Goal: Information Seeking & Learning: Check status

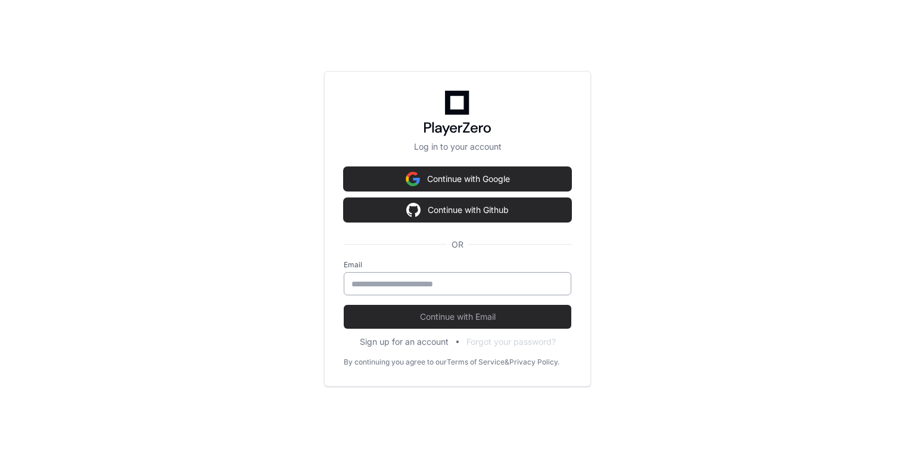
click at [405, 281] on input "email" at bounding box center [458, 284] width 212 height 12
type input "**********"
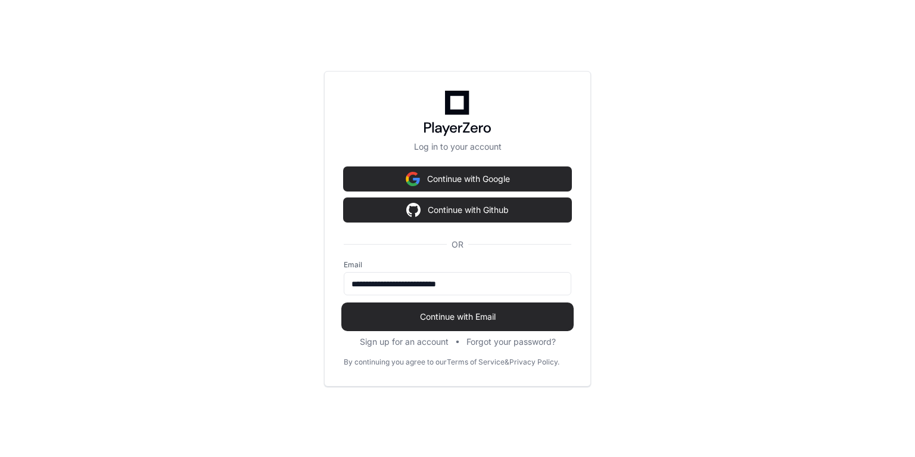
click at [415, 310] on span "Continue with Email" at bounding box center [458, 316] width 228 height 12
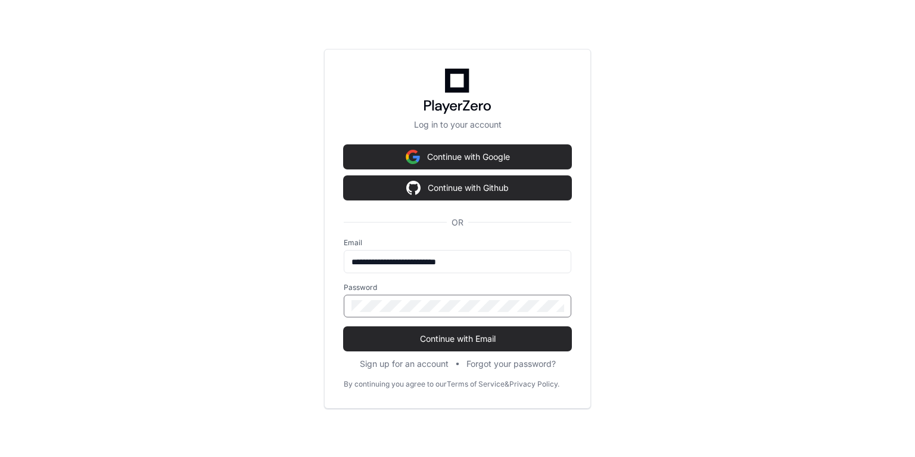
click at [269, 322] on div "**********" at bounding box center [457, 228] width 915 height 457
click at [375, 324] on form "**********" at bounding box center [458, 294] width 228 height 113
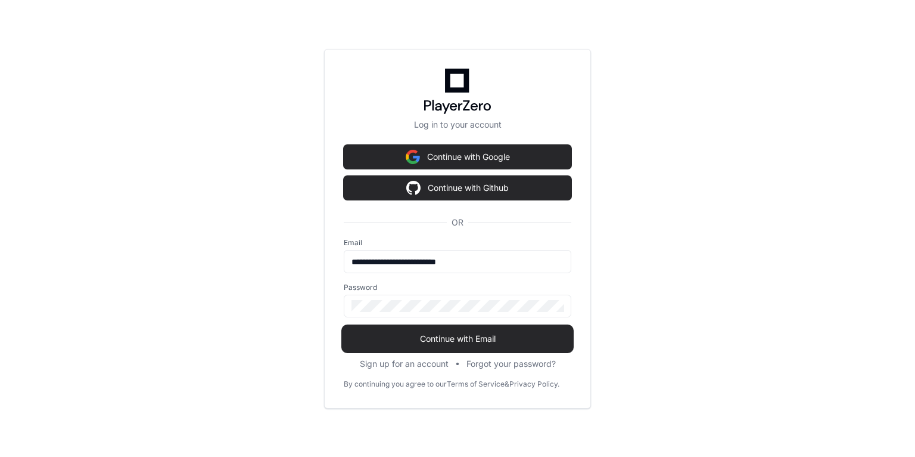
click at [389, 330] on button "Continue with Email" at bounding box center [458, 339] width 228 height 24
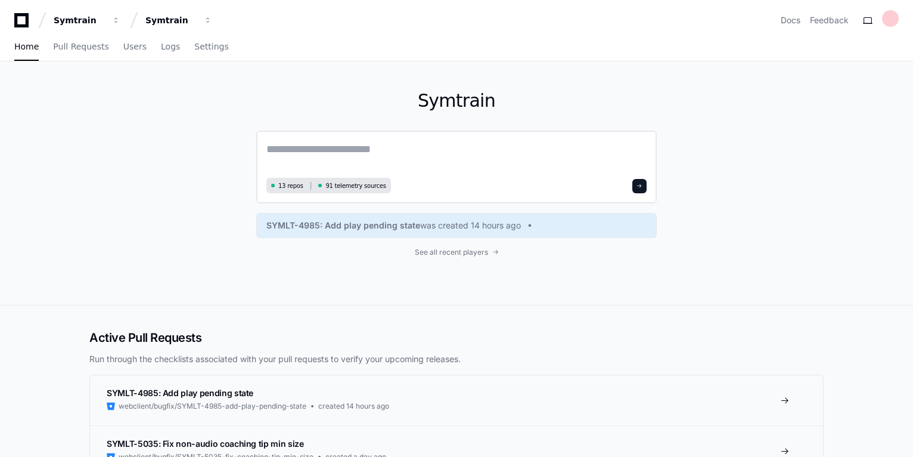
click at [398, 145] on textarea at bounding box center [456, 157] width 380 height 33
click at [161, 46] on span "Logs" at bounding box center [170, 46] width 19 height 7
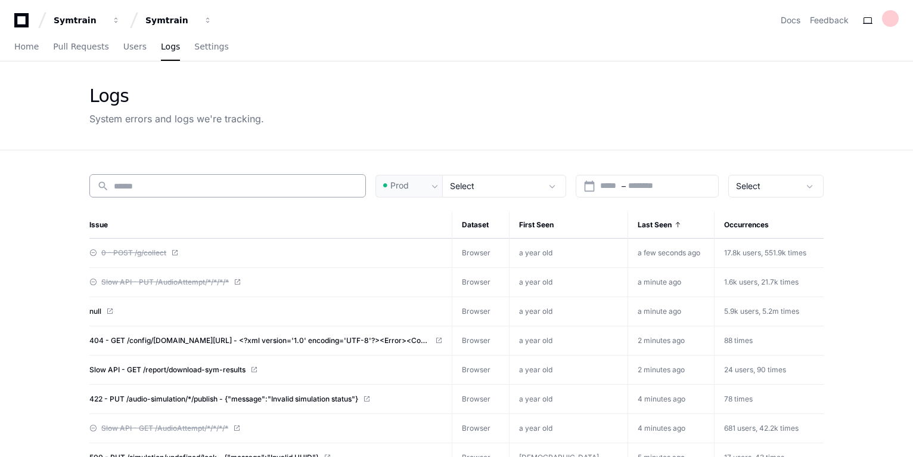
click at [167, 186] on input at bounding box center [236, 186] width 244 height 12
paste input "**********"
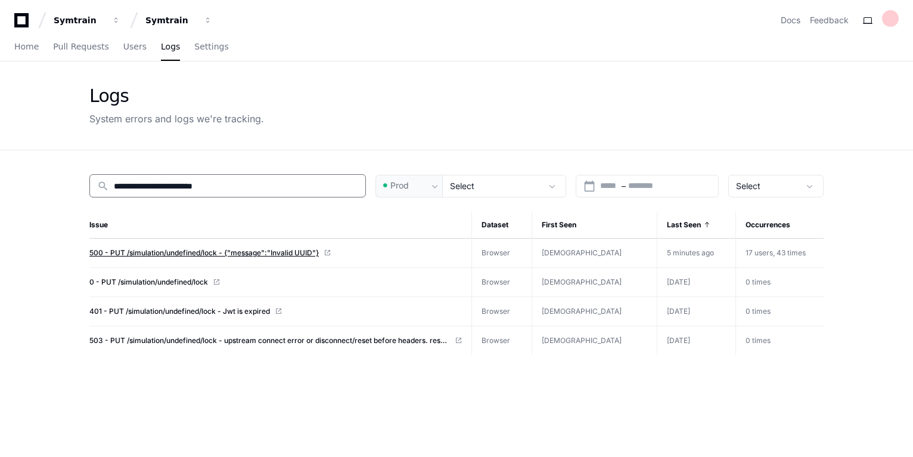
type input "**********"
click at [148, 250] on span "500 - PUT /simulation/undefined/lock - {"message":"Invalid UUID"}" at bounding box center [203, 253] width 229 height 10
drag, startPoint x: 200, startPoint y: 184, endPoint x: 160, endPoint y: 186, distance: 40.0
click at [160, 186] on input "**********" at bounding box center [236, 186] width 244 height 12
click at [203, 250] on span "500 - PUT /simulation/undefined/lock - {"message":"Invalid UUID"}" at bounding box center [203, 253] width 229 height 10
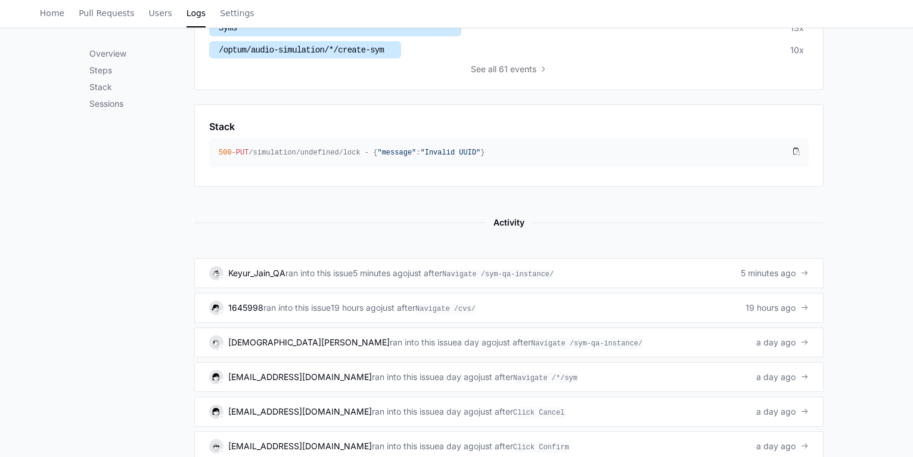
scroll to position [715, 0]
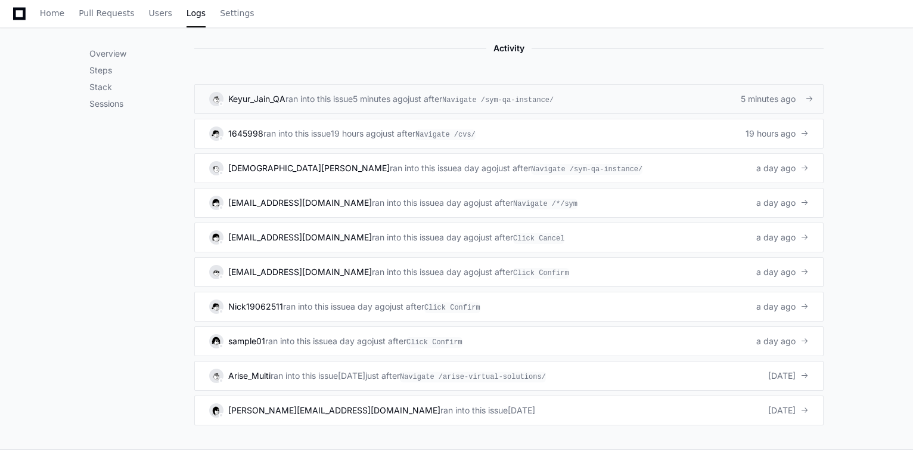
click at [763, 94] on span "5 minutes ago" at bounding box center [768, 99] width 55 height 12
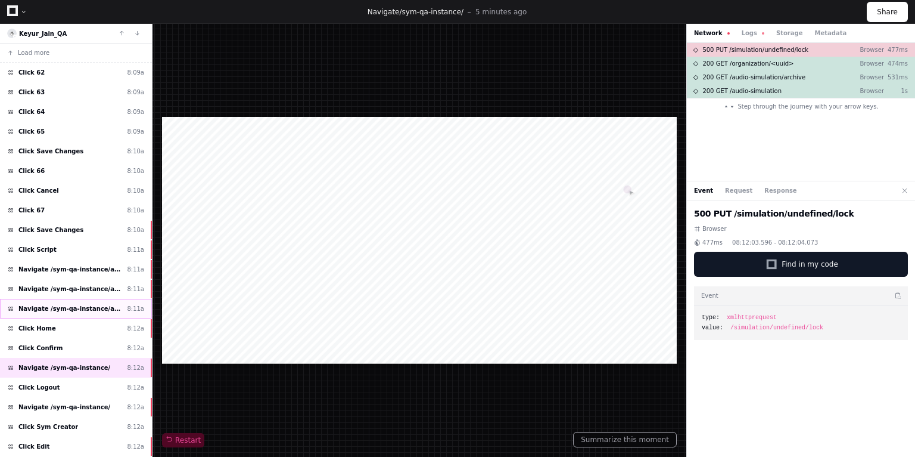
click at [62, 304] on span "Navigate /sym-qa-instance/audio-simulation/*/create-sym" at bounding box center [70, 308] width 104 height 9
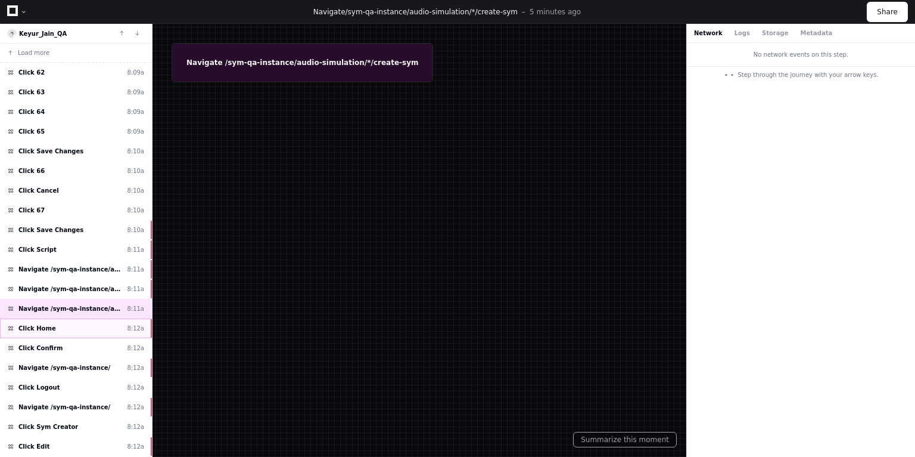
click at [38, 325] on span "Click Home" at bounding box center [37, 328] width 38 height 9
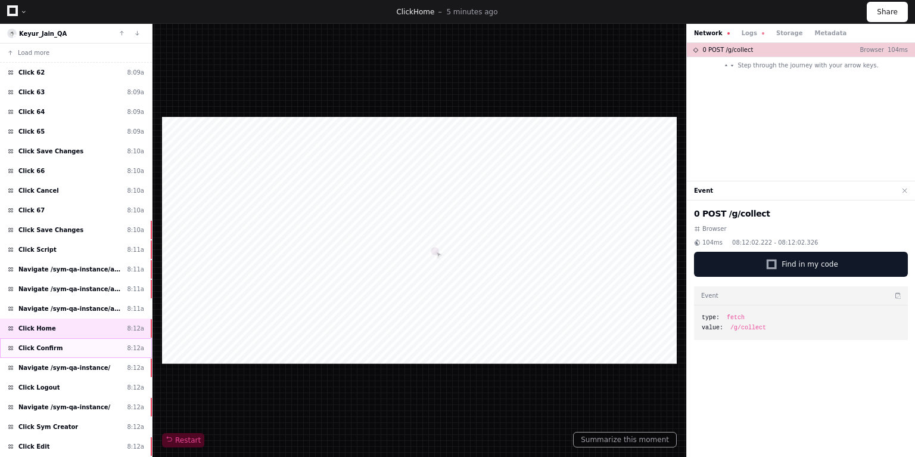
click at [45, 345] on span "Click Confirm" at bounding box center [40, 347] width 44 height 9
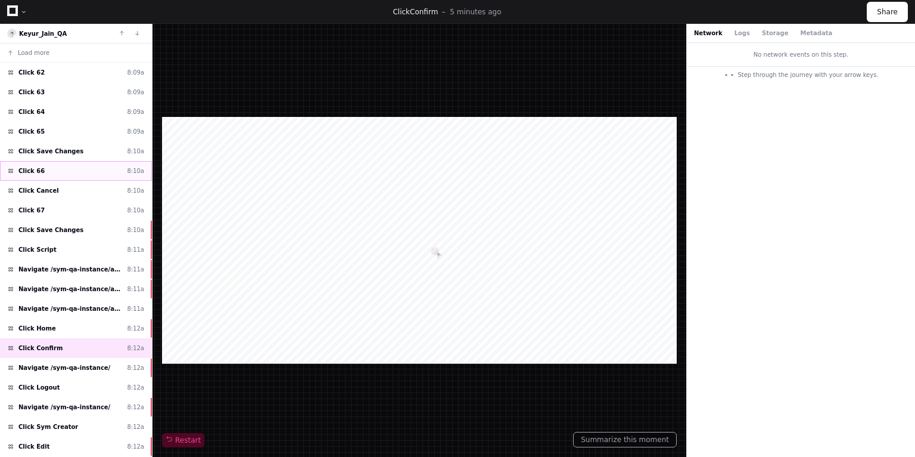
click at [42, 172] on div "Click 66 8:10a" at bounding box center [76, 171] width 152 height 20
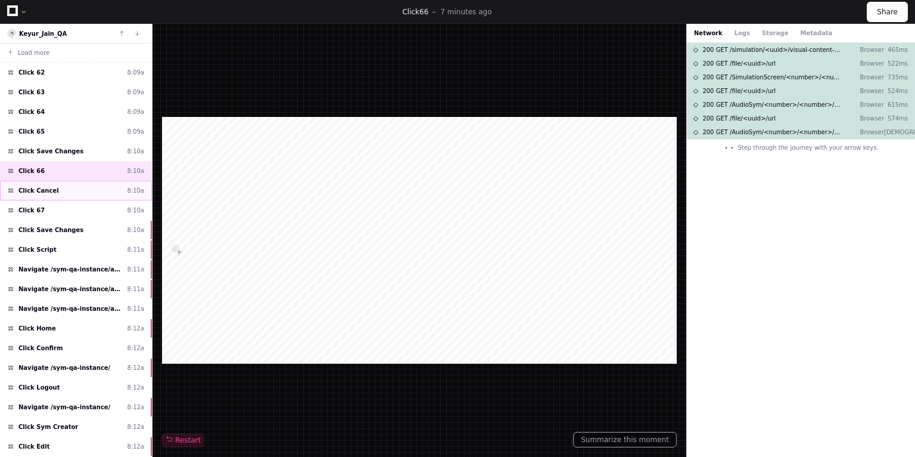
click at [51, 188] on div "Click Cancel 8:10a" at bounding box center [76, 191] width 152 height 20
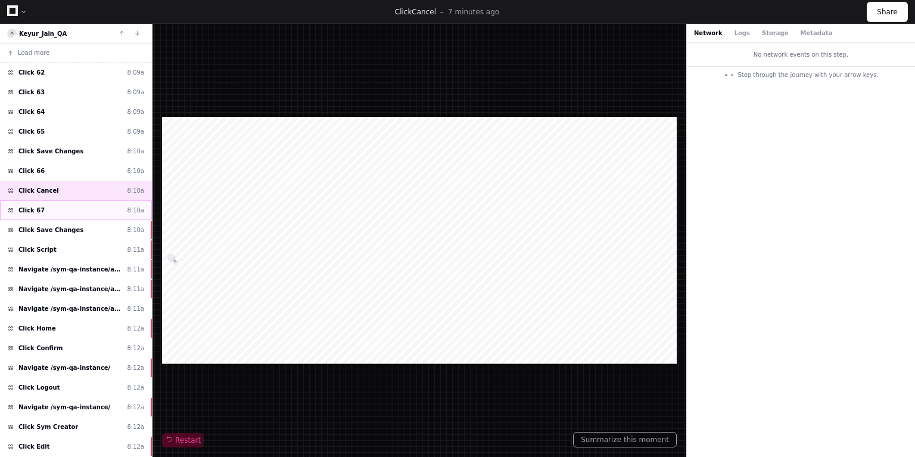
click at [61, 206] on div "Click 67 8:10a" at bounding box center [76, 210] width 152 height 20
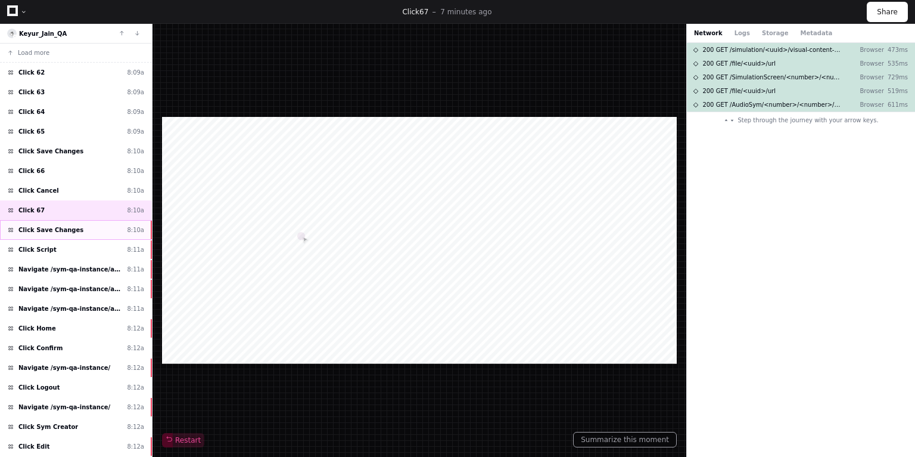
click at [54, 229] on span "Click Save Changes" at bounding box center [50, 229] width 65 height 9
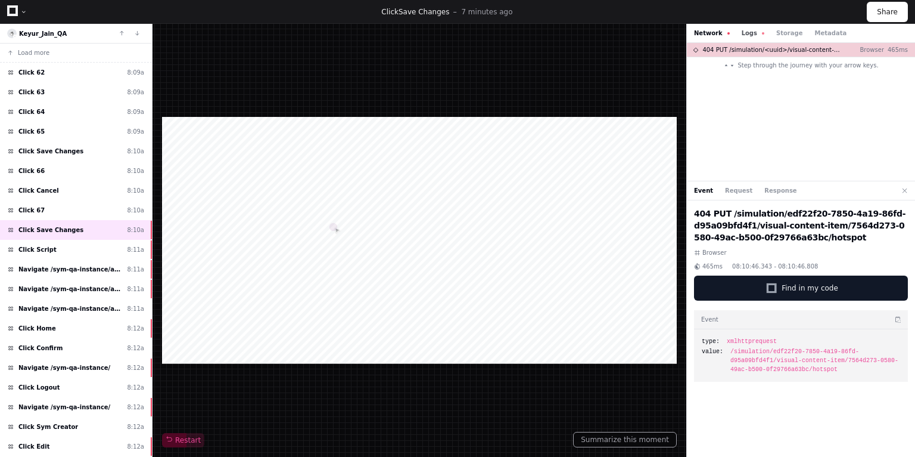
click at [748, 35] on button "Logs" at bounding box center [753, 33] width 23 height 9
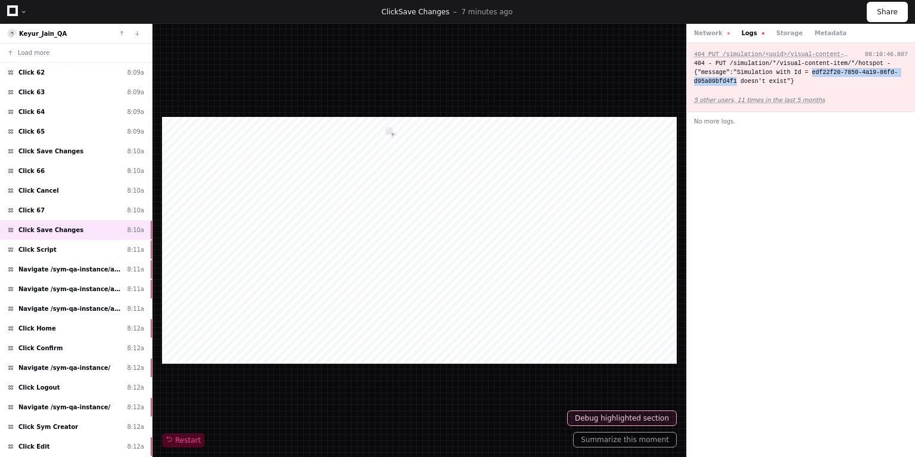
drag, startPoint x: 801, startPoint y: 71, endPoint x: 734, endPoint y: 79, distance: 67.3
click at [734, 79] on div "404 - PUT /simulation/*/visual-content-item/*/hotspot - {"message":"Simulation …" at bounding box center [801, 72] width 214 height 27
copy div "edf22f20-7850-4a19-86fd-d95a09bfd4f1"
click at [25, 212] on span "Click 67" at bounding box center [31, 210] width 26 height 9
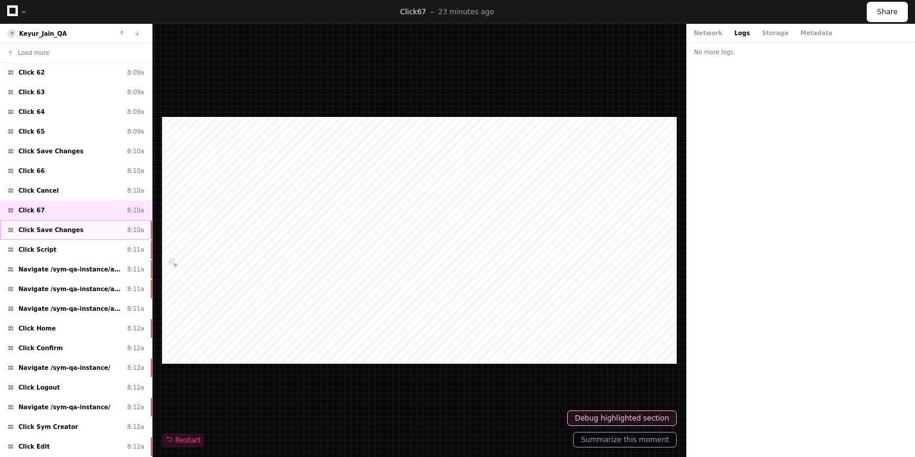
click at [51, 226] on span "Click Save Changes" at bounding box center [50, 229] width 65 height 9
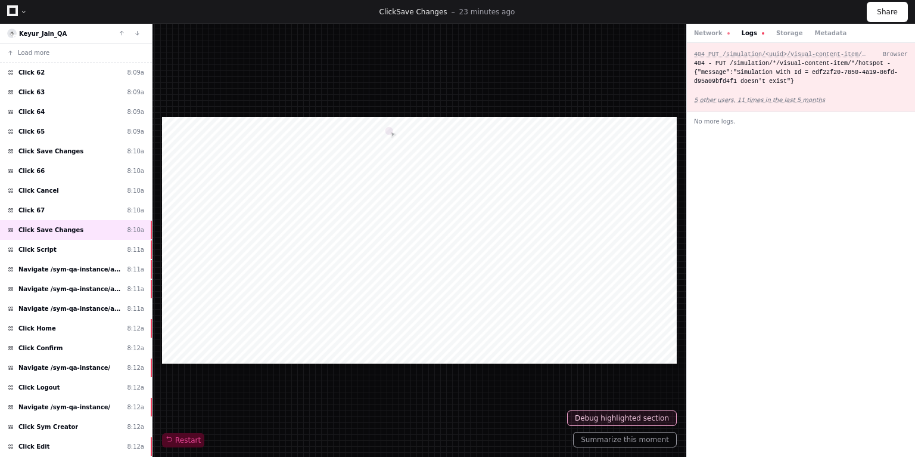
click at [825, 286] on div "404 PUT /simulation/<uuid>/visual-content-item/<uuid>/hotspot Browser 404 - PUT…" at bounding box center [801, 250] width 228 height 414
click at [62, 184] on div "Click Cancel 8:10a" at bounding box center [76, 191] width 152 height 20
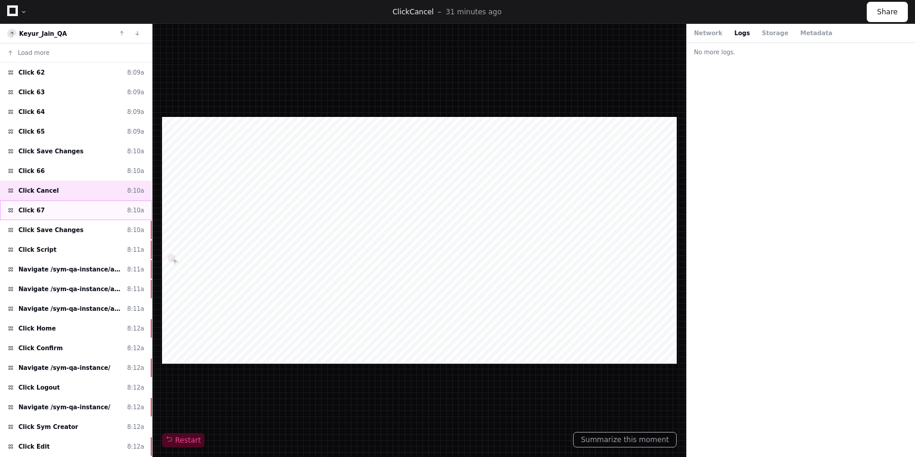
click at [62, 203] on div "Click 67 8:10a" at bounding box center [76, 210] width 152 height 20
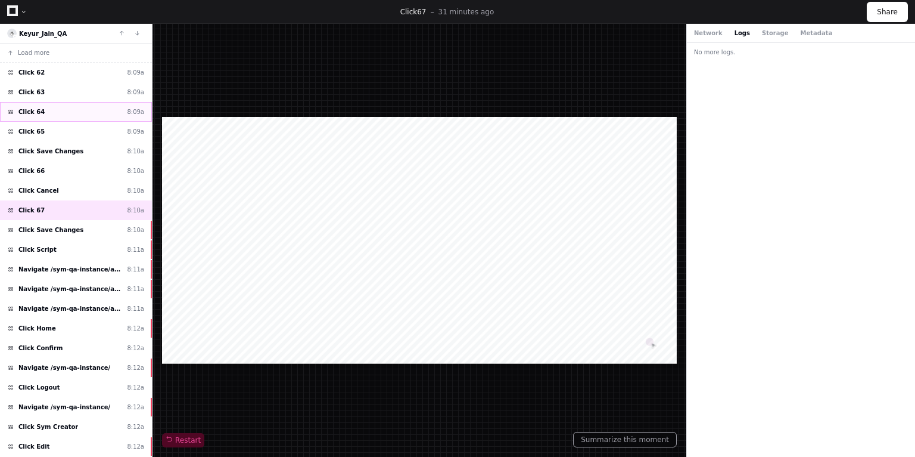
click at [52, 109] on div "Click 64 8:09a" at bounding box center [76, 112] width 152 height 20
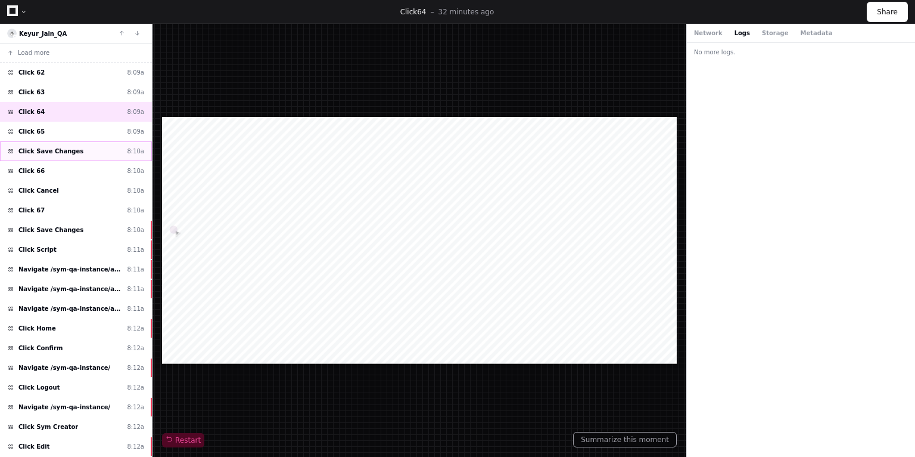
click at [45, 152] on span "Click Save Changes" at bounding box center [50, 151] width 65 height 9
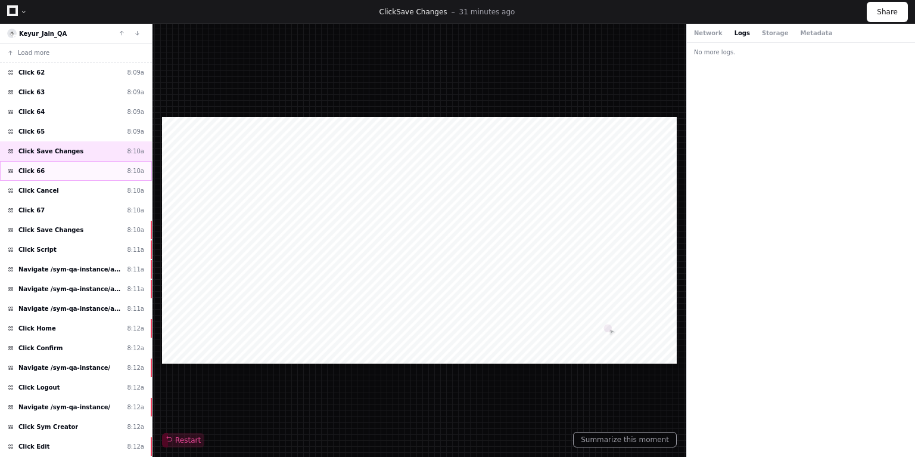
click at [52, 171] on div "Click 66 8:10a" at bounding box center [76, 171] width 152 height 20
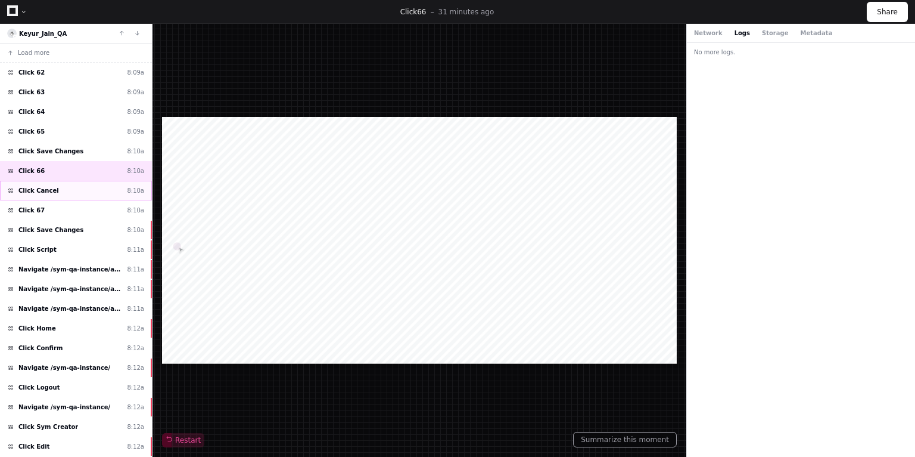
click at [57, 193] on div "Click Cancel 8:10a" at bounding box center [76, 191] width 152 height 20
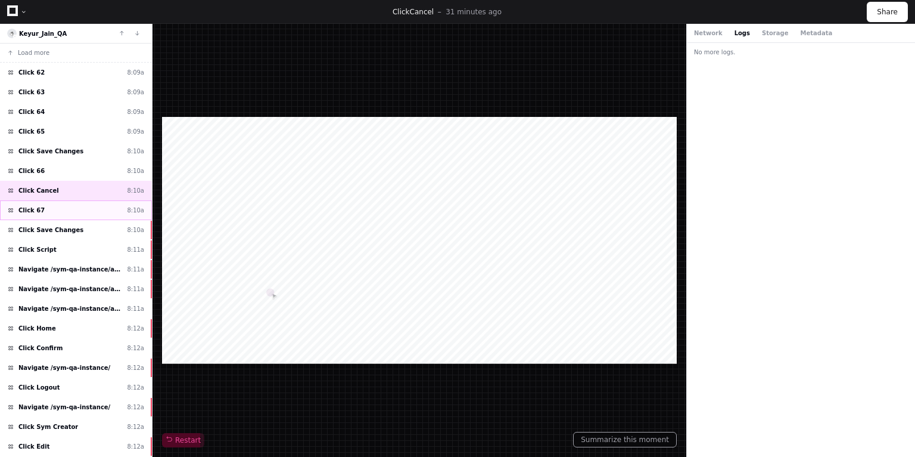
click at [52, 213] on div "Click 67 8:10a" at bounding box center [76, 210] width 152 height 20
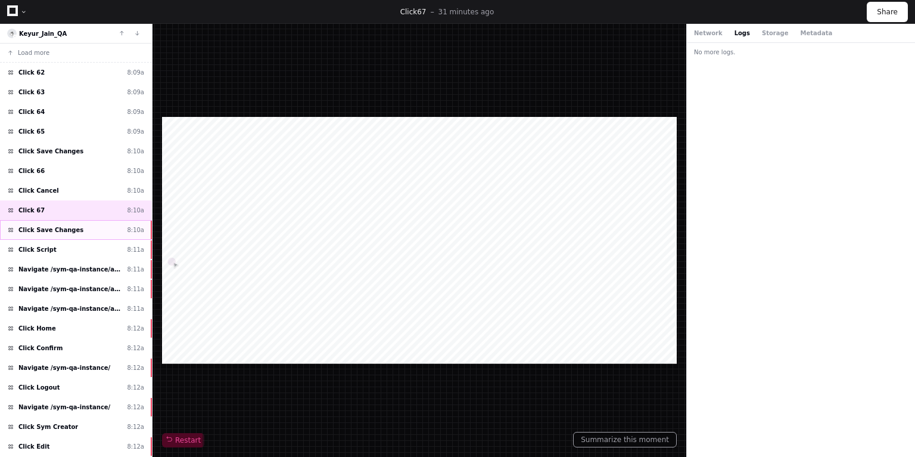
click at [57, 230] on span "Click Save Changes" at bounding box center [50, 229] width 65 height 9
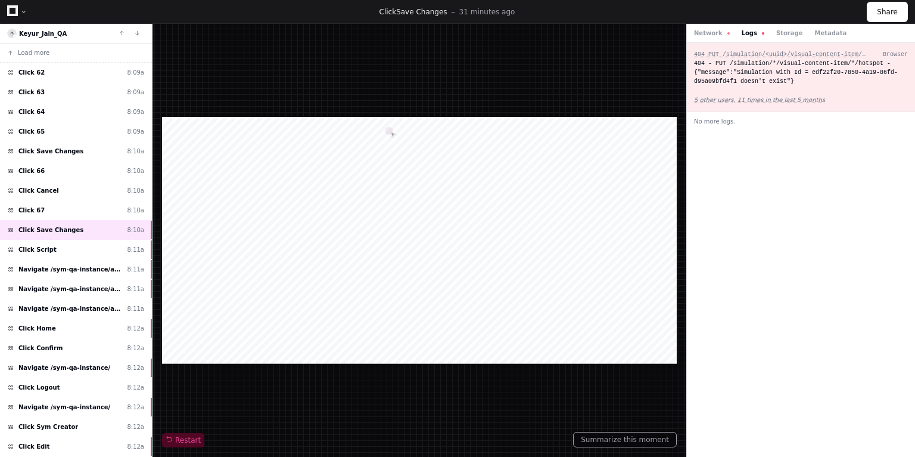
click at [799, 253] on div "404 PUT /simulation/<uuid>/visual-content-item/<uuid>/hotspot Browser 404 - PUT…" at bounding box center [801, 250] width 228 height 414
click at [38, 210] on span "Click 67" at bounding box center [31, 210] width 26 height 9
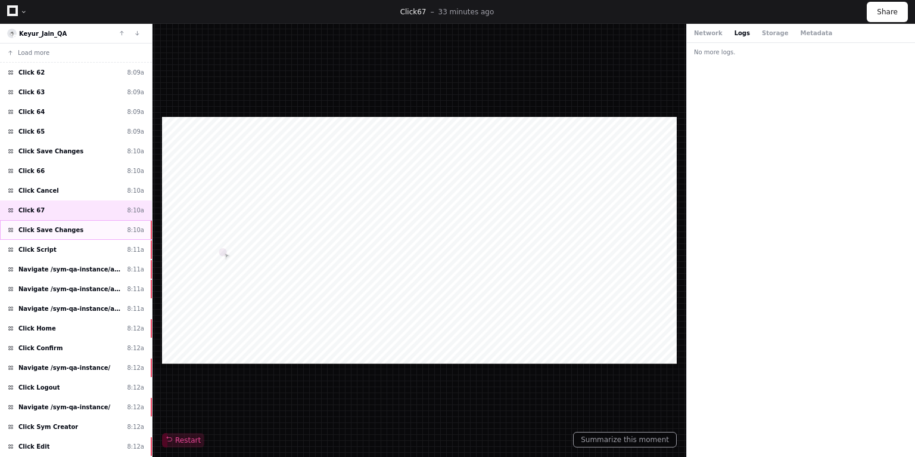
click at [60, 229] on span "Click Save Changes" at bounding box center [50, 229] width 65 height 9
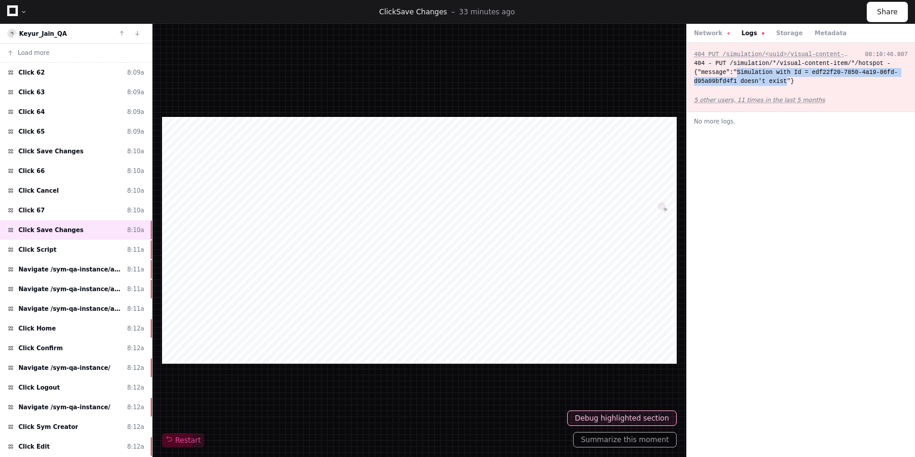
drag, startPoint x: 734, startPoint y: 73, endPoint x: 780, endPoint y: 81, distance: 46.1
click at [780, 81] on div "404 - PUT /simulation/*/visual-content-item/*/hotspot - {"message":"Simulation …" at bounding box center [801, 72] width 214 height 27
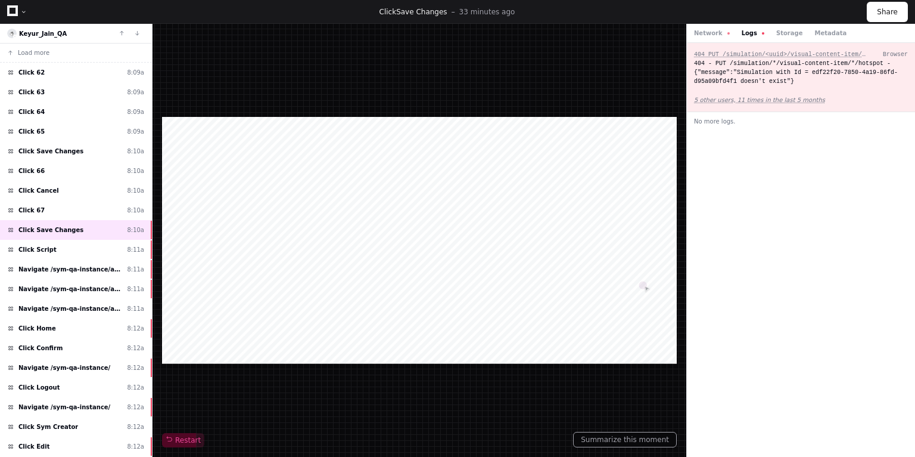
click at [792, 244] on div "404 PUT /simulation/<uuid>/visual-content-item/<uuid>/hotspot Browser 404 - PUT…" at bounding box center [801, 250] width 228 height 414
click at [830, 266] on div "404 PUT /simulation/<uuid>/visual-content-item/<uuid>/hotspot Browser 404 - PUT…" at bounding box center [801, 250] width 228 height 414
click at [32, 70] on span "Click 62" at bounding box center [31, 72] width 26 height 9
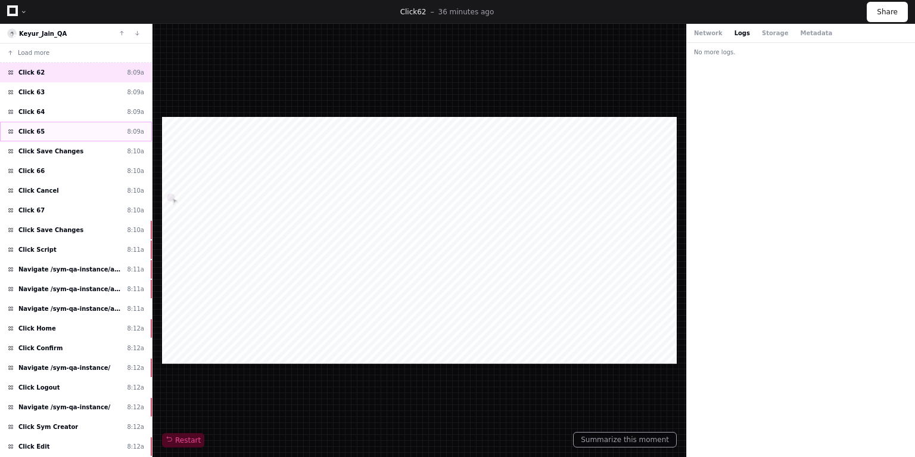
click at [72, 130] on div "Click 65 8:09a" at bounding box center [76, 132] width 152 height 20
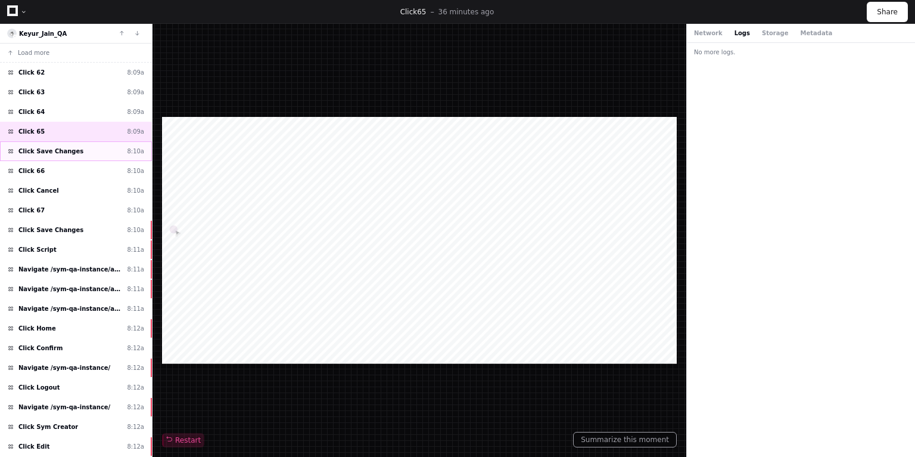
click at [70, 151] on div "Click Save Changes 8:10a" at bounding box center [76, 151] width 152 height 20
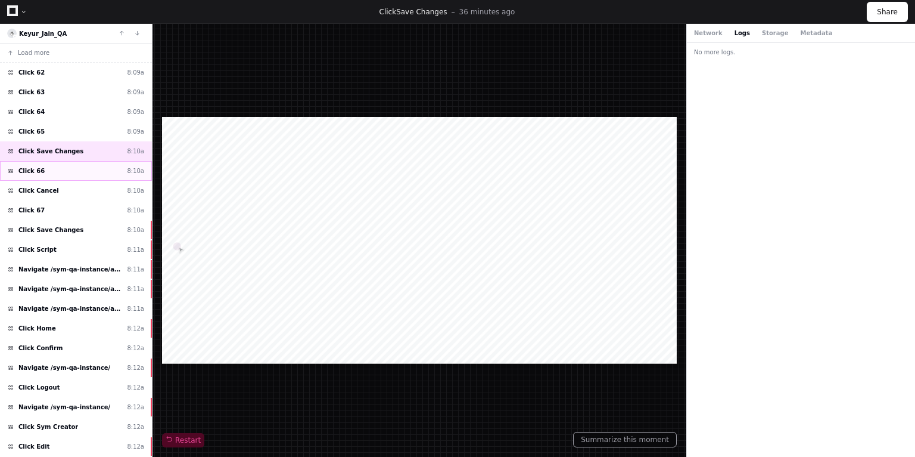
click at [57, 172] on div "Click 66 8:10a" at bounding box center [76, 171] width 152 height 20
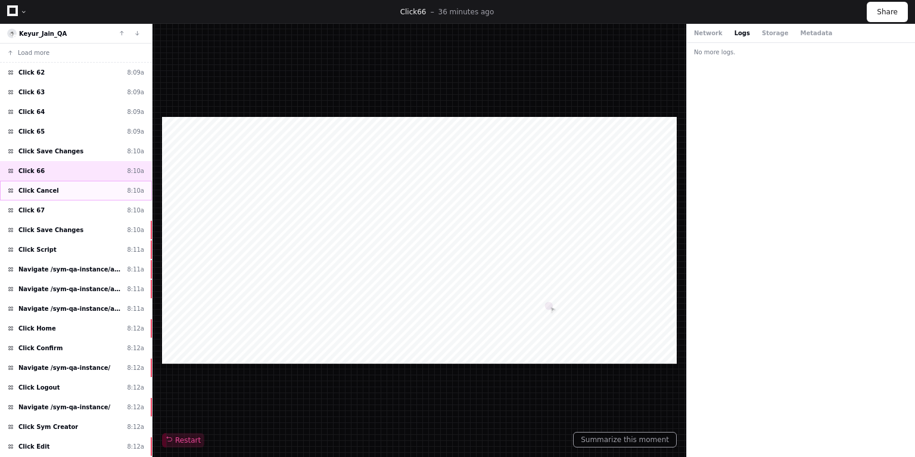
click at [63, 188] on div "Click Cancel 8:10a" at bounding box center [76, 191] width 152 height 20
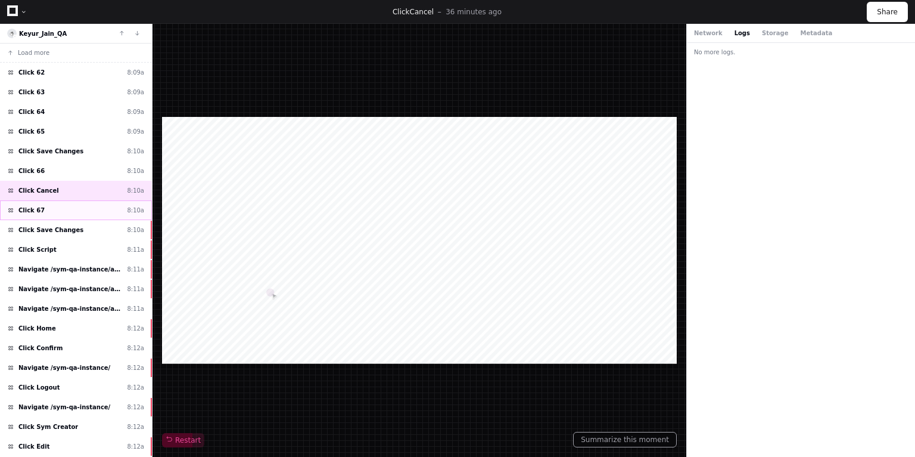
click at [57, 209] on div "Click 67 8:10a" at bounding box center [76, 210] width 152 height 20
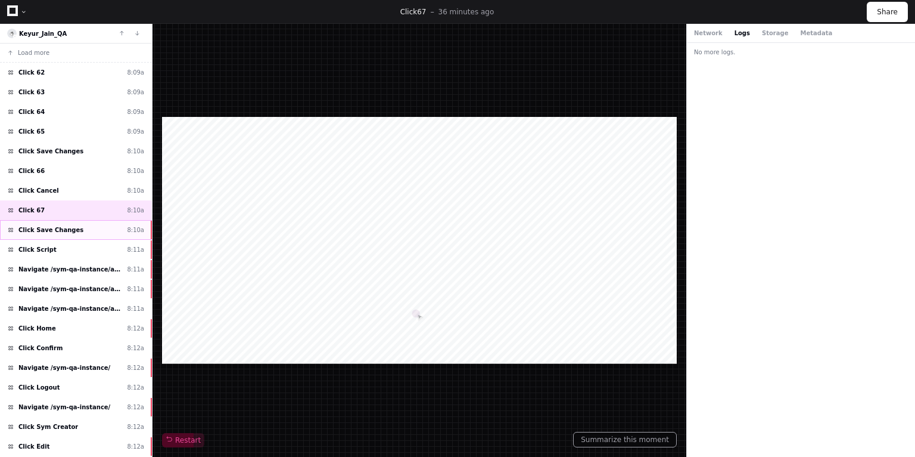
click at [75, 231] on div "Click Save Changes 8:10a" at bounding box center [76, 230] width 152 height 20
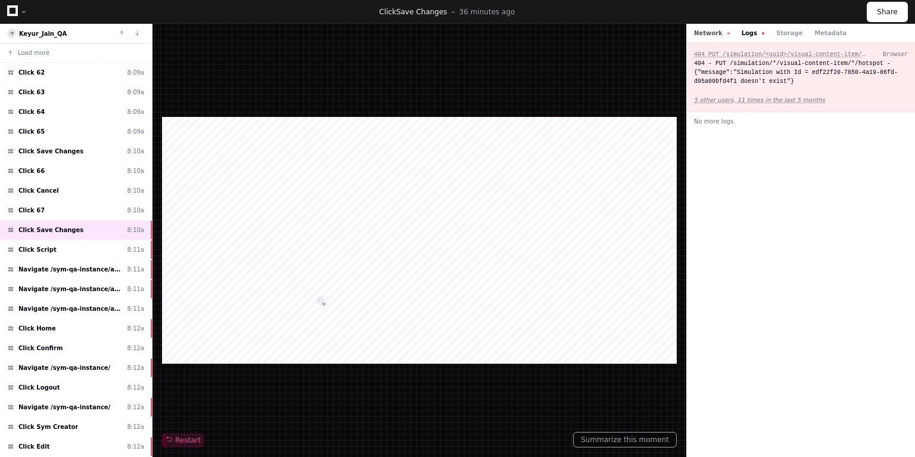
click at [703, 33] on button "Network" at bounding box center [712, 33] width 36 height 9
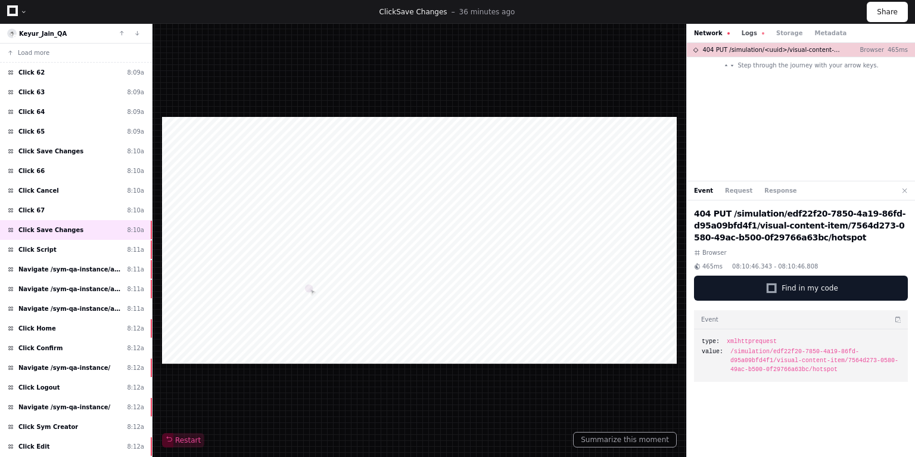
click at [743, 35] on button "Logs" at bounding box center [753, 33] width 23 height 9
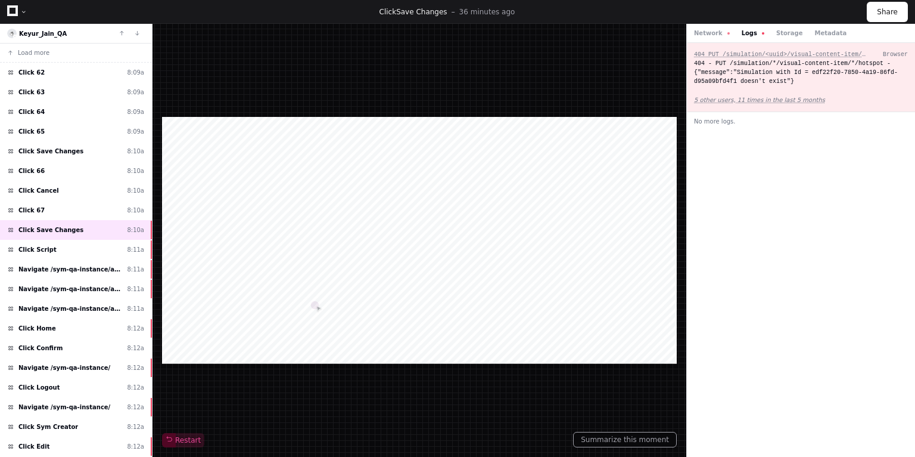
click at [743, 35] on button "Logs" at bounding box center [753, 33] width 23 height 9
click at [46, 248] on span "Click Script" at bounding box center [37, 249] width 38 height 9
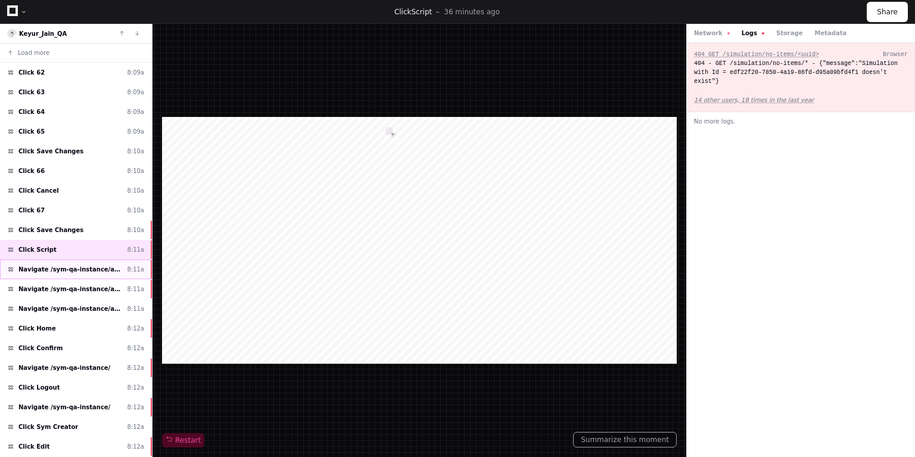
click at [41, 267] on span "Navigate /sym-qa-instance/audio-simulation/*/create-sym" at bounding box center [70, 269] width 104 height 9
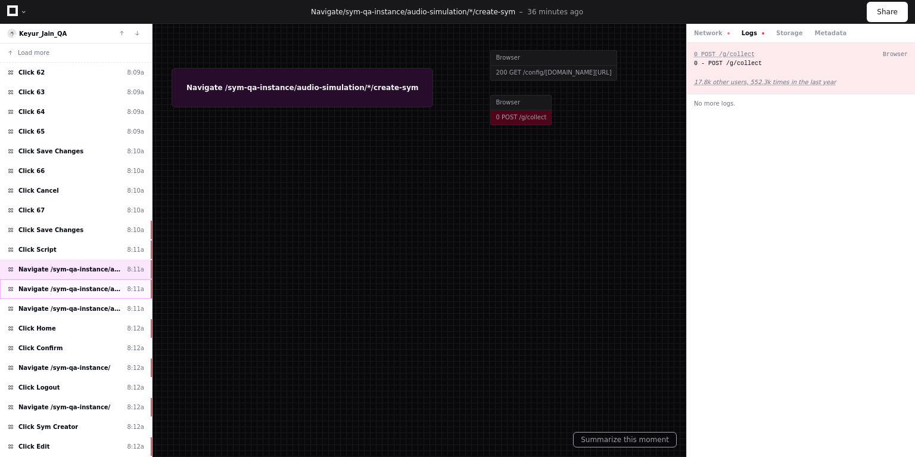
click at [51, 284] on span "Navigate /sym-qa-instance/audio-simulation/*/create-sym" at bounding box center [70, 288] width 104 height 9
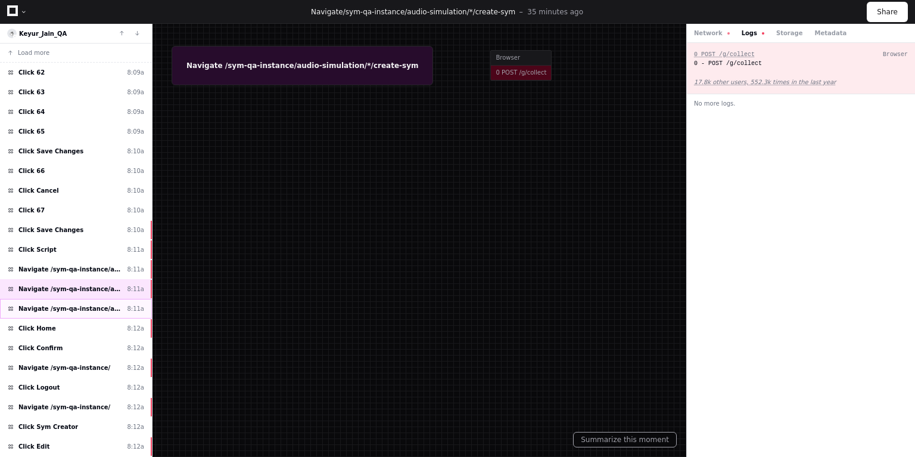
click at [50, 304] on span "Navigate /sym-qa-instance/audio-simulation/*/create-sym" at bounding box center [70, 308] width 104 height 9
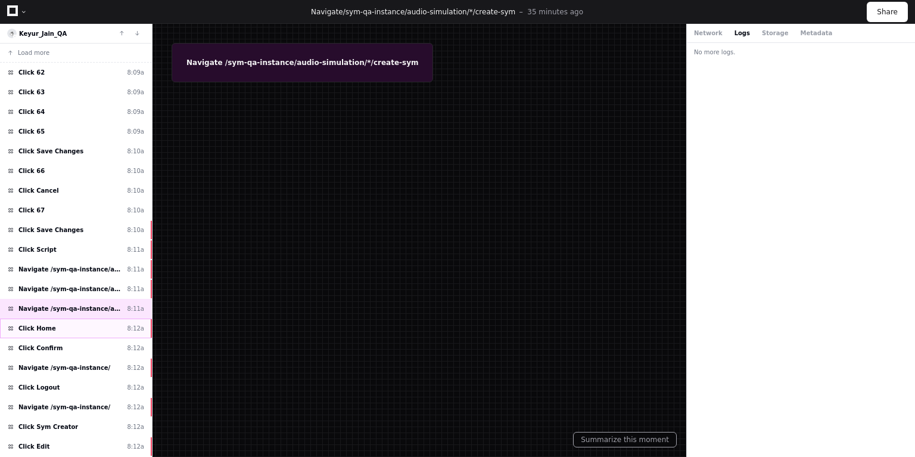
click at [24, 324] on span "Click Home" at bounding box center [37, 328] width 38 height 9
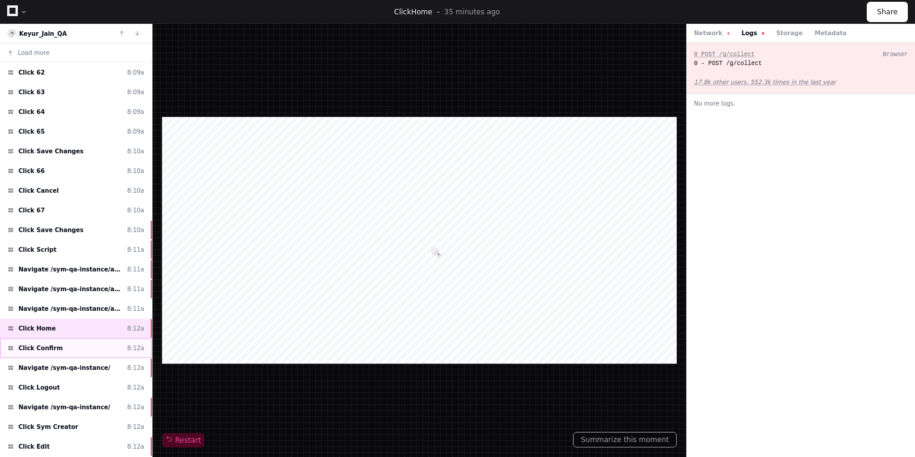
click at [33, 343] on span "Click Confirm" at bounding box center [40, 347] width 44 height 9
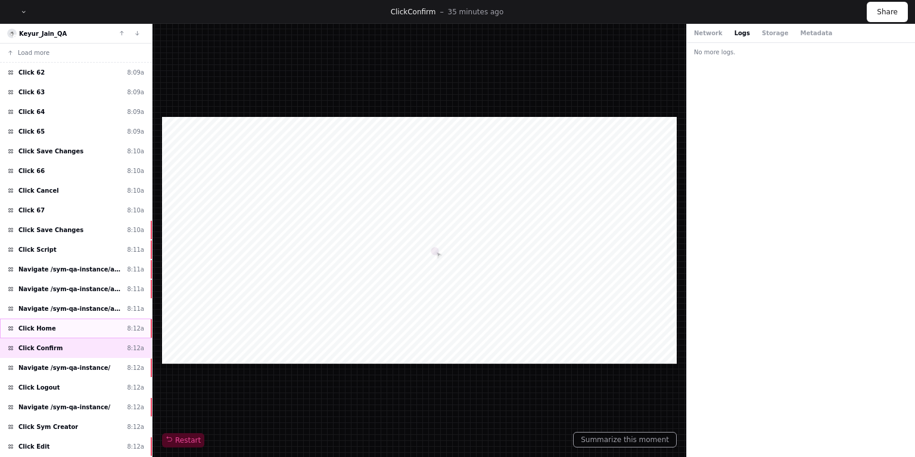
click at [45, 327] on span "Click Home" at bounding box center [37, 328] width 38 height 9
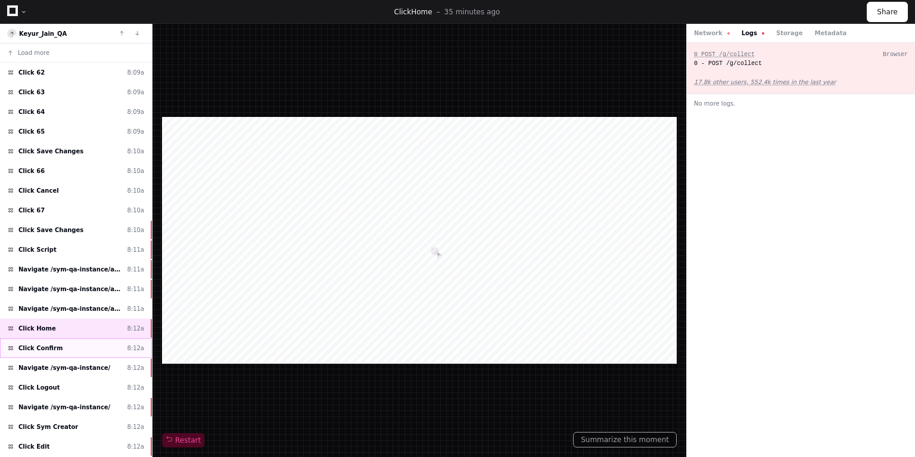
click at [48, 346] on span "Click Confirm" at bounding box center [40, 347] width 44 height 9
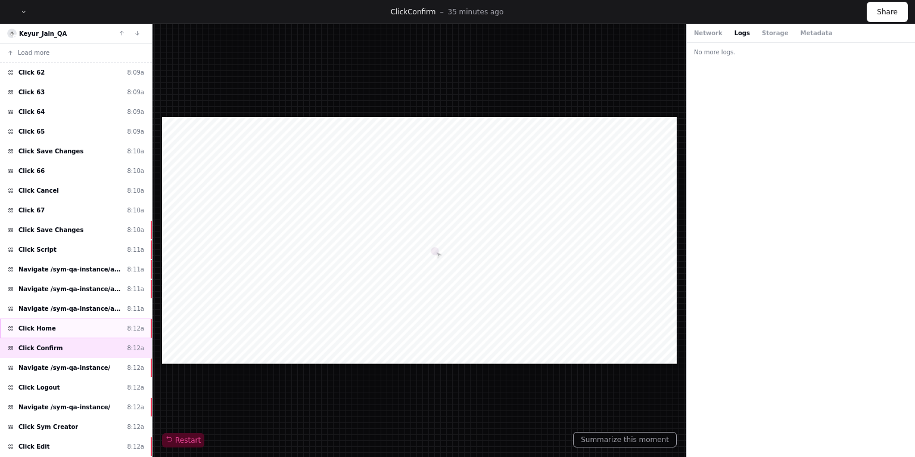
click at [49, 327] on span "Click Home" at bounding box center [37, 328] width 38 height 9
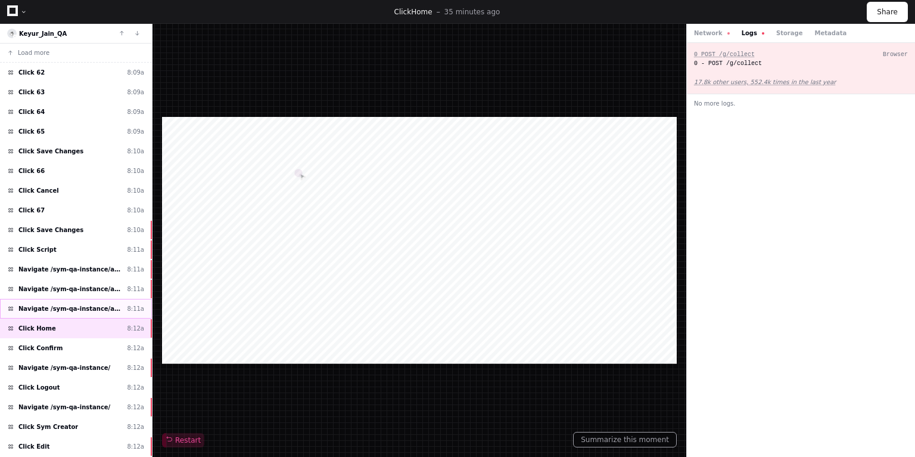
click at [51, 307] on span "Navigate /sym-qa-instance/audio-simulation/*/create-sym" at bounding box center [70, 308] width 104 height 9
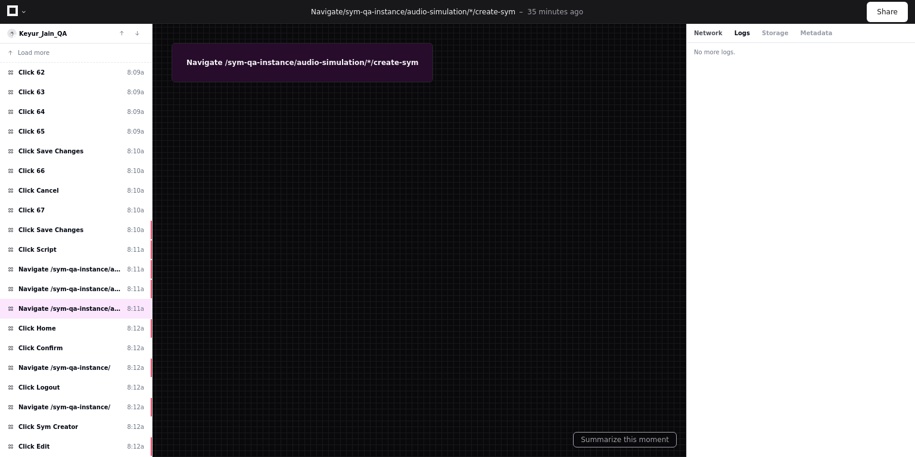
click at [698, 33] on button "Network" at bounding box center [708, 33] width 29 height 9
click at [735, 33] on button "Logs" at bounding box center [742, 33] width 15 height 9
click at [44, 284] on span "Navigate /sym-qa-instance/audio-simulation/*/create-sym" at bounding box center [70, 288] width 104 height 9
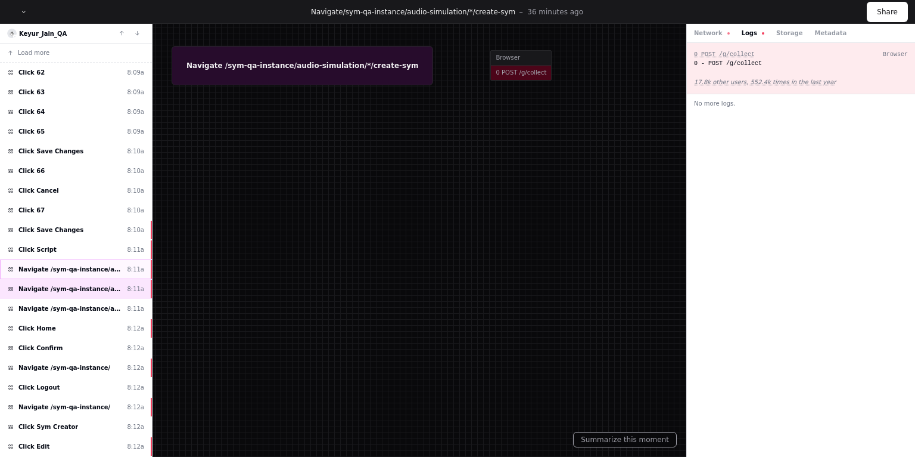
click at [74, 271] on div "Navigate /sym-qa-instance/audio-simulation/*/create-sym 8:11a" at bounding box center [76, 269] width 152 height 20
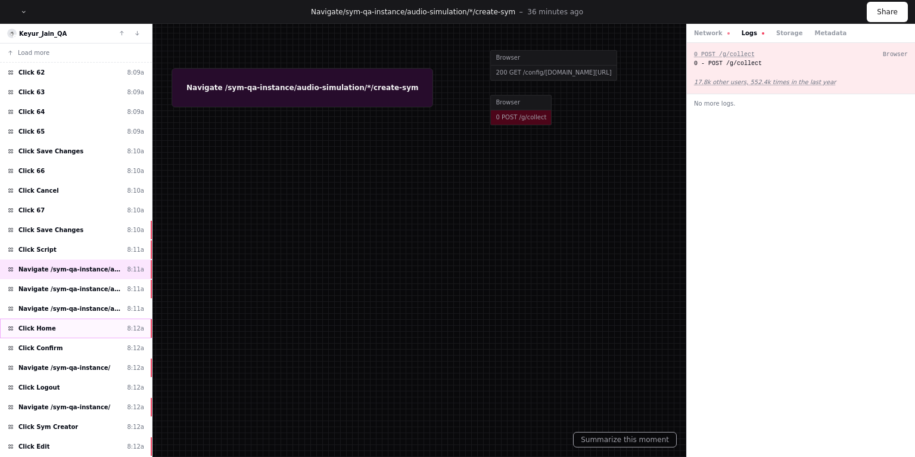
click at [29, 325] on span "Click Home" at bounding box center [37, 328] width 38 height 9
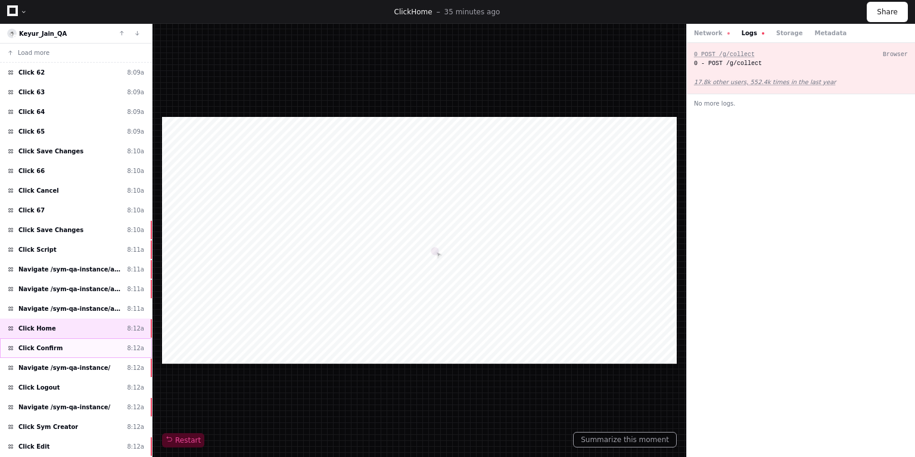
click at [38, 348] on div "Click Confirm 8:12a" at bounding box center [76, 348] width 152 height 20
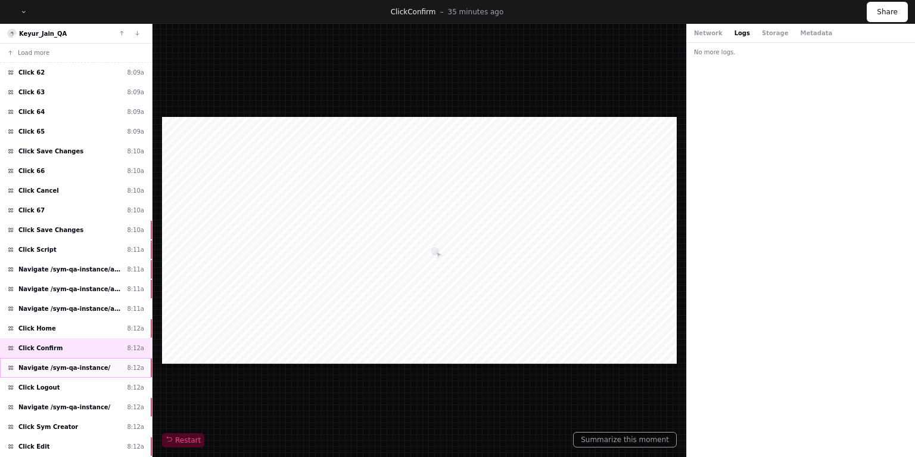
click at [38, 365] on span "Navigate /sym-qa-instance/" at bounding box center [64, 367] width 92 height 9
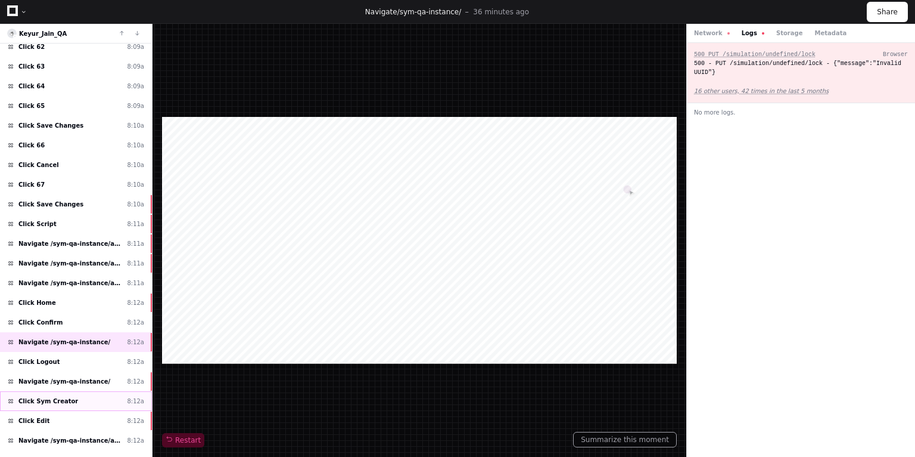
scroll to position [48, 0]
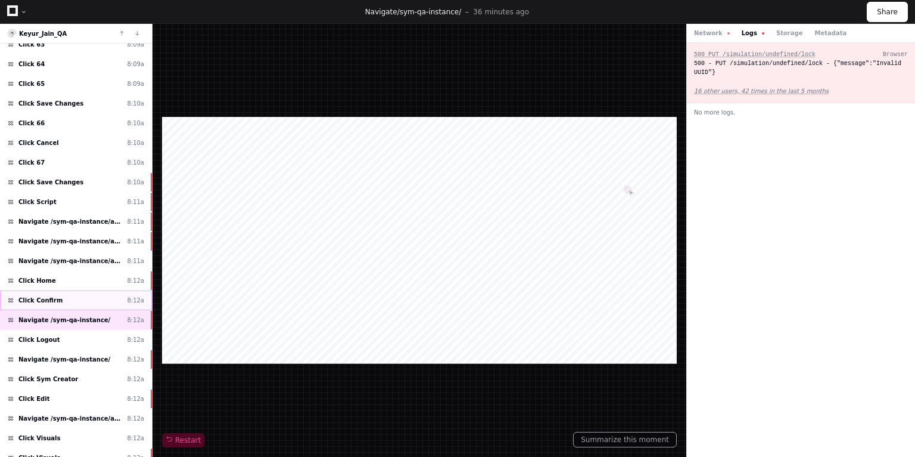
click at [41, 297] on span "Click Confirm" at bounding box center [40, 300] width 44 height 9
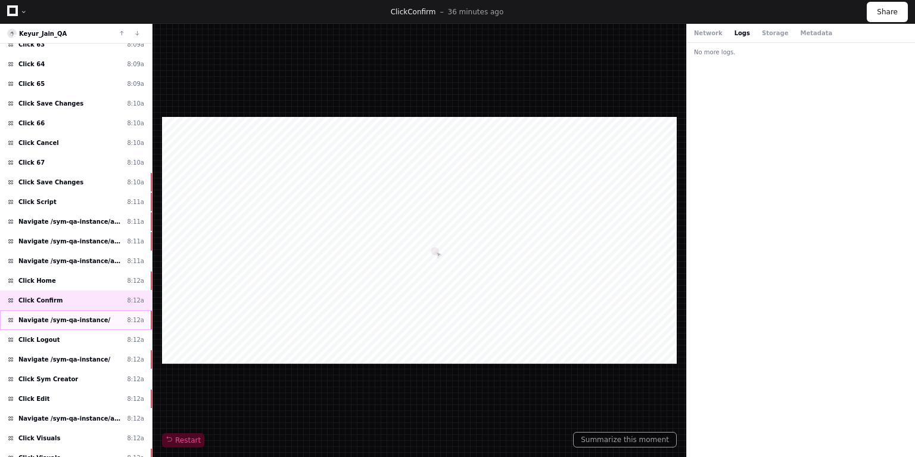
click at [48, 319] on span "Navigate /sym-qa-instance/" at bounding box center [64, 319] width 92 height 9
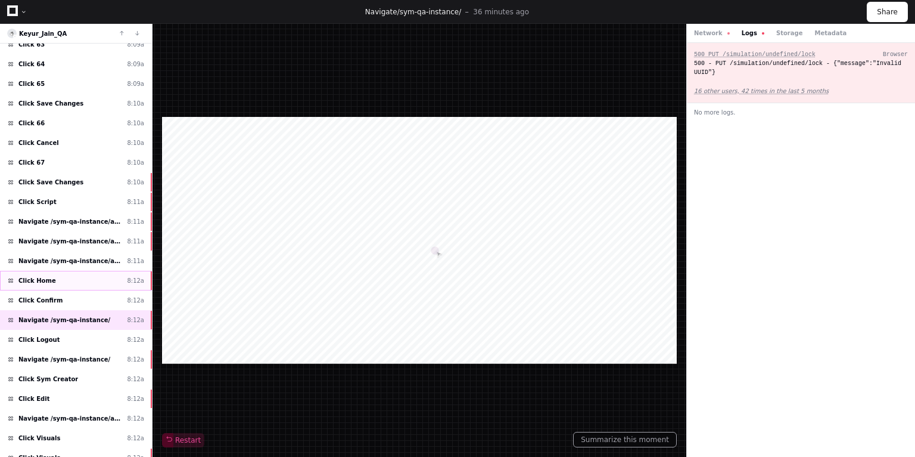
click at [45, 277] on span "Click Home" at bounding box center [37, 280] width 38 height 9
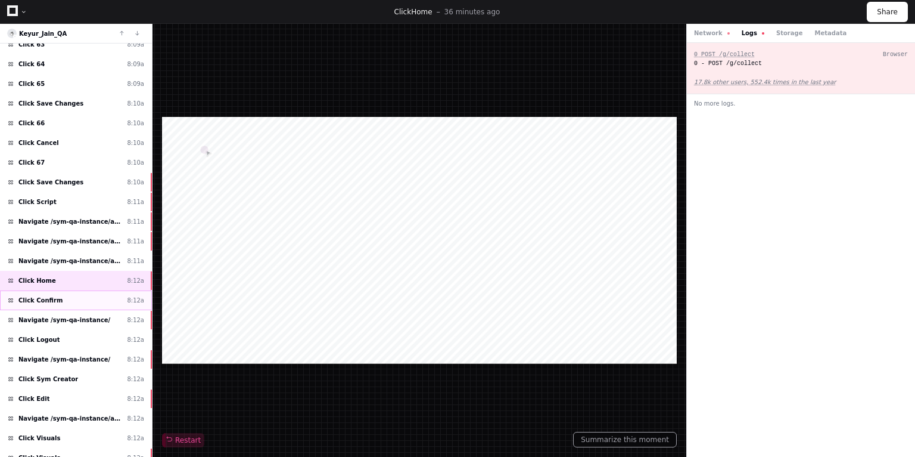
click at [52, 297] on span "Click Confirm" at bounding box center [40, 300] width 44 height 9
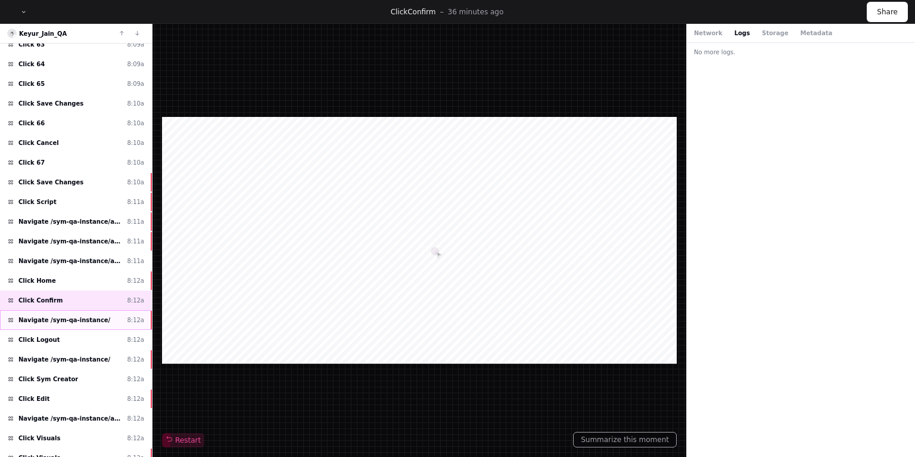
click at [55, 315] on span "Navigate /sym-qa-instance/" at bounding box center [64, 319] width 92 height 9
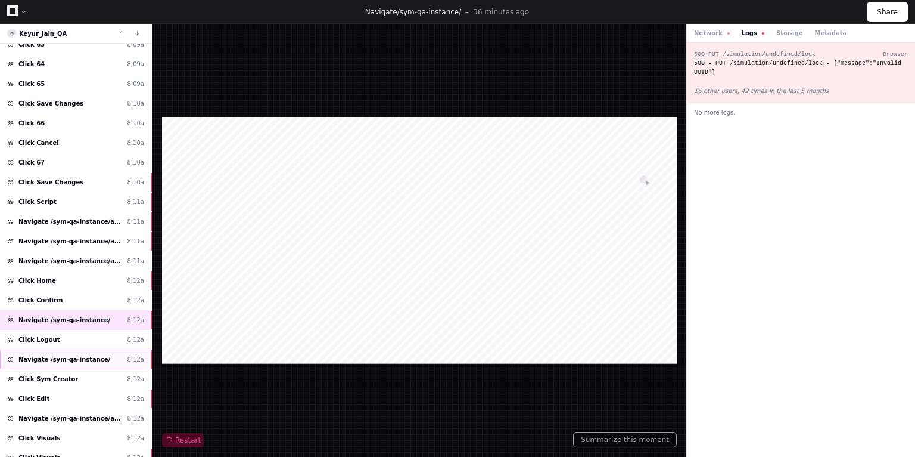
click at [50, 356] on span "Navigate /sym-qa-instance/" at bounding box center [64, 359] width 92 height 9
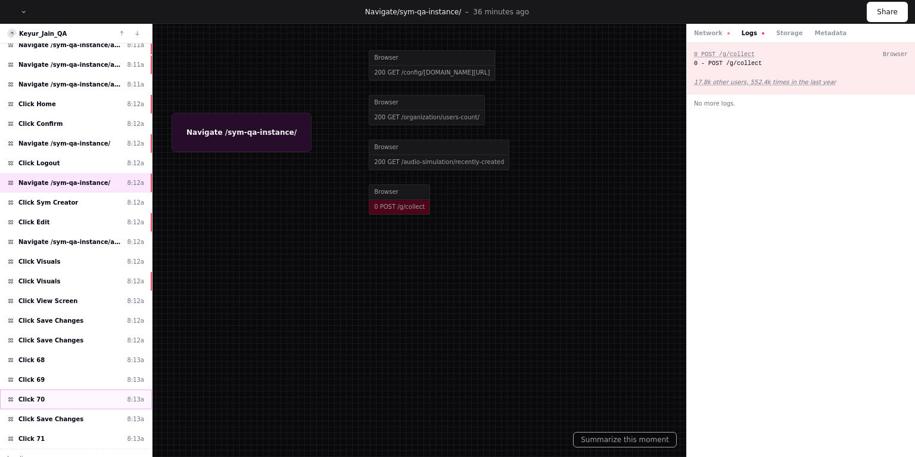
scroll to position [226, 0]
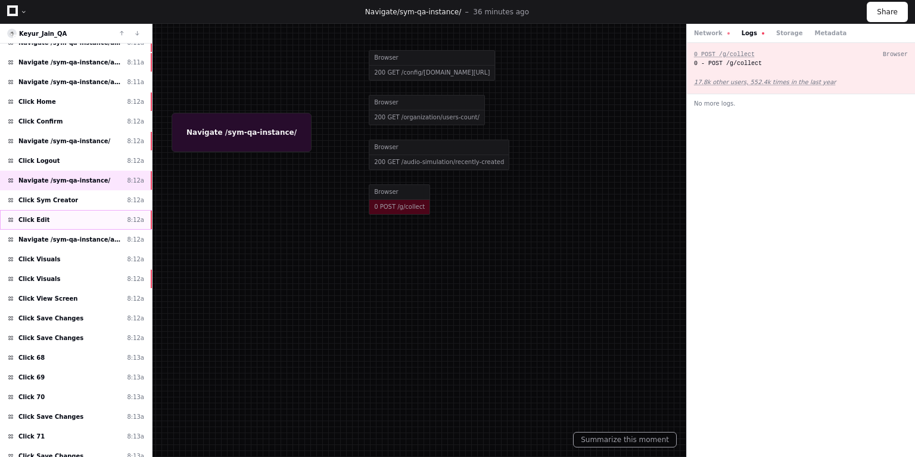
click at [52, 217] on div "Click Edit 8:12a" at bounding box center [76, 220] width 152 height 20
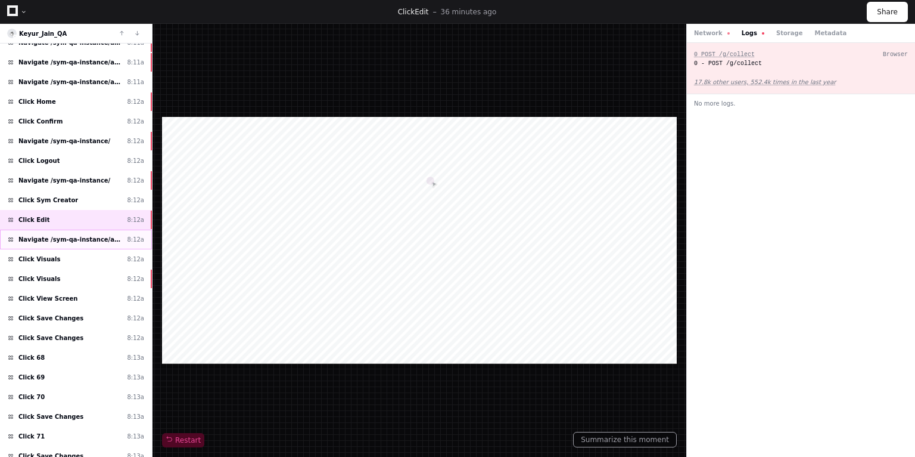
click at [33, 238] on div "Navigate /sym-qa-instance/audio-simulation/*/create-sym 8:12a" at bounding box center [76, 239] width 152 height 20
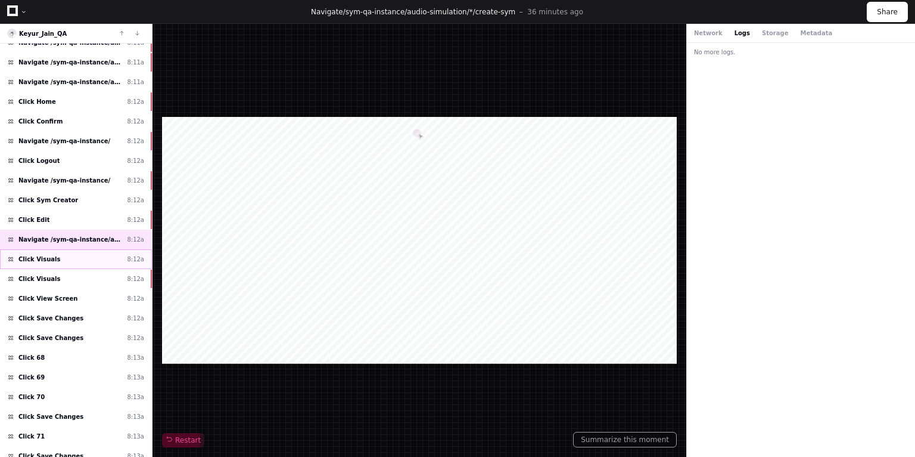
click at [42, 256] on span "Click Visuals" at bounding box center [39, 258] width 42 height 9
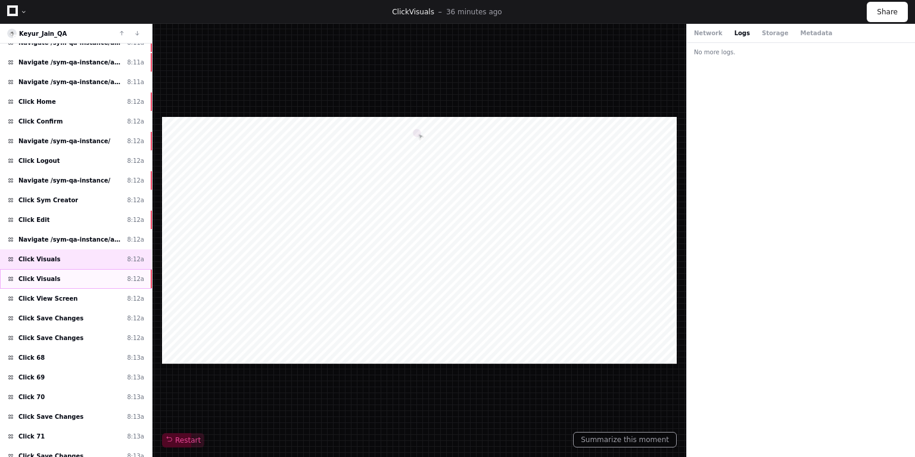
click at [48, 274] on span "Click Visuals" at bounding box center [39, 278] width 42 height 9
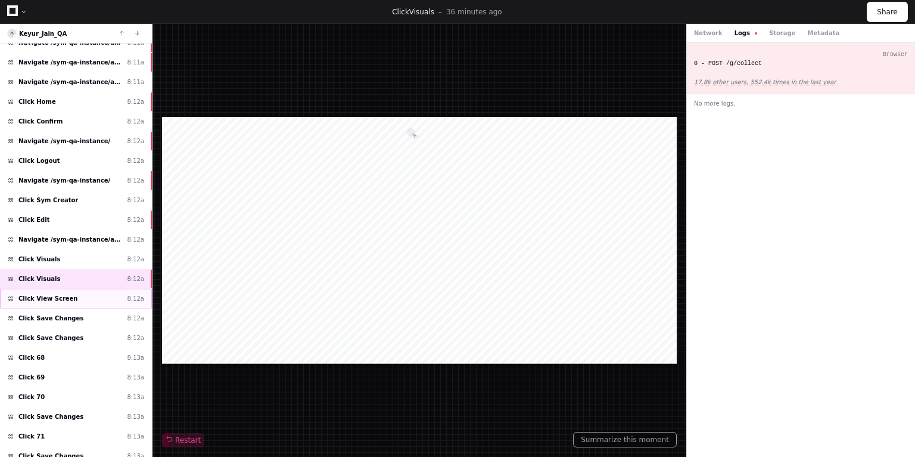
click at [49, 288] on div "Click View Screen 8:12a" at bounding box center [76, 298] width 152 height 20
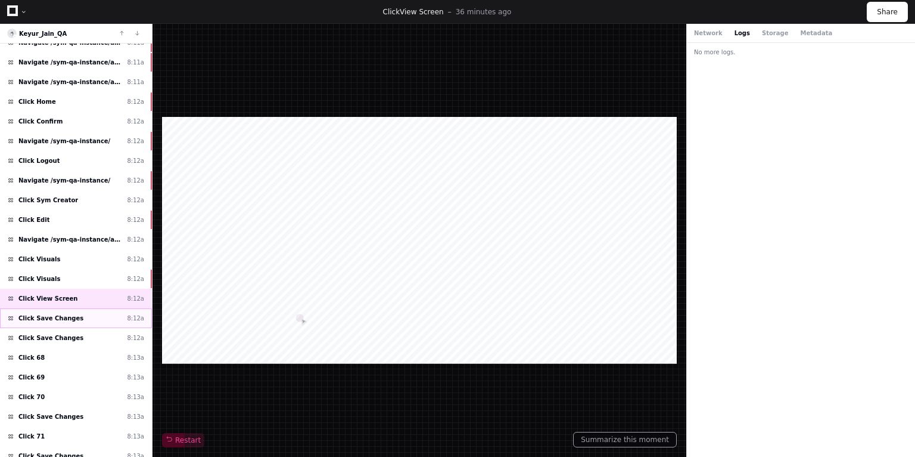
click at [55, 313] on span "Click Save Changes" at bounding box center [50, 317] width 65 height 9
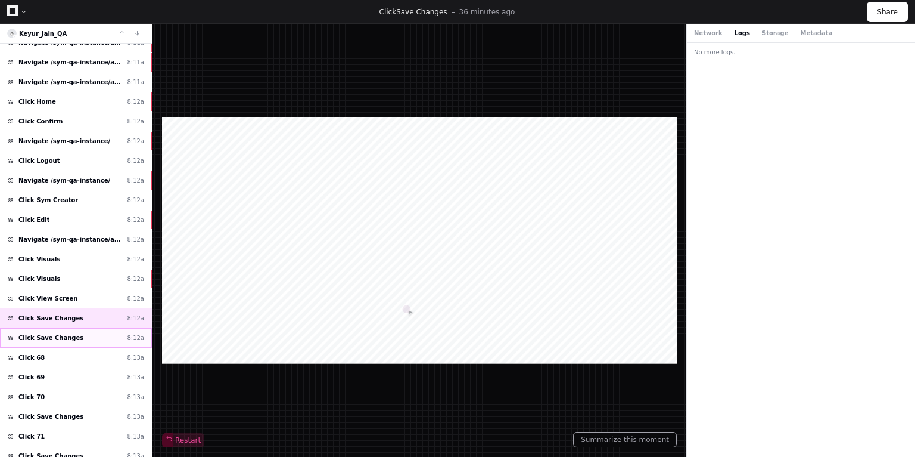
click at [61, 333] on span "Click Save Changes" at bounding box center [50, 337] width 65 height 9
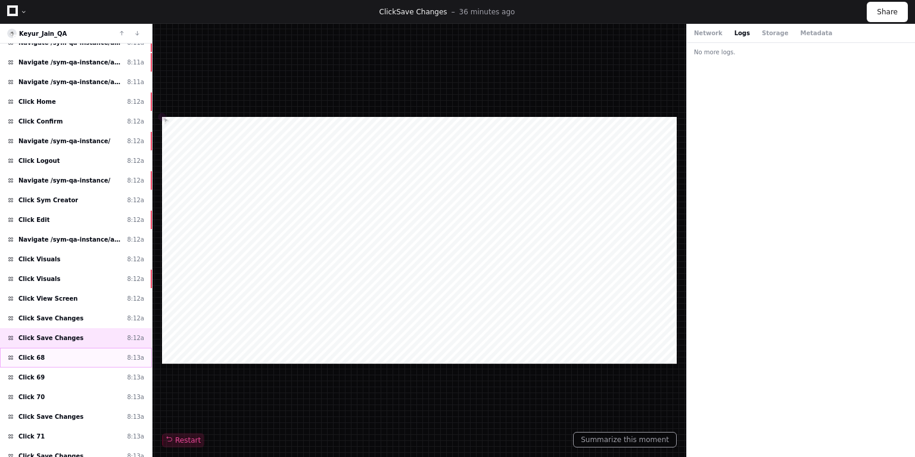
click at [48, 350] on div "Click 68 8:13a" at bounding box center [76, 357] width 152 height 20
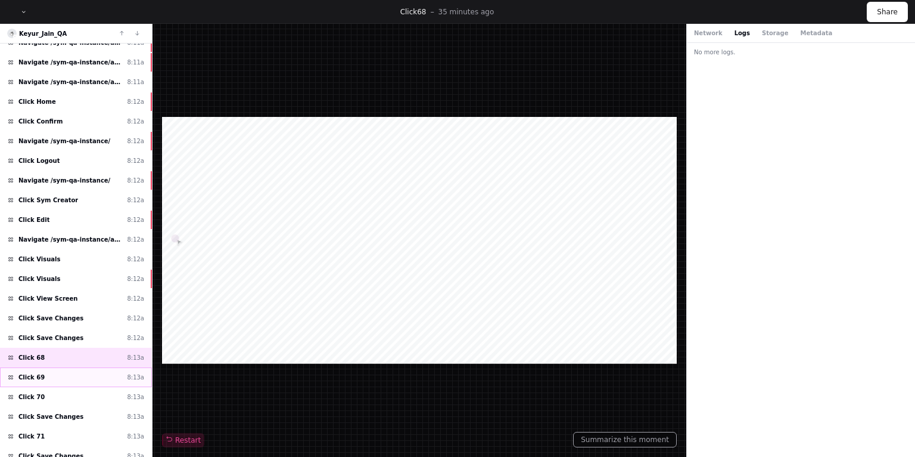
click at [41, 372] on div "Click 69 8:13a" at bounding box center [76, 377] width 152 height 20
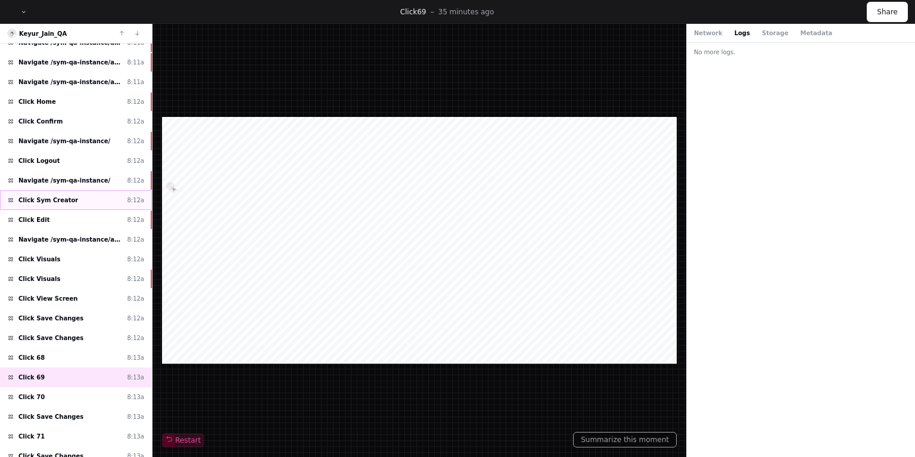
click at [55, 195] on span "Click Sym Creator" at bounding box center [48, 199] width 60 height 9
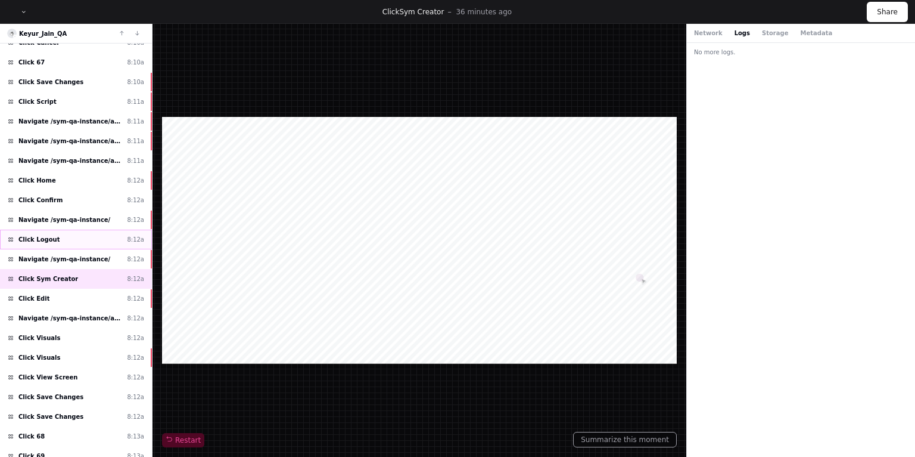
scroll to position [131, 0]
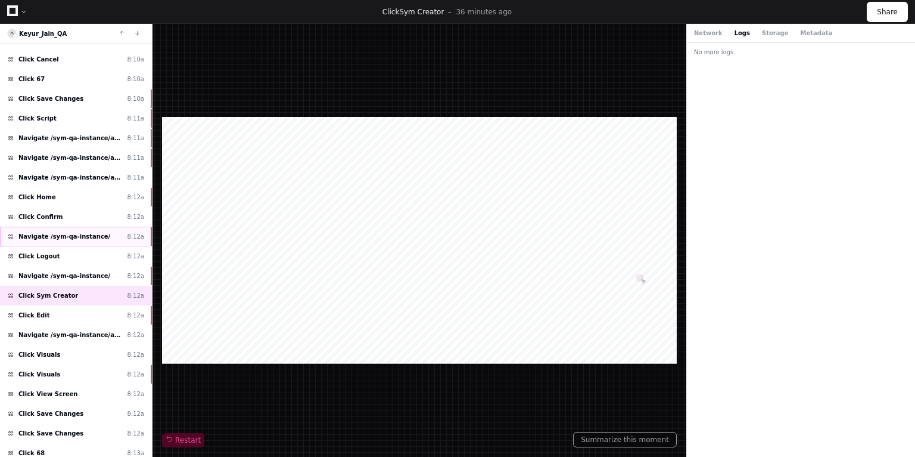
click at [57, 233] on span "Navigate /sym-qa-instance/" at bounding box center [64, 236] width 92 height 9
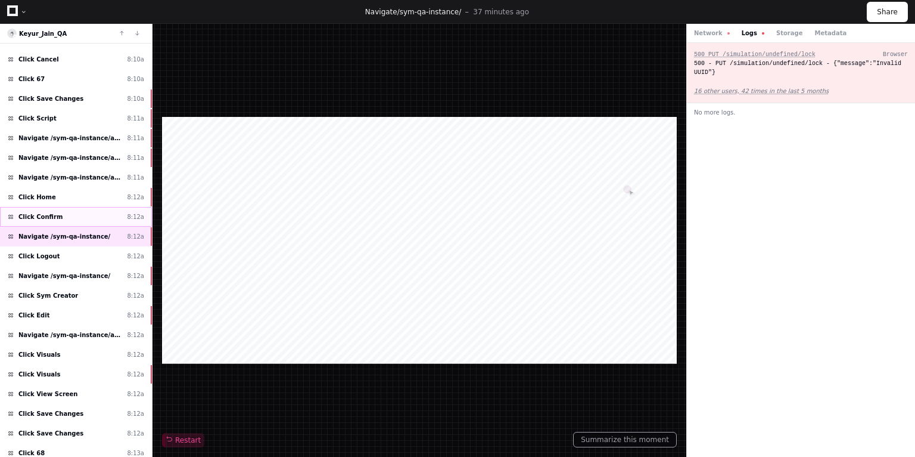
click at [47, 212] on span "Click Confirm" at bounding box center [40, 216] width 44 height 9
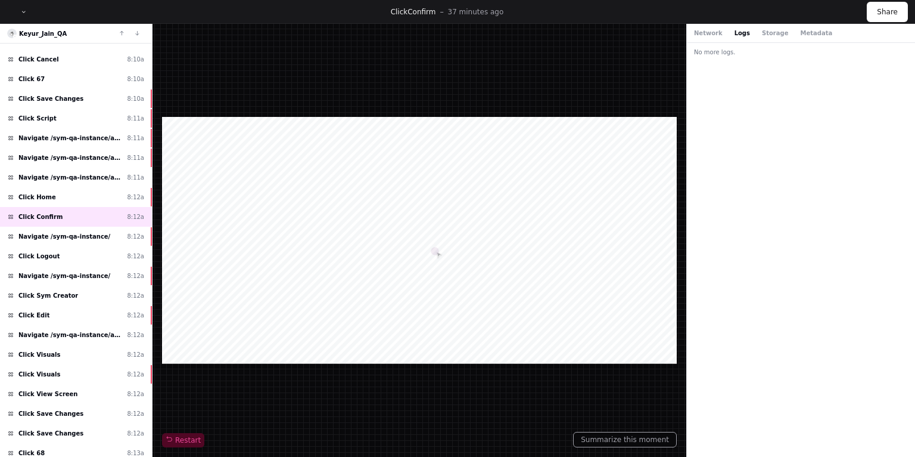
click at [706, 38] on div "Network Logs Storage Metadata" at bounding box center [801, 33] width 228 height 19
click at [706, 27] on div "Network Logs Storage Metadata" at bounding box center [801, 33] width 228 height 19
click at [706, 31] on button "Network" at bounding box center [708, 33] width 29 height 9
click at [800, 33] on button "Metadata" at bounding box center [816, 33] width 32 height 9
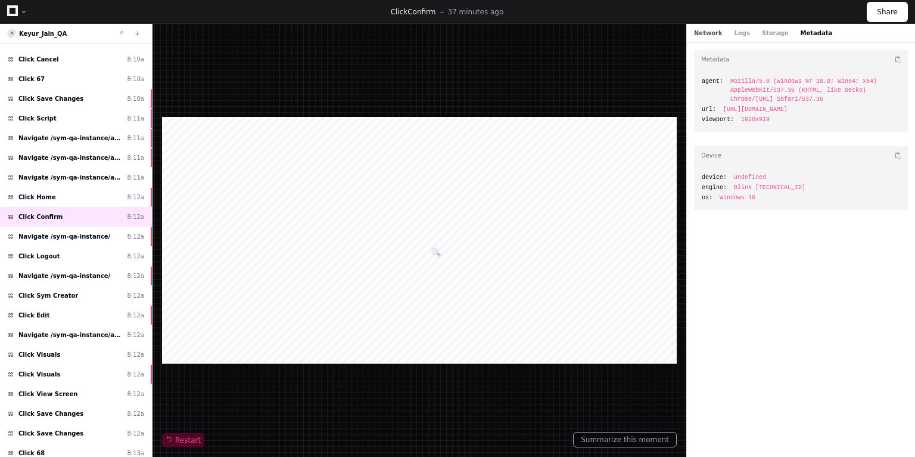
click at [715, 35] on button "Network" at bounding box center [708, 33] width 29 height 9
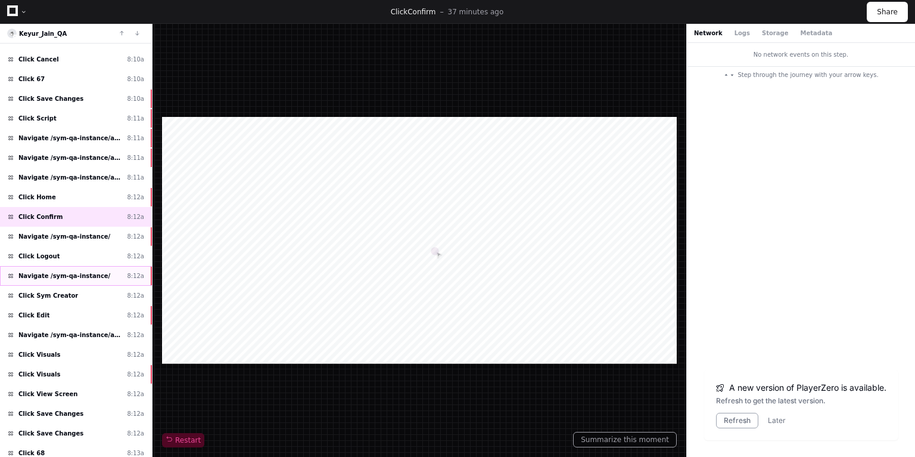
click at [87, 271] on span "Navigate /sym-qa-instance/" at bounding box center [64, 275] width 92 height 9
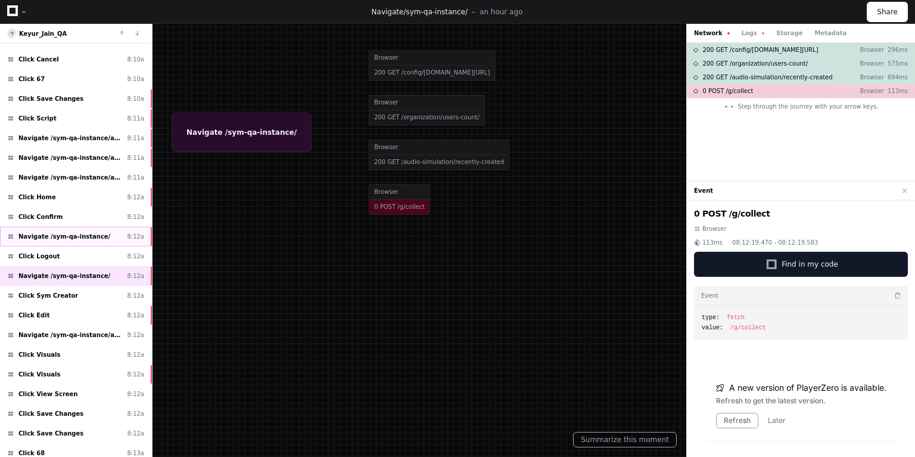
click at [66, 233] on span "Navigate /sym-qa-instance/" at bounding box center [64, 236] width 92 height 9
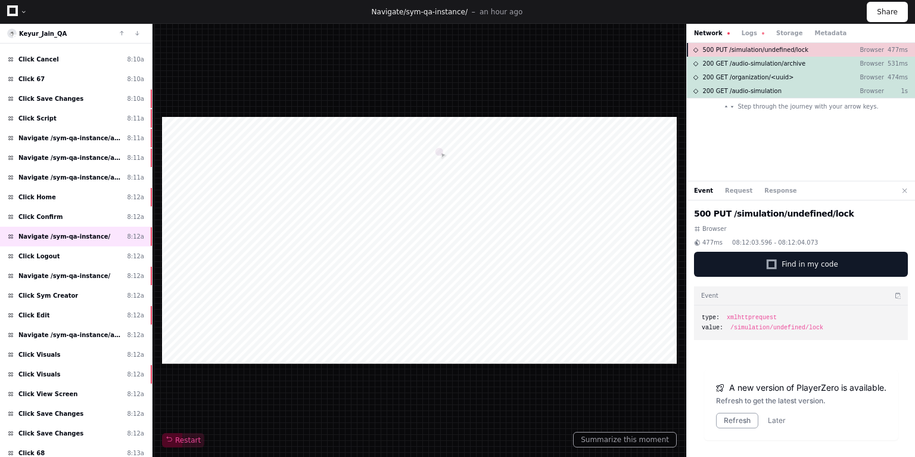
click at [784, 50] on span "500 PUT /simulation/undefined/lock" at bounding box center [756, 49] width 106 height 9
drag, startPoint x: 816, startPoint y: 325, endPoint x: 729, endPoint y: 328, distance: 86.4
click at [729, 328] on div "value: /simulation/undefined/lock" at bounding box center [801, 327] width 198 height 9
copy span "/simulation/undefined/lock"
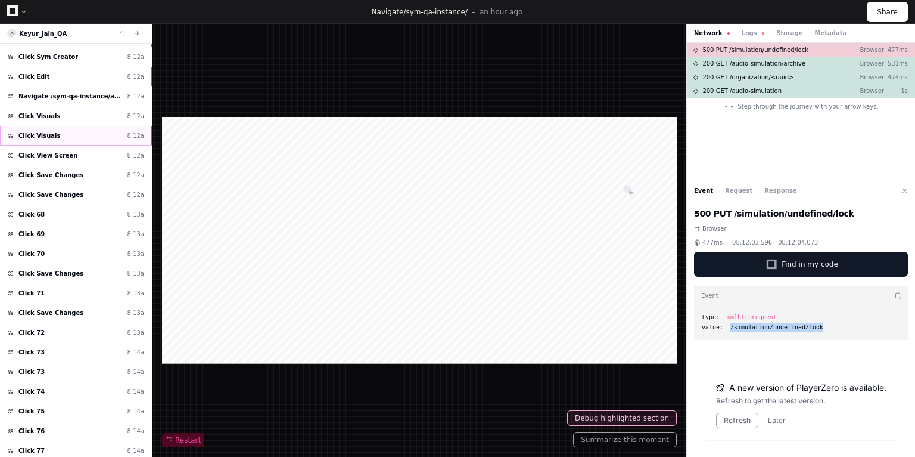
click at [74, 127] on div "Click Visuals 8:12a" at bounding box center [76, 136] width 152 height 20
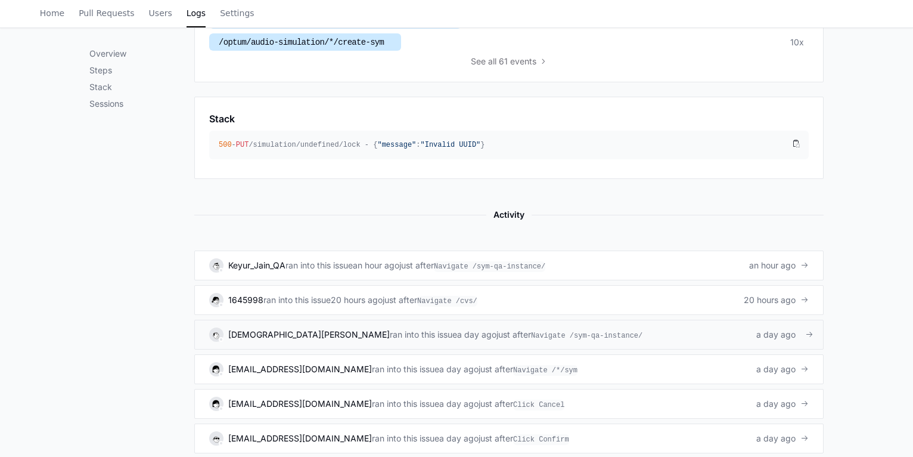
scroll to position [572, 0]
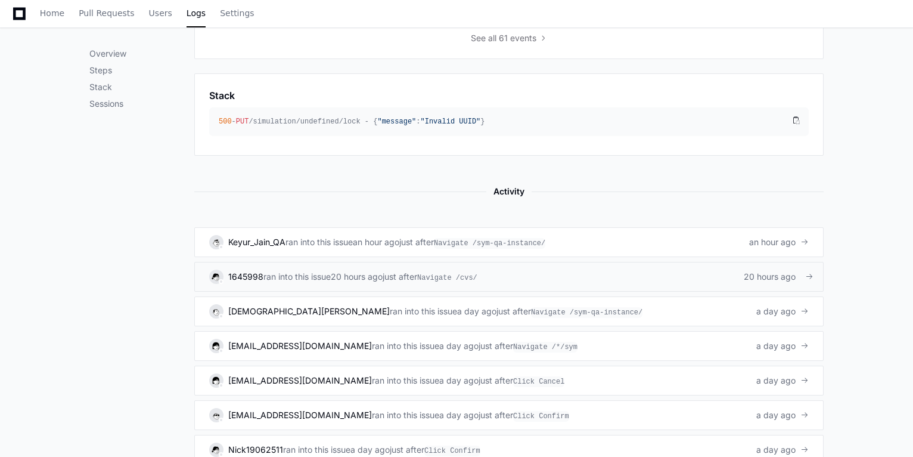
click at [445, 273] on span "Navigate /cvs/" at bounding box center [447, 277] width 60 height 11
click at [390, 312] on span "ran into this issue" at bounding box center [423, 311] width 67 height 12
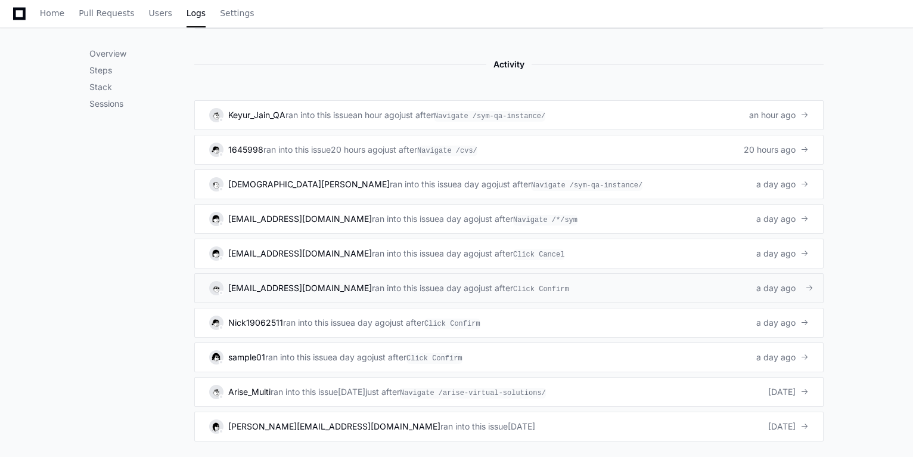
scroll to position [715, 0]
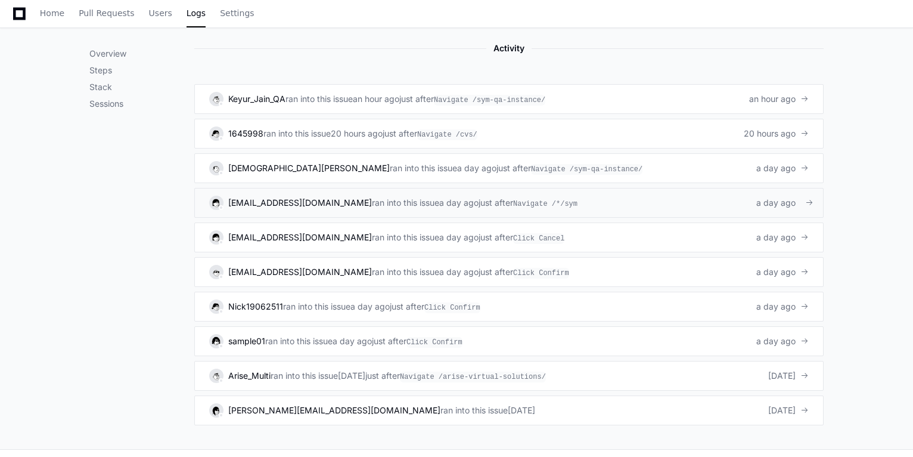
click at [324, 209] on link "admin@symtrain.com ran into this issue a day ago just after Navigate /*/sym a d…" at bounding box center [508, 203] width 629 height 30
click at [372, 236] on span "ran into this issue" at bounding box center [405, 237] width 67 height 12
click at [303, 270] on span "admin@symtrain.com" at bounding box center [300, 271] width 144 height 10
click at [300, 308] on span "ran into this issue" at bounding box center [316, 306] width 67 height 12
click at [310, 341] on span "ran into this issue" at bounding box center [298, 341] width 67 height 12
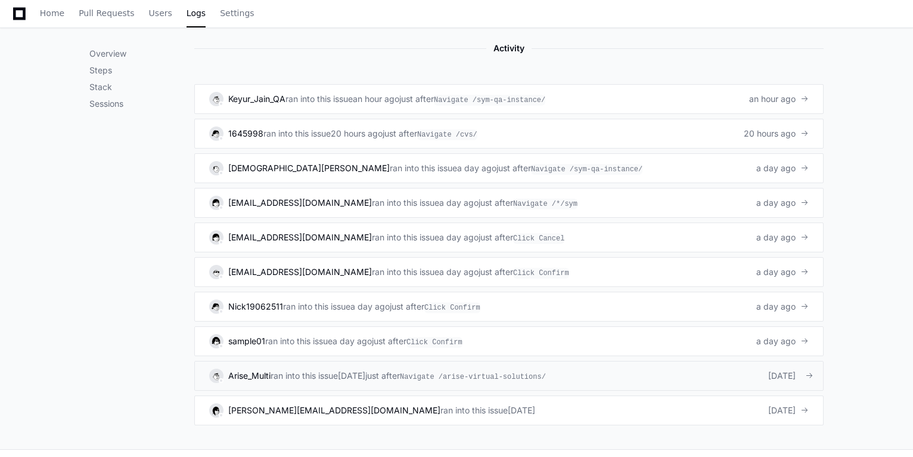
click at [290, 374] on span "ran into this issue" at bounding box center [304, 376] width 67 height 12
click at [294, 408] on span "isabella_williams@optum.com" at bounding box center [334, 410] width 212 height 10
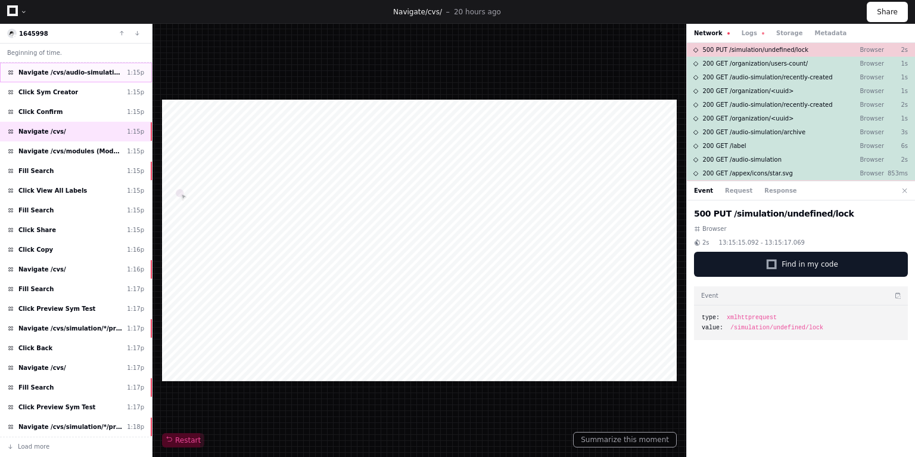
click at [74, 74] on span "Navigate /cvs/audio-simulation/*/create-sym" at bounding box center [70, 72] width 104 height 9
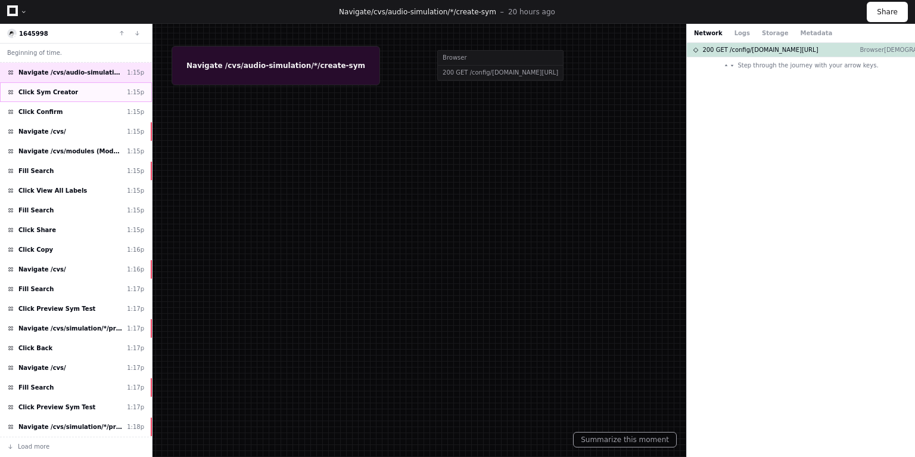
click at [54, 94] on span "Click Sym Creator" at bounding box center [48, 92] width 60 height 9
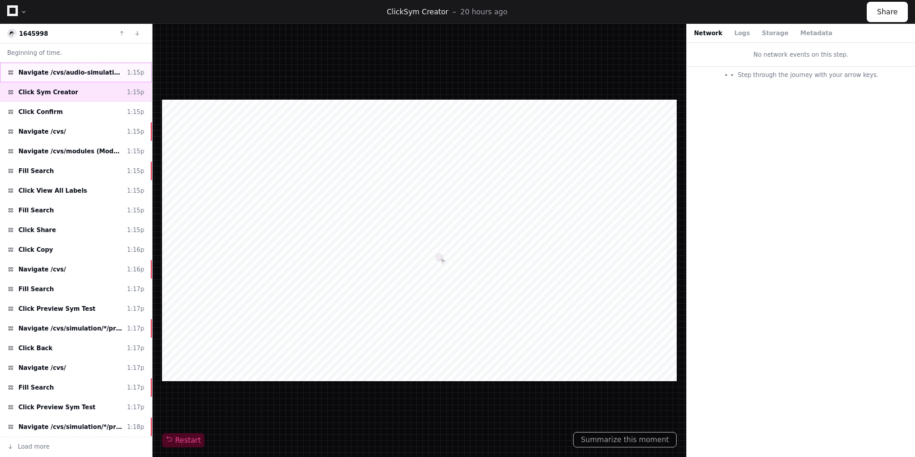
click at [57, 69] on span "Navigate /cvs/audio-simulation/*/create-sym" at bounding box center [70, 72] width 104 height 9
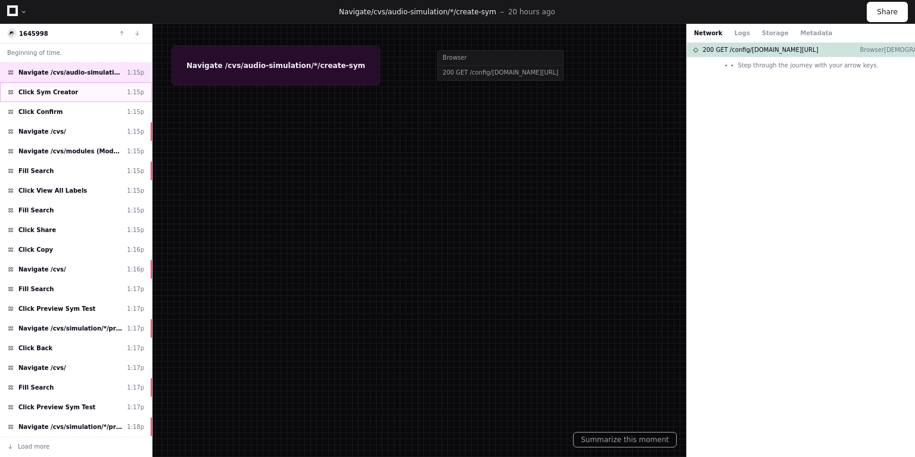
click at [63, 96] on div "Click Sym Creator 1:15p" at bounding box center [76, 92] width 152 height 20
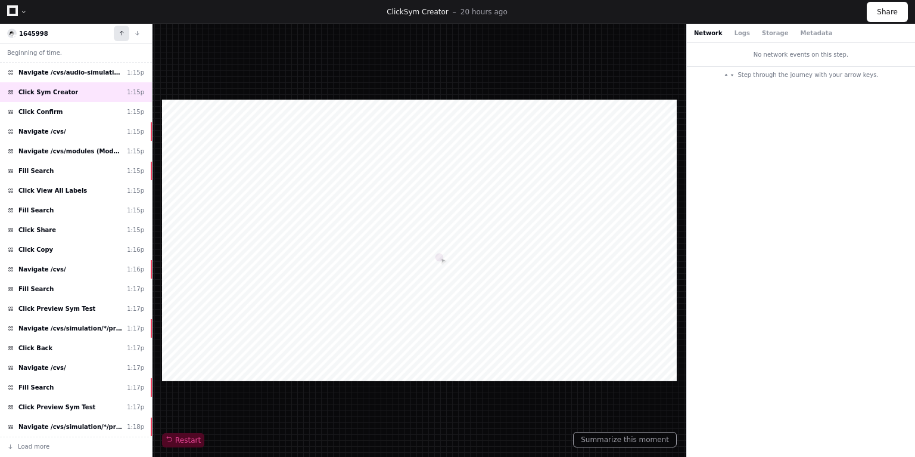
click at [117, 34] on button at bounding box center [121, 33] width 15 height 15
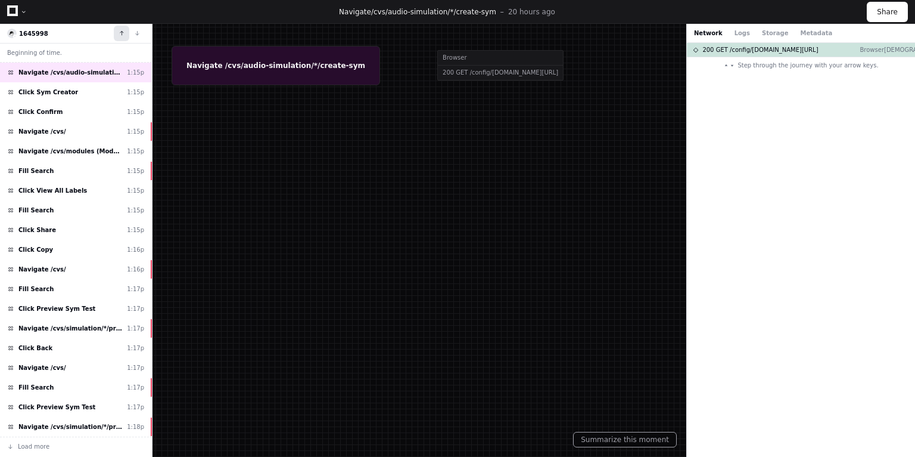
click at [117, 34] on button at bounding box center [121, 33] width 15 height 15
click at [49, 50] on span "Beginning of time." at bounding box center [34, 52] width 55 height 9
click at [70, 93] on div "Click Sym Creator 1:15p" at bounding box center [76, 92] width 152 height 20
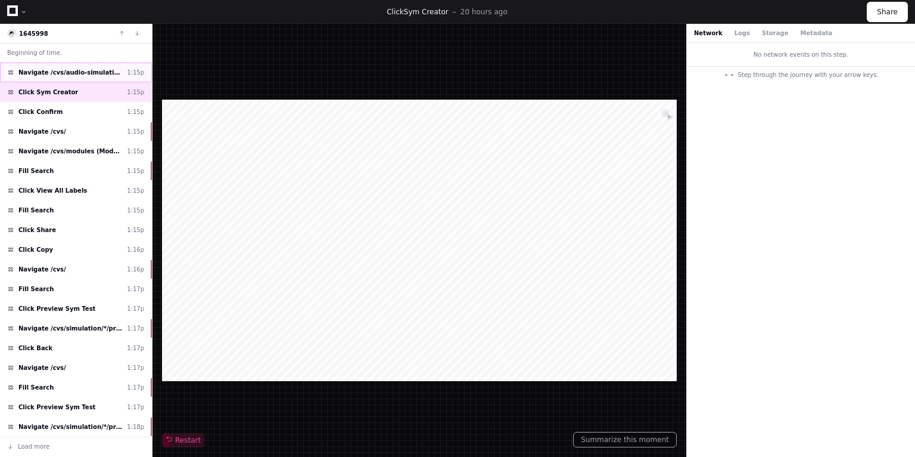
click at [71, 75] on span "Navigate /cvs/audio-simulation/*/create-sym" at bounding box center [70, 72] width 104 height 9
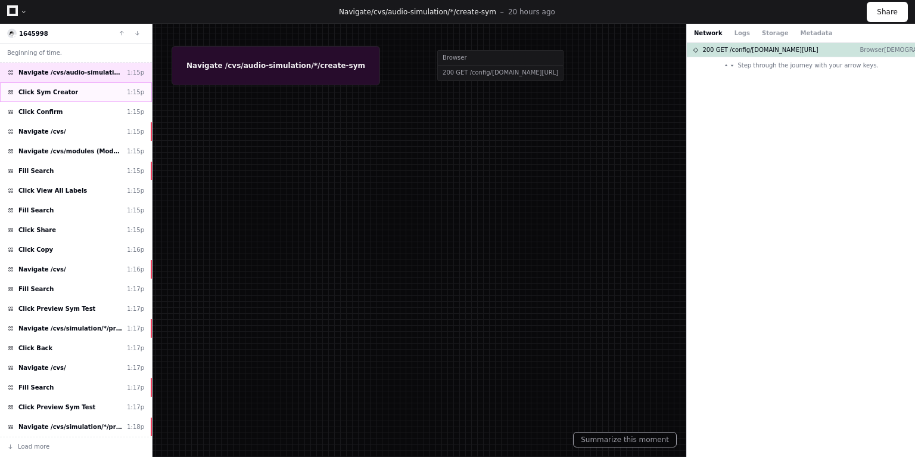
click at [64, 93] on span "Click Sym Creator" at bounding box center [48, 92] width 60 height 9
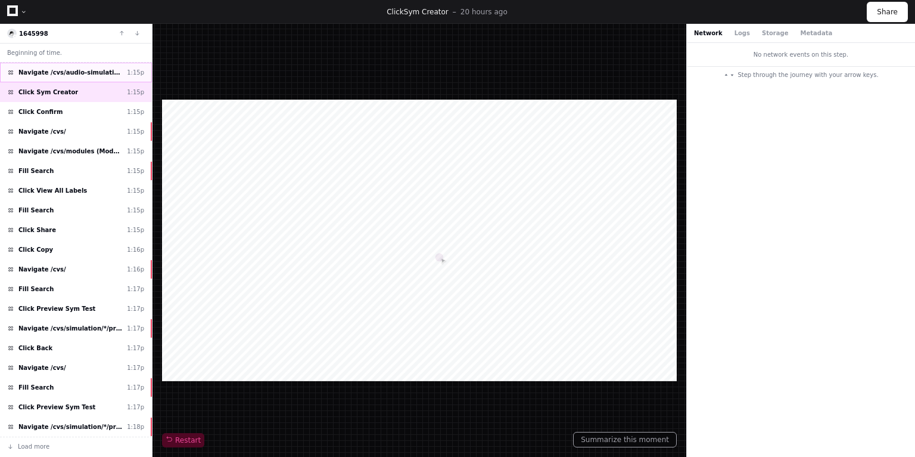
click at [64, 71] on span "Navigate /cvs/audio-simulation/*/create-sym" at bounding box center [70, 72] width 104 height 9
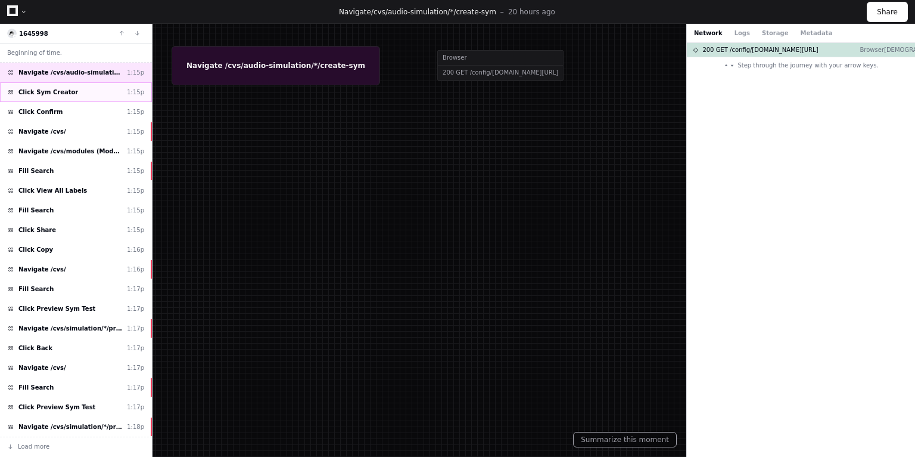
click at [64, 91] on span "Click Sym Creator" at bounding box center [48, 92] width 60 height 9
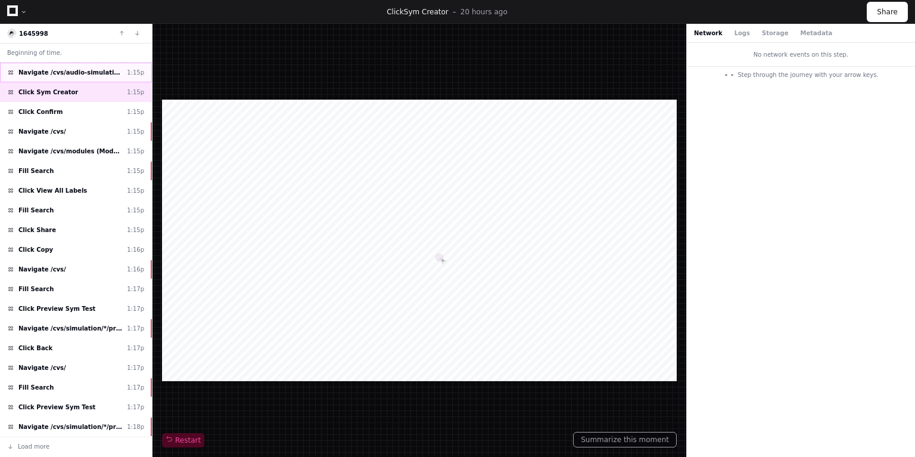
click at [97, 77] on div "Navigate /cvs/audio-simulation/*/create-sym 1:15p" at bounding box center [76, 73] width 152 height 20
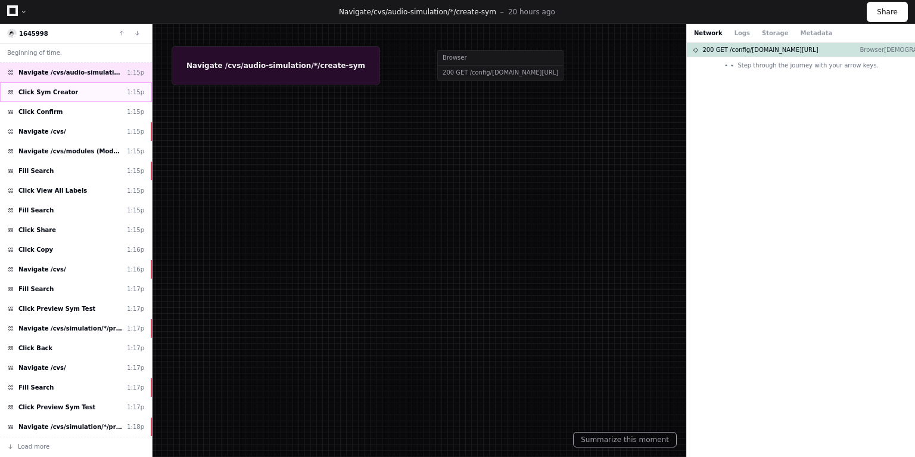
click at [69, 89] on div "Click Sym Creator 1:15p" at bounding box center [76, 92] width 152 height 20
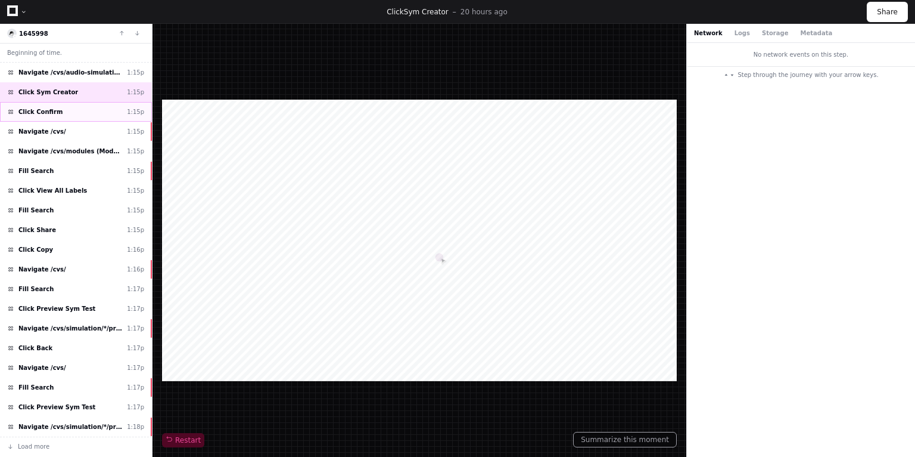
click at [69, 111] on div "Click Confirm 1:15p" at bounding box center [76, 112] width 152 height 20
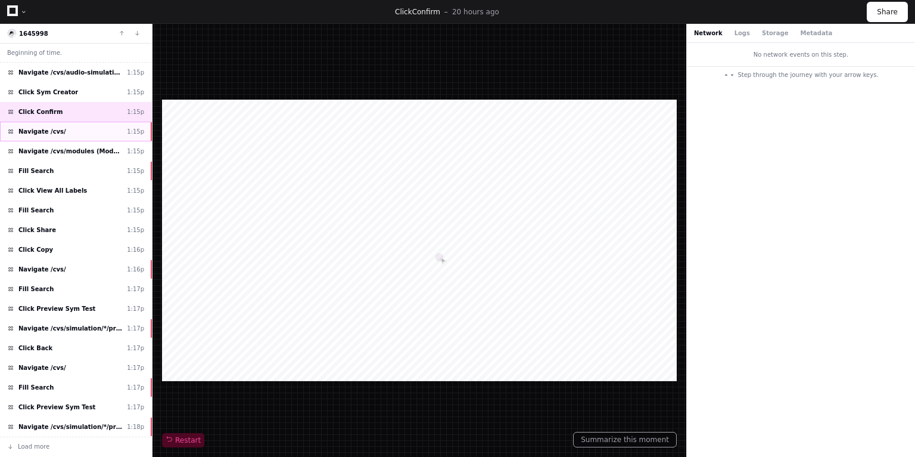
click at [59, 127] on div "Navigate /cvs/ 1:15p" at bounding box center [76, 132] width 152 height 20
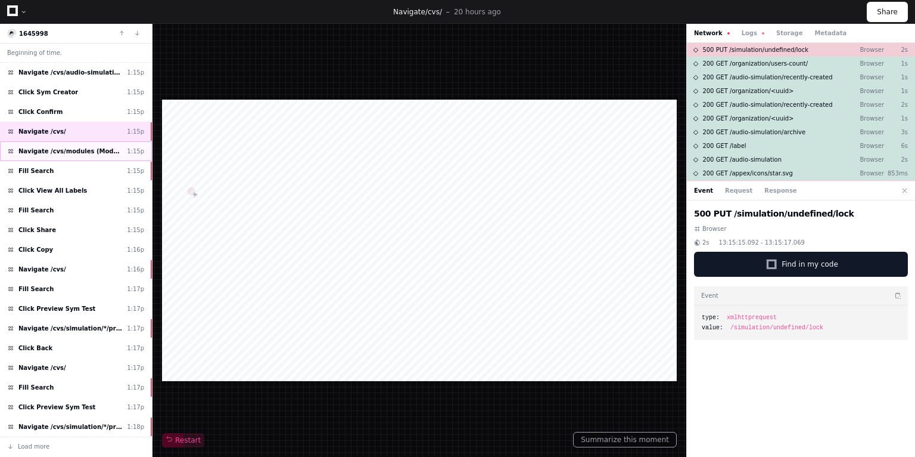
click at [58, 147] on span "Navigate /cvs/modules (Modules)" at bounding box center [70, 151] width 104 height 9
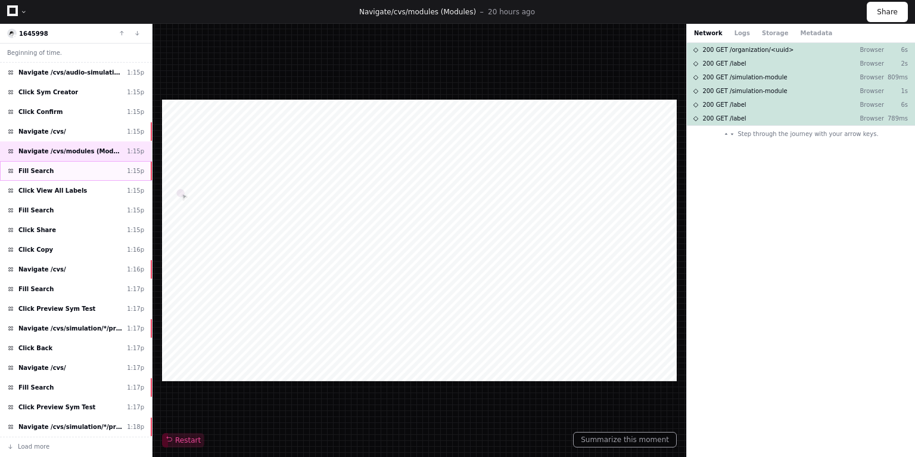
click at [54, 170] on div "Fill Search 1:15p" at bounding box center [76, 171] width 152 height 20
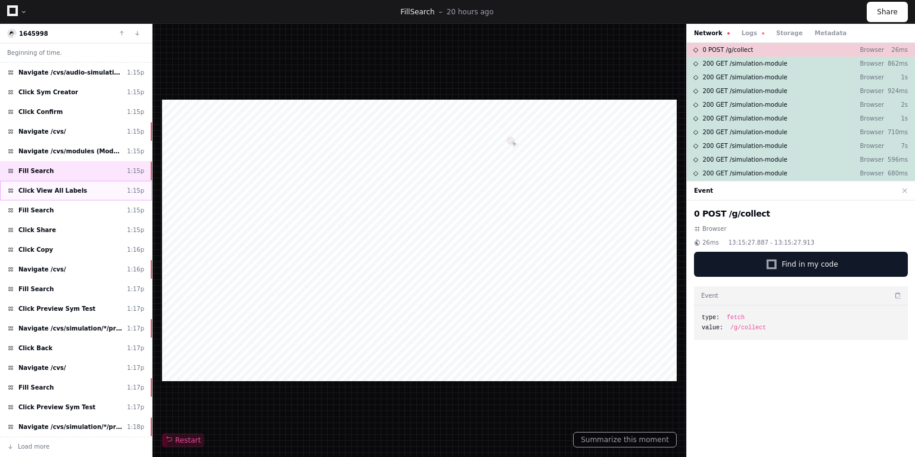
click at [56, 186] on span "Click View All Labels" at bounding box center [52, 190] width 69 height 9
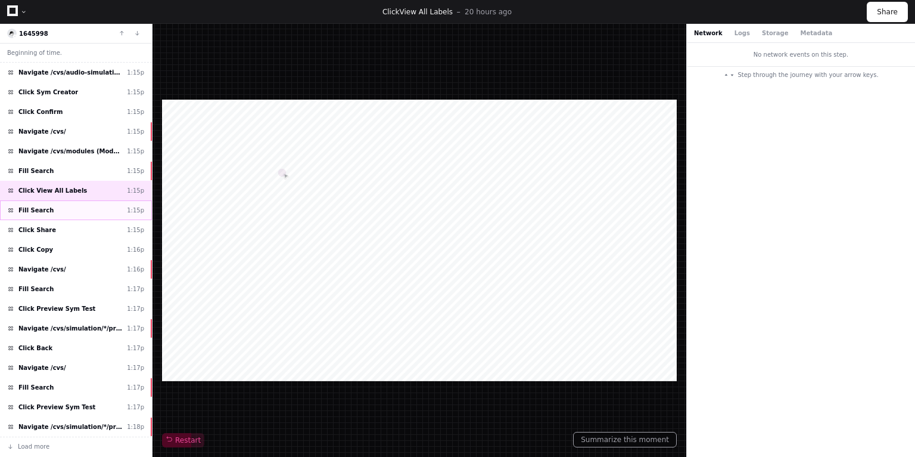
click at [48, 210] on div "Fill Search 1:15p" at bounding box center [76, 210] width 152 height 20
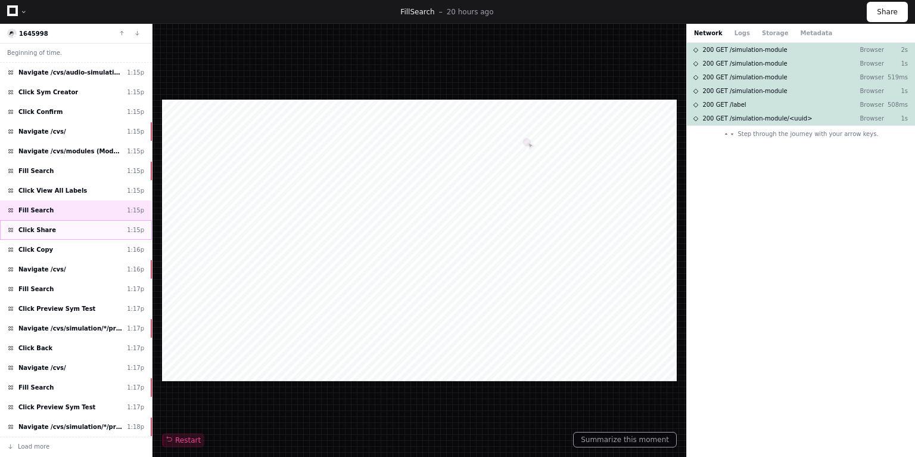
click at [51, 228] on div "Click Share 1:15p" at bounding box center [76, 230] width 152 height 20
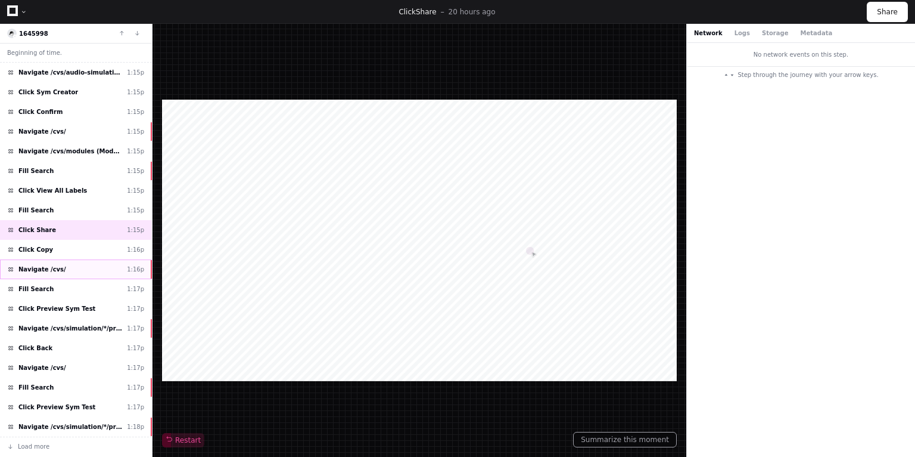
click at [56, 265] on span "Navigate /cvs/" at bounding box center [42, 269] width 48 height 9
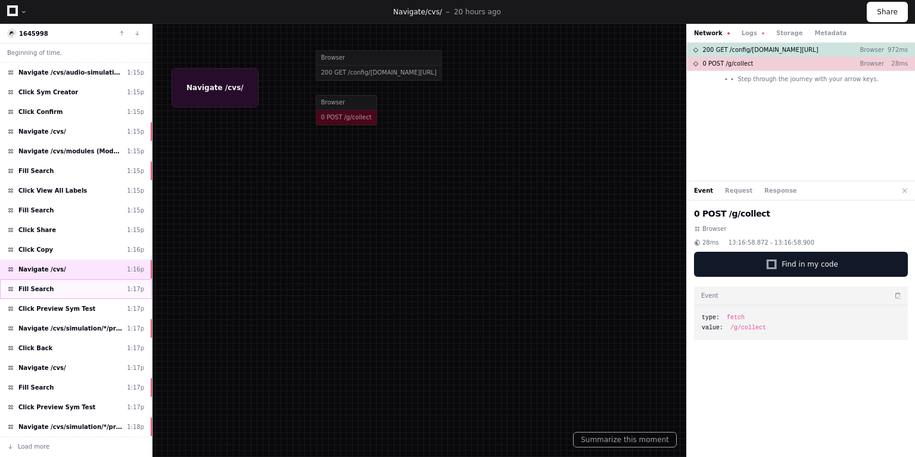
click at [54, 279] on div "Fill Search 1:17p" at bounding box center [76, 289] width 152 height 20
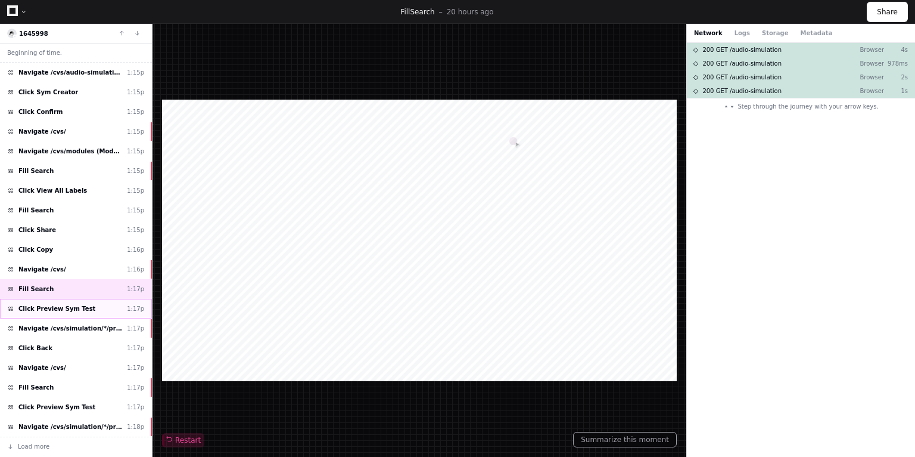
click at [55, 310] on div "Click Preview Sym Test 1:17p" at bounding box center [76, 309] width 152 height 20
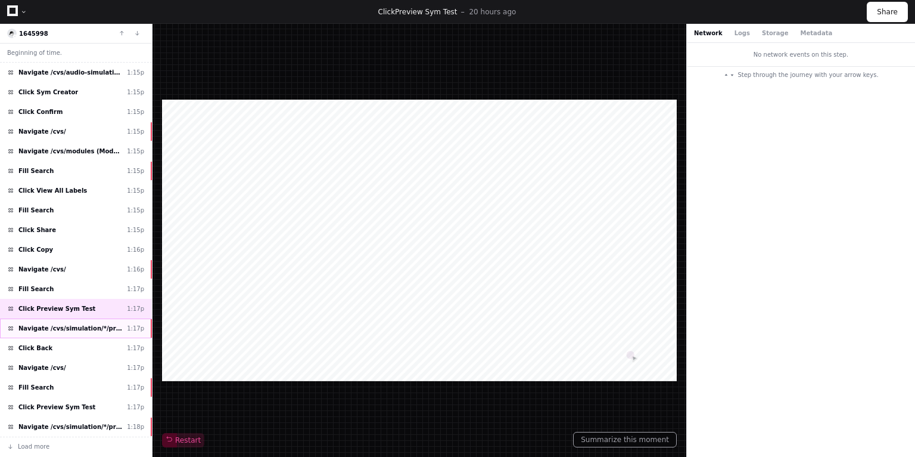
click at [58, 319] on div "Navigate /cvs/simulation/*/preview_test 1:17p" at bounding box center [76, 328] width 152 height 20
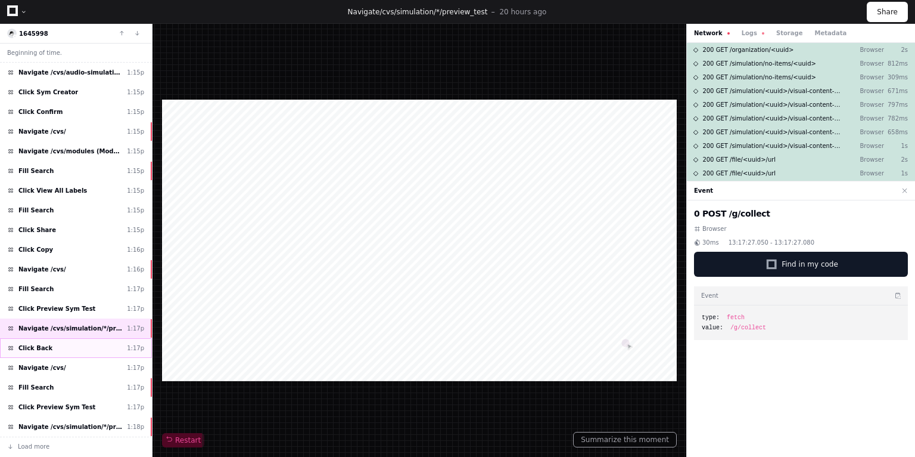
click at [57, 349] on div "Click Back 1:17p" at bounding box center [76, 348] width 152 height 20
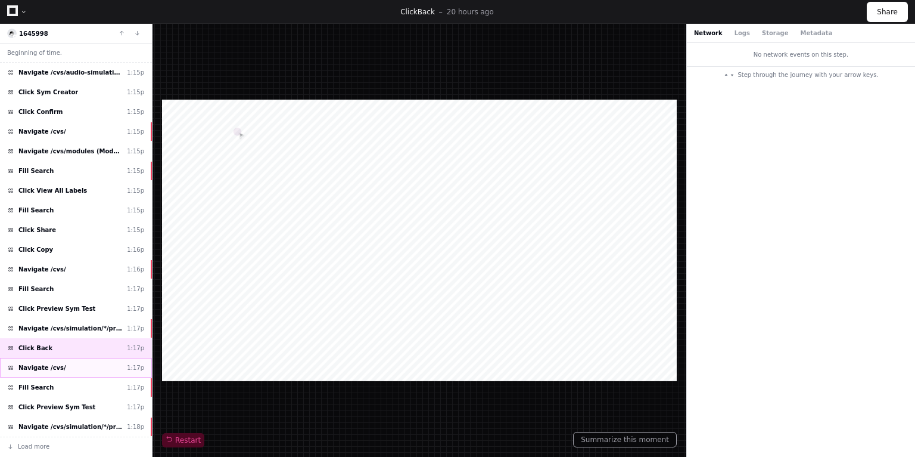
click at [66, 369] on div "Navigate /cvs/ 1:17p" at bounding box center [76, 368] width 152 height 20
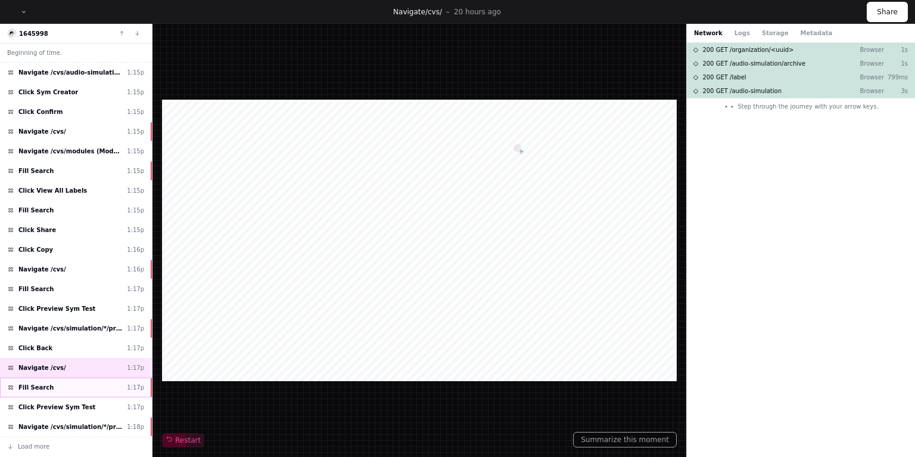
click at [57, 381] on div "Fill Search 1:17p" at bounding box center [76, 387] width 152 height 20
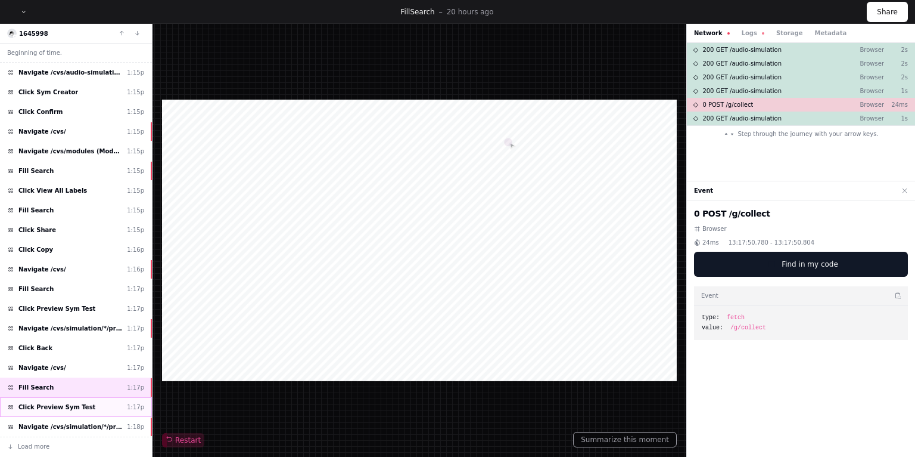
click at [54, 402] on span "Click Preview Sym Test" at bounding box center [56, 406] width 77 height 9
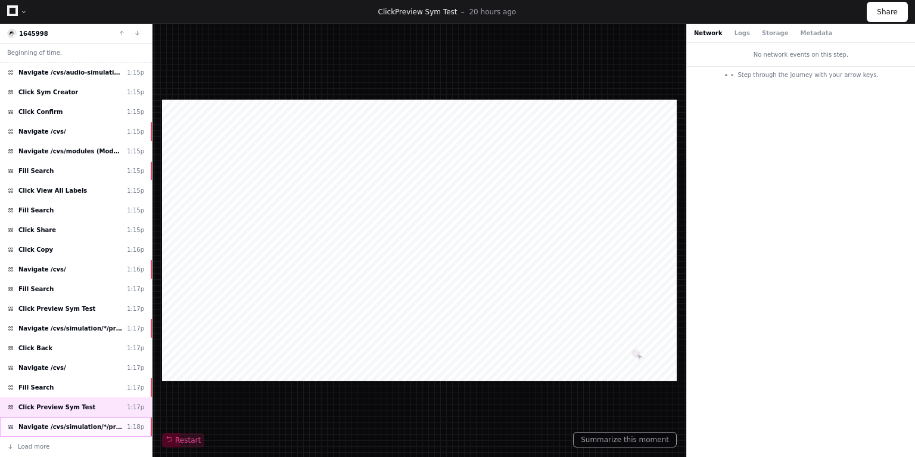
click at [53, 425] on span "Navigate /cvs/simulation/*/preview_test" at bounding box center [70, 426] width 104 height 9
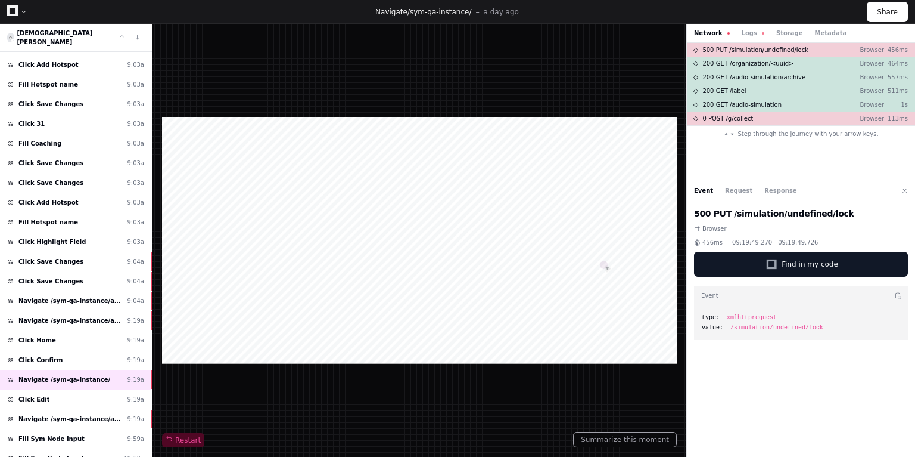
scroll to position [429, 0]
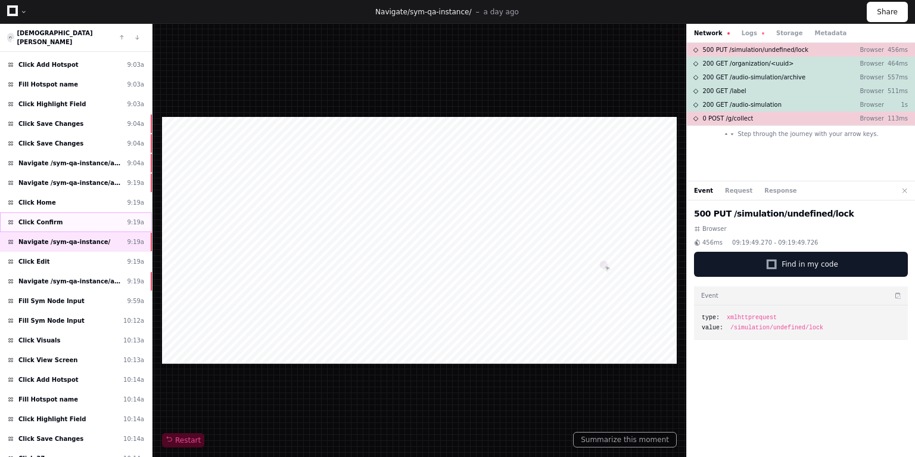
click at [81, 212] on div "Click Confirm 9:19a" at bounding box center [76, 222] width 152 height 20
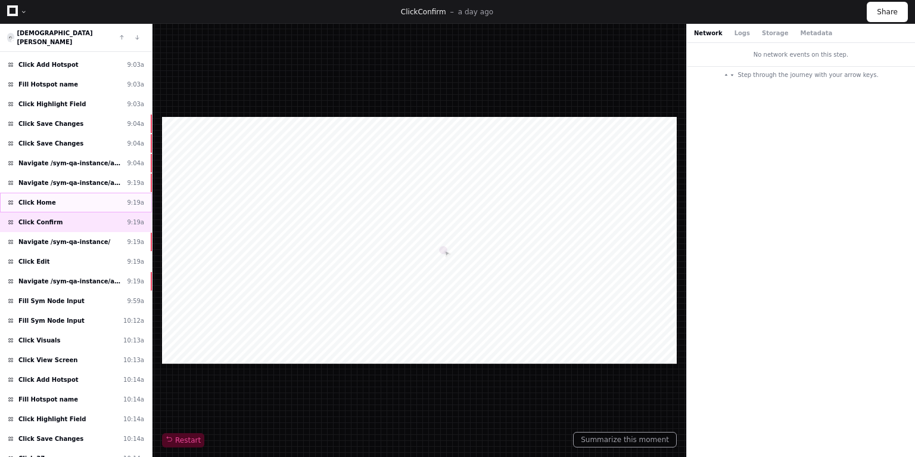
click at [57, 192] on div "Click Home 9:19a" at bounding box center [76, 202] width 152 height 20
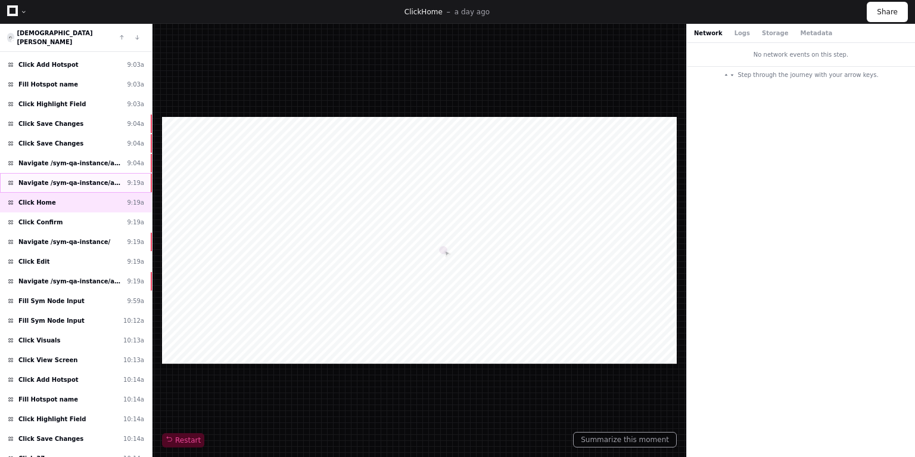
click at [60, 173] on div "Navigate /sym-qa-instance/audio-simulation/*/create-sym 9:19a" at bounding box center [76, 183] width 152 height 20
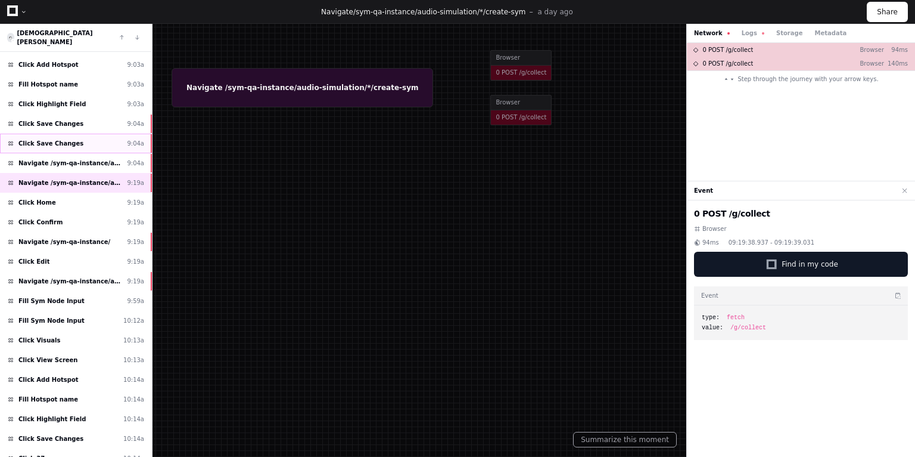
click at [62, 139] on span "Click Save Changes" at bounding box center [50, 143] width 65 height 9
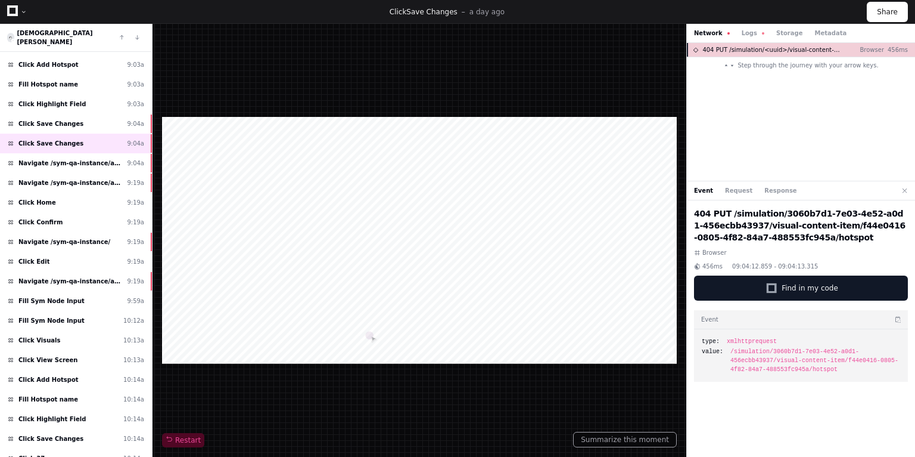
click at [767, 49] on span "404 PUT /simulation/<uuid>/visual-content-item/<uuid>/hotspot" at bounding box center [772, 49] width 139 height 9
click at [744, 28] on div "Network Logs Storage Metadata" at bounding box center [801, 33] width 228 height 19
click at [745, 33] on button "Logs" at bounding box center [753, 33] width 23 height 9
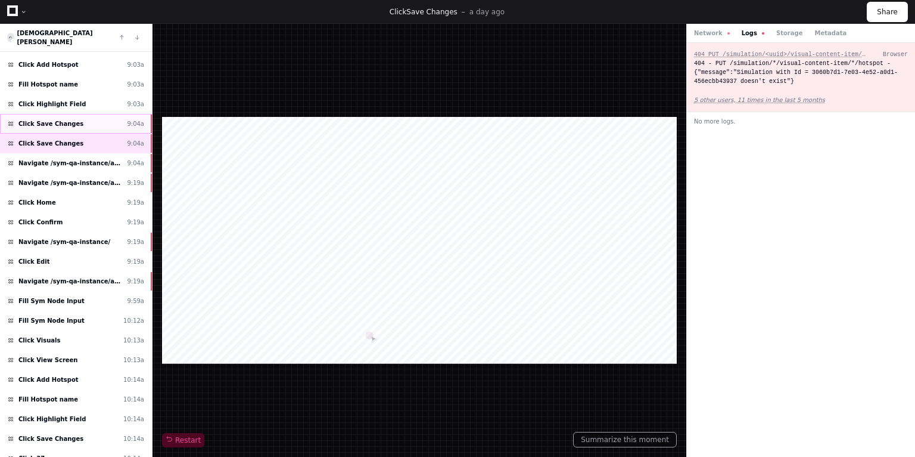
click at [67, 119] on span "Click Save Changes" at bounding box center [50, 123] width 65 height 9
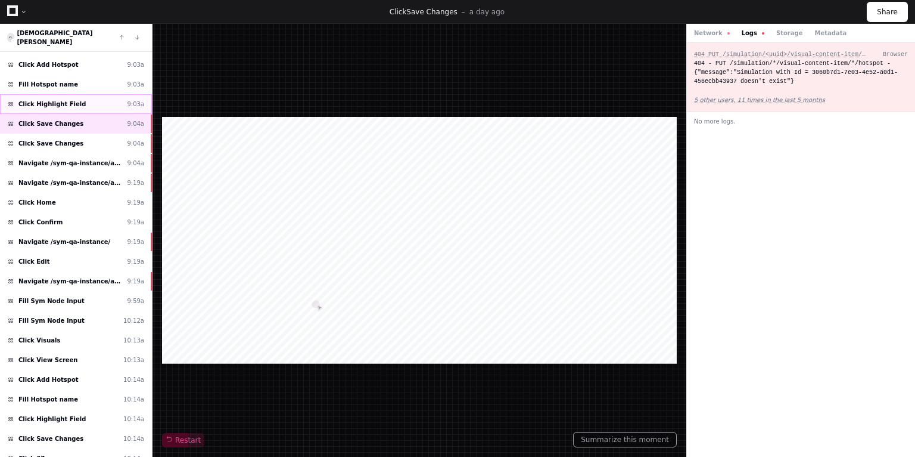
click at [76, 95] on div "Click Highlight Field 9:03a" at bounding box center [76, 104] width 152 height 20
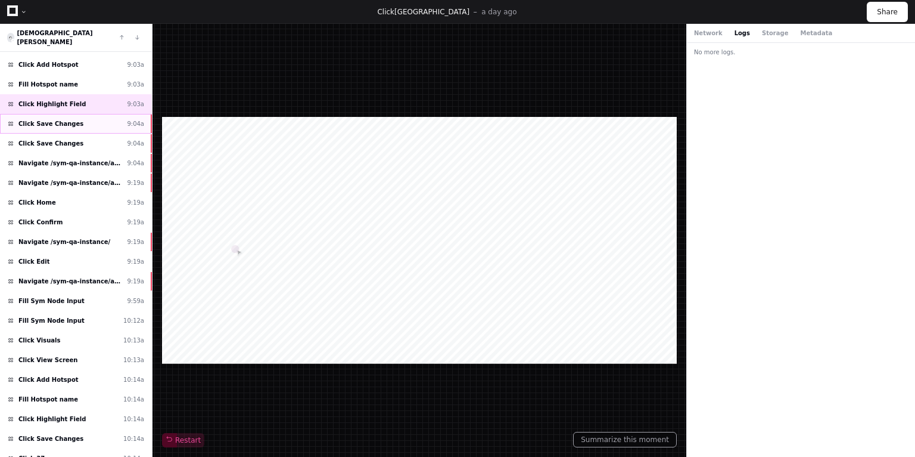
click at [67, 119] on span "Click Save Changes" at bounding box center [50, 123] width 65 height 9
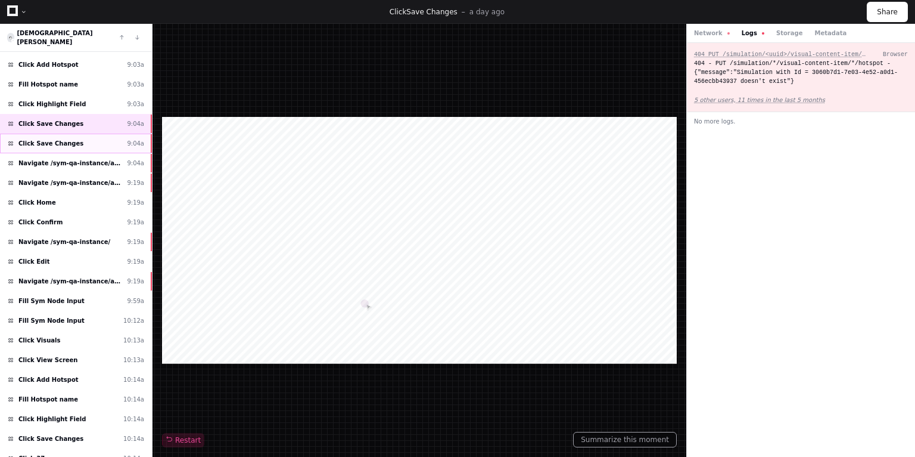
click at [60, 139] on span "Click Save Changes" at bounding box center [50, 143] width 65 height 9
click at [45, 159] on span "Navigate /sym-qa-instance/audio-simulation/*/create-sym" at bounding box center [70, 163] width 104 height 9
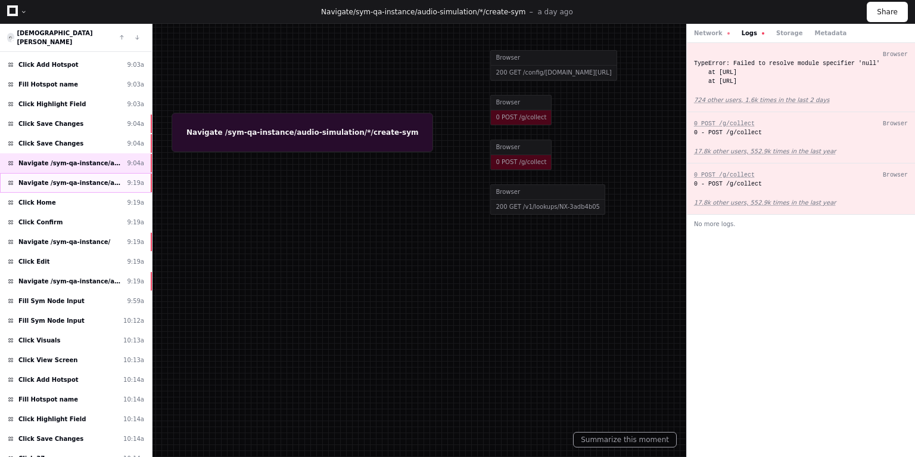
click at [44, 178] on span "Navigate /sym-qa-instance/audio-simulation/*/create-sym" at bounding box center [70, 182] width 104 height 9
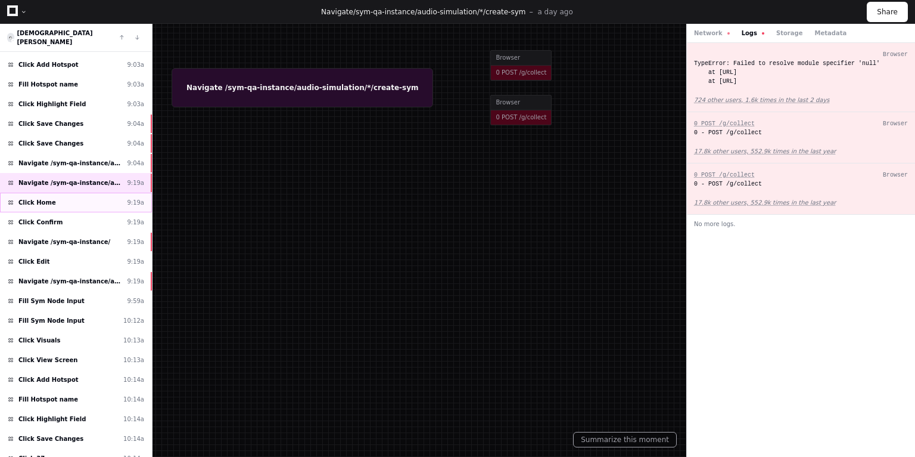
click at [33, 192] on div "Click Home 9:19a" at bounding box center [76, 202] width 152 height 20
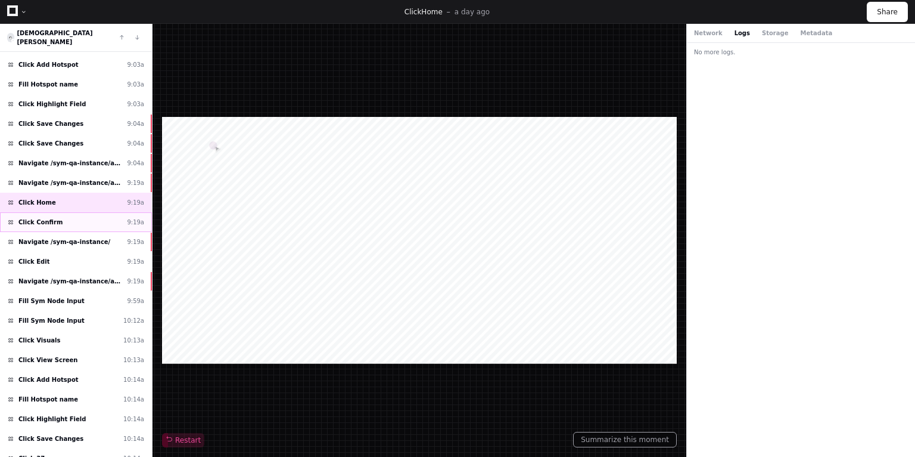
click at [38, 218] on span "Click Confirm" at bounding box center [40, 222] width 44 height 9
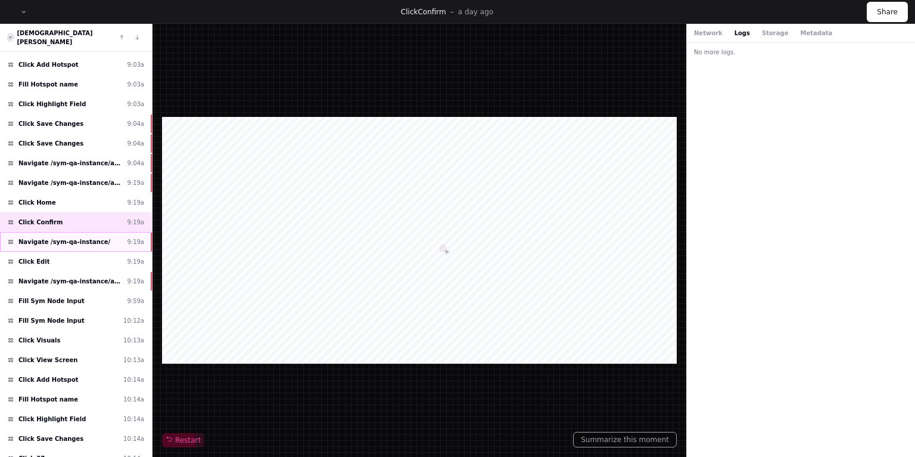
click at [53, 237] on span "Navigate /sym-qa-instance/" at bounding box center [64, 241] width 92 height 9
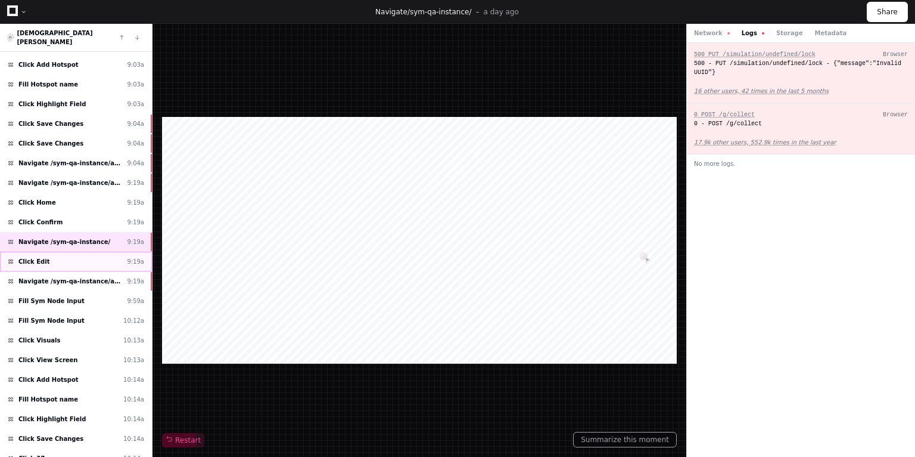
click at [47, 251] on div "Click Edit 9:19a" at bounding box center [76, 261] width 152 height 20
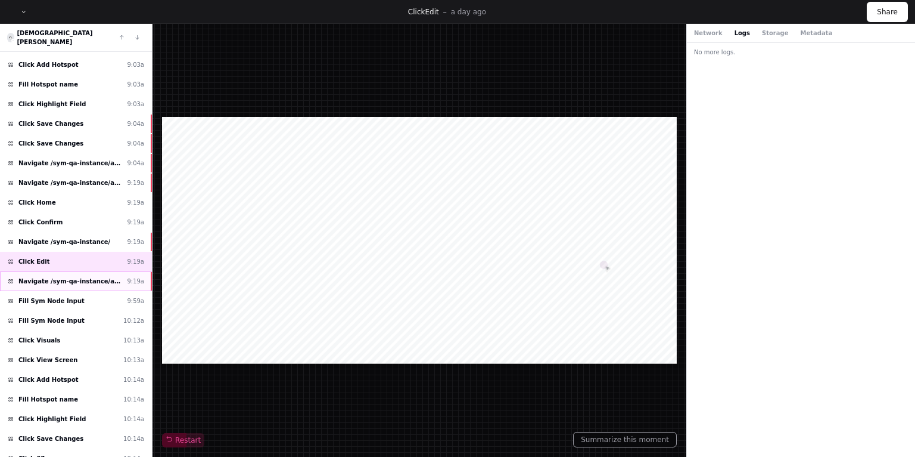
click at [48, 277] on span "Navigate /sym-qa-instance/audio-simulation/*/create-sym" at bounding box center [70, 281] width 104 height 9
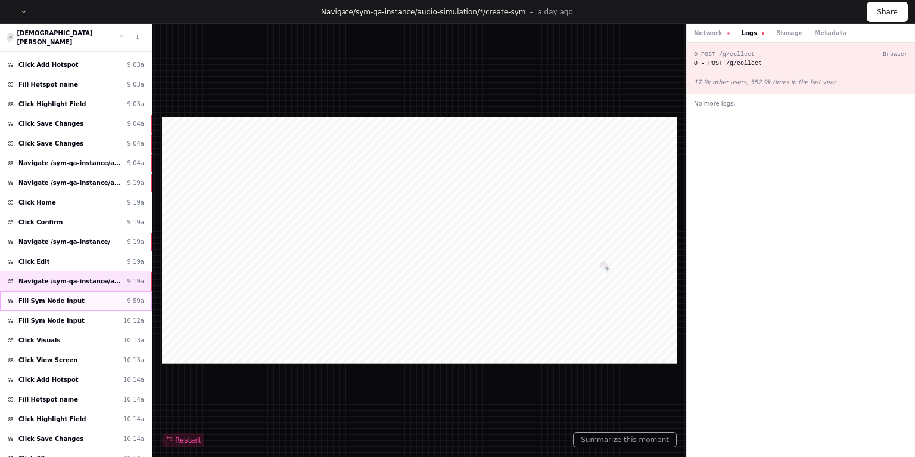
click at [46, 296] on span "Fill Sym Node Input" at bounding box center [51, 300] width 66 height 9
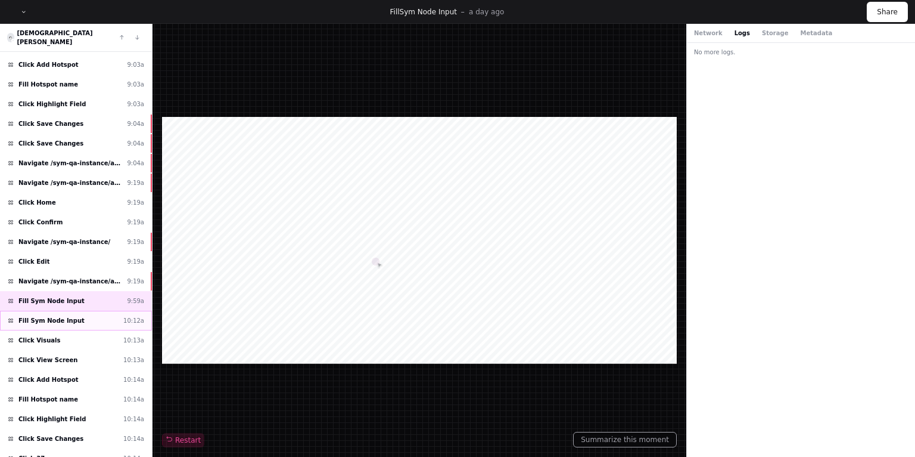
click at [48, 316] on span "Fill Sym Node Input" at bounding box center [51, 320] width 66 height 9
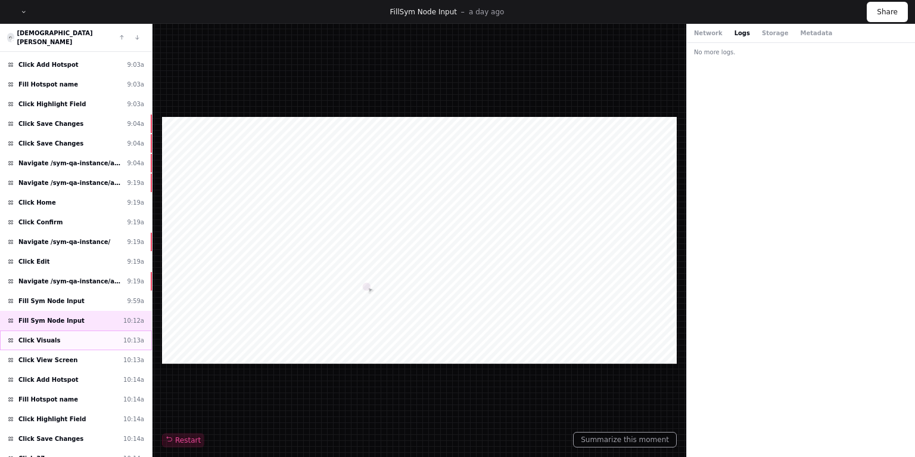
click at [43, 336] on span "Click Visuals" at bounding box center [39, 340] width 42 height 9
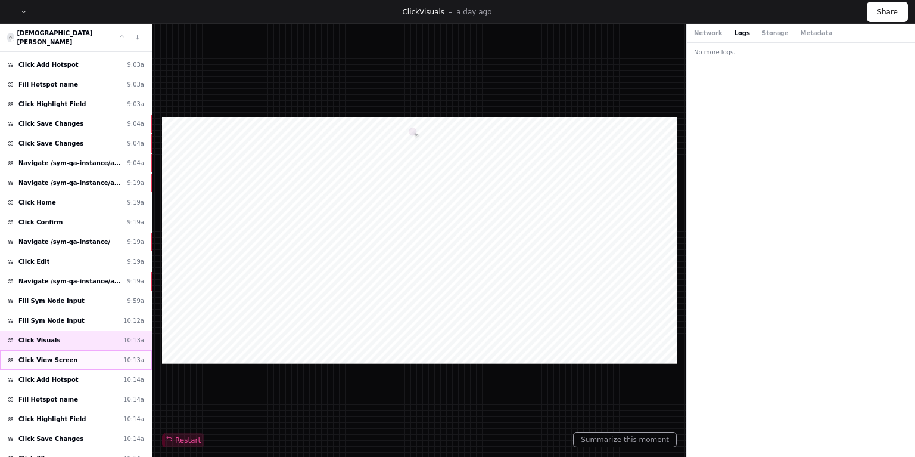
click at [46, 355] on span "Click View Screen" at bounding box center [48, 359] width 60 height 9
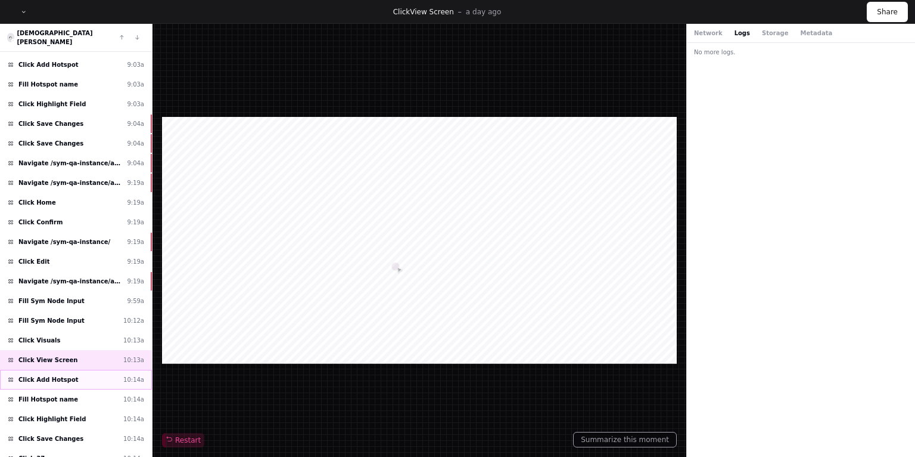
click at [49, 375] on span "Click Add Hotspot" at bounding box center [48, 379] width 60 height 9
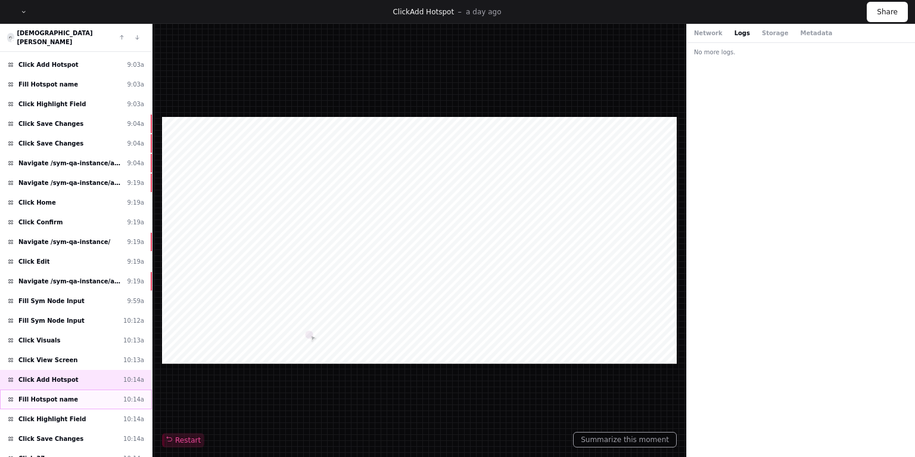
click at [45, 395] on span "Fill Hotspot name" at bounding box center [48, 399] width 60 height 9
click at [46, 395] on span "Fill Hotspot name" at bounding box center [48, 399] width 60 height 9
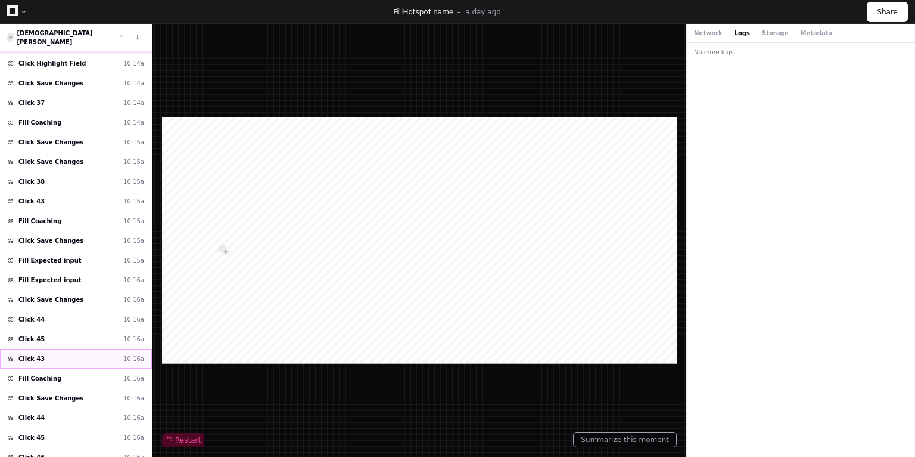
scroll to position [809, 0]
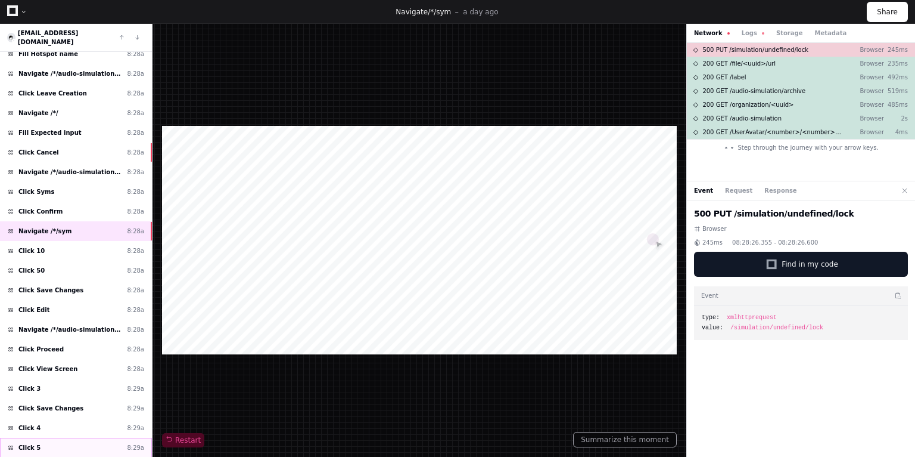
scroll to position [423, 0]
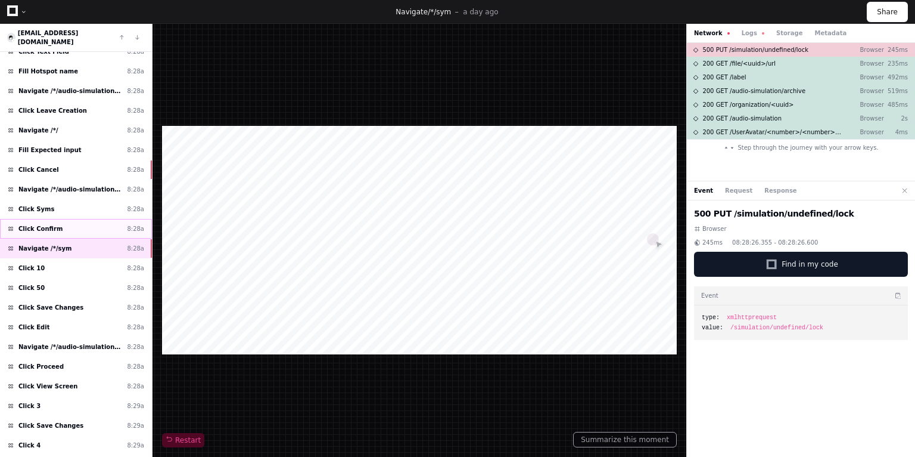
click at [55, 219] on div "Click Confirm 8:28a" at bounding box center [76, 229] width 152 height 20
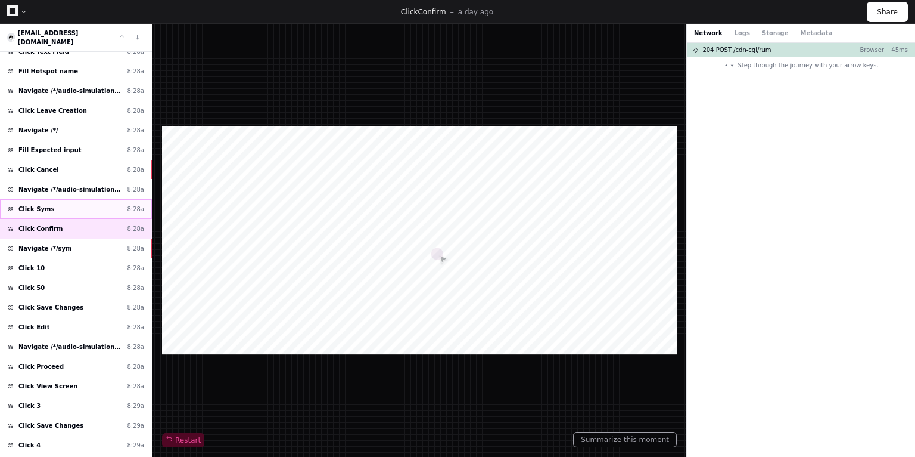
click at [56, 199] on div "Click Syms 8:28a" at bounding box center [76, 209] width 152 height 20
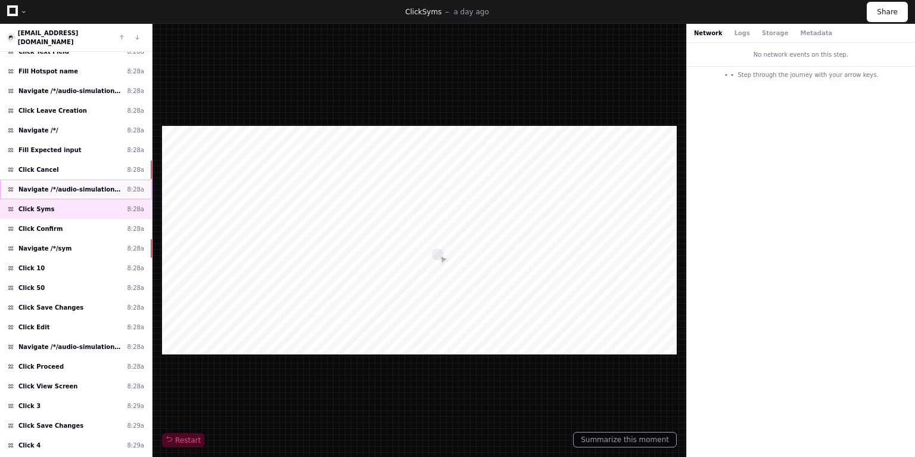
click at [59, 185] on span "Navigate /*/audio-simulation/*/create-sym" at bounding box center [70, 189] width 104 height 9
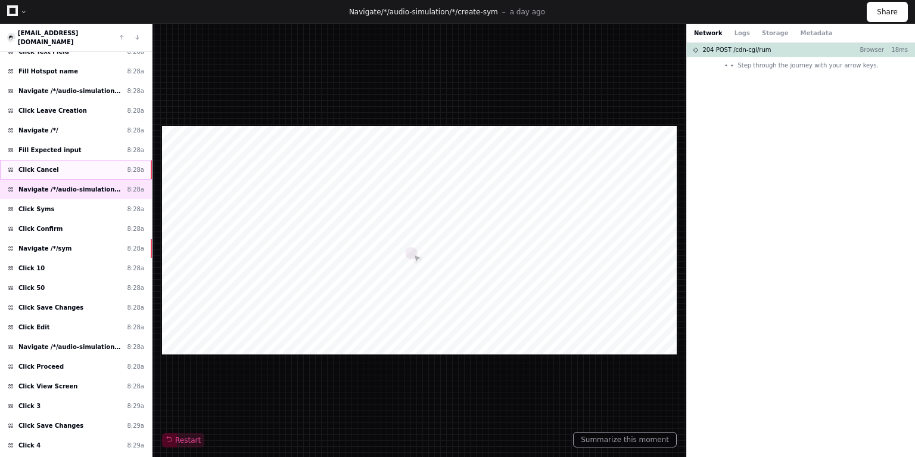
click at [57, 160] on div "Click Cancel 8:28a" at bounding box center [76, 170] width 152 height 20
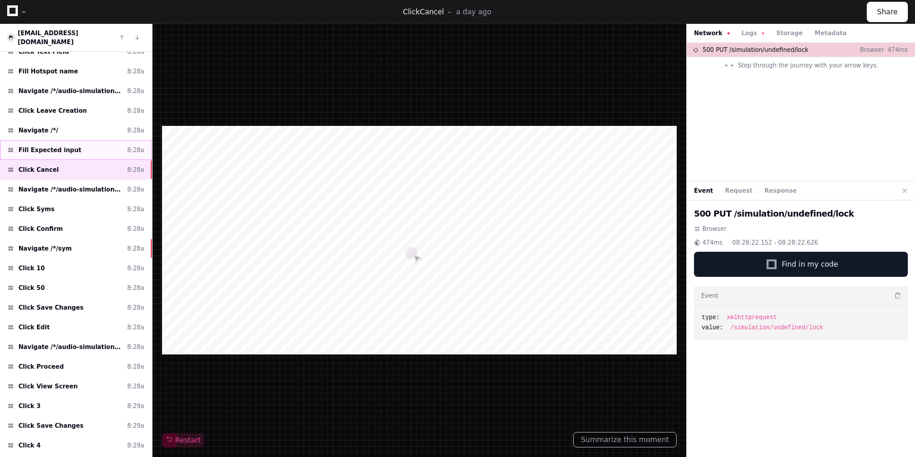
click at [50, 145] on span "Fill Expected input" at bounding box center [49, 149] width 63 height 9
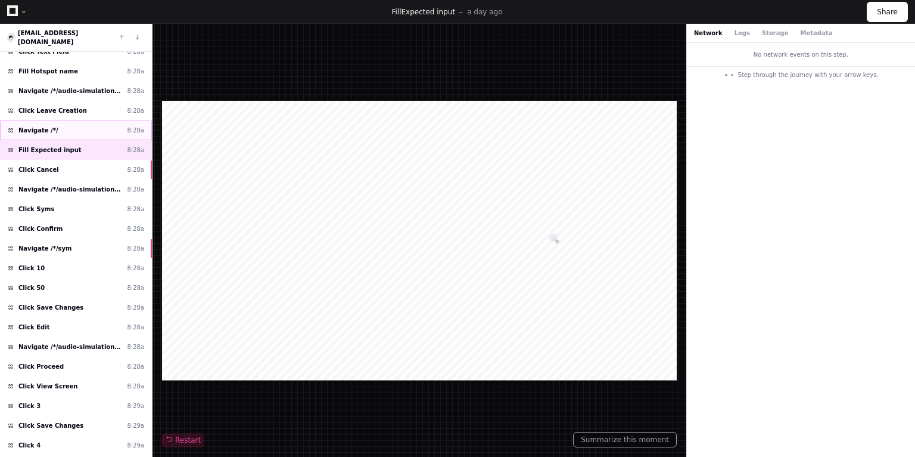
click at [52, 120] on div "Navigate /*/ 8:28a" at bounding box center [76, 130] width 152 height 20
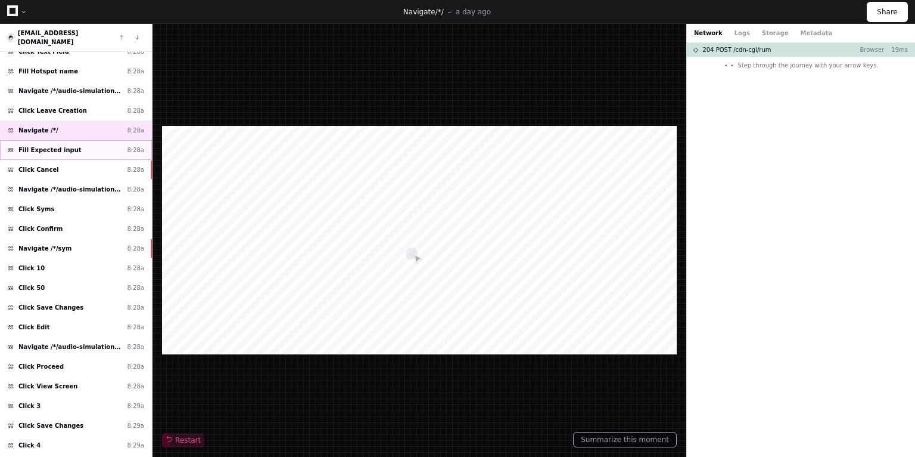
click at [57, 145] on span "Fill Expected input" at bounding box center [49, 149] width 63 height 9
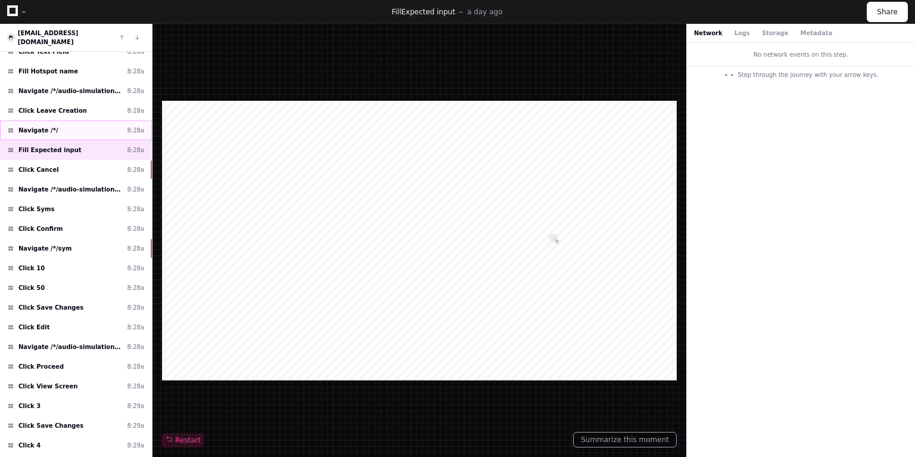
click at [55, 120] on div "Navigate /*/ 8:28a" at bounding box center [76, 130] width 152 height 20
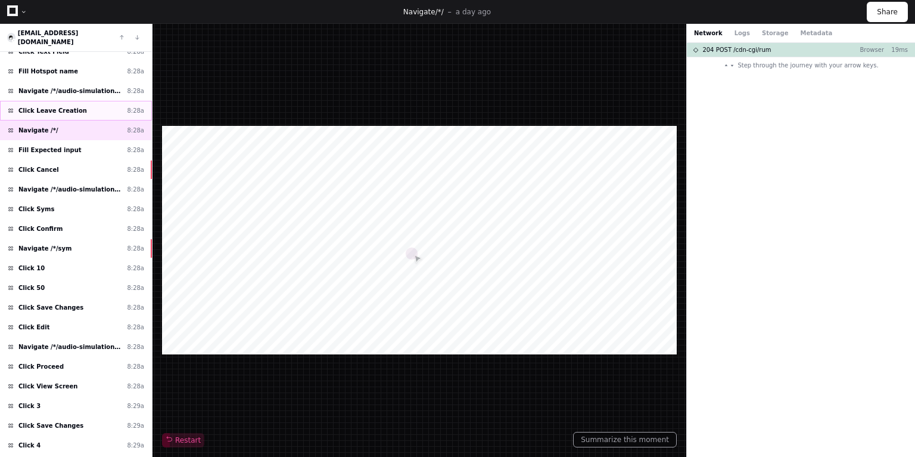
click at [39, 106] on span "Click Leave Creation" at bounding box center [52, 110] width 69 height 9
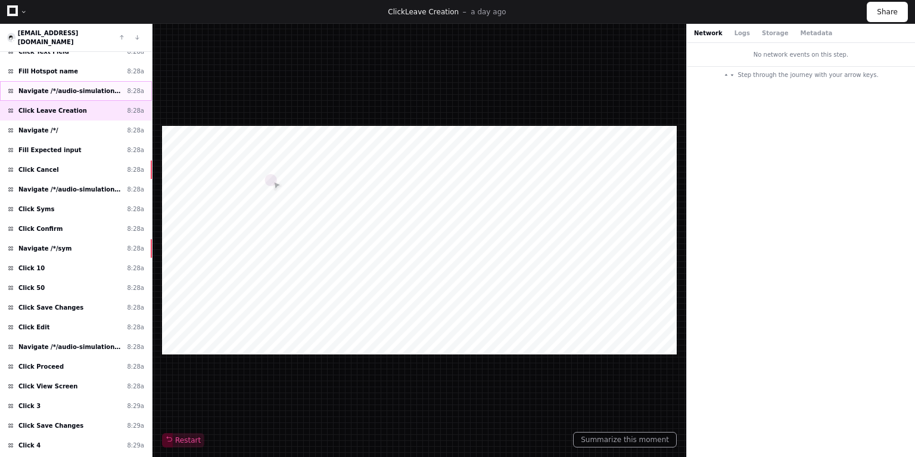
click at [48, 86] on span "Navigate /*/audio-simulation/*/create-sym" at bounding box center [70, 90] width 104 height 9
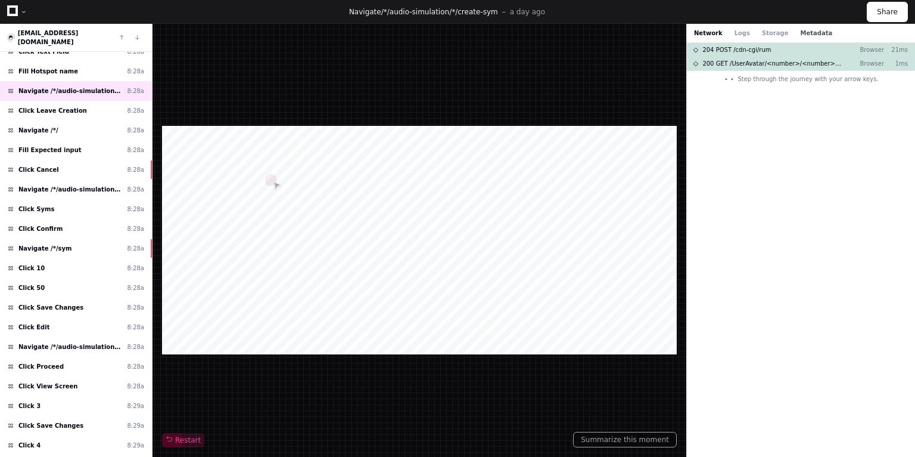
click at [800, 33] on button "Metadata" at bounding box center [816, 33] width 32 height 9
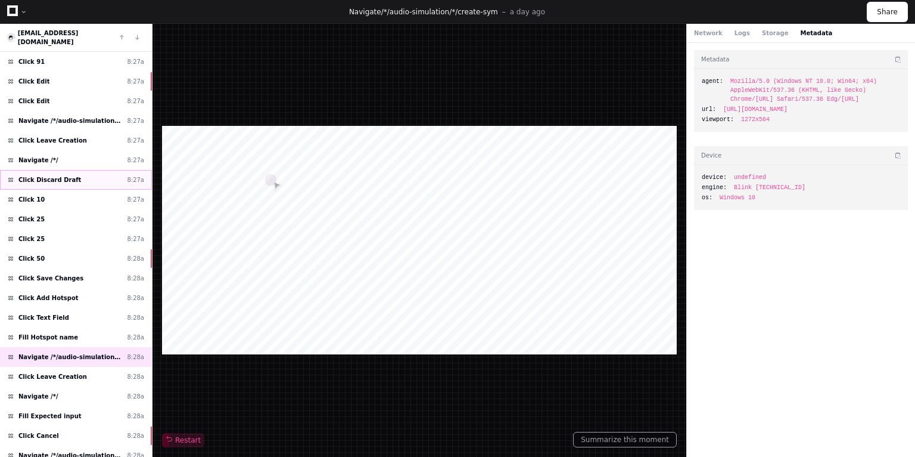
scroll to position [136, 0]
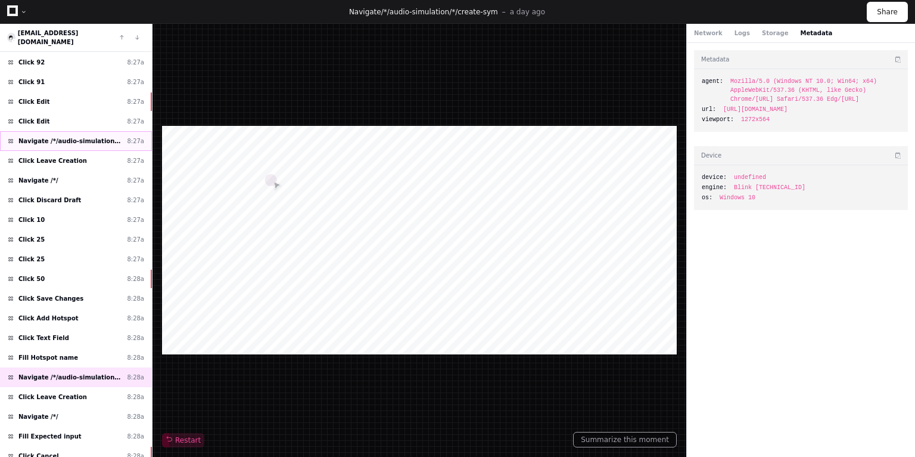
click at [74, 136] on span "Navigate /*/audio-simulation/*/create-sym" at bounding box center [70, 140] width 104 height 9
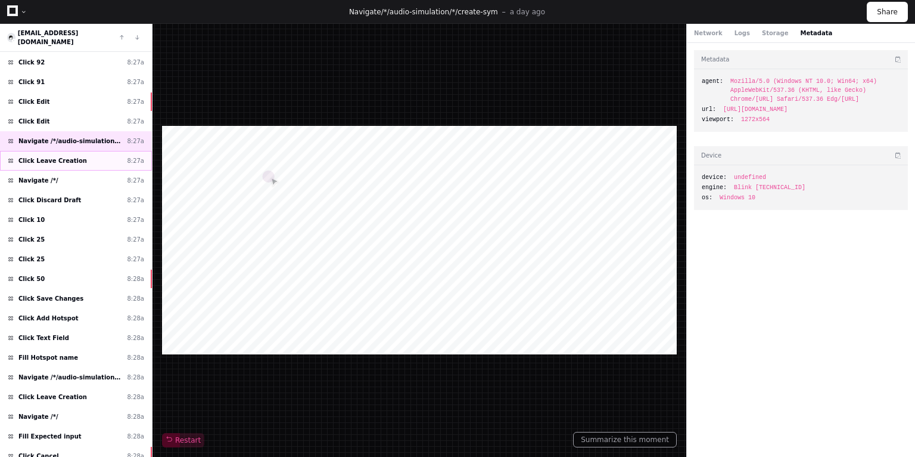
click at [73, 155] on div "Click Leave Creation 8:27a" at bounding box center [76, 161] width 152 height 20
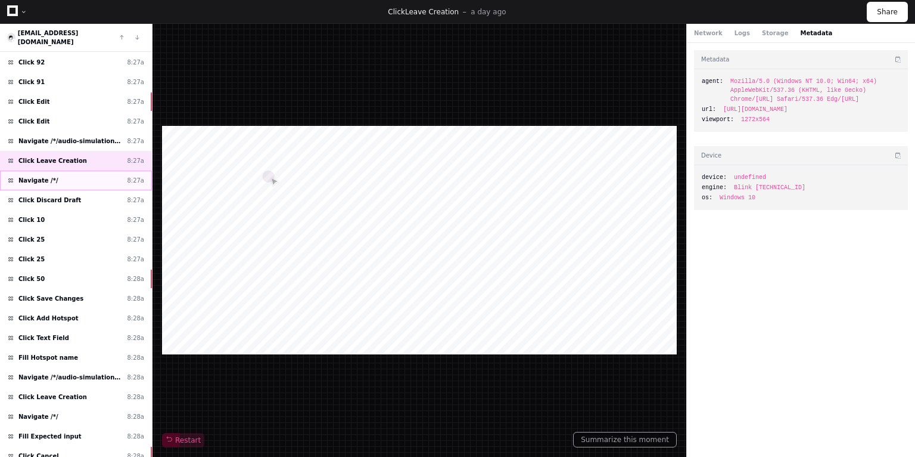
click at [72, 170] on div "Navigate /*/ 8:27a" at bounding box center [76, 180] width 152 height 20
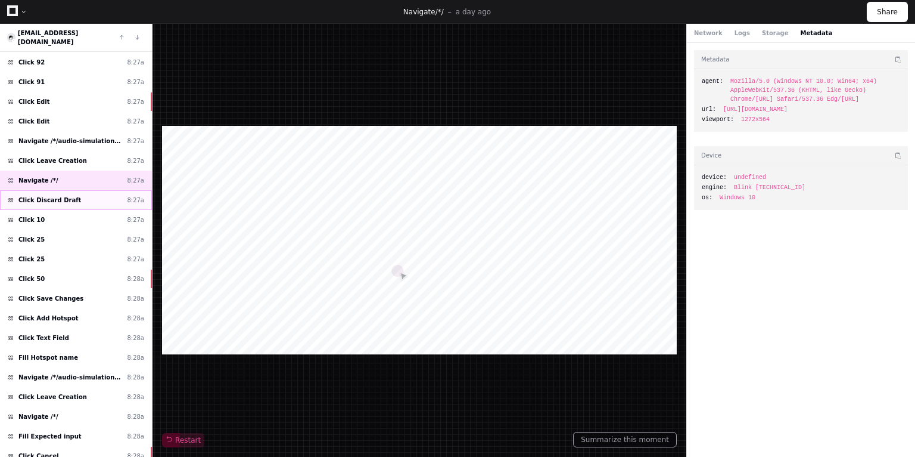
click at [54, 195] on span "Click Discard Draft" at bounding box center [49, 199] width 63 height 9
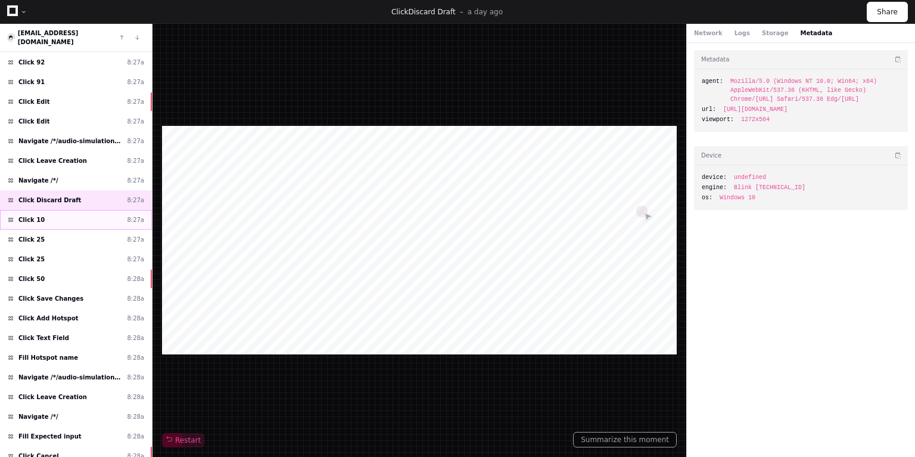
click at [56, 211] on div "Click 10 8:27a" at bounding box center [76, 220] width 152 height 20
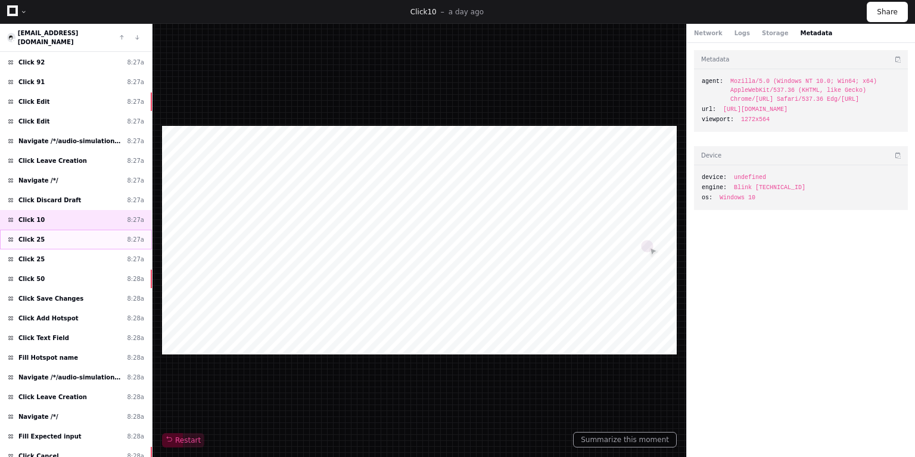
click at [52, 229] on div "Click 25 8:27a" at bounding box center [76, 239] width 152 height 20
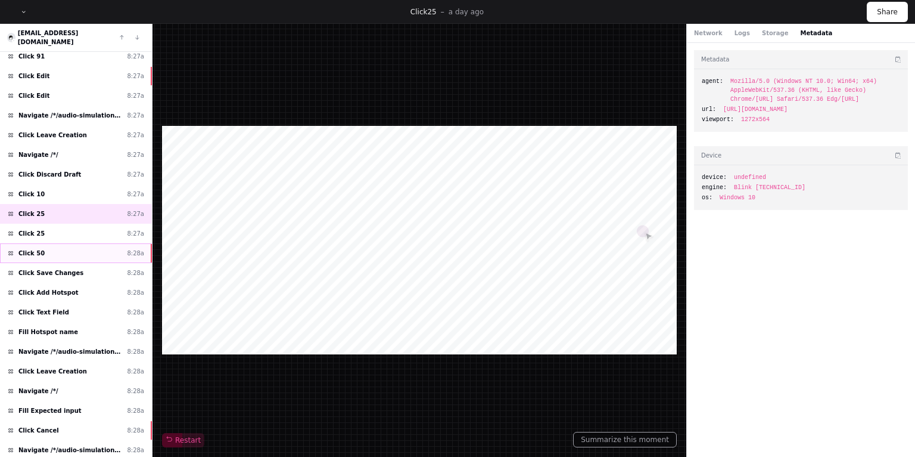
scroll to position [184, 0]
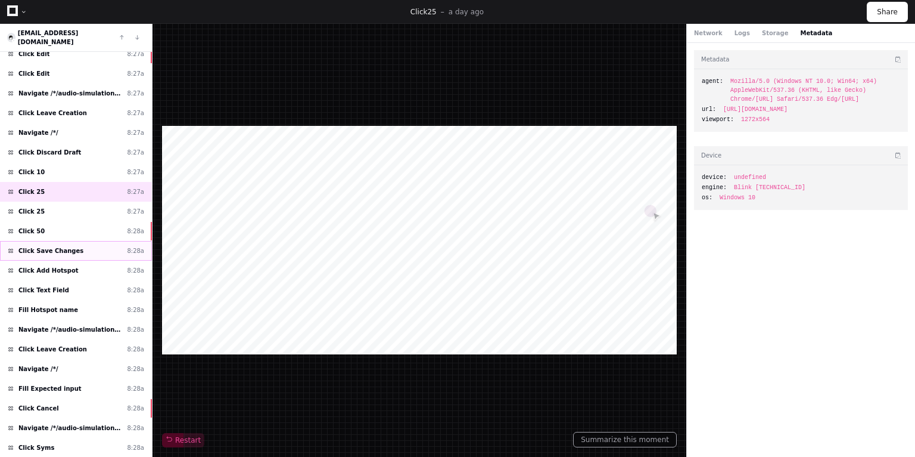
click at [55, 246] on span "Click Save Changes" at bounding box center [50, 250] width 65 height 9
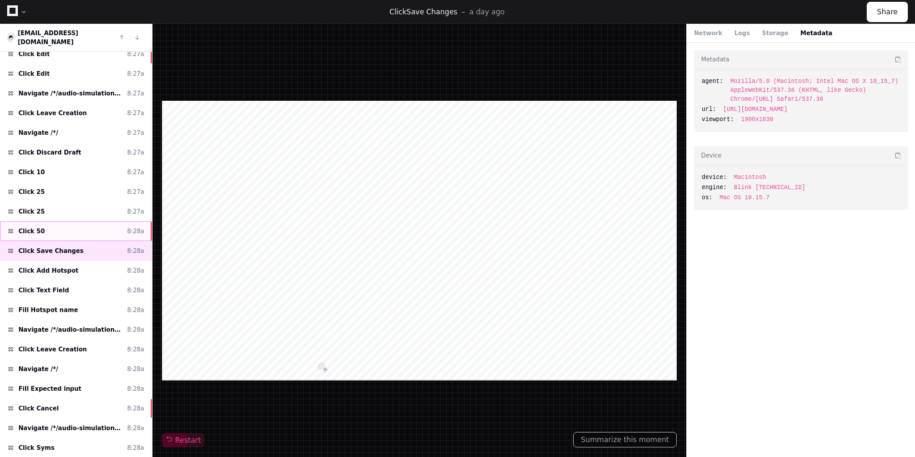
click at [51, 221] on div "Click 50 8:28a" at bounding box center [76, 231] width 152 height 20
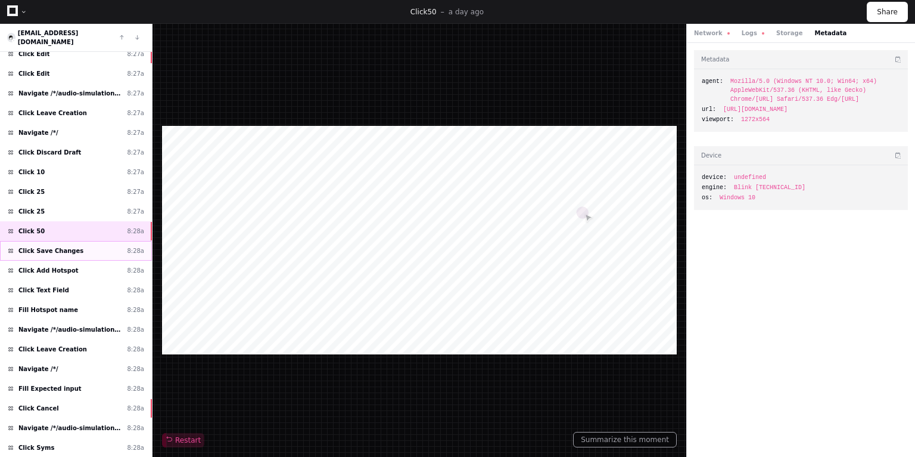
click at [28, 246] on span "Click Save Changes" at bounding box center [50, 250] width 65 height 9
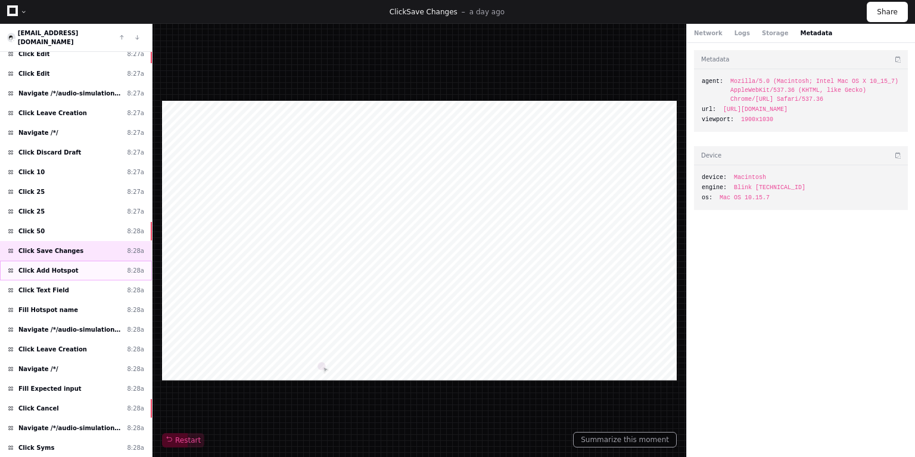
click at [24, 266] on span "Click Add Hotspot" at bounding box center [48, 270] width 60 height 9
click at [729, 27] on div "Network Logs Storage Metadata" at bounding box center [801, 33] width 228 height 19
click at [735, 29] on button "Logs" at bounding box center [742, 33] width 15 height 9
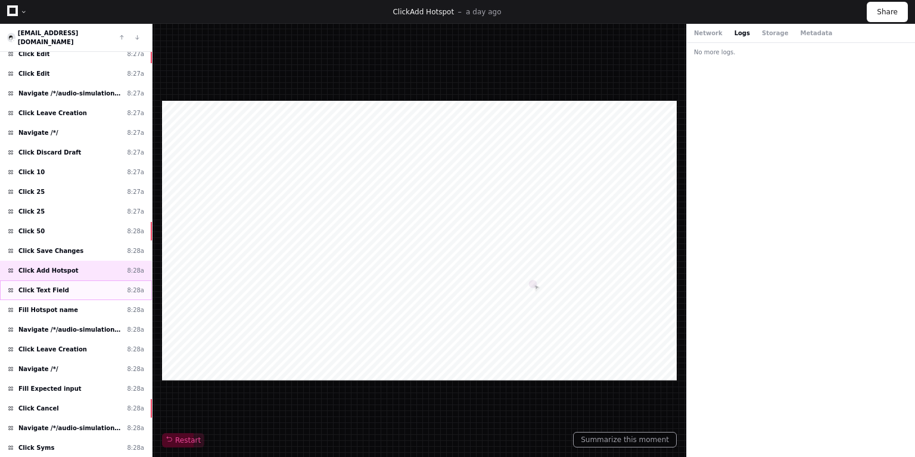
click at [76, 280] on div "Click Text Field 8:28a" at bounding box center [76, 290] width 152 height 20
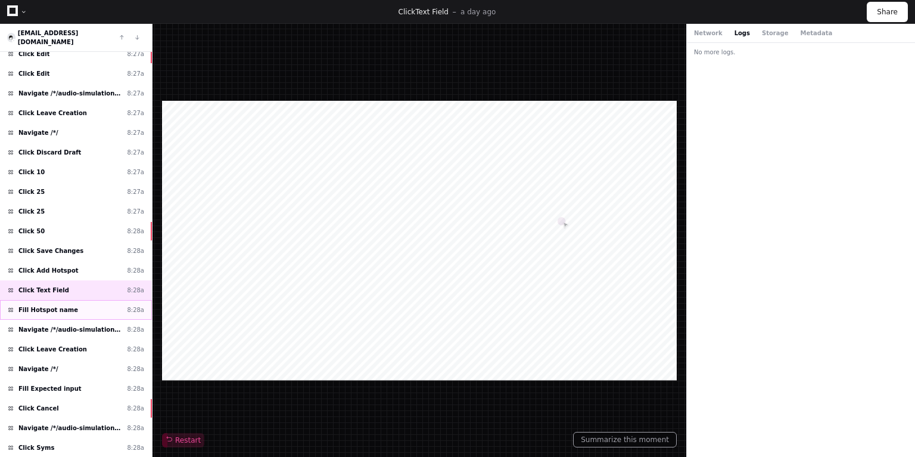
click at [39, 305] on span "Fill Hotspot name" at bounding box center [48, 309] width 60 height 9
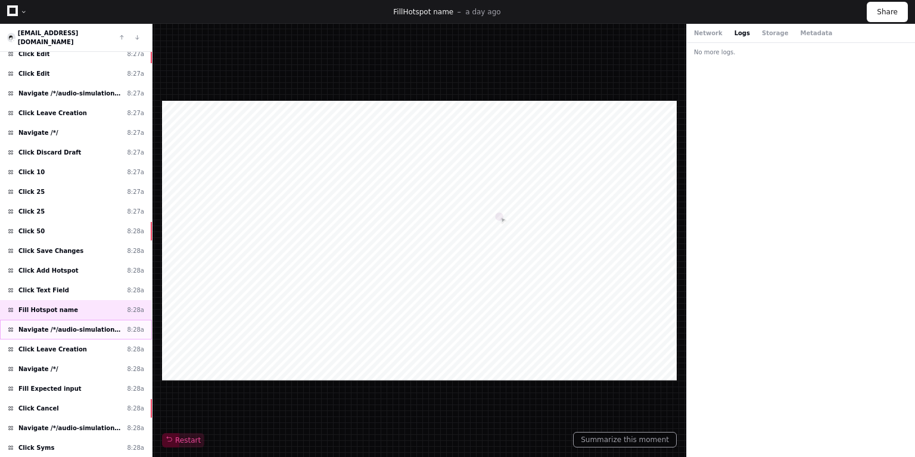
click at [26, 325] on span "Navigate /*/audio-simulation/*/create-sym" at bounding box center [70, 329] width 104 height 9
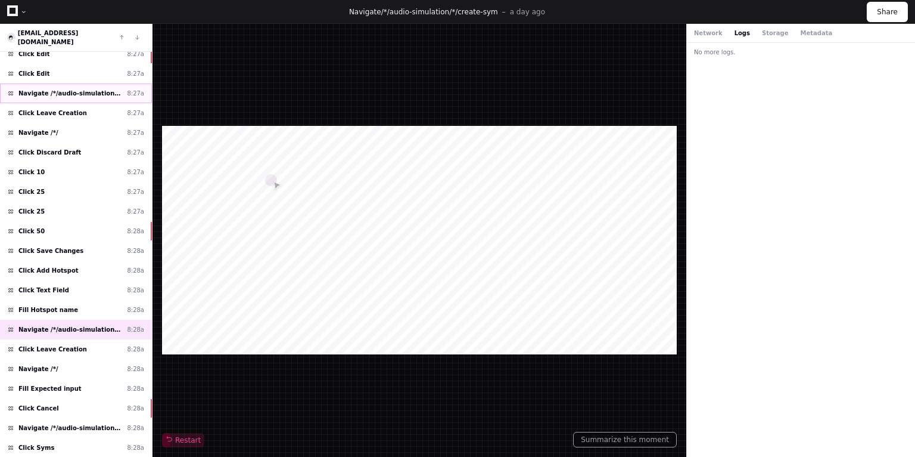
click at [94, 89] on span "Navigate /*/audio-simulation/*/create-sym" at bounding box center [70, 93] width 104 height 9
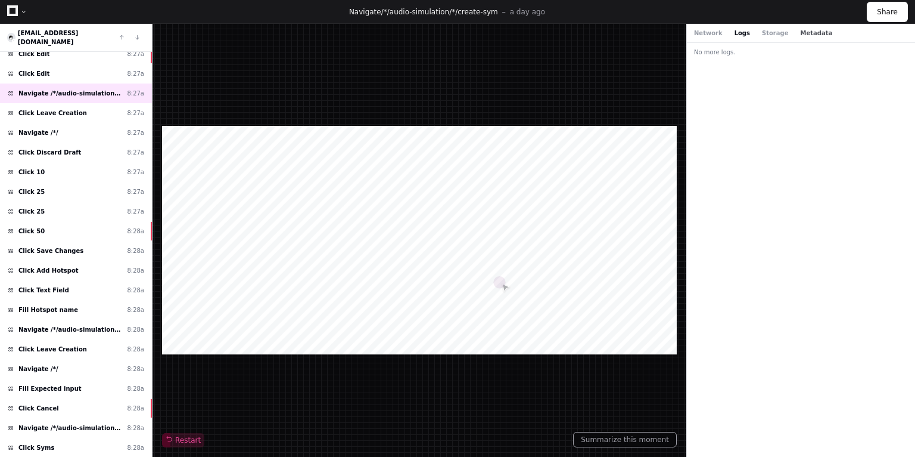
click at [800, 30] on button "Metadata" at bounding box center [816, 33] width 32 height 9
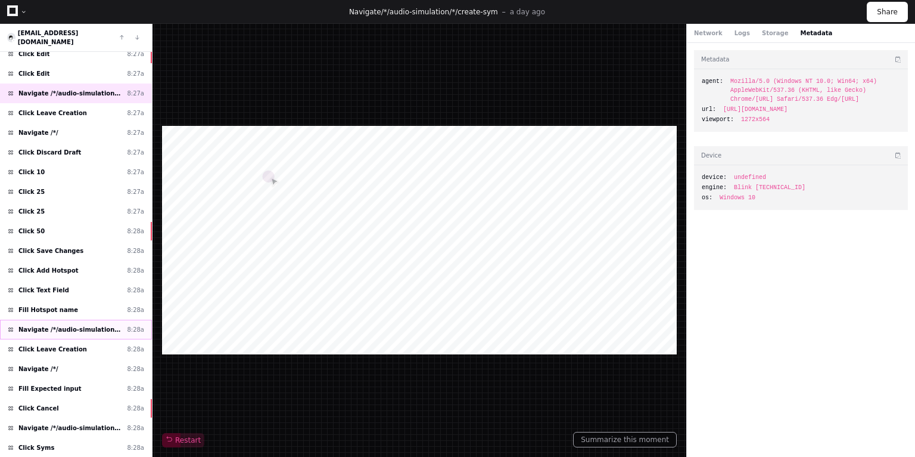
click at [66, 325] on span "Navigate /*/audio-simulation/*/create-sym" at bounding box center [70, 329] width 104 height 9
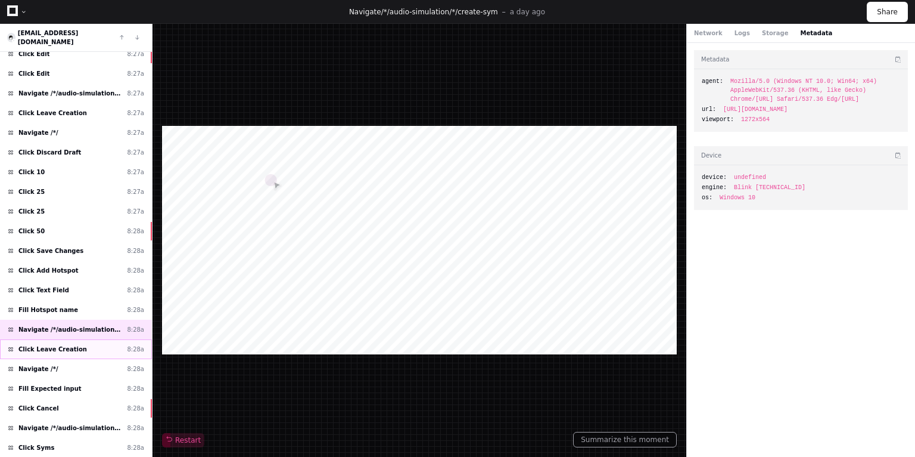
click at [52, 339] on div "Click Leave Creation 8:28a" at bounding box center [76, 349] width 152 height 20
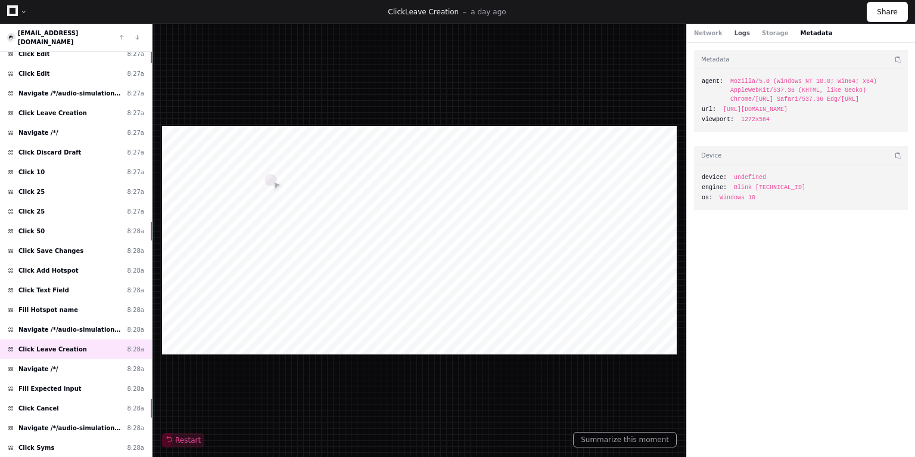
click at [735, 29] on button "Logs" at bounding box center [742, 33] width 15 height 9
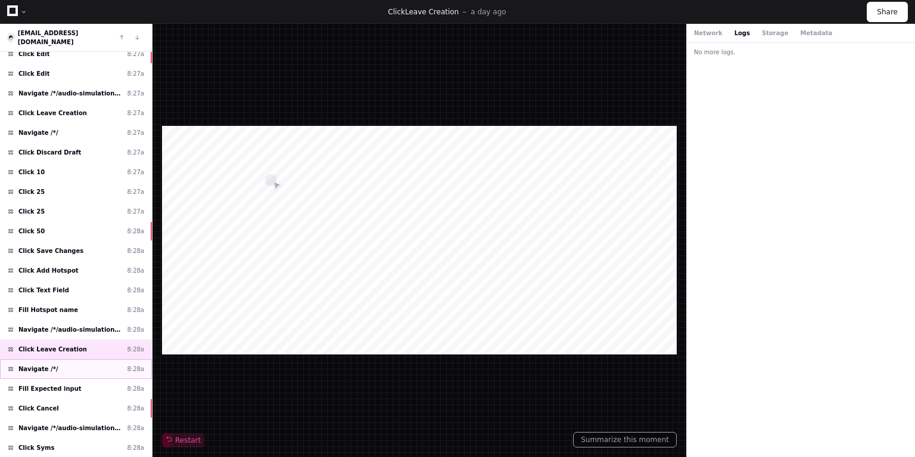
click at [60, 359] on div "Navigate /*/ 8:28a" at bounding box center [76, 369] width 152 height 20
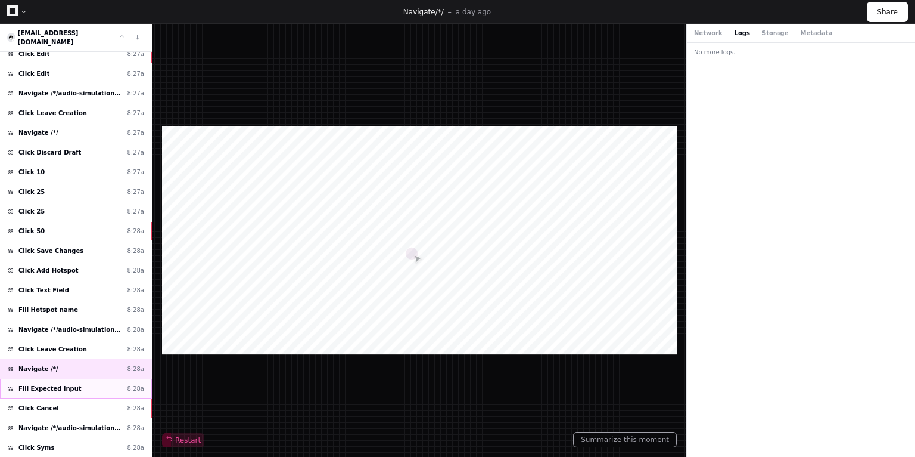
click at [48, 384] on span "Fill Expected input" at bounding box center [49, 388] width 63 height 9
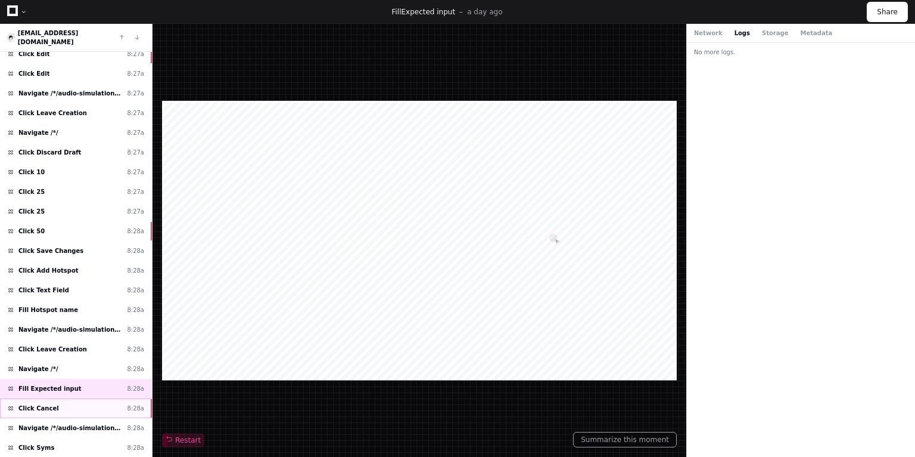
click at [60, 398] on div "Click Cancel 8:28a" at bounding box center [76, 408] width 152 height 20
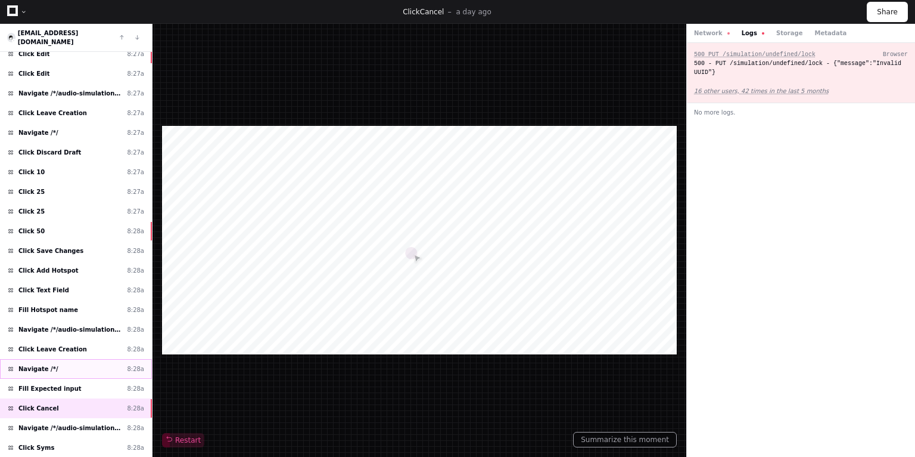
click at [63, 359] on div "Navigate /*/ 8:28a" at bounding box center [76, 369] width 152 height 20
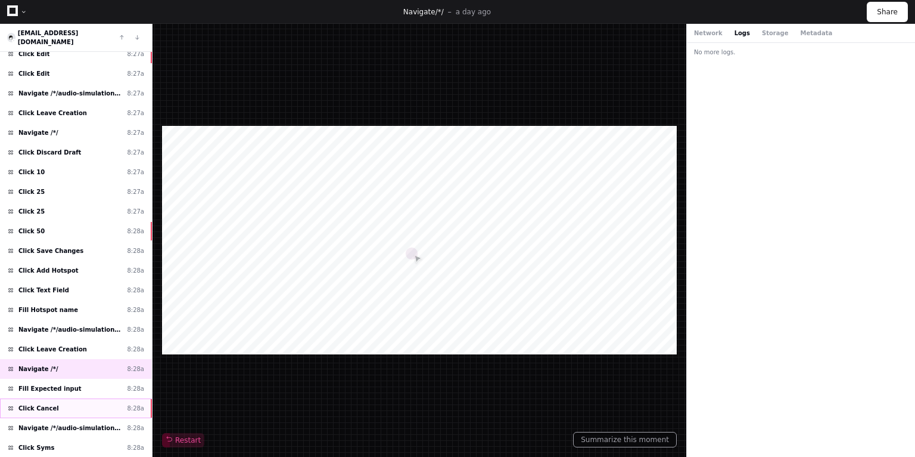
click at [57, 398] on div "Click Cancel 8:28a" at bounding box center [76, 408] width 152 height 20
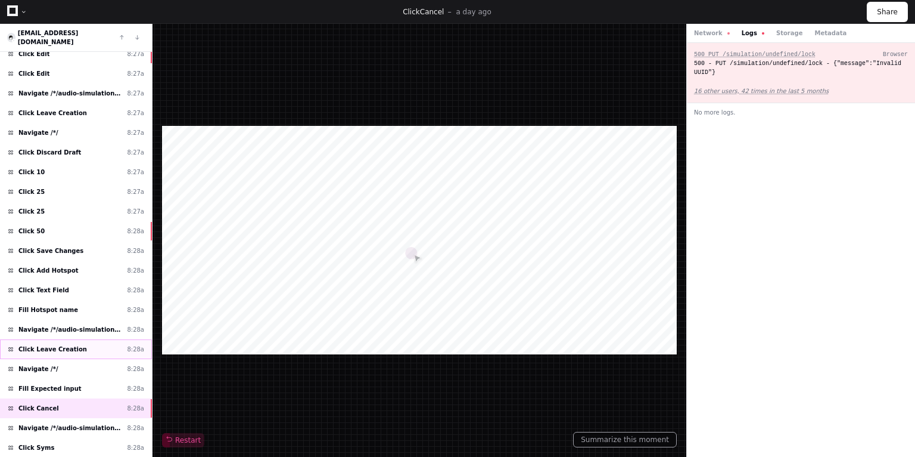
click at [55, 344] on span "Click Leave Creation" at bounding box center [52, 348] width 69 height 9
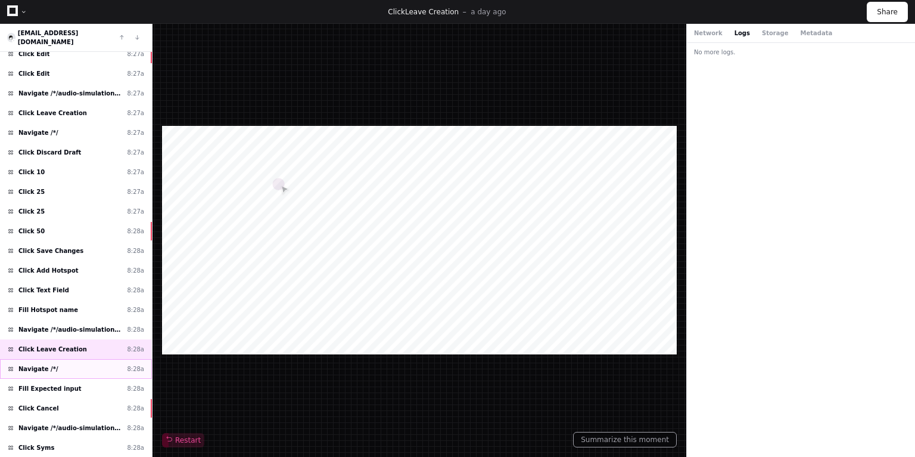
click at [50, 364] on span "Navigate /*/" at bounding box center [38, 368] width 40 height 9
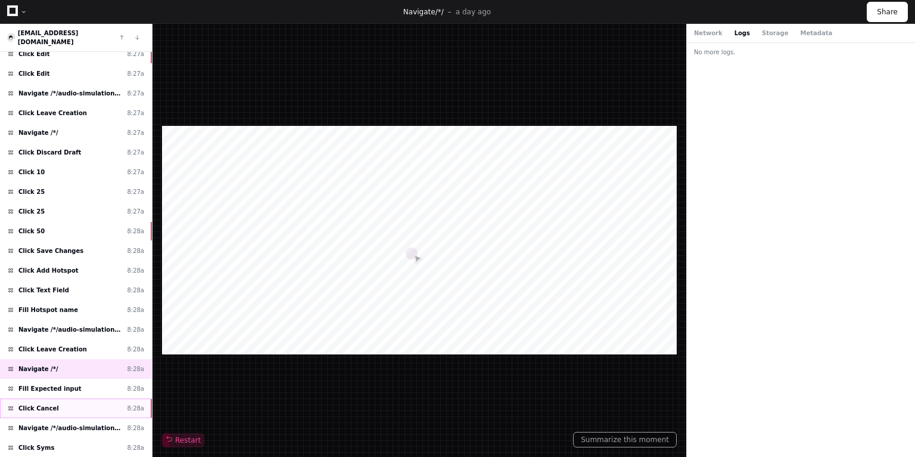
click at [42, 403] on span "Click Cancel" at bounding box center [38, 407] width 41 height 9
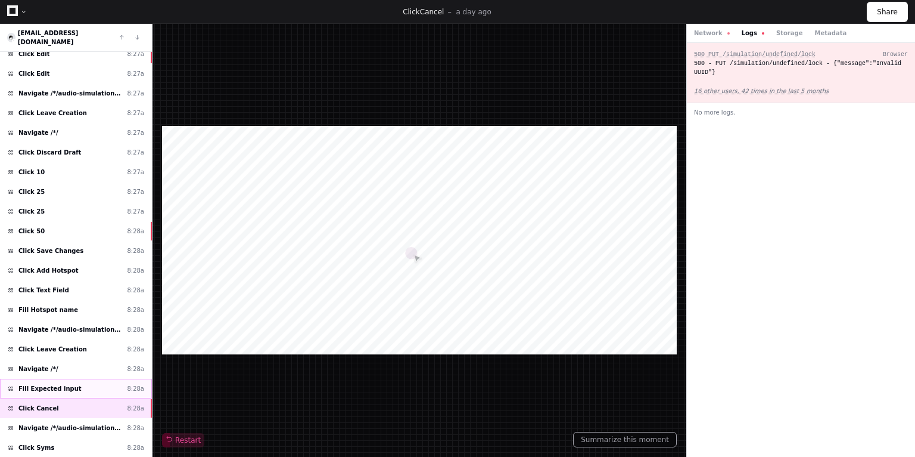
click at [46, 384] on span "Fill Expected input" at bounding box center [49, 388] width 63 height 9
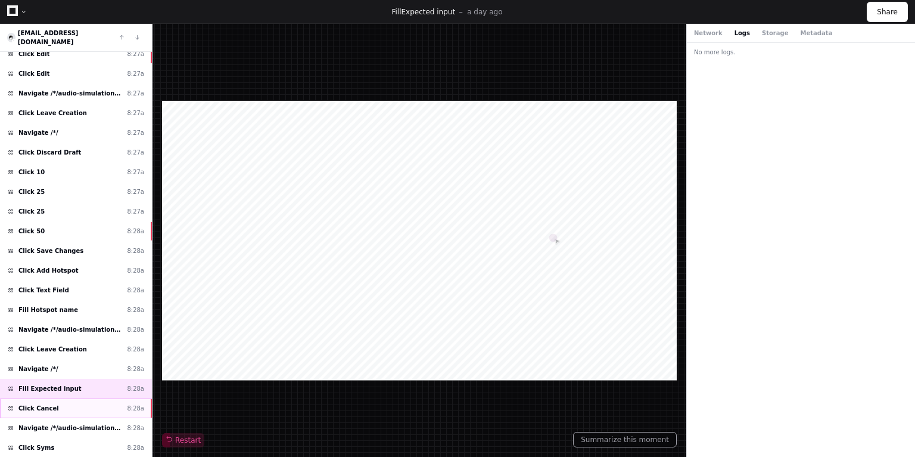
click at [52, 398] on div "Click Cancel 8:28a" at bounding box center [76, 408] width 152 height 20
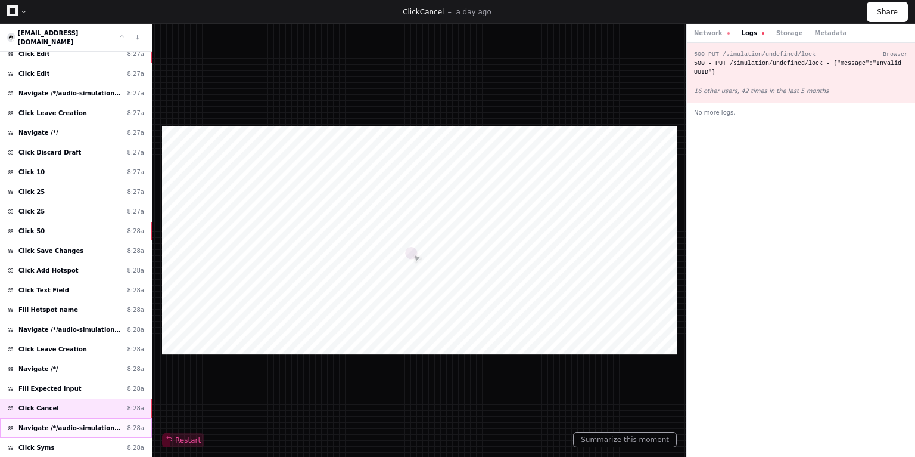
click at [60, 423] on span "Navigate /*/audio-simulation/*/create-sym" at bounding box center [70, 427] width 104 height 9
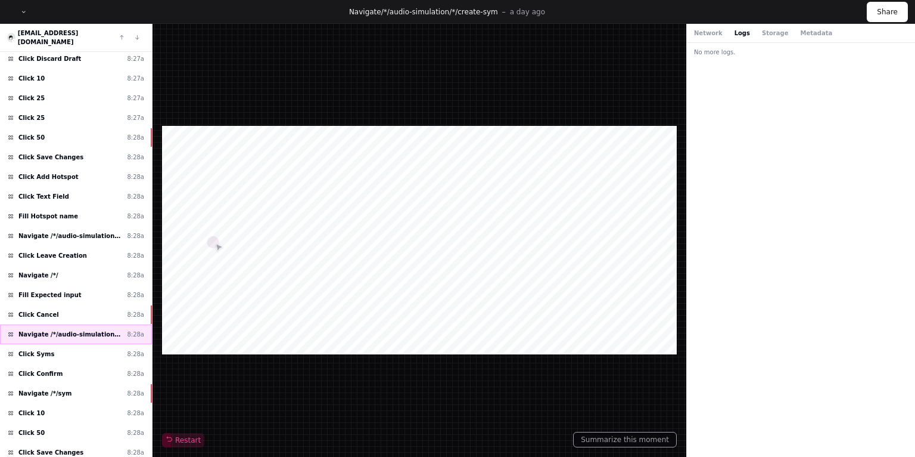
scroll to position [280, 0]
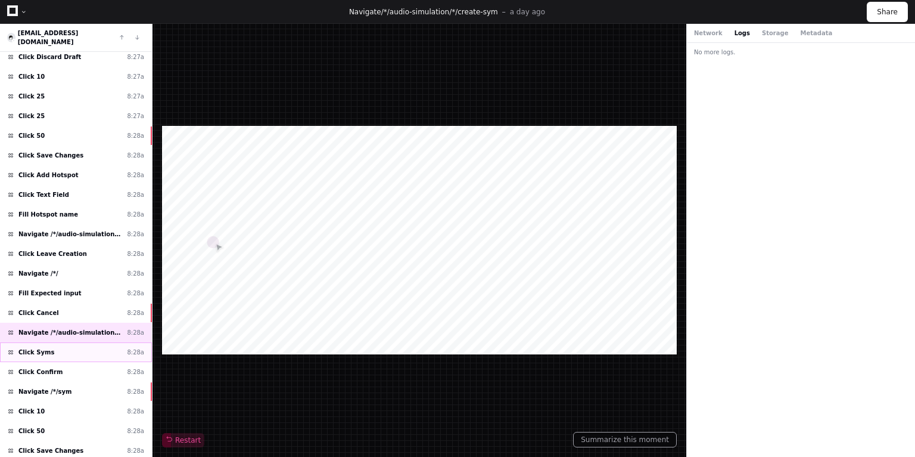
click at [48, 342] on div "Click Syms 8:28a" at bounding box center [76, 352] width 152 height 20
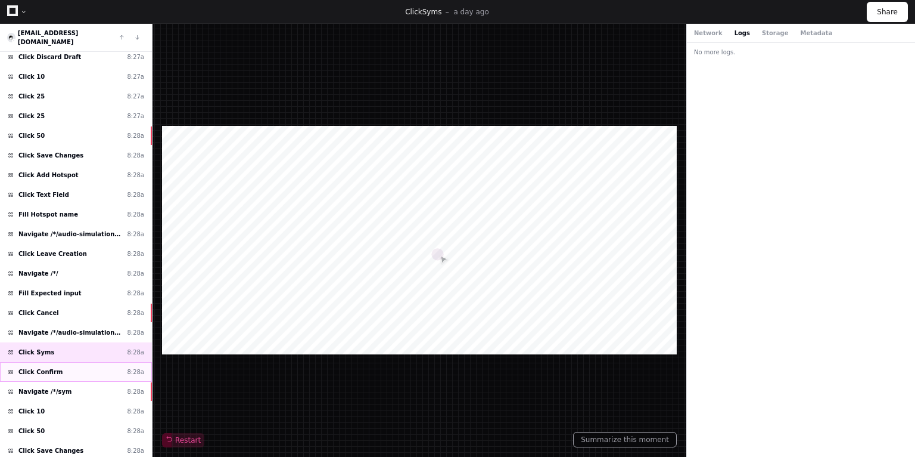
click at [45, 367] on span "Click Confirm" at bounding box center [40, 371] width 44 height 9
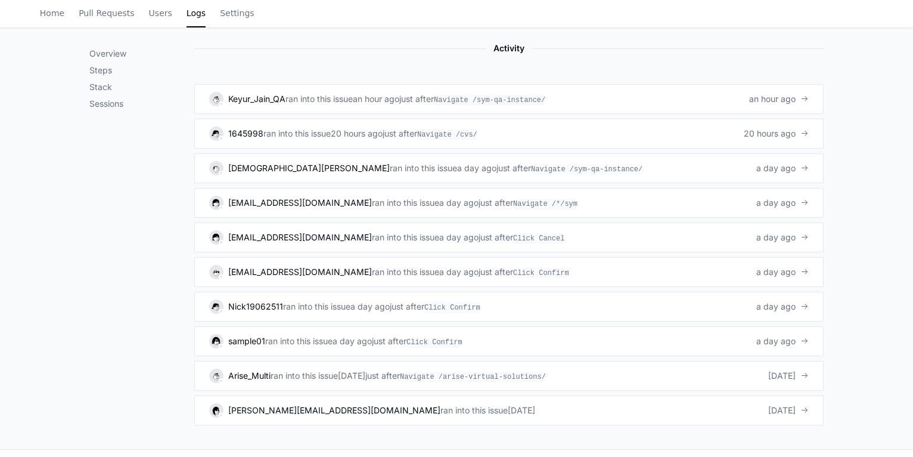
scroll to position [715, 0]
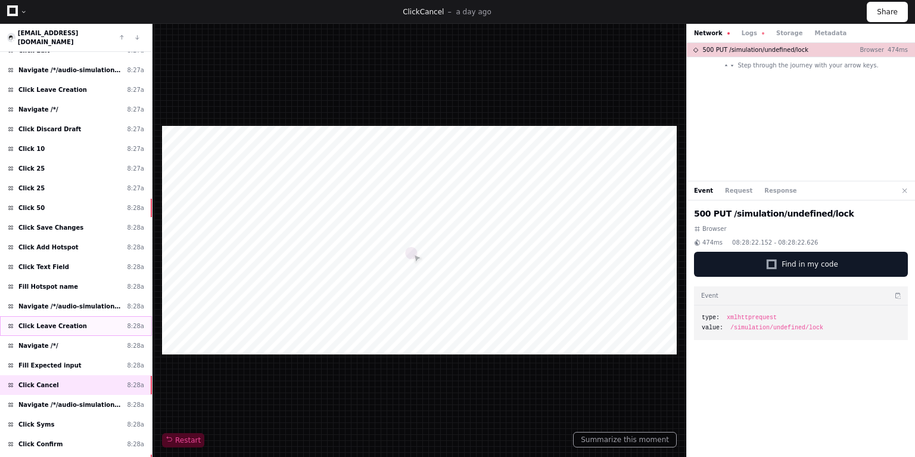
scroll to position [429, 0]
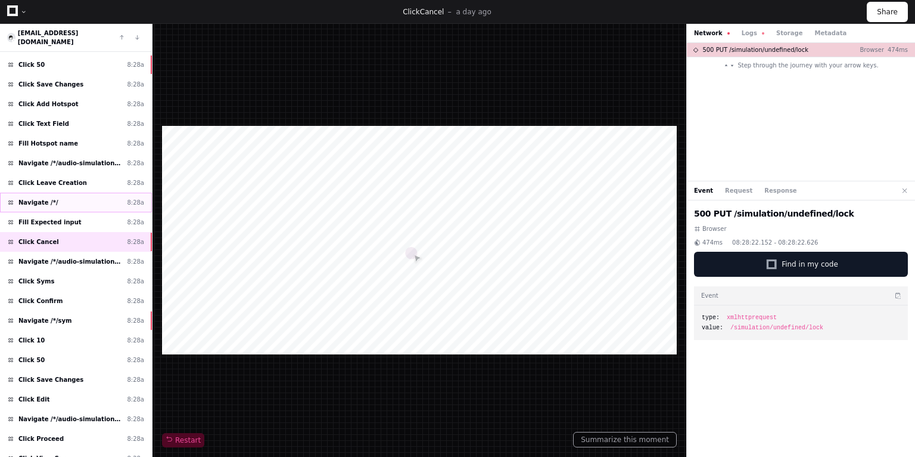
click at [52, 192] on div "Navigate /*/ 8:28a" at bounding box center [76, 202] width 152 height 20
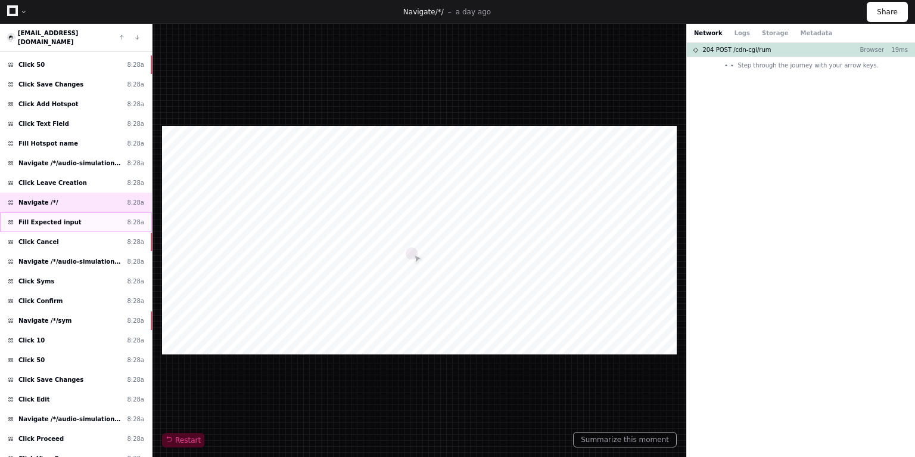
click at [49, 218] on span "Fill Expected input" at bounding box center [49, 222] width 63 height 9
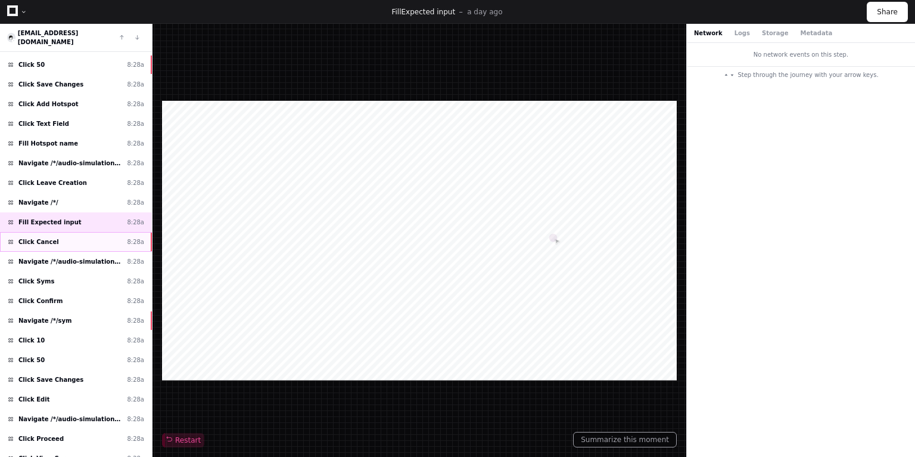
click at [36, 237] on span "Click Cancel" at bounding box center [38, 241] width 41 height 9
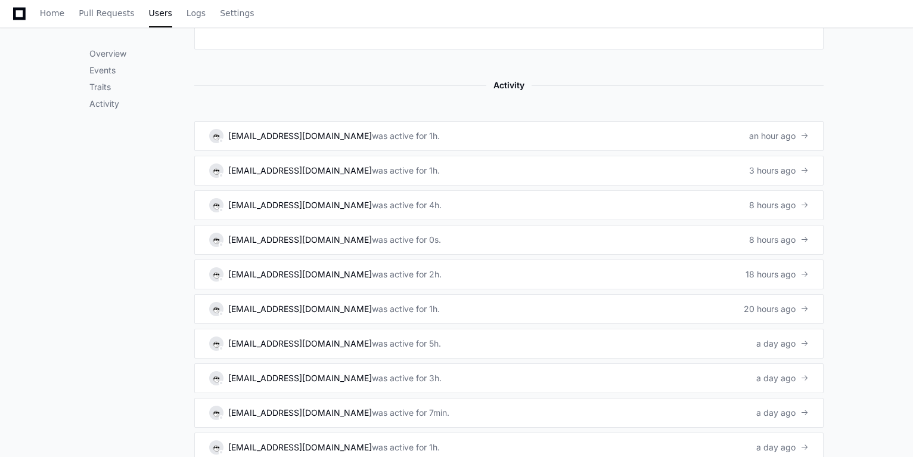
scroll to position [667, 0]
click at [386, 137] on link "[EMAIL_ADDRESS][DOMAIN_NAME] was active for 1h. an hour ago" at bounding box center [508, 135] width 629 height 30
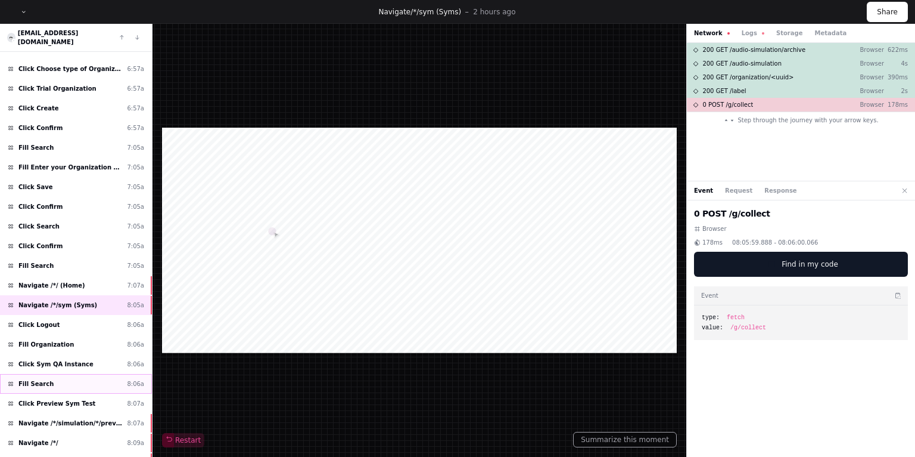
scroll to position [191, 0]
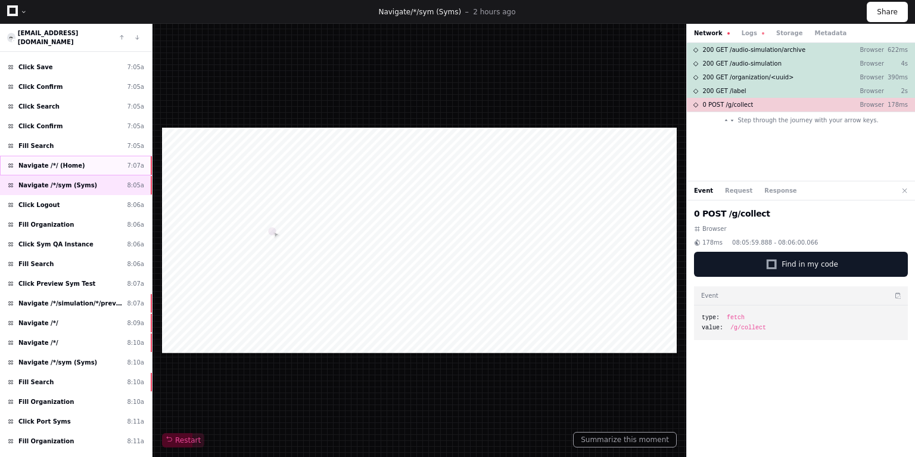
click at [54, 161] on span "Navigate /*/ (Home)" at bounding box center [51, 165] width 67 height 9
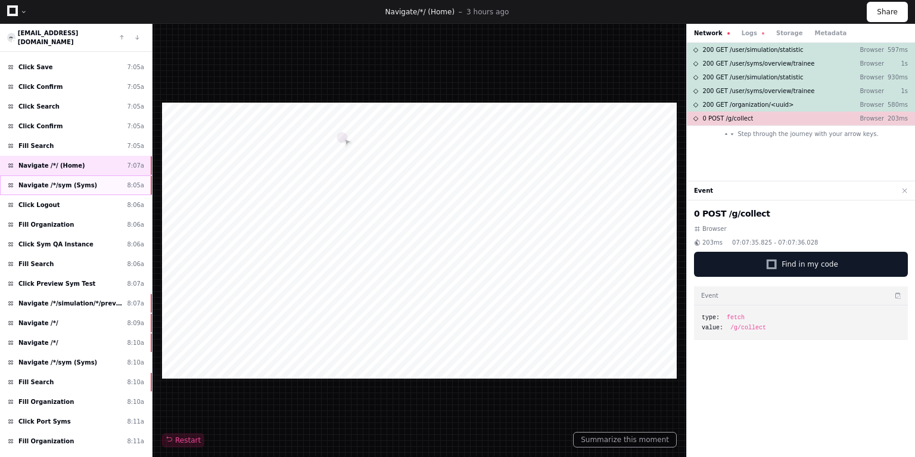
click at [67, 181] on span "Navigate /*/sym (Syms)" at bounding box center [57, 185] width 79 height 9
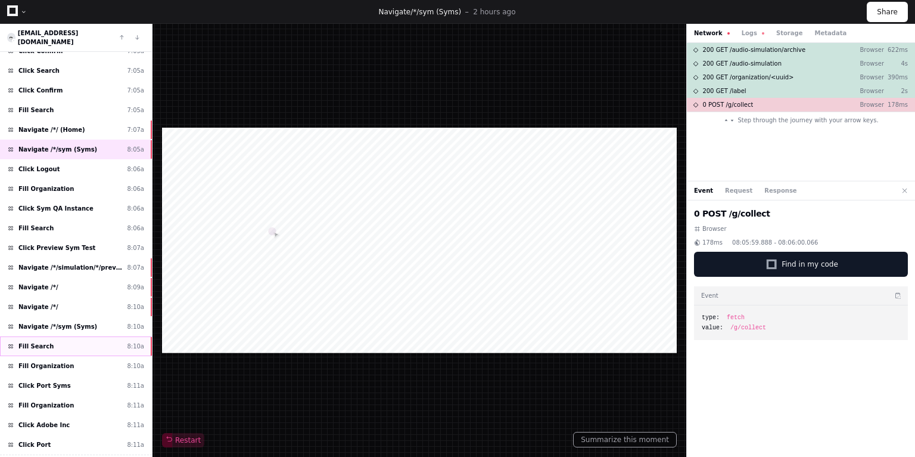
scroll to position [226, 0]
click at [55, 263] on span "Navigate /*/simulation/*/preview_test" at bounding box center [70, 267] width 104 height 9
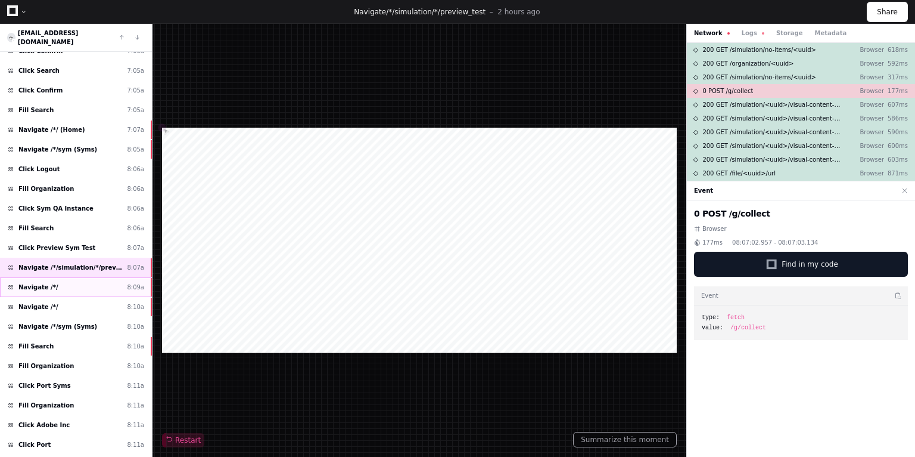
click at [50, 282] on span "Navigate /*/" at bounding box center [38, 286] width 40 height 9
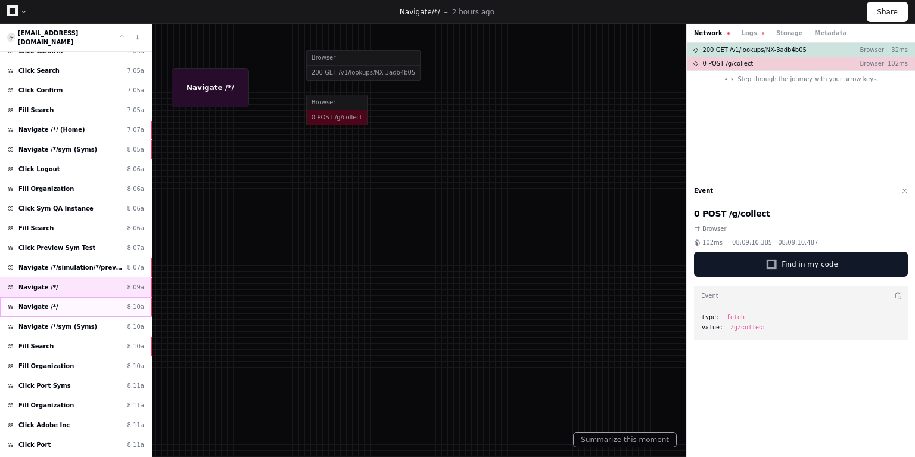
click at [55, 297] on div "Navigate /*/ 8:10a" at bounding box center [76, 307] width 152 height 20
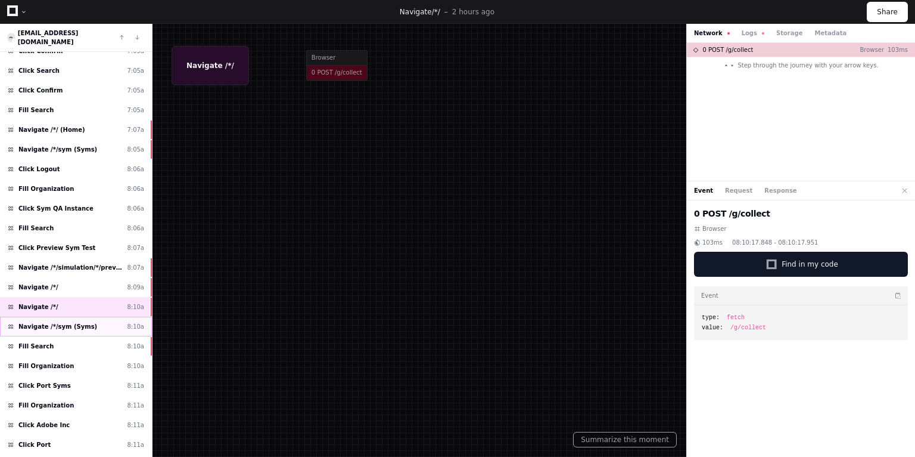
click at [47, 322] on span "Navigate /*/sym (Syms)" at bounding box center [57, 326] width 79 height 9
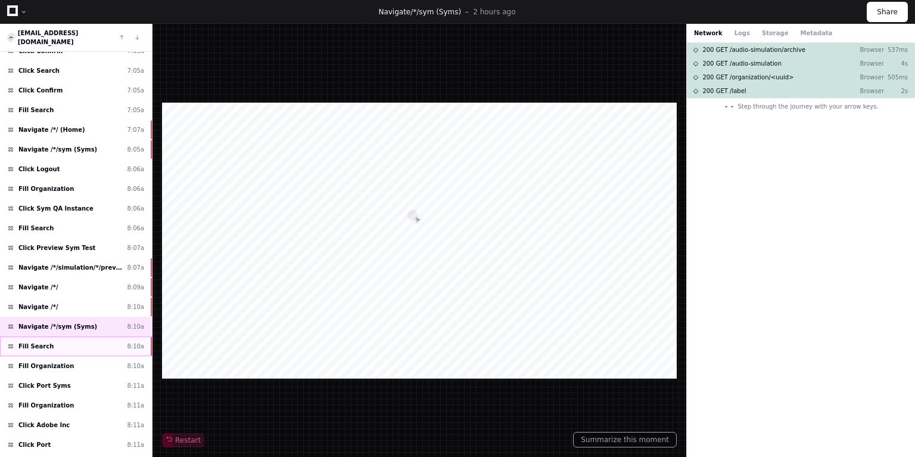
click at [55, 336] on div "Fill Search 8:10a" at bounding box center [76, 346] width 152 height 20
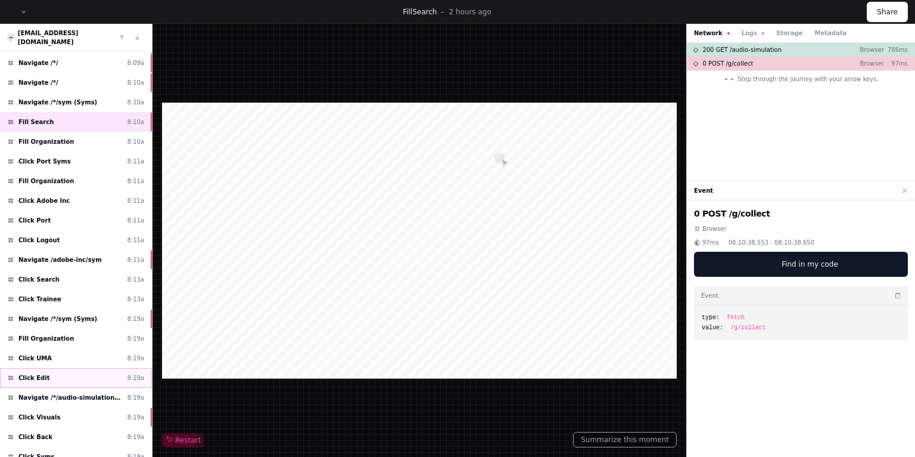
scroll to position [518, 0]
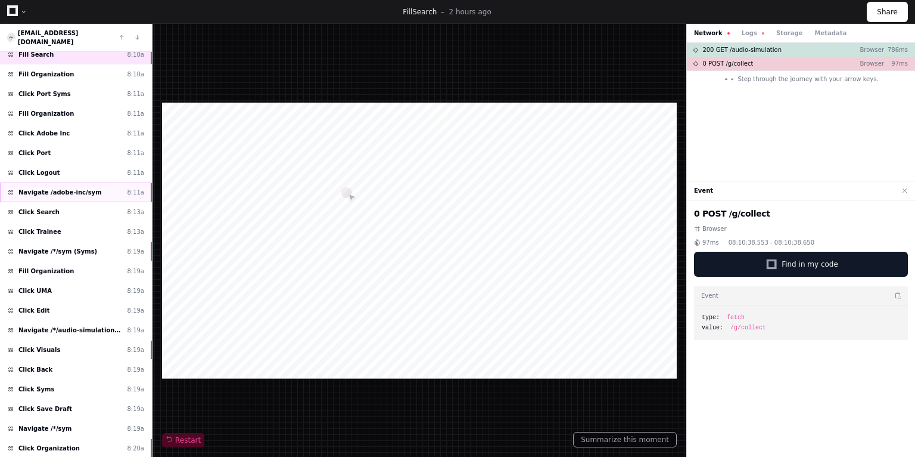
click at [62, 182] on div "Navigate /adobe-inc/sym 8:11a" at bounding box center [76, 192] width 152 height 20
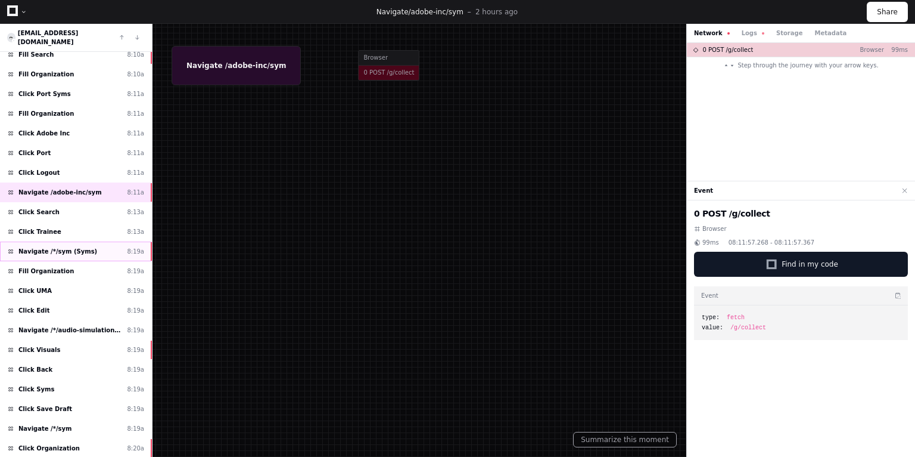
click at [63, 247] on span "Navigate /*/sym (Syms)" at bounding box center [57, 251] width 79 height 9
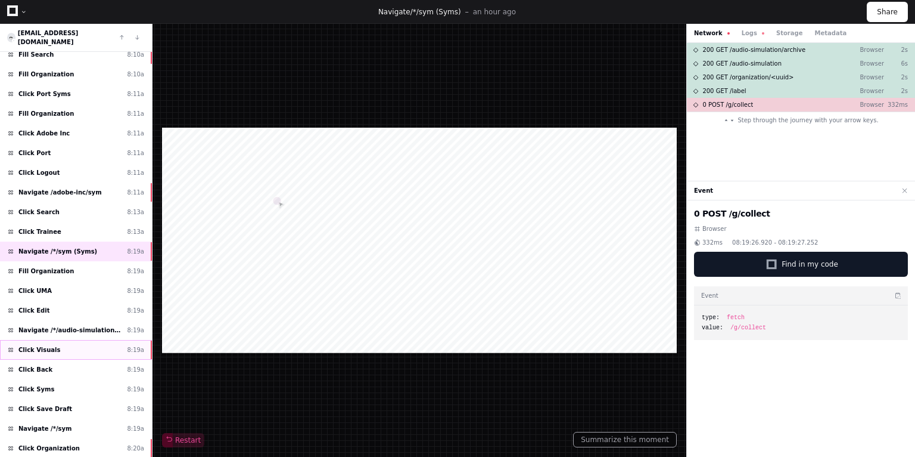
click at [53, 340] on div "Click Visuals 8:19a" at bounding box center [76, 350] width 152 height 20
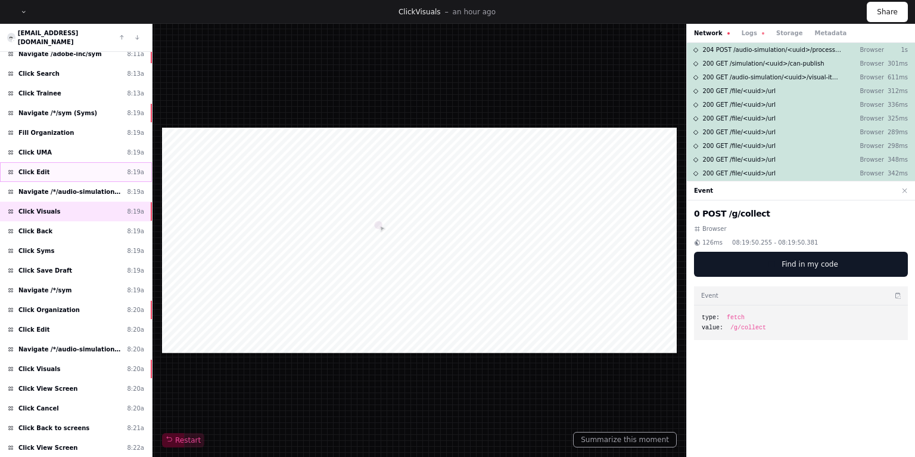
scroll to position [661, 0]
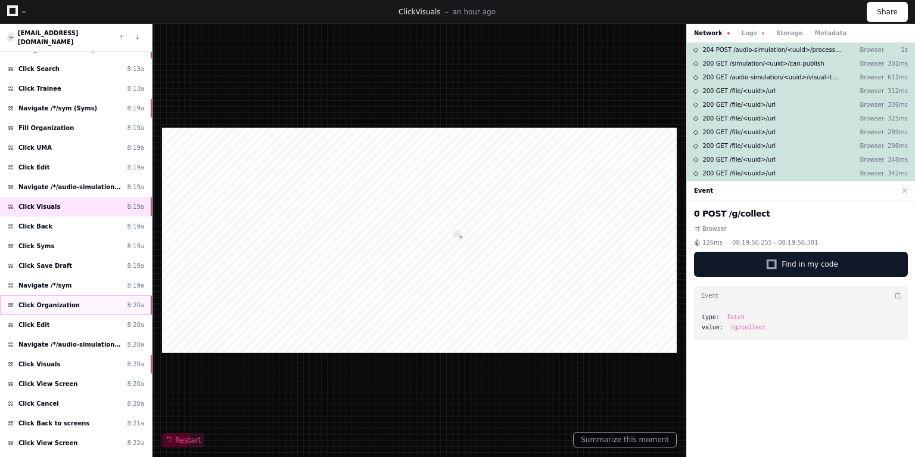
click at [60, 295] on div "Click Organization 8:20a" at bounding box center [76, 305] width 152 height 20
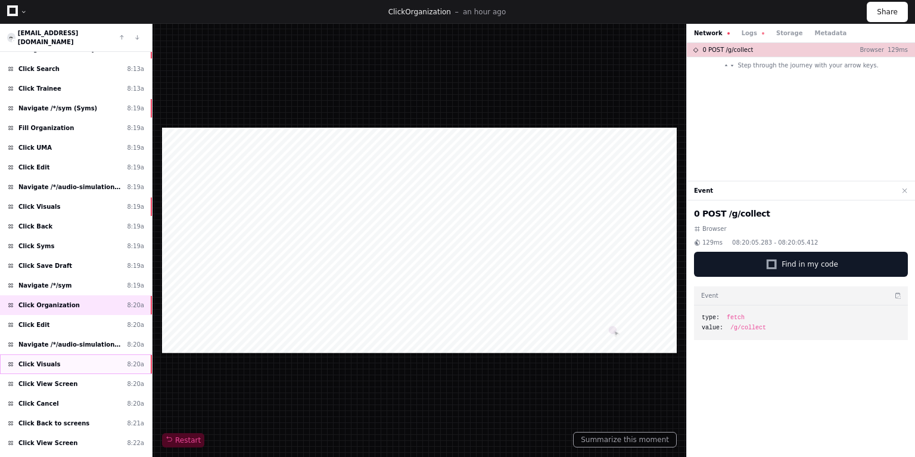
click at [41, 359] on span "Click Visuals" at bounding box center [39, 363] width 42 height 9
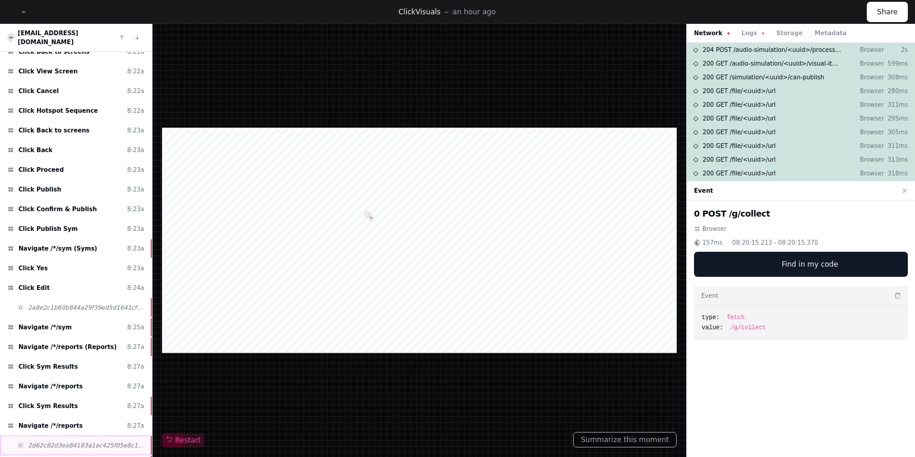
scroll to position [1048, 0]
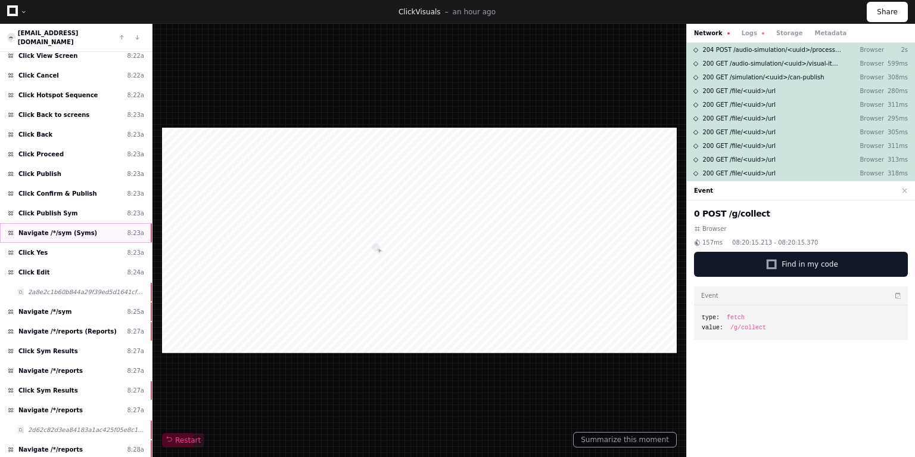
click at [79, 228] on span "Navigate /*/sym (Syms)" at bounding box center [57, 232] width 79 height 9
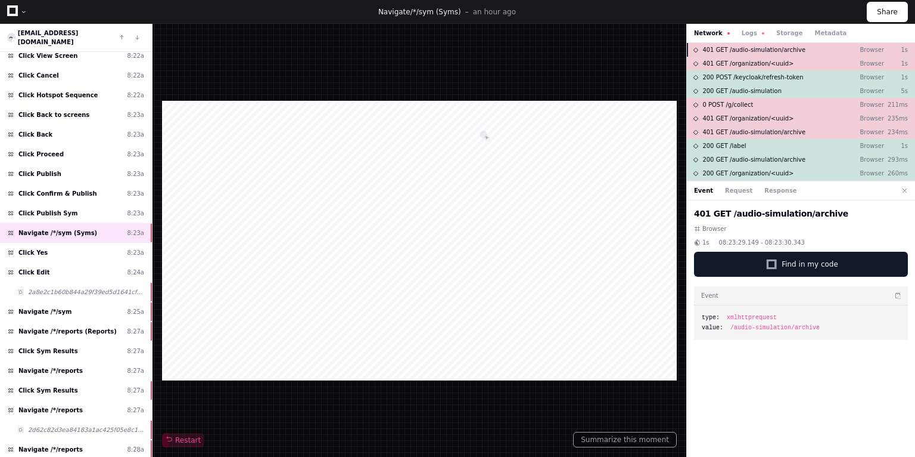
click at [757, 45] on span "401 GET /audio-simulation/archive" at bounding box center [754, 49] width 103 height 9
click at [764, 50] on span "401 GET /audio-simulation/archive" at bounding box center [754, 49] width 103 height 9
click at [742, 30] on button "Logs" at bounding box center [753, 33] width 23 height 9
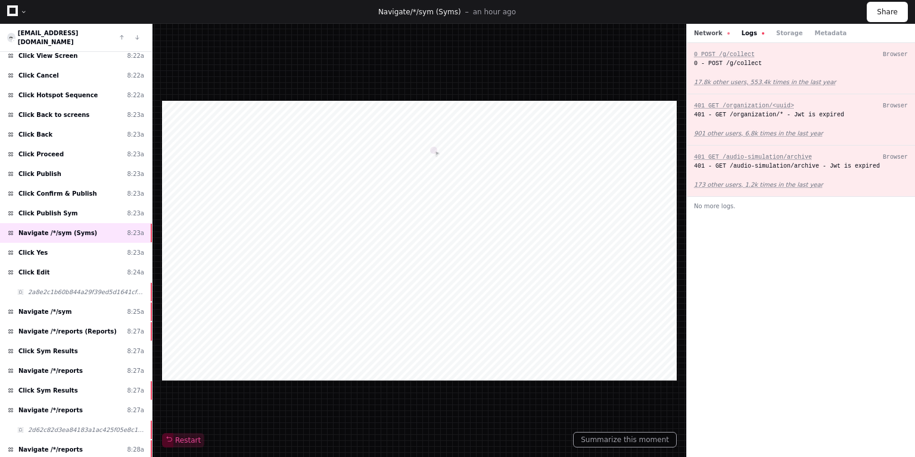
click at [709, 35] on button "Network" at bounding box center [712, 33] width 36 height 9
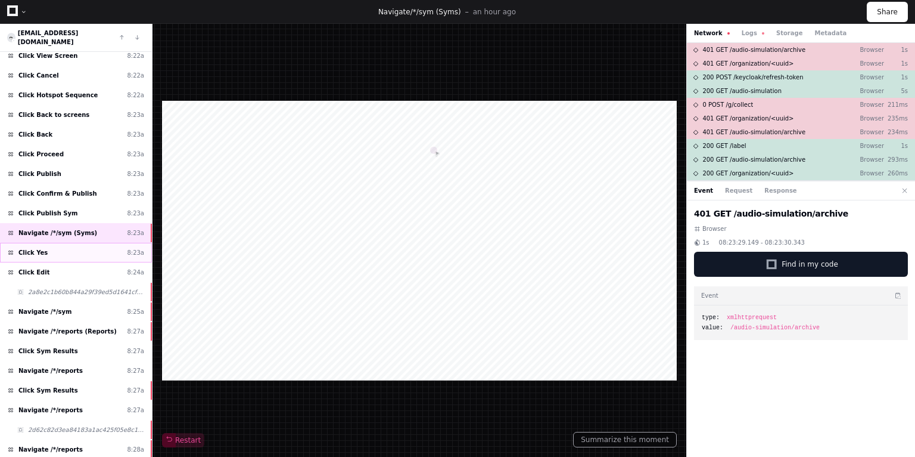
click at [39, 248] on span "Click Yes" at bounding box center [32, 252] width 29 height 9
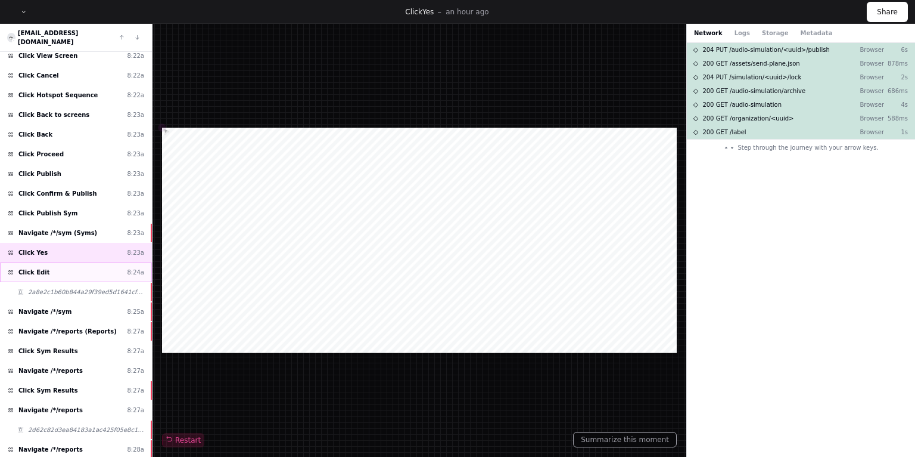
click at [44, 262] on div "Click Edit 8:24a" at bounding box center [76, 272] width 152 height 20
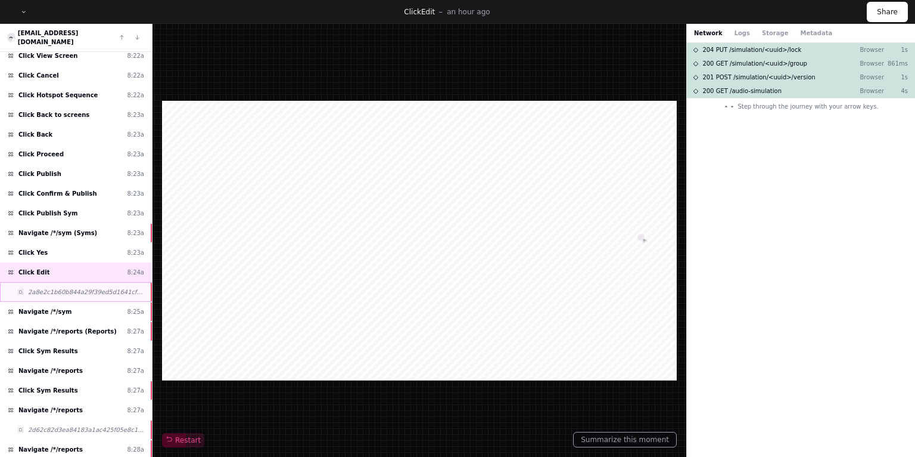
click at [70, 287] on span "2a8e2c1b60b844a29f39ed5d1641cf80" at bounding box center [86, 291] width 116 height 9
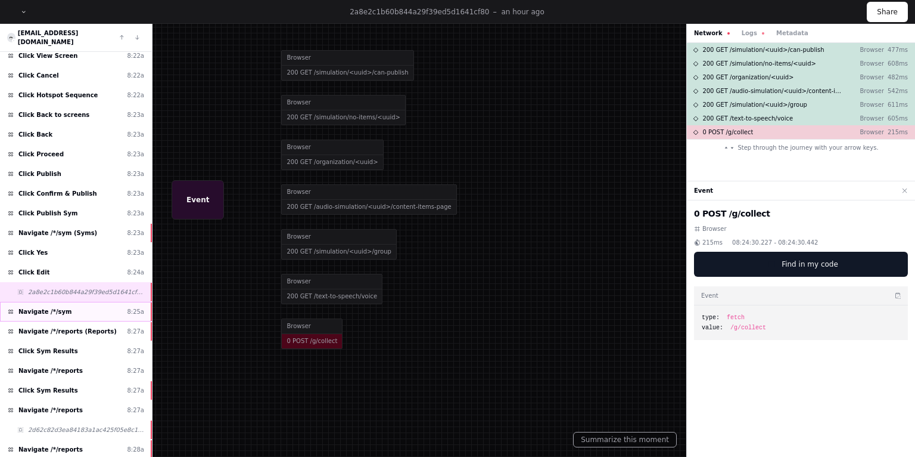
scroll to position [1095, 0]
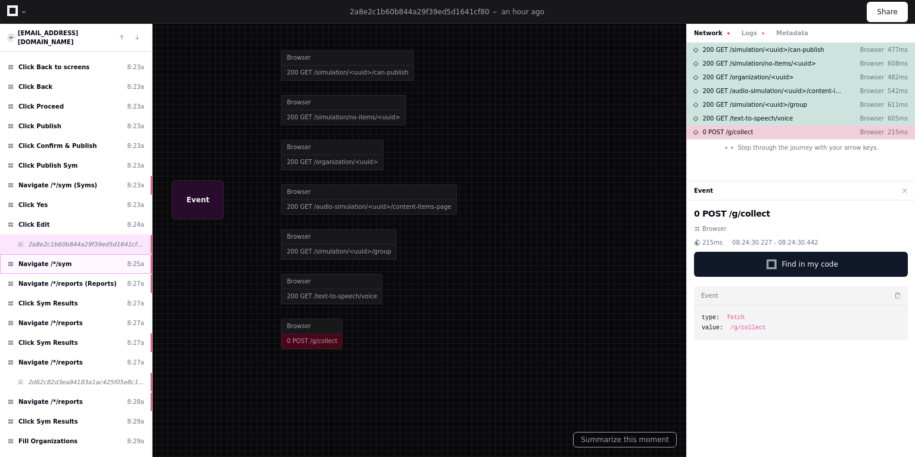
click at [50, 259] on span "Navigate /*/sym" at bounding box center [44, 263] width 53 height 9
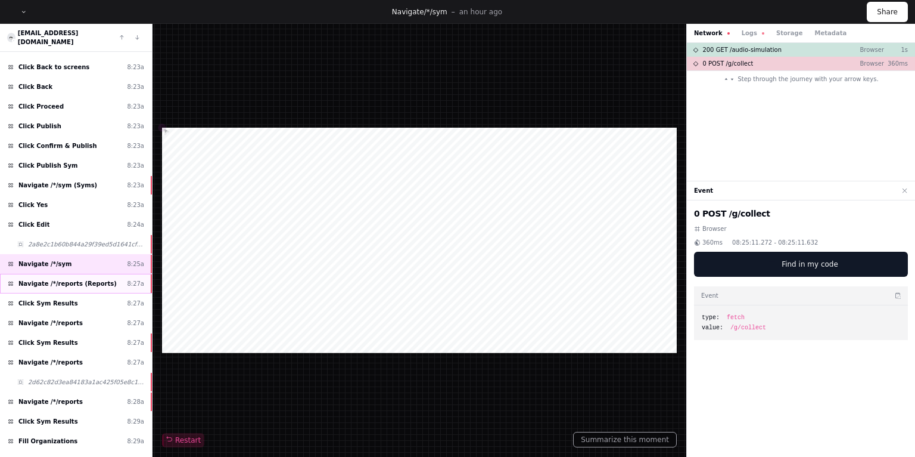
click at [48, 279] on span "Navigate /*/reports (Reports)" at bounding box center [67, 283] width 98 height 9
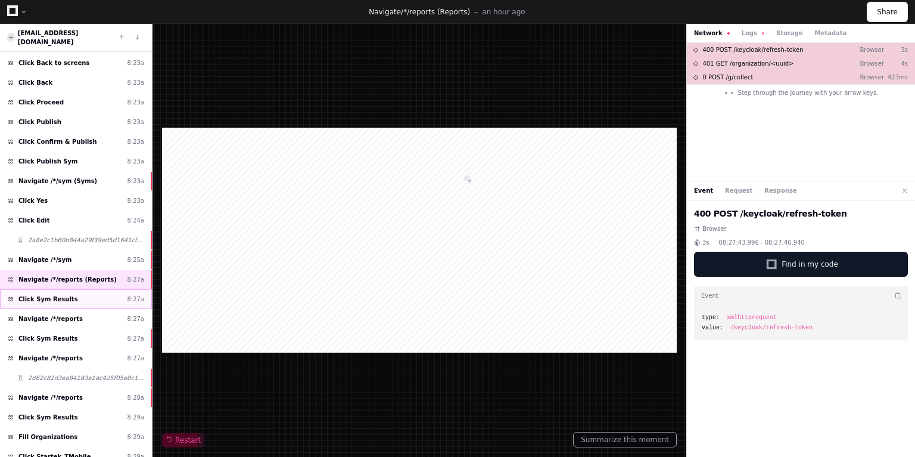
scroll to position [1101, 0]
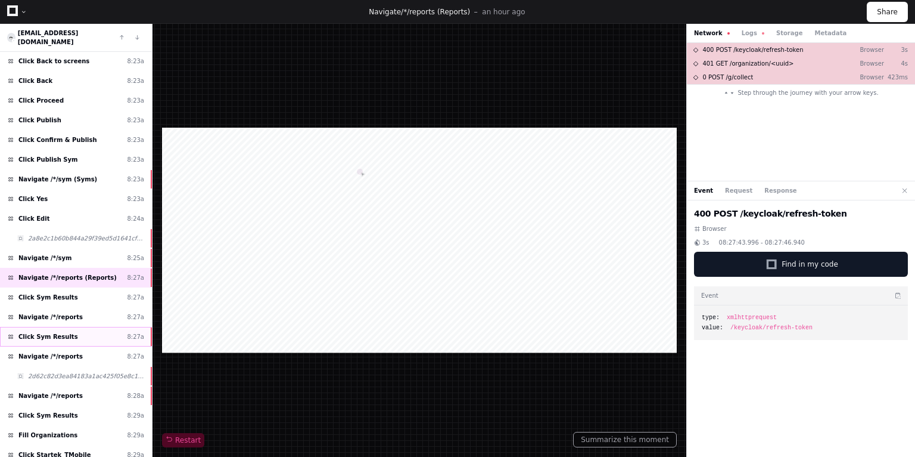
click at [52, 332] on span "Click Sym Results" at bounding box center [48, 336] width 60 height 9
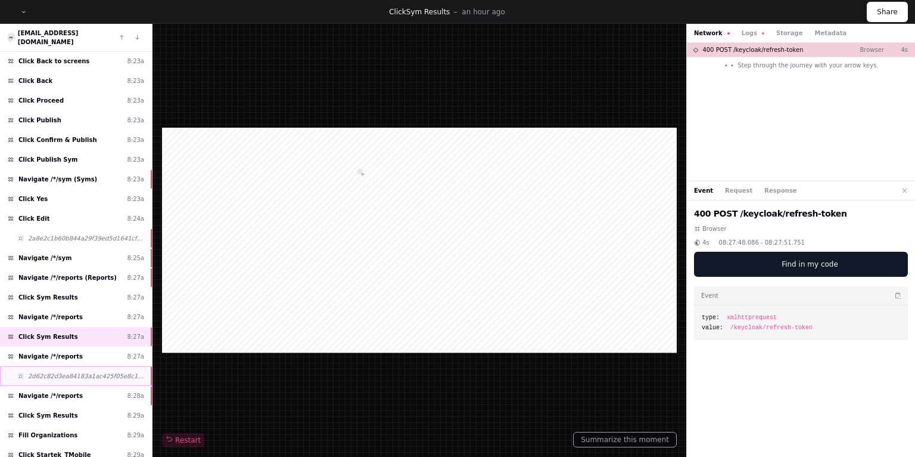
click at [48, 371] on span "2d62c82d3ea84183a1ac425f05e8c16e" at bounding box center [86, 375] width 116 height 9
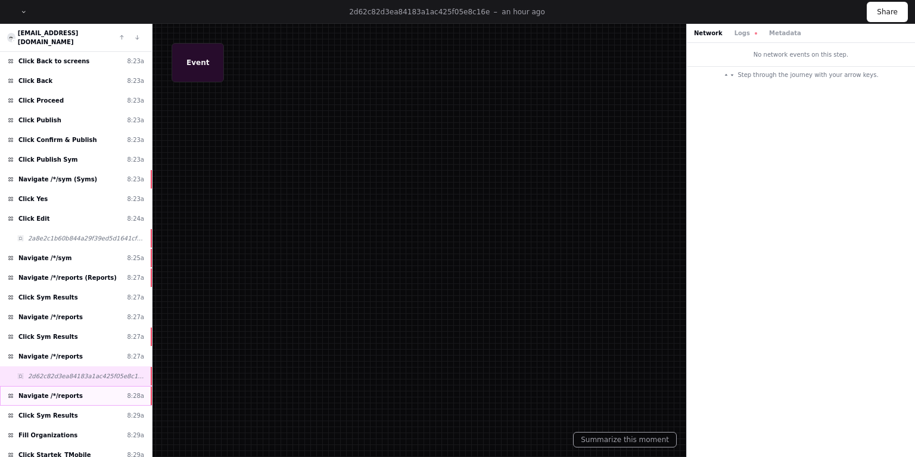
click at [57, 391] on span "Navigate /*/reports" at bounding box center [50, 395] width 64 height 9
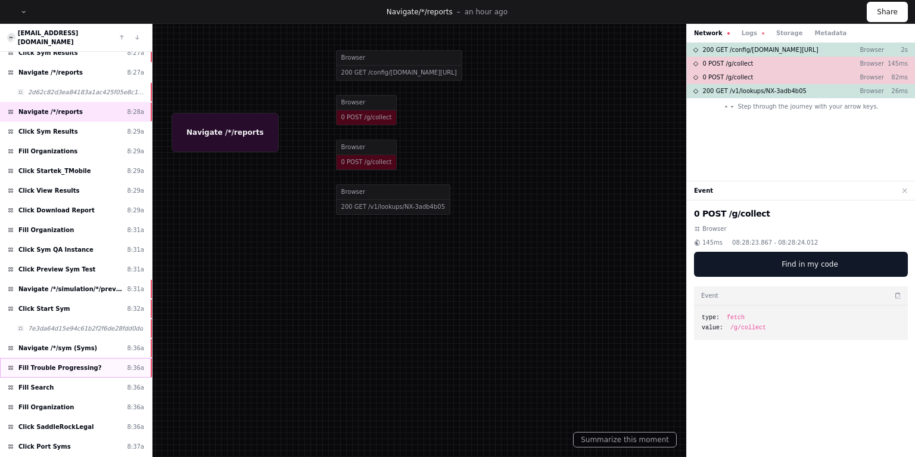
scroll to position [1387, 0]
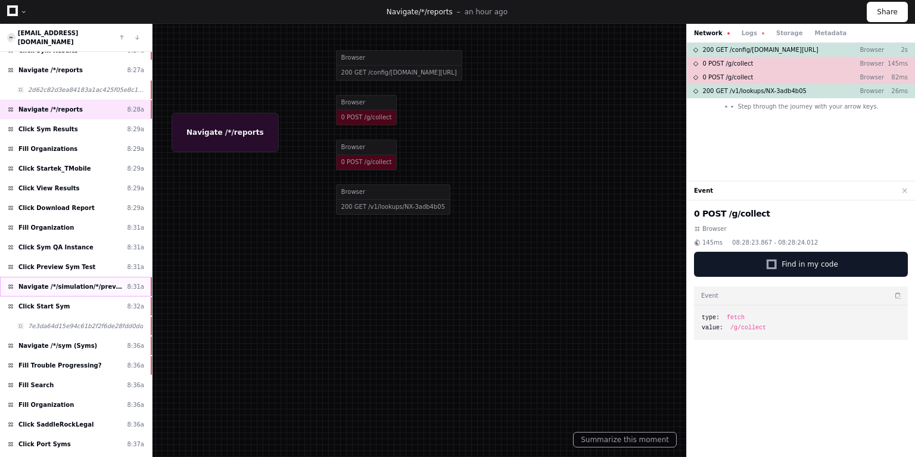
click at [70, 282] on span "Navigate /*/simulation/*/preview_test" at bounding box center [70, 286] width 104 height 9
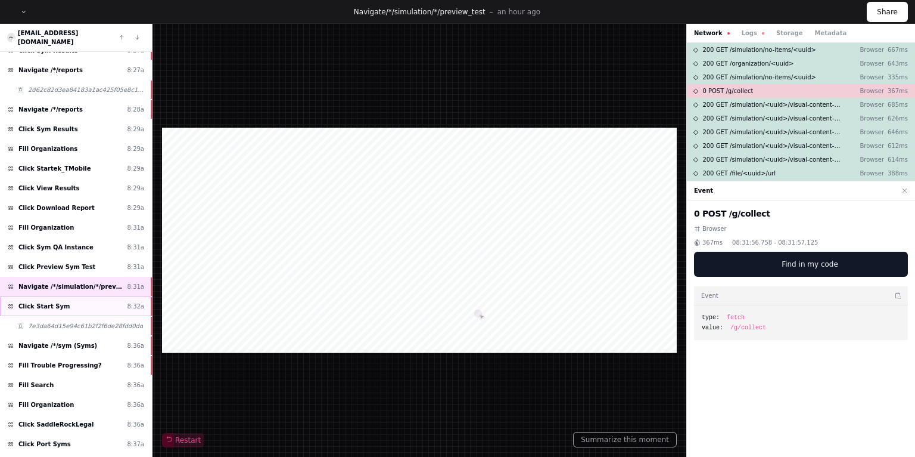
click at [48, 302] on span "Click Start Sym" at bounding box center [43, 306] width 51 height 9
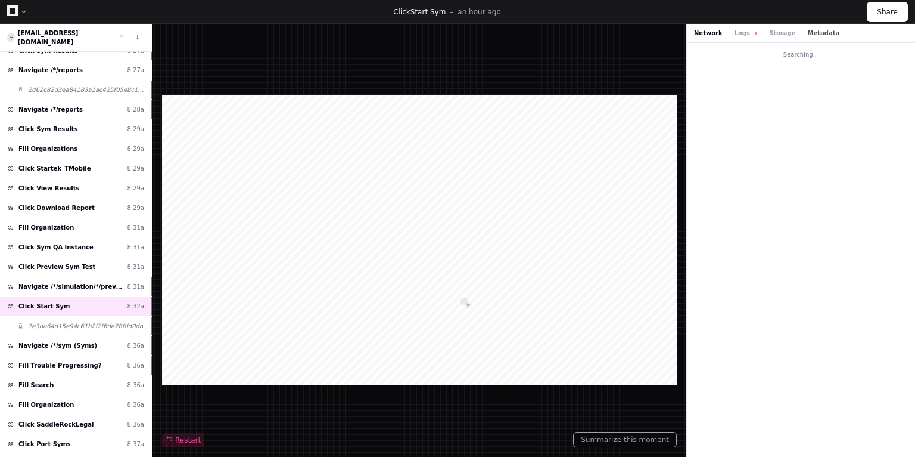
click at [808, 32] on button "Metadata" at bounding box center [824, 33] width 32 height 9
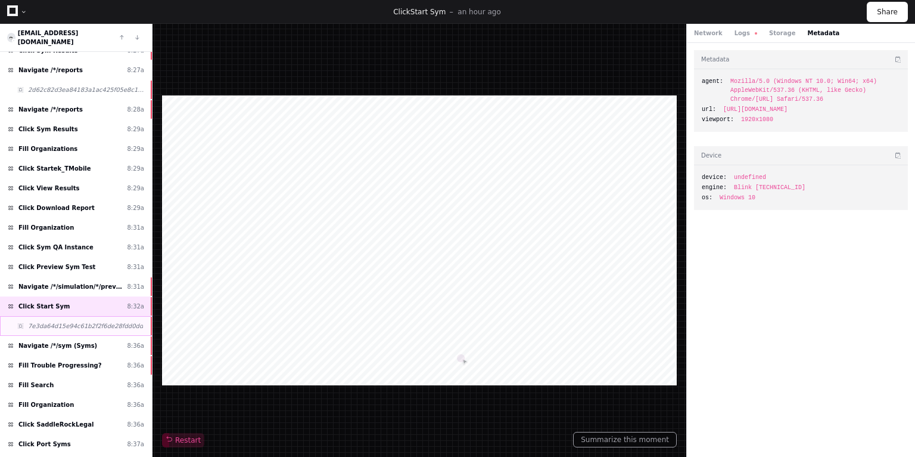
click at [55, 316] on div "7e3da64d15e94c61b2f2f6de28fdd0dd" at bounding box center [76, 326] width 152 height 20
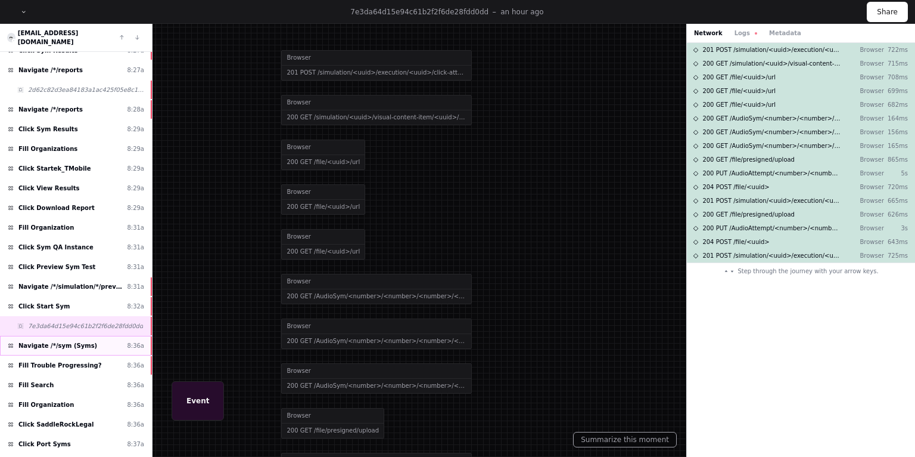
click at [31, 341] on span "Navigate /*/sym (Syms)" at bounding box center [57, 345] width 79 height 9
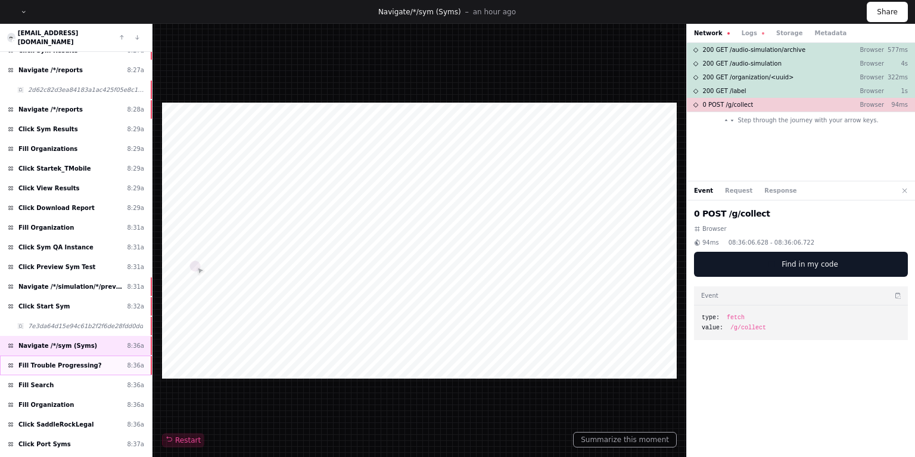
click at [47, 361] on span "Fill Trouble Progressing?" at bounding box center [59, 365] width 83 height 9
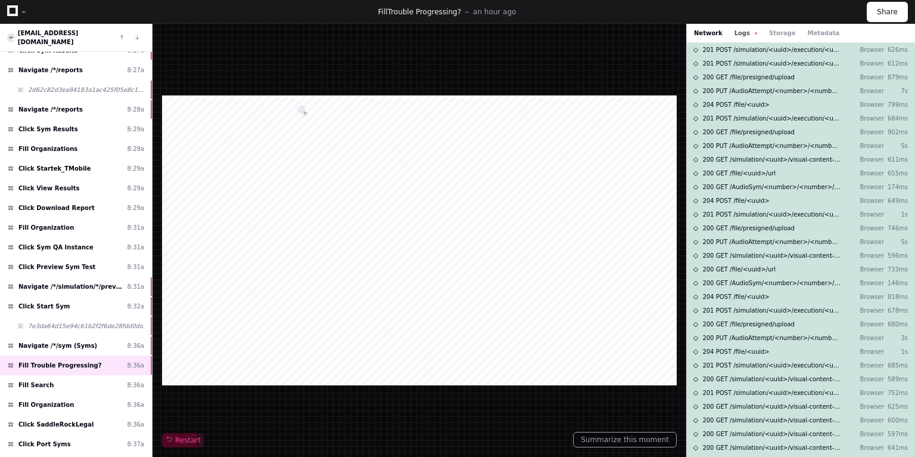
click at [740, 30] on button "Logs" at bounding box center [746, 33] width 23 height 9
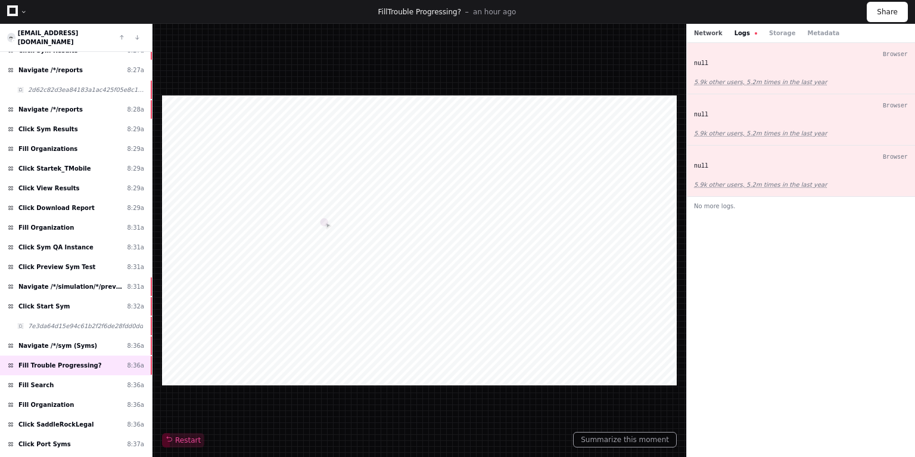
click at [695, 29] on button "Network" at bounding box center [708, 33] width 29 height 9
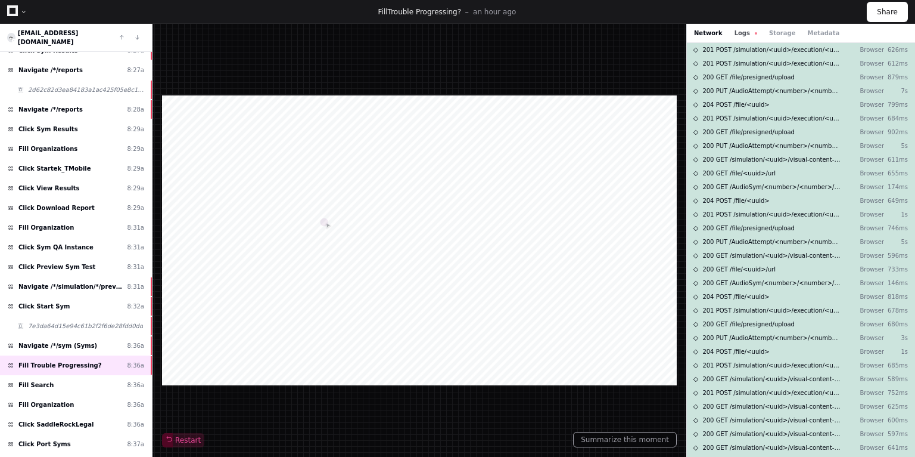
click at [737, 29] on button "Logs" at bounding box center [746, 33] width 23 height 9
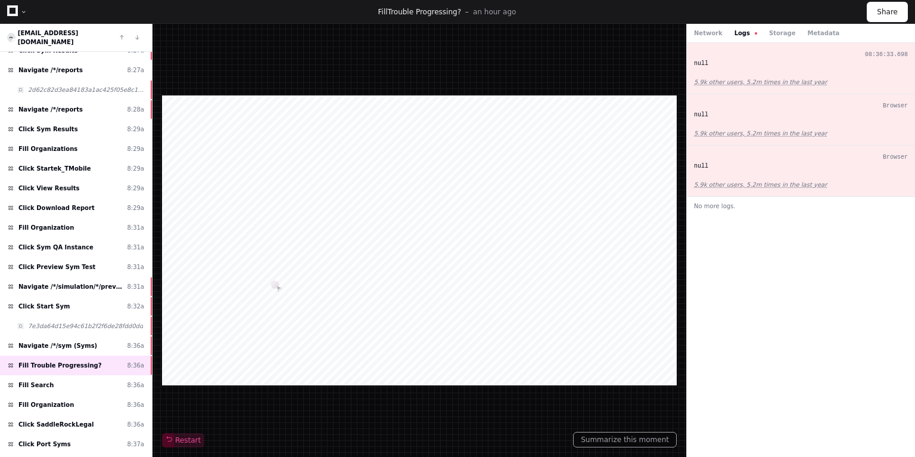
click at [740, 61] on div "null" at bounding box center [801, 63] width 214 height 9
click at [742, 35] on button "Logs" at bounding box center [746, 33] width 23 height 9
click at [711, 33] on button "Network" at bounding box center [708, 33] width 29 height 9
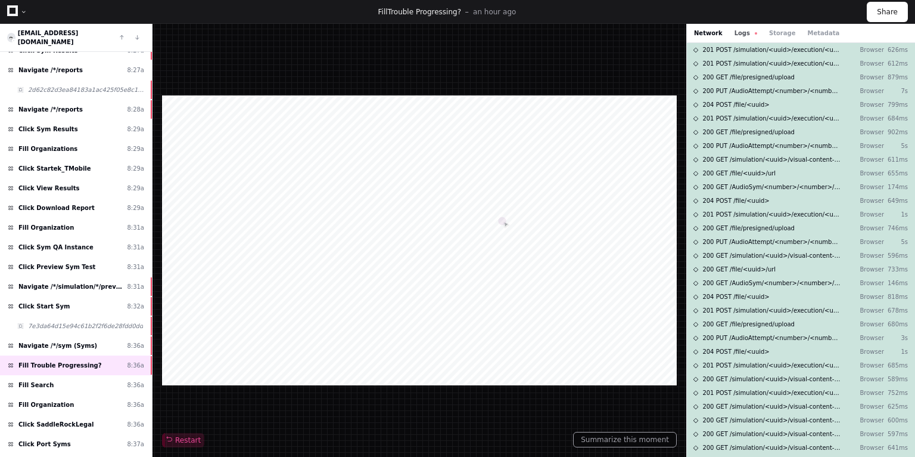
click at [735, 33] on button "Logs" at bounding box center [746, 33] width 23 height 9
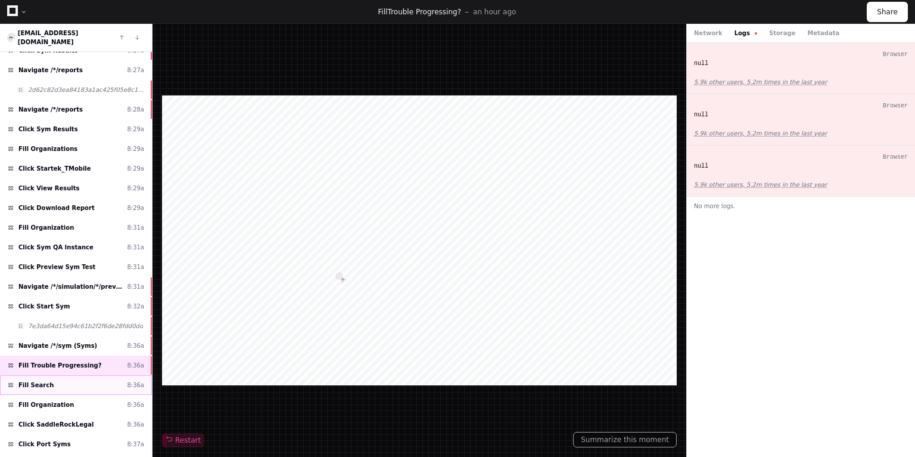
click at [79, 375] on div "Fill Search 8:36a" at bounding box center [76, 385] width 152 height 20
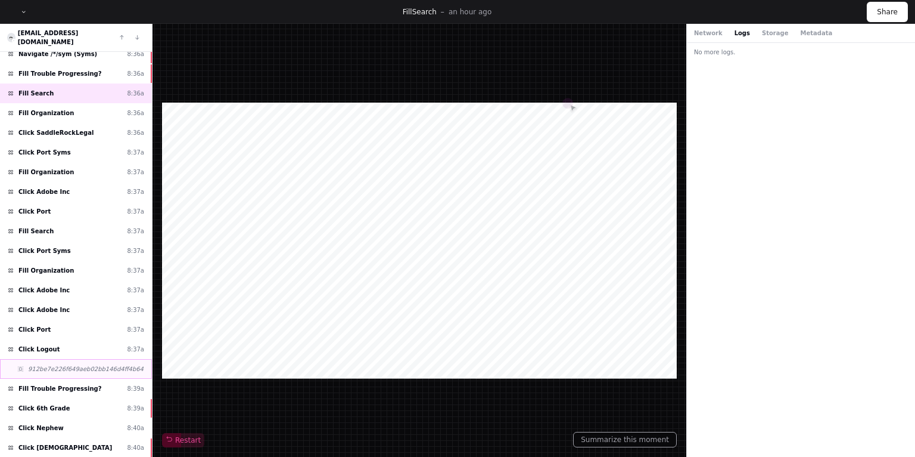
scroll to position [1684, 0]
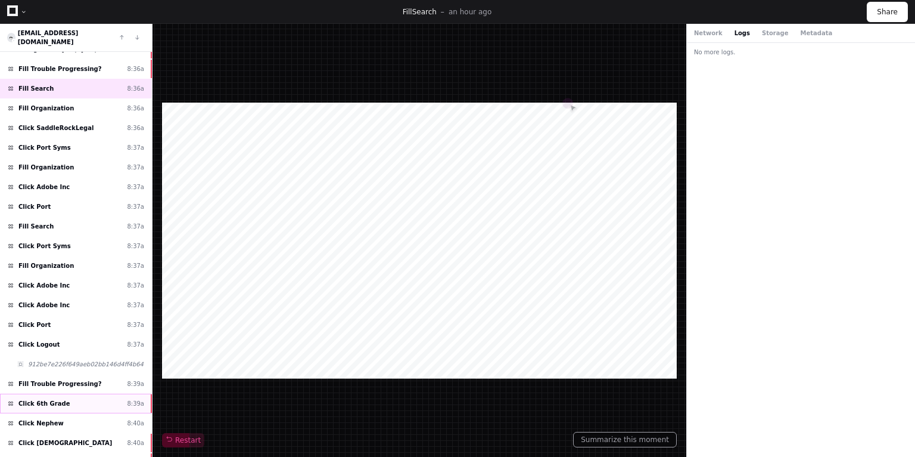
click at [60, 393] on div "Click 6th Grade 8:39a" at bounding box center [76, 403] width 152 height 20
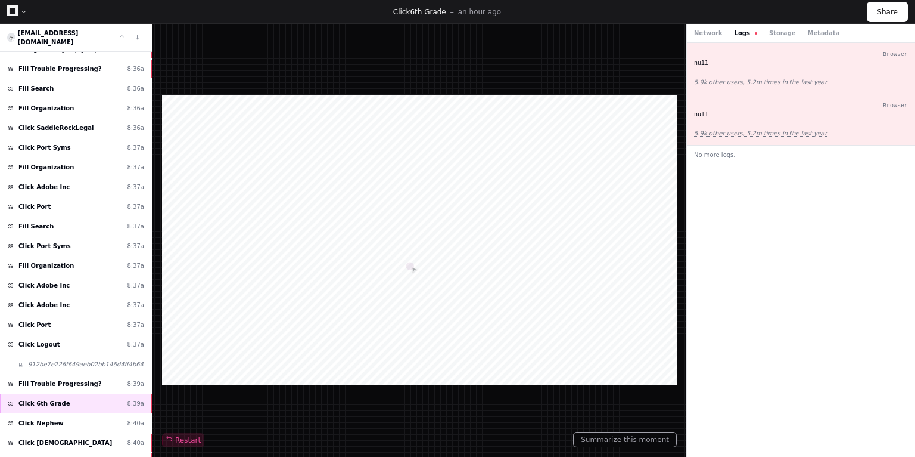
scroll to position [1731, 0]
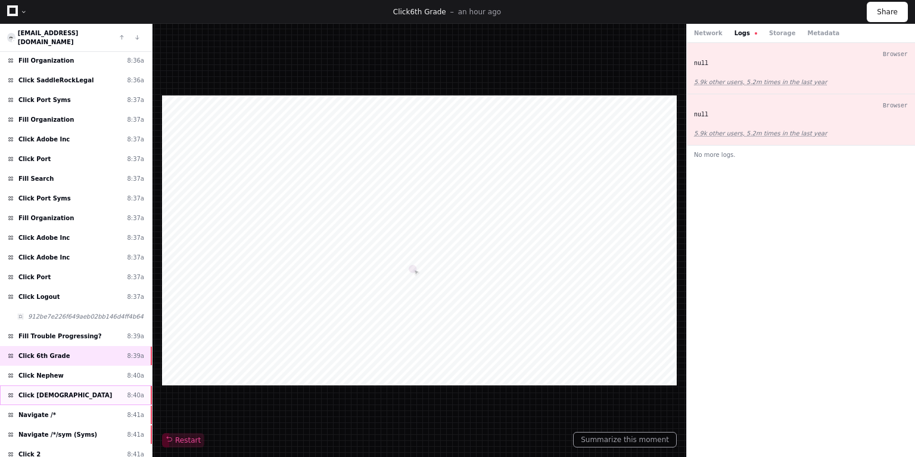
click at [49, 385] on div "Click Male 8:40a" at bounding box center [76, 395] width 152 height 20
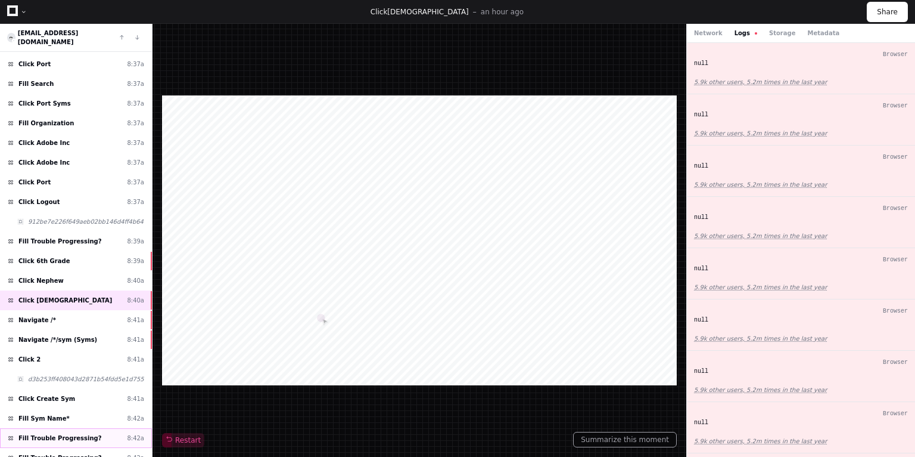
scroll to position [1827, 0]
click at [55, 334] on span "Navigate /*/sym (Syms)" at bounding box center [57, 338] width 79 height 9
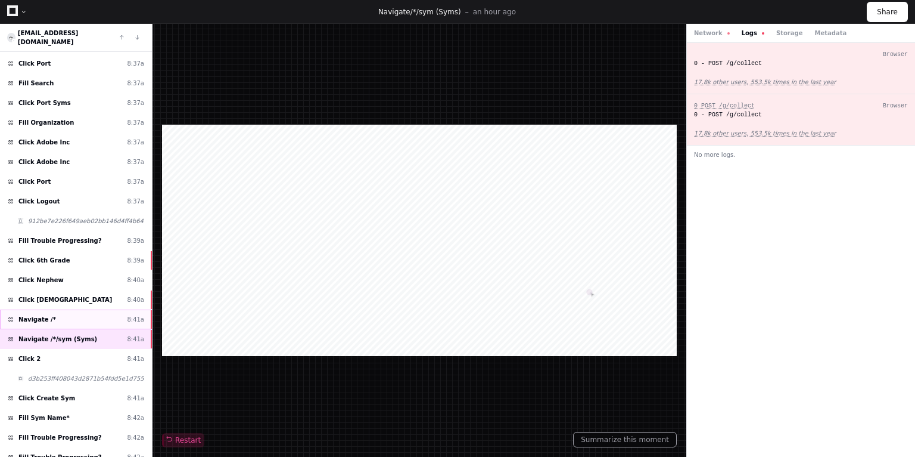
click at [46, 309] on div "Navigate /* 8:41a" at bounding box center [76, 319] width 152 height 20
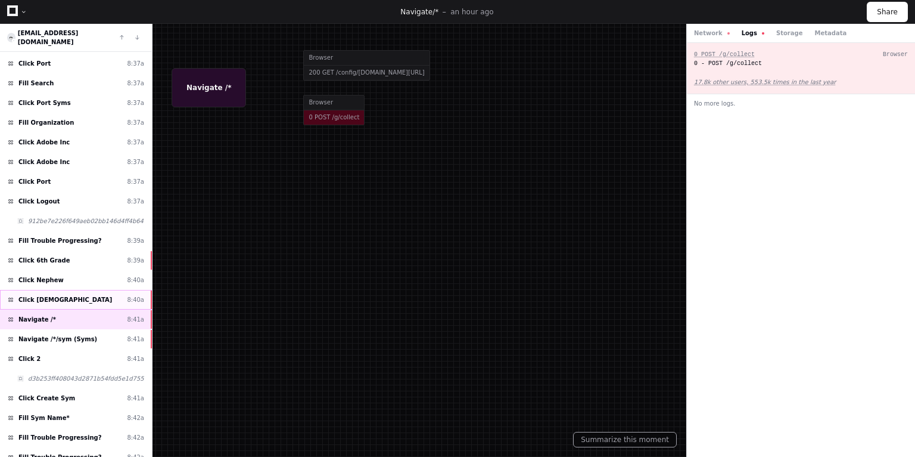
click at [45, 295] on span "Click Male" at bounding box center [65, 299] width 94 height 9
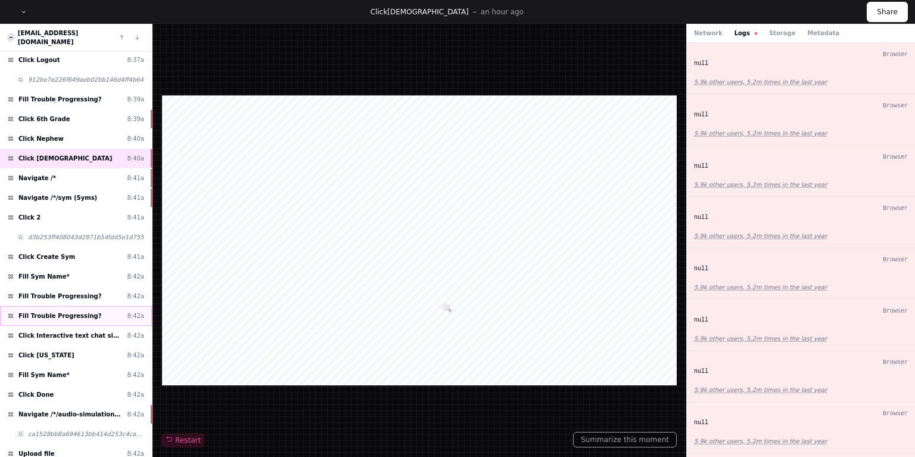
scroll to position [1975, 0]
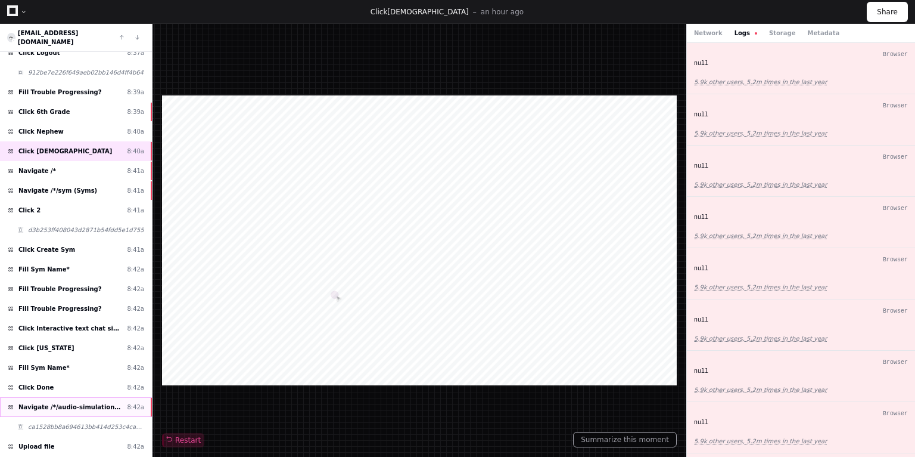
click at [40, 402] on span "Navigate /*/audio-simulation/*/create-sym" at bounding box center [70, 406] width 104 height 9
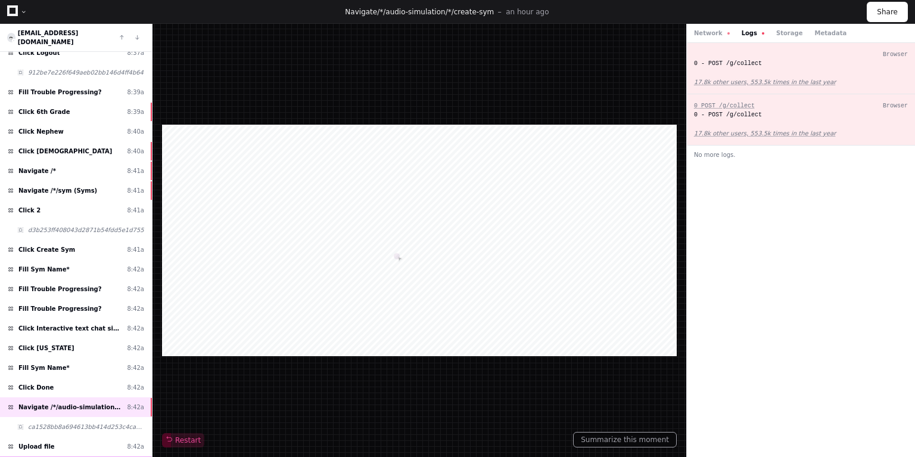
click at [39, 456] on span "Click Save Changes" at bounding box center [50, 465] width 65 height 9
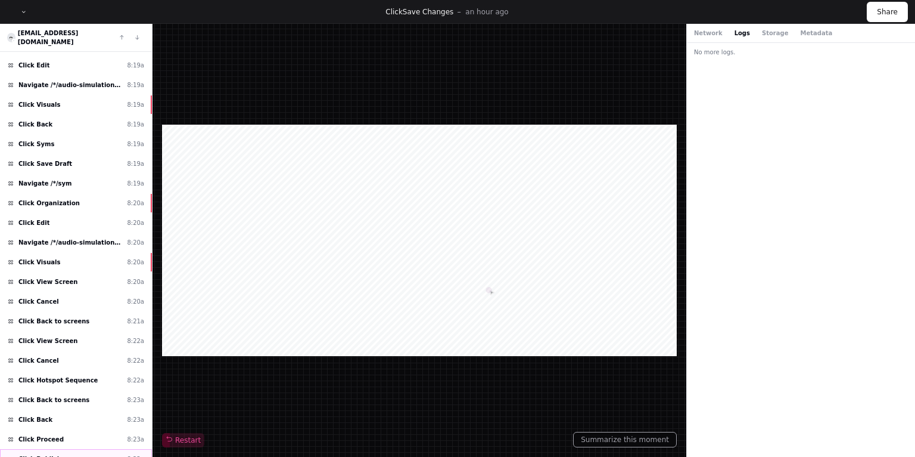
scroll to position [592, 0]
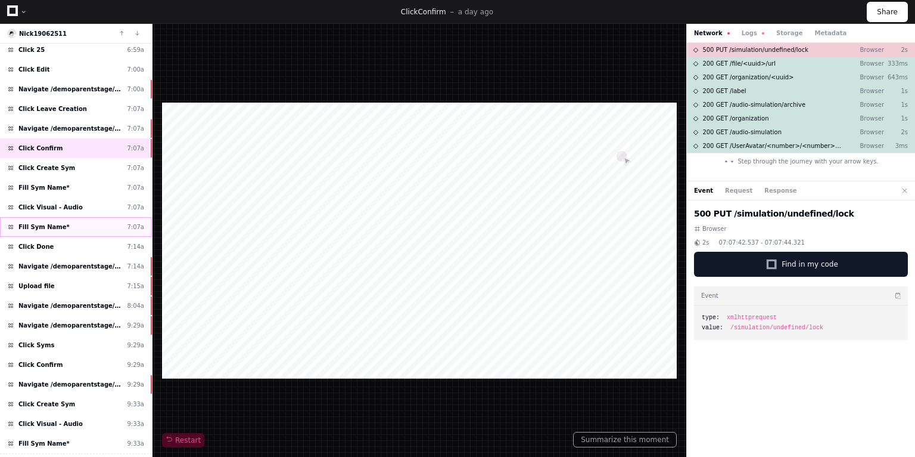
scroll to position [518, 0]
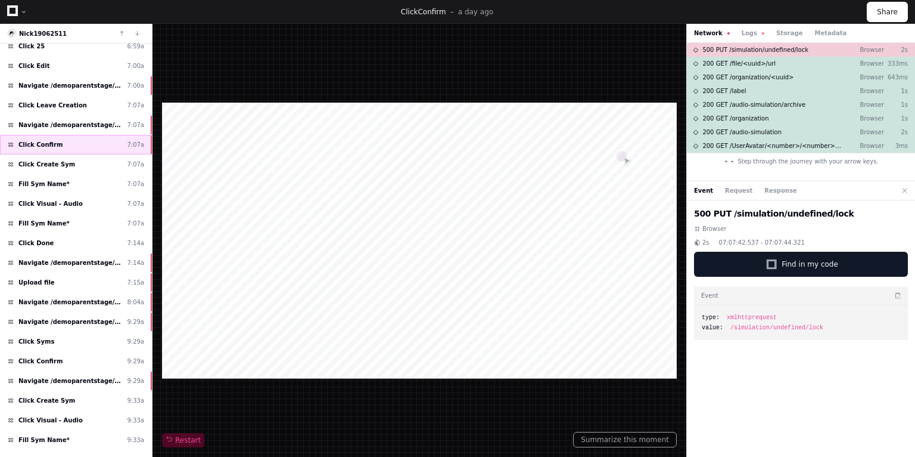
click at [46, 140] on span "Click Confirm" at bounding box center [40, 144] width 44 height 9
click at [45, 120] on span "Navigate /demoparentstage/sym" at bounding box center [70, 124] width 104 height 9
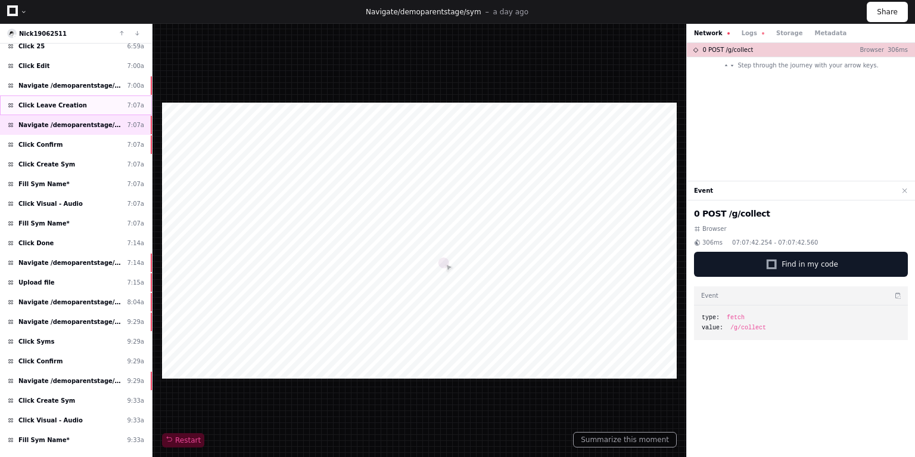
click at [47, 101] on span "Click Leave Creation" at bounding box center [52, 105] width 69 height 9
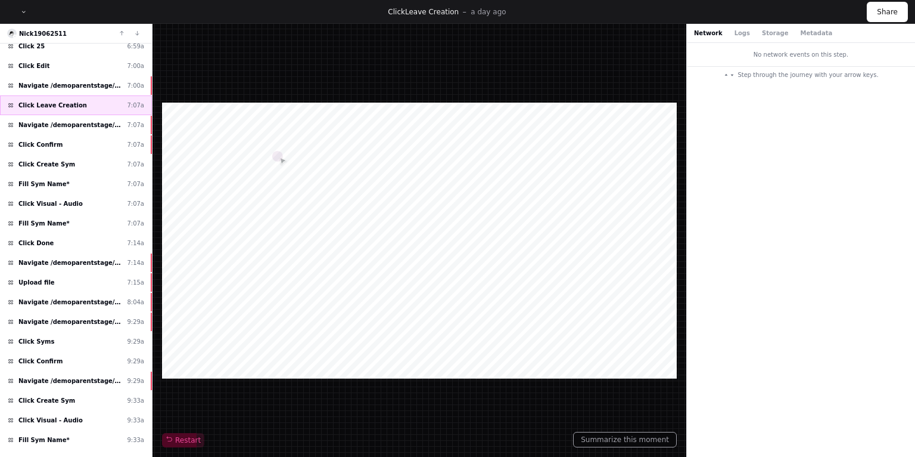
scroll to position [470, 0]
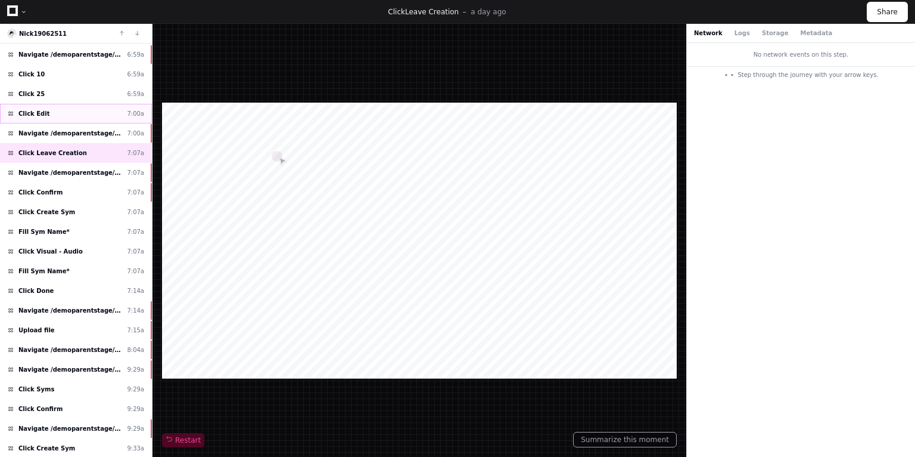
click at [59, 110] on div "Click Edit 7:00a" at bounding box center [76, 114] width 152 height 20
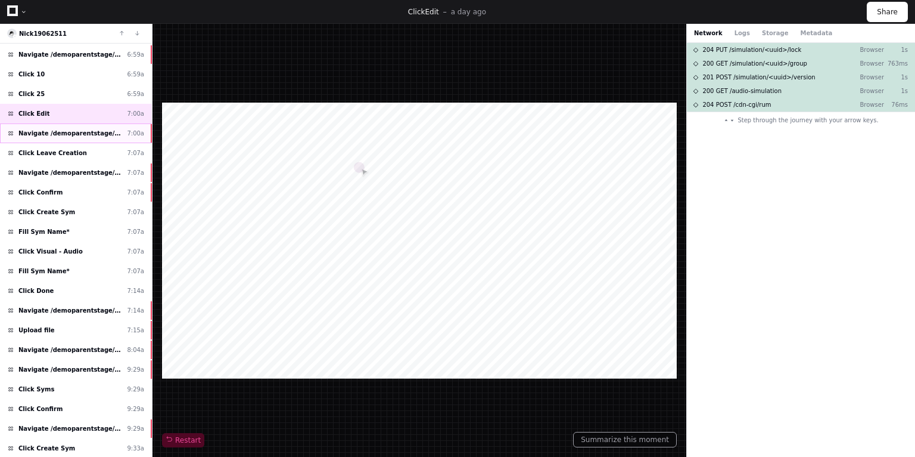
click at [24, 129] on span "Navigate /demoparentstage/audio-simulation/*/create-sym" at bounding box center [70, 133] width 104 height 9
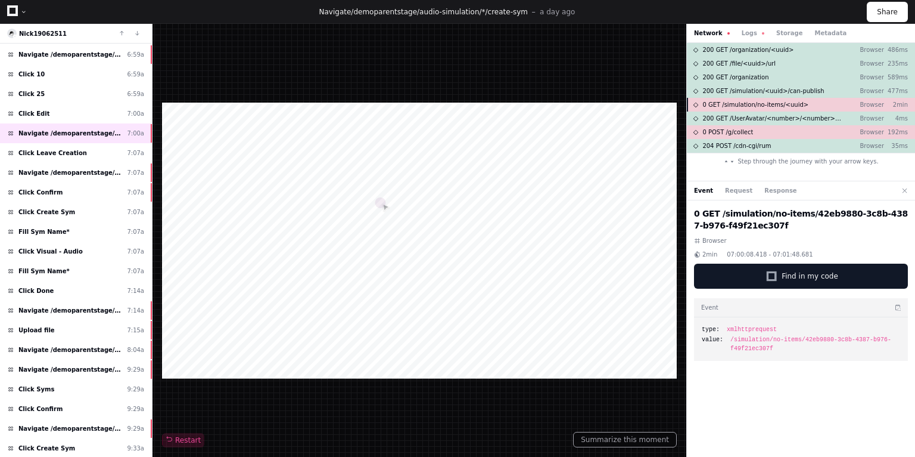
click at [787, 104] on span "0 GET /simulation/no-items/<uuid>" at bounding box center [756, 104] width 106 height 9
click at [747, 33] on button "Logs" at bounding box center [753, 33] width 23 height 9
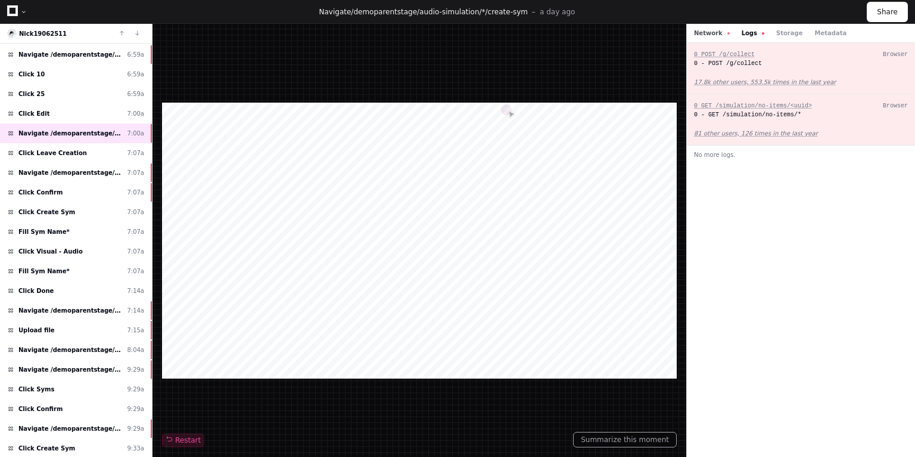
click at [715, 31] on button "Network" at bounding box center [712, 33] width 36 height 9
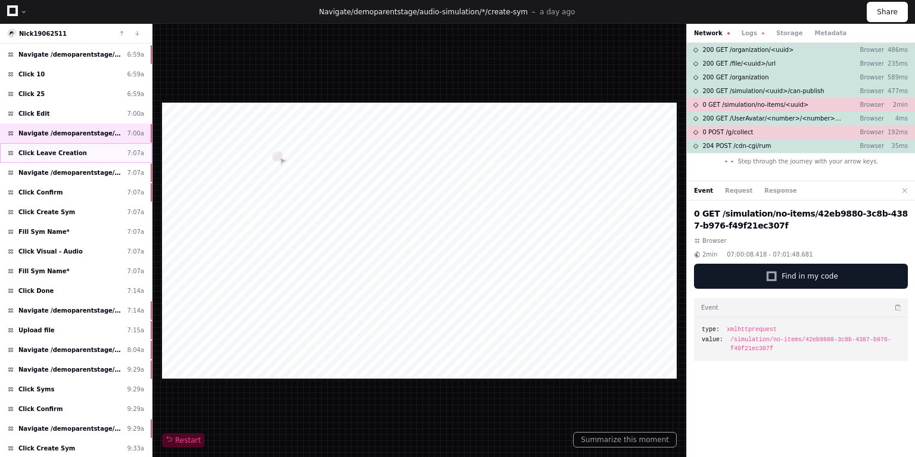
click at [79, 147] on div "Click Leave Creation 7:07a" at bounding box center [76, 153] width 152 height 20
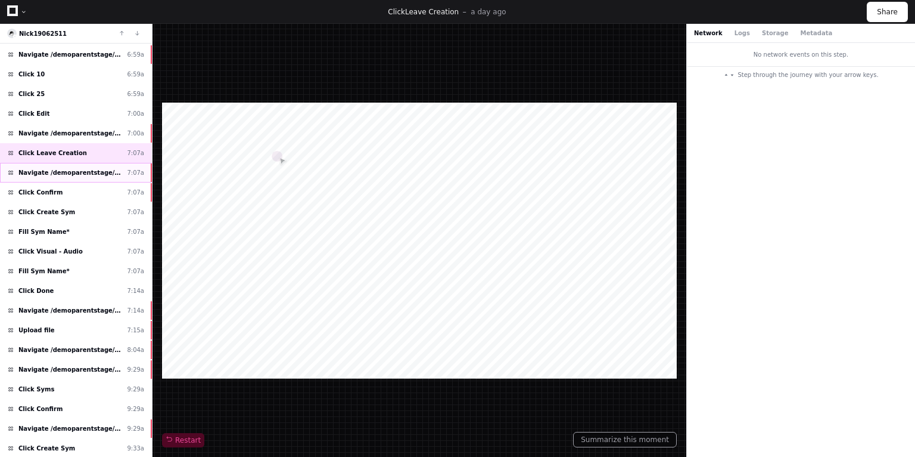
click at [57, 168] on span "Navigate /demoparentstage/sym" at bounding box center [70, 172] width 104 height 9
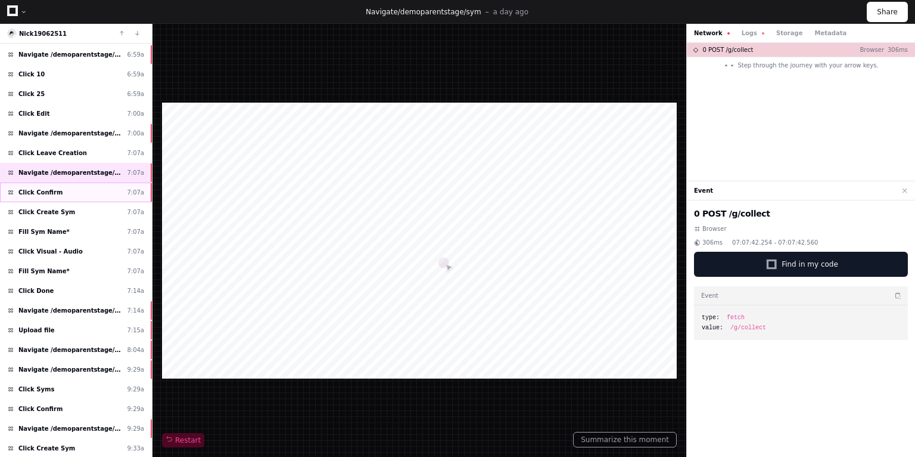
click at [41, 188] on span "Click Confirm" at bounding box center [40, 192] width 44 height 9
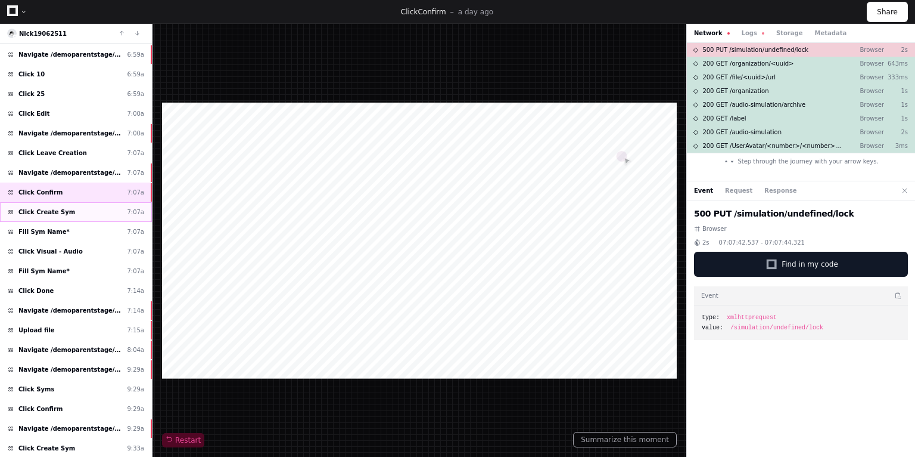
click at [89, 206] on div "Click Create Sym 7:07a" at bounding box center [76, 212] width 152 height 20
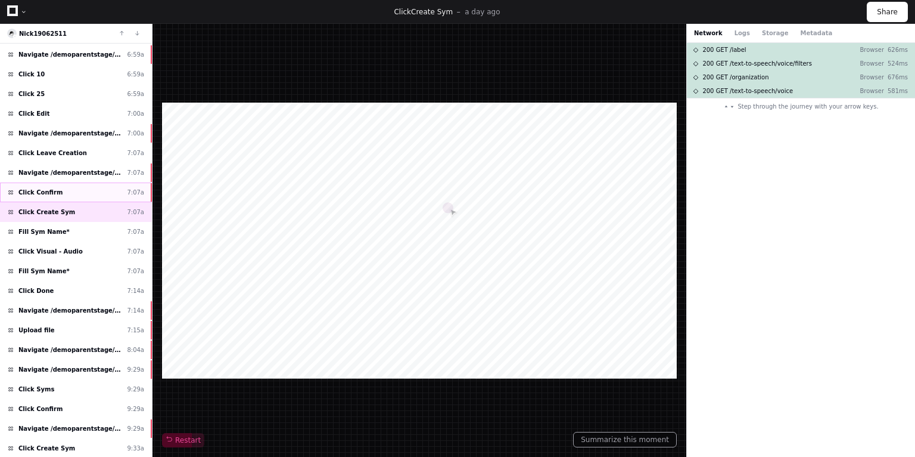
click at [69, 187] on div "Click Confirm 7:07a" at bounding box center [76, 192] width 152 height 20
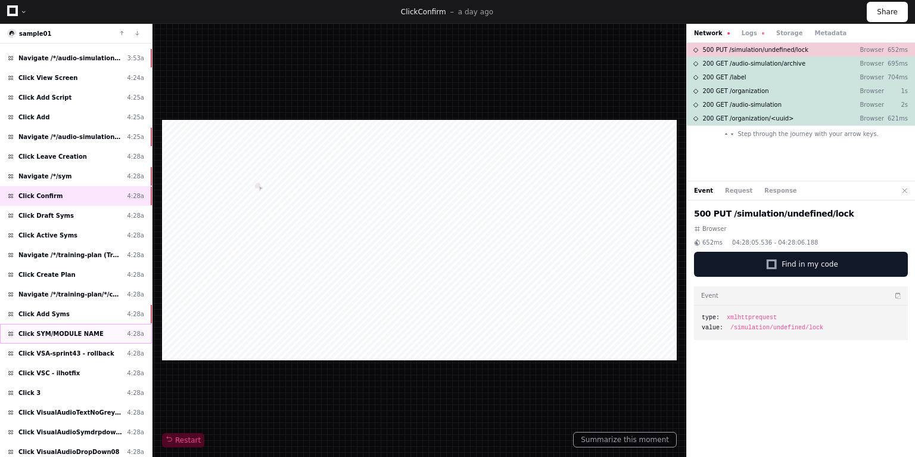
scroll to position [477, 0]
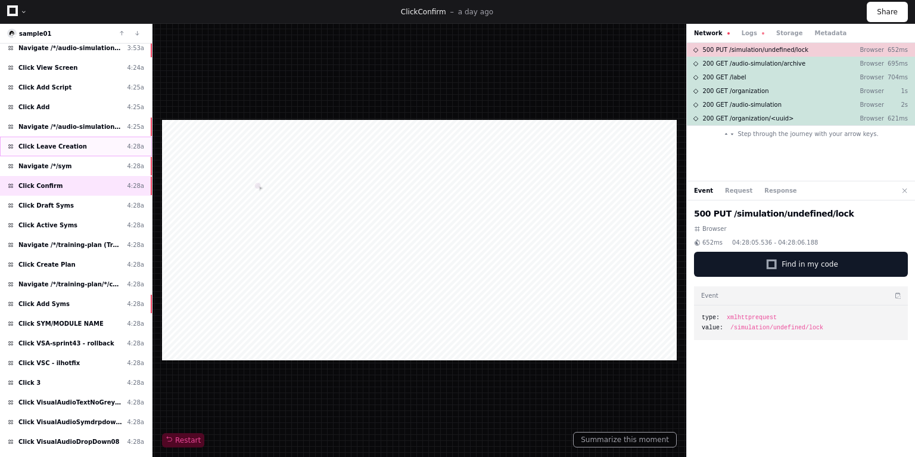
click at [57, 136] on div "Click Leave Creation 4:28a" at bounding box center [76, 146] width 152 height 20
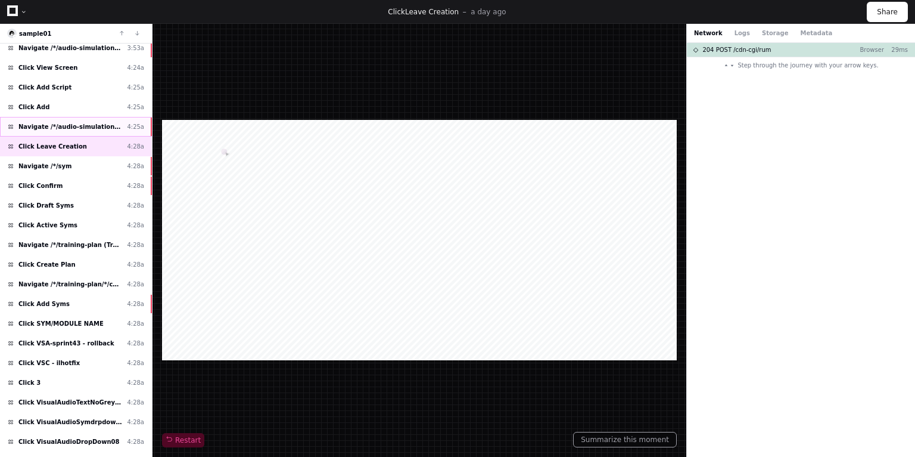
click at [51, 122] on span "Navigate /*/audio-simulation/*/create-sym" at bounding box center [70, 126] width 104 height 9
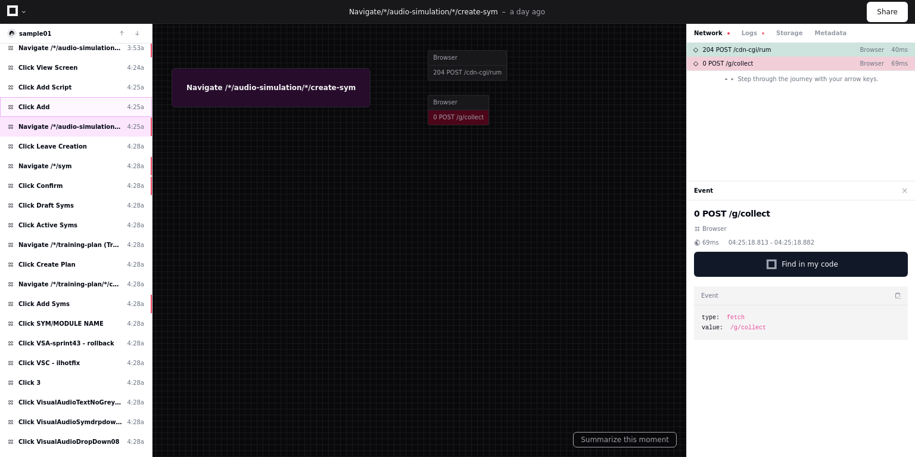
click at [50, 105] on div "Click Add 4:25a" at bounding box center [76, 107] width 152 height 20
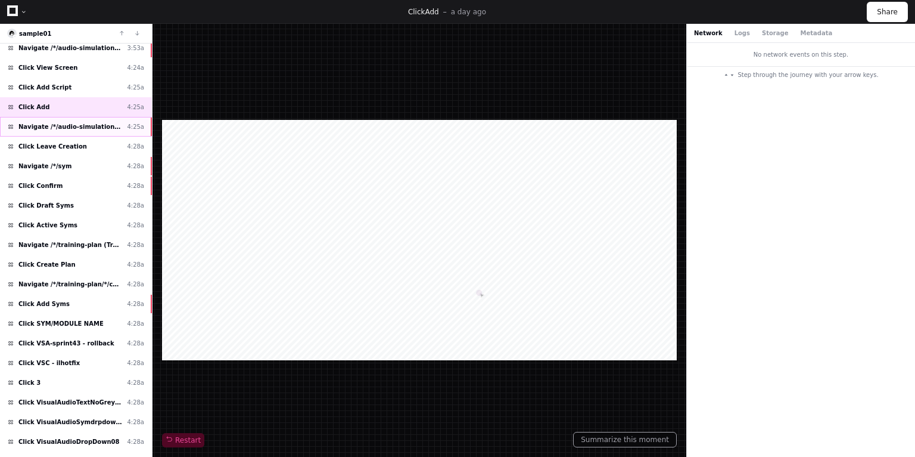
click at [66, 122] on span "Navigate /*/audio-simulation/*/create-sym" at bounding box center [70, 126] width 104 height 9
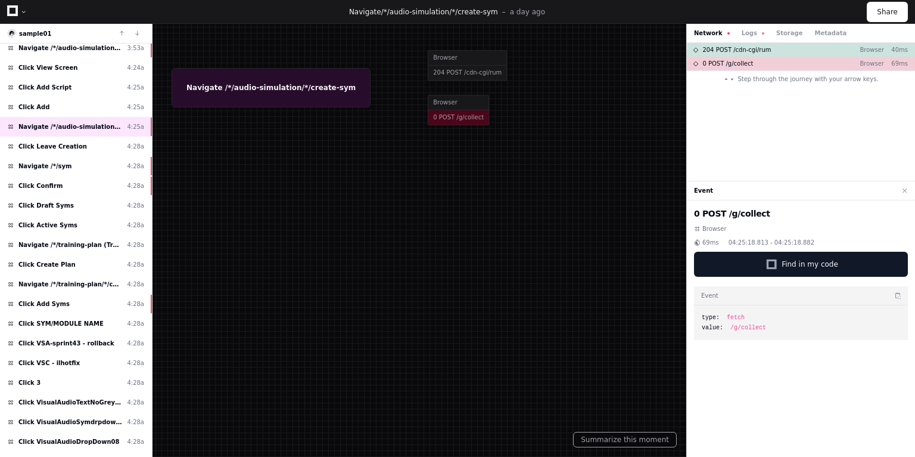
click at [717, 31] on button "Network" at bounding box center [712, 33] width 36 height 9
click at [715, 32] on button "Network" at bounding box center [712, 33] width 36 height 9
click at [55, 142] on span "Click Leave Creation" at bounding box center [52, 146] width 69 height 9
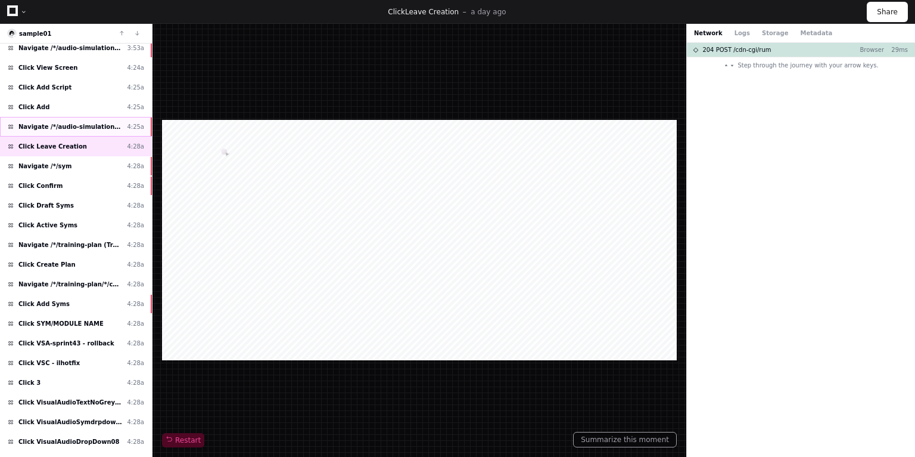
click at [81, 122] on span "Navigate /*/audio-simulation/*/create-sym" at bounding box center [70, 126] width 104 height 9
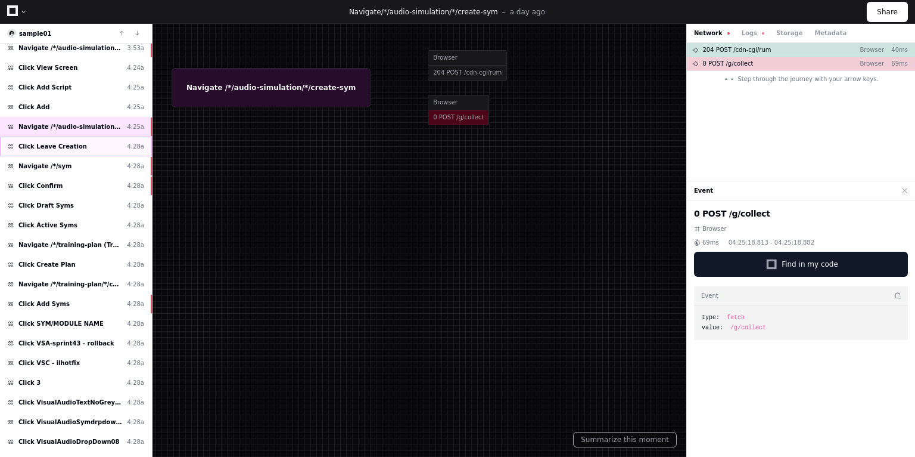
click at [73, 141] on div "Click Leave Creation 4:28a" at bounding box center [76, 146] width 152 height 20
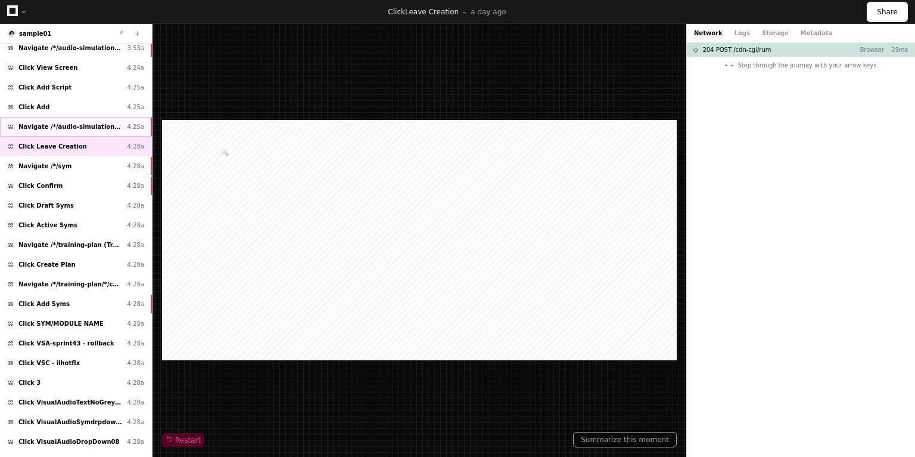
click at [63, 122] on span "Navigate /*/audio-simulation/*/create-sym" at bounding box center [70, 126] width 104 height 9
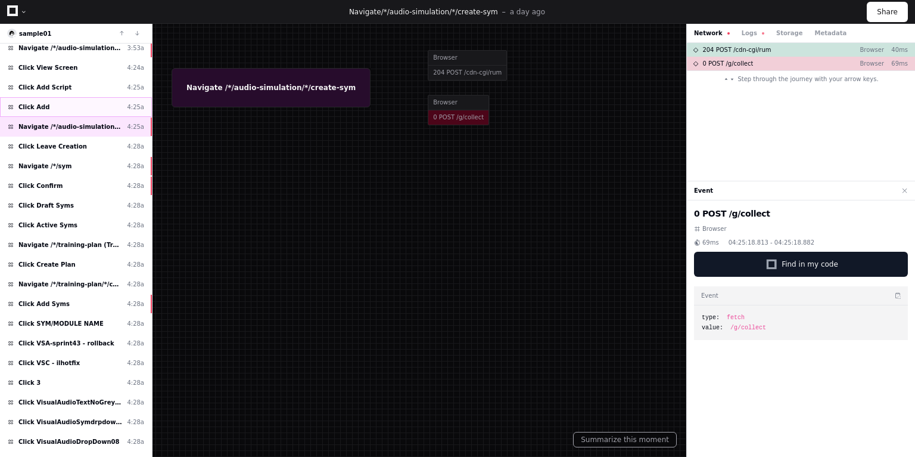
click at [46, 101] on div "Click Add 4:25a" at bounding box center [76, 107] width 152 height 20
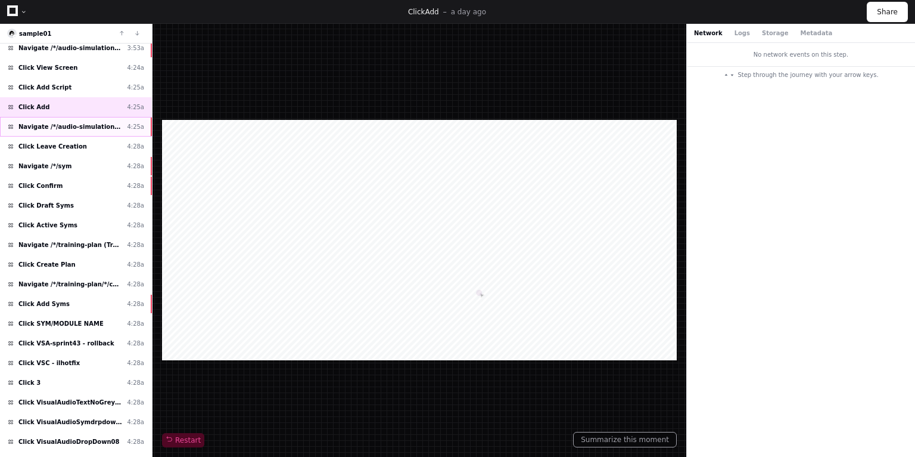
click at [67, 122] on span "Navigate /*/audio-simulation/*/create-sym" at bounding box center [70, 126] width 104 height 9
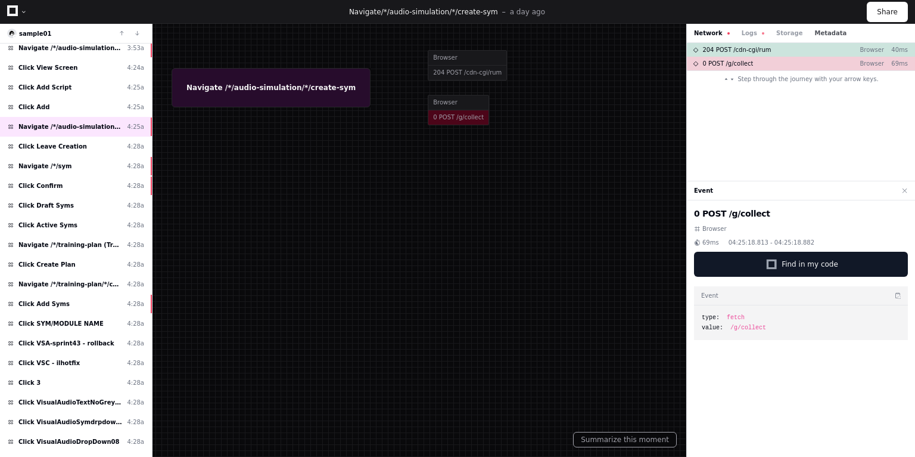
click at [815, 29] on button "Metadata" at bounding box center [831, 33] width 32 height 9
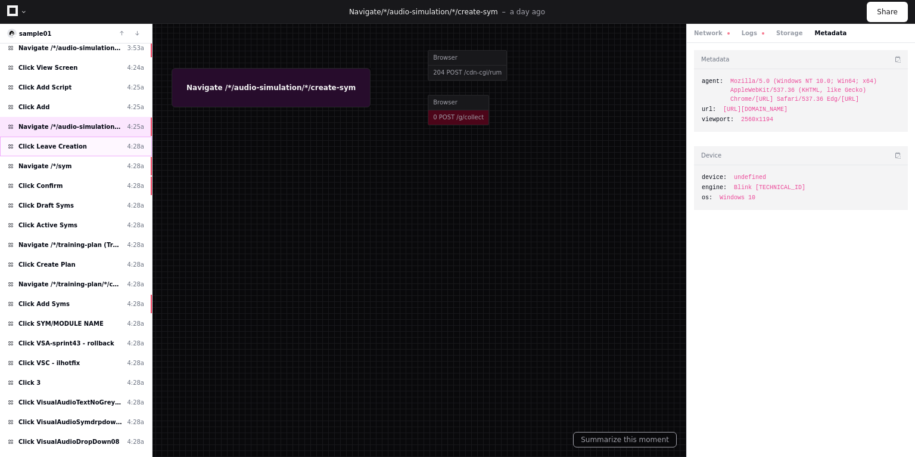
click at [49, 142] on span "Click Leave Creation" at bounding box center [52, 146] width 69 height 9
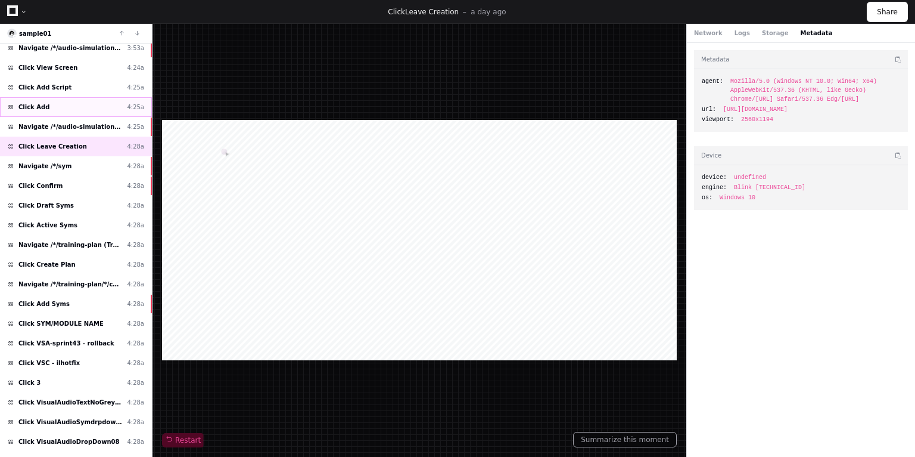
click at [35, 103] on span "Click Add" at bounding box center [33, 107] width 31 height 9
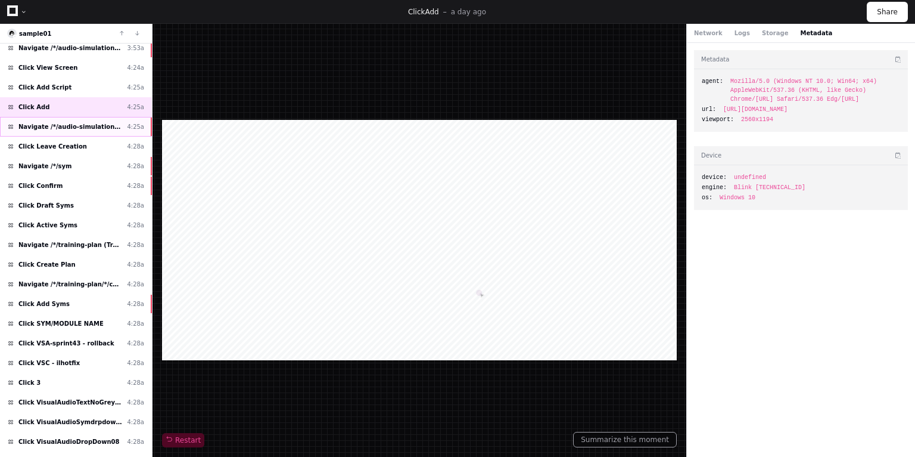
click at [44, 122] on span "Navigate /*/audio-simulation/*/create-sym" at bounding box center [70, 126] width 104 height 9
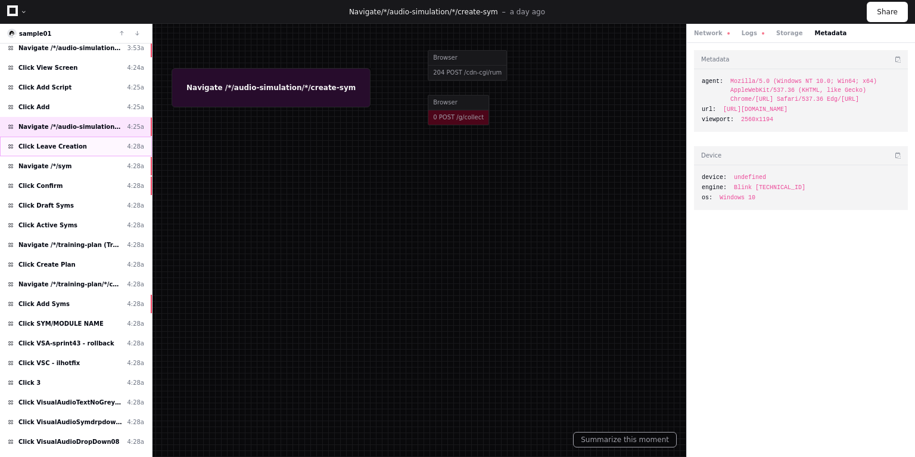
click at [67, 143] on span "Click Leave Creation" at bounding box center [52, 146] width 69 height 9
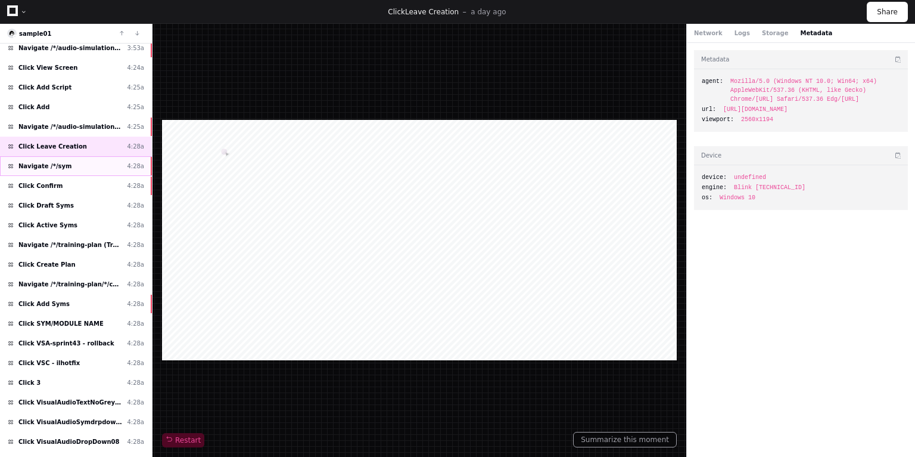
click at [64, 161] on div "Navigate /*/sym 4:28a" at bounding box center [76, 166] width 152 height 20
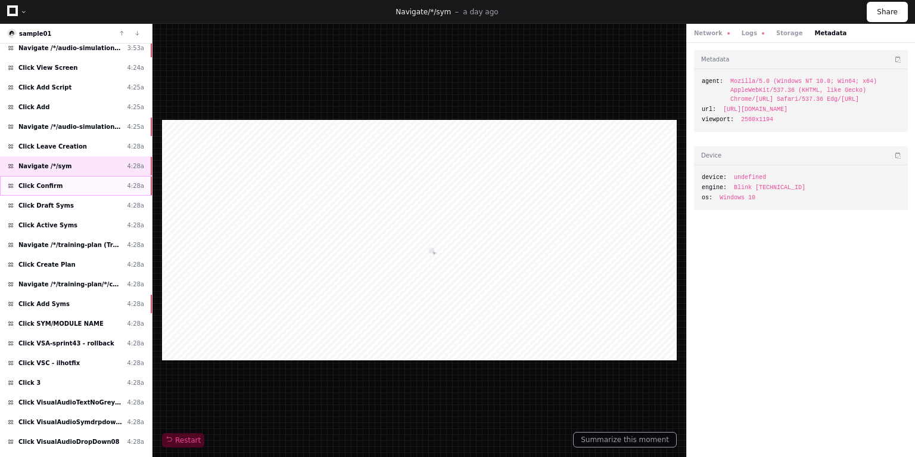
click at [60, 179] on div "Click Confirm 4:28a" at bounding box center [76, 186] width 152 height 20
click at [707, 33] on button "Network" at bounding box center [712, 33] width 36 height 9
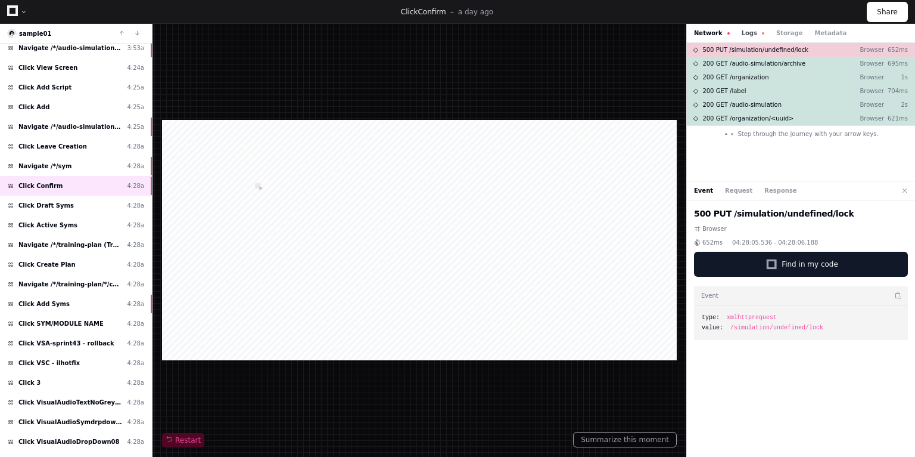
click at [750, 32] on button "Logs" at bounding box center [753, 33] width 23 height 9
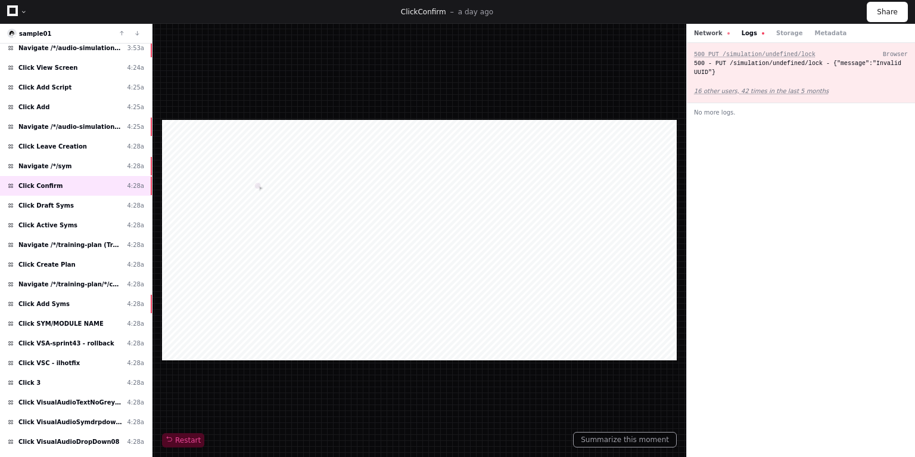
click at [703, 32] on button "Network" at bounding box center [712, 33] width 36 height 9
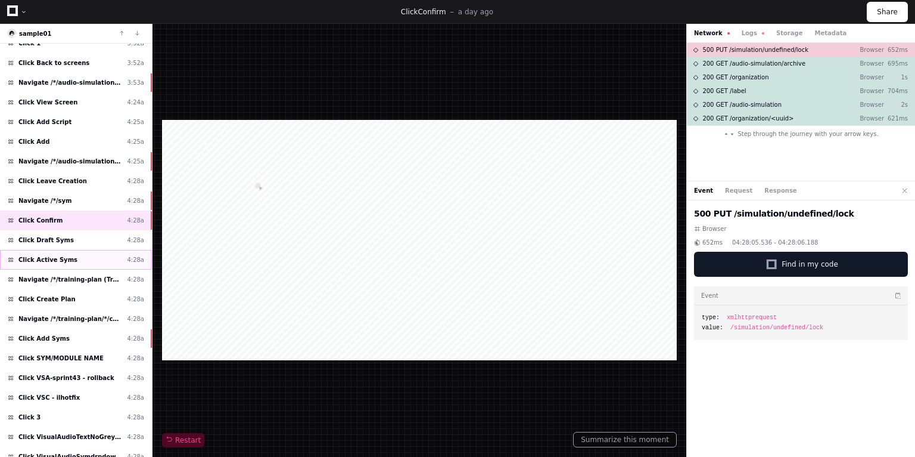
scroll to position [381, 0]
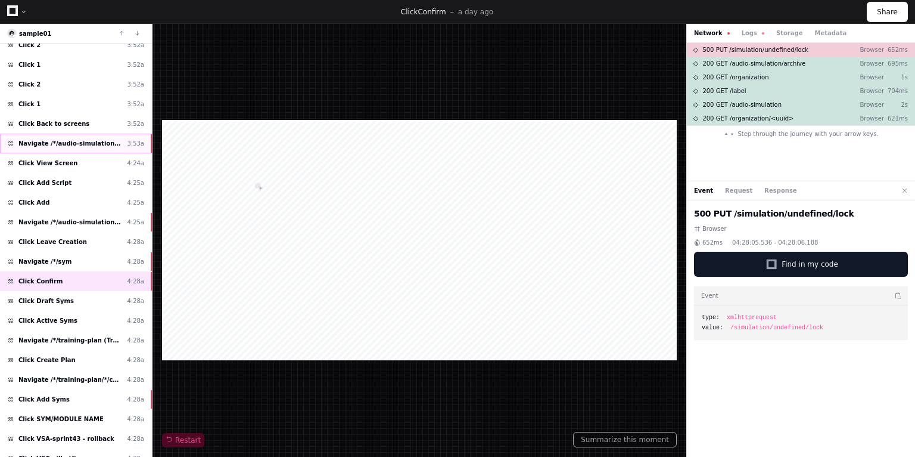
click at [95, 139] on span "Navigate /*/audio-simulation/*/create-sym" at bounding box center [70, 143] width 104 height 9
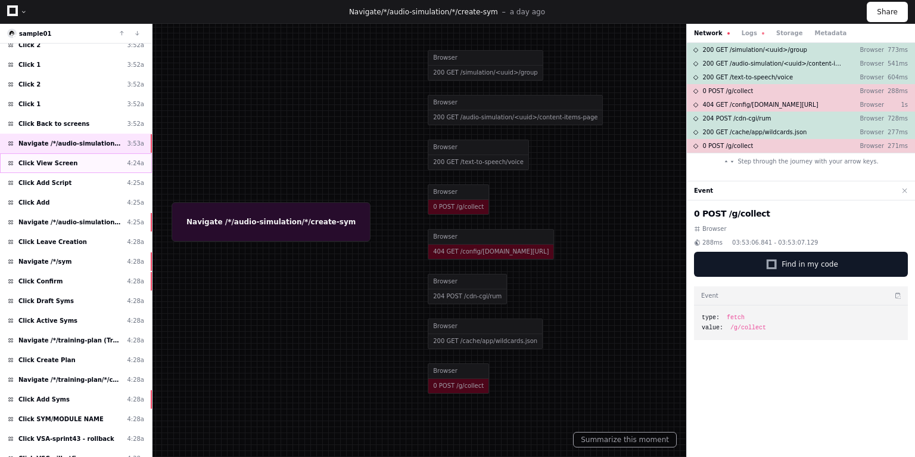
click at [38, 159] on span "Click View Screen" at bounding box center [48, 163] width 60 height 9
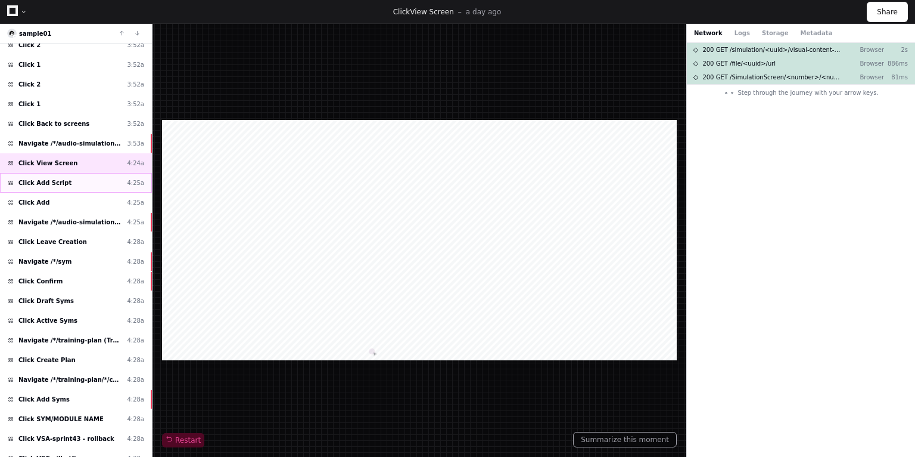
click at [51, 178] on span "Click Add Script" at bounding box center [44, 182] width 53 height 9
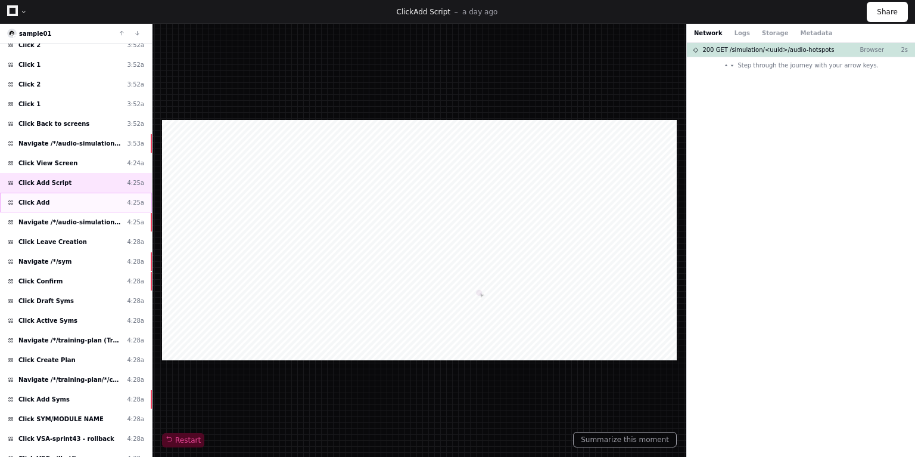
click at [49, 193] on div "Click Add 4:25a" at bounding box center [76, 202] width 152 height 20
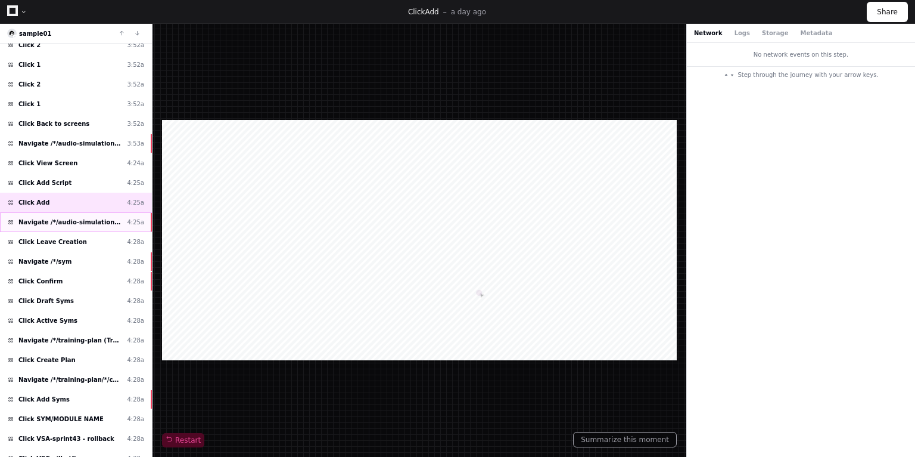
click at [51, 218] on span "Navigate /*/audio-simulation/*/create-sym" at bounding box center [70, 222] width 104 height 9
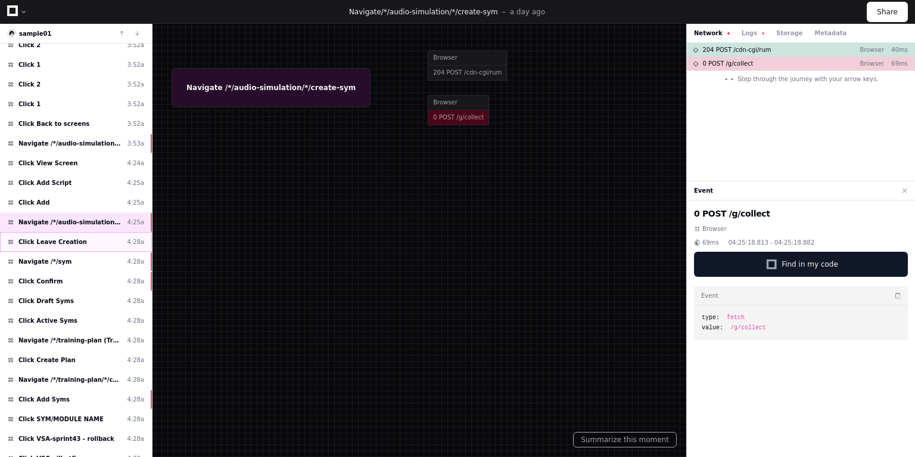
click at [56, 237] on span "Click Leave Creation" at bounding box center [52, 241] width 69 height 9
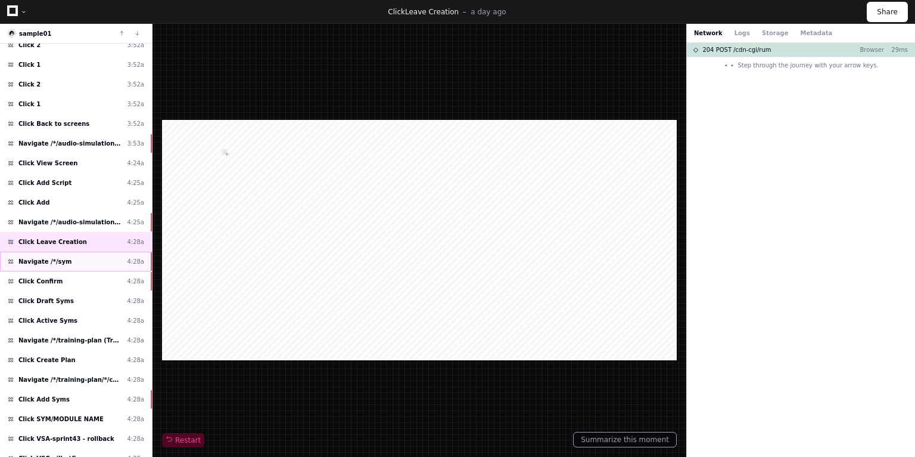
click at [56, 257] on span "Navigate /*/sym" at bounding box center [44, 261] width 53 height 9
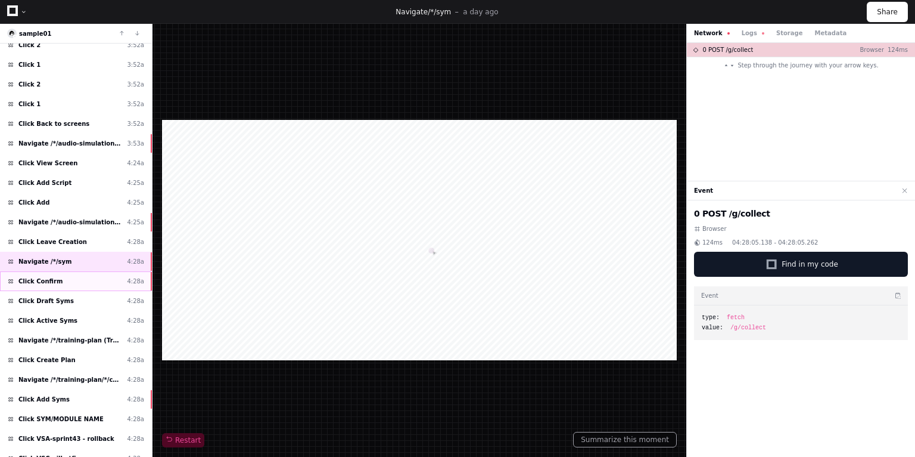
click at [62, 272] on div "Click Confirm 4:28a" at bounding box center [76, 281] width 152 height 20
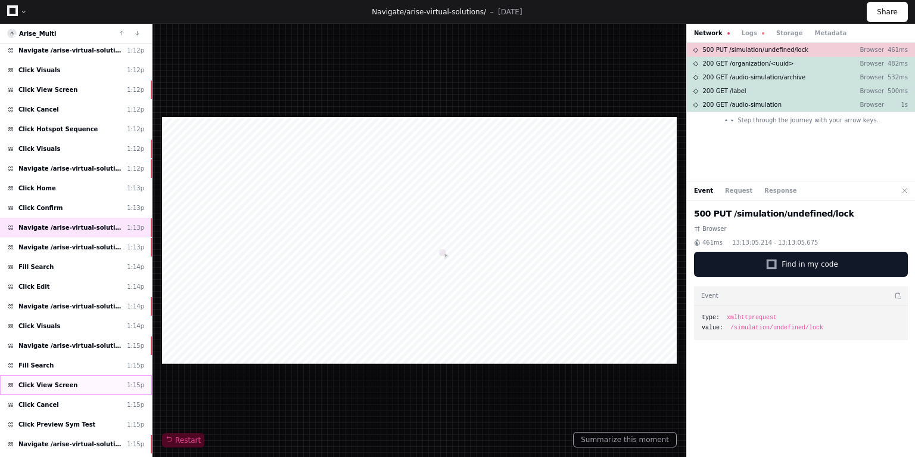
scroll to position [518, 0]
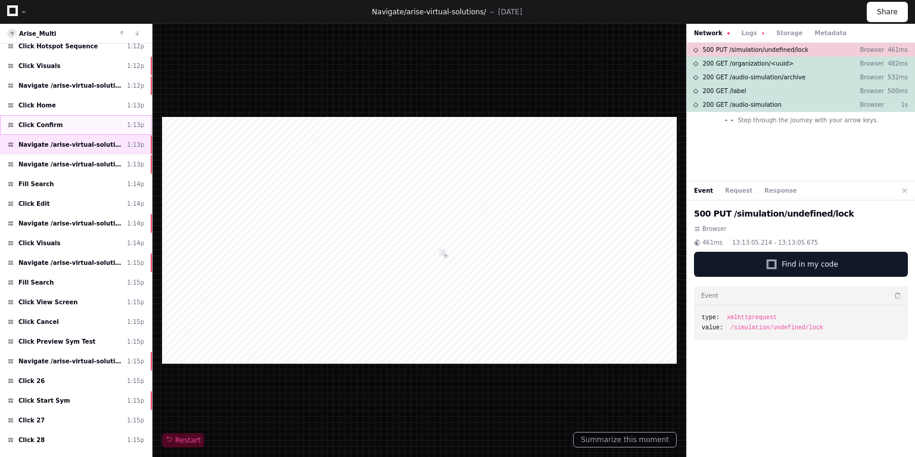
click at [42, 120] on span "Click Confirm" at bounding box center [40, 124] width 44 height 9
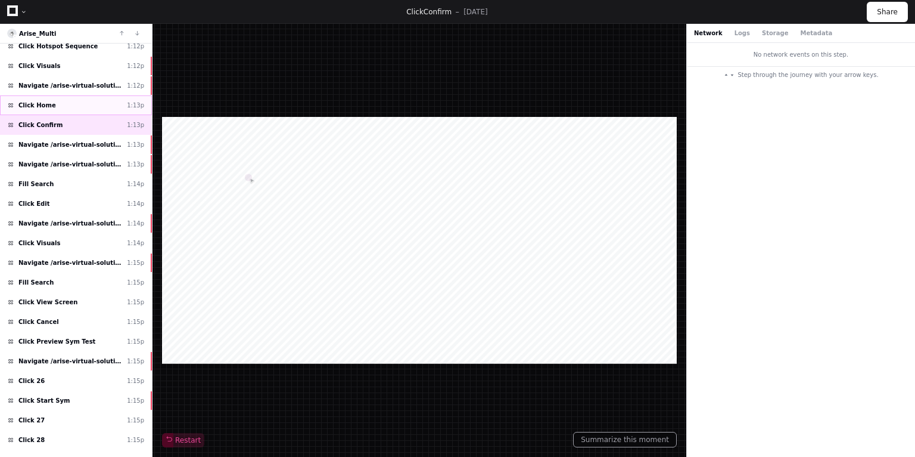
click at [42, 101] on span "Click Home" at bounding box center [37, 105] width 38 height 9
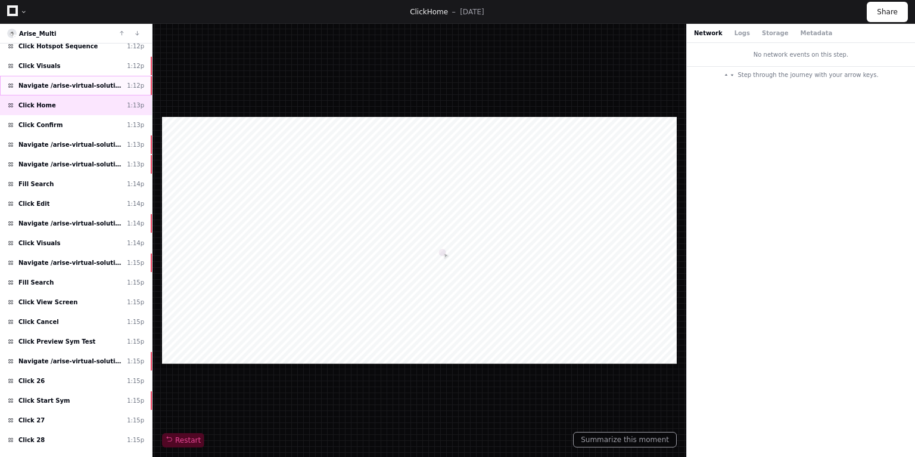
click at [40, 81] on span "Navigate /arise-virtual-solutions/audio-simulation/*/create-sym" at bounding box center [70, 85] width 104 height 9
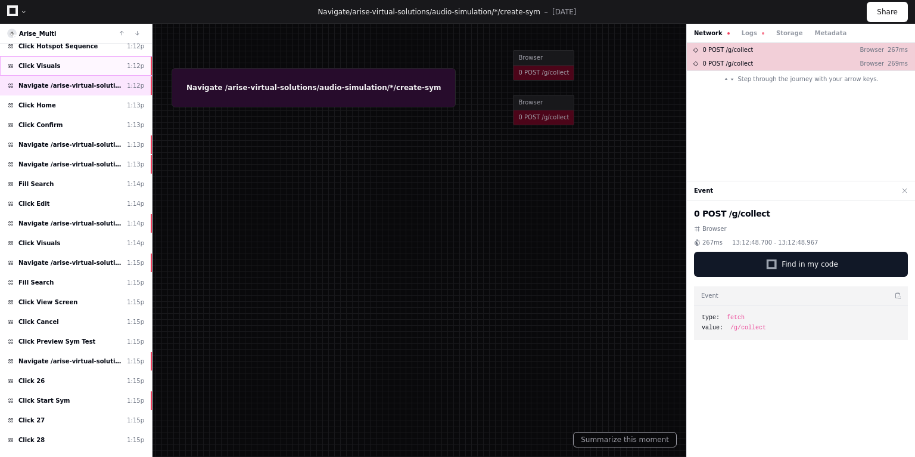
click at [42, 61] on span "Click Visuals" at bounding box center [39, 65] width 42 height 9
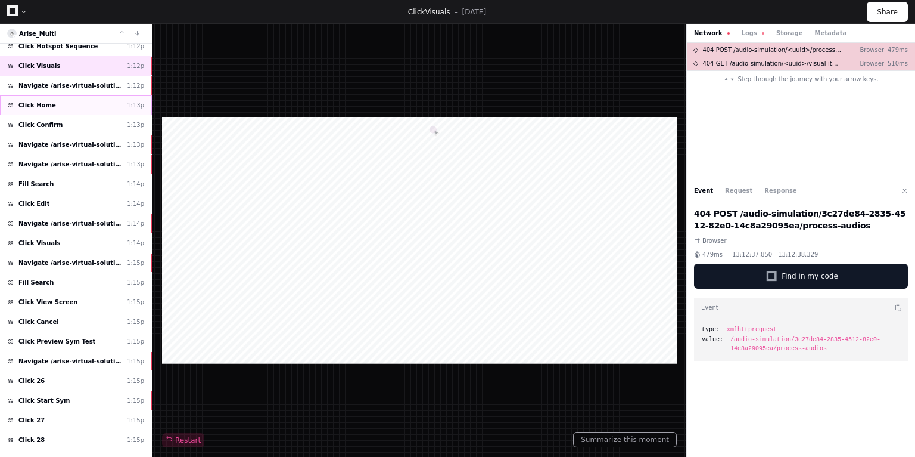
click at [48, 101] on span "Click Home" at bounding box center [37, 105] width 38 height 9
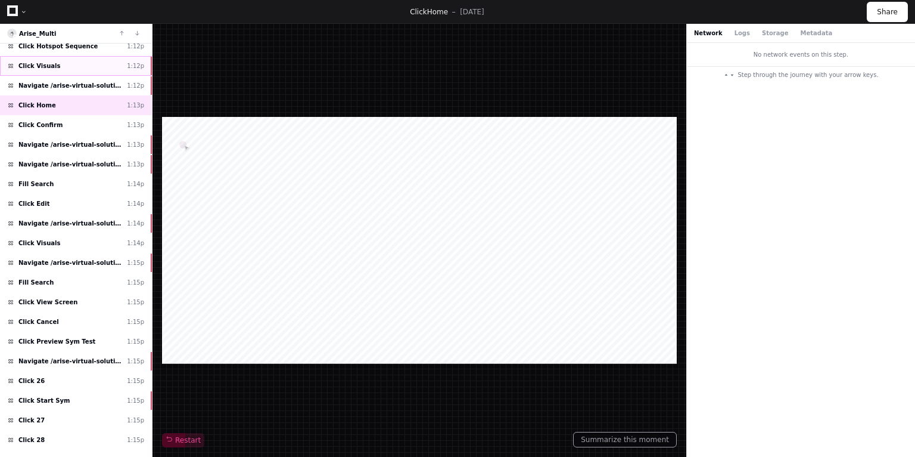
click at [42, 61] on span "Click Visuals" at bounding box center [39, 65] width 42 height 9
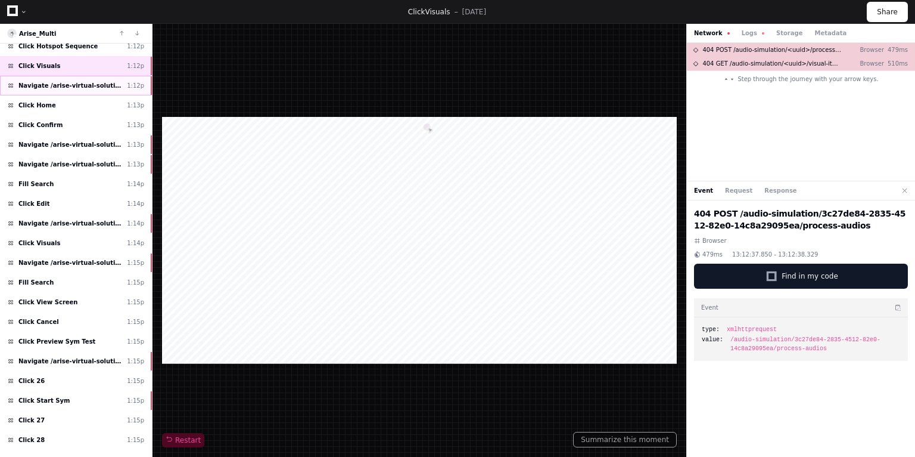
click at [48, 81] on span "Navigate /arise-virtual-solutions/audio-simulation/*/create-sym" at bounding box center [70, 85] width 104 height 9
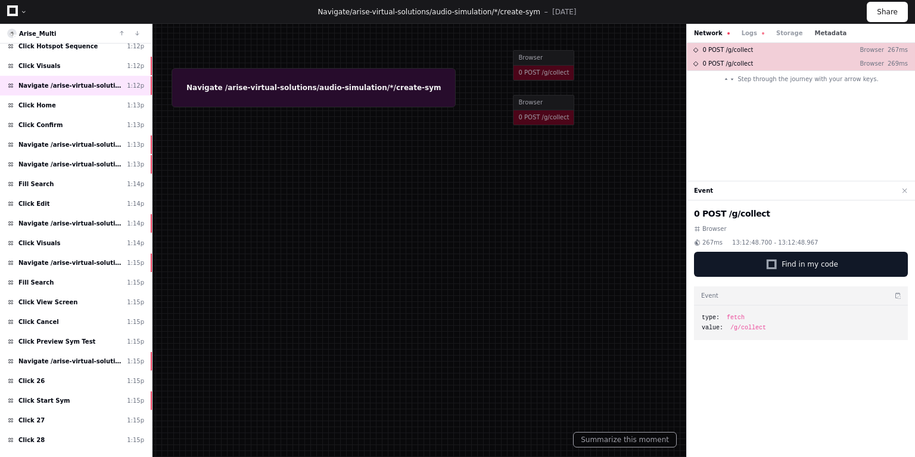
click at [815, 31] on button "Metadata" at bounding box center [831, 33] width 32 height 9
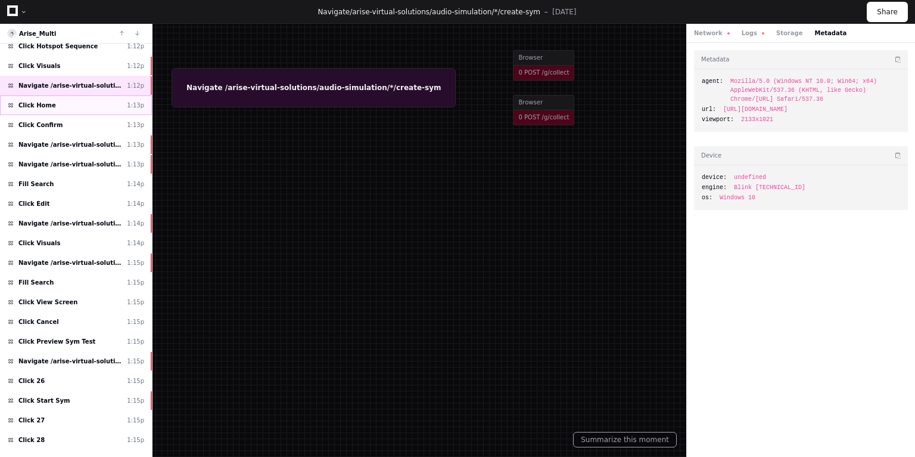
click at [54, 100] on div "Click Home 1:13p" at bounding box center [76, 105] width 152 height 20
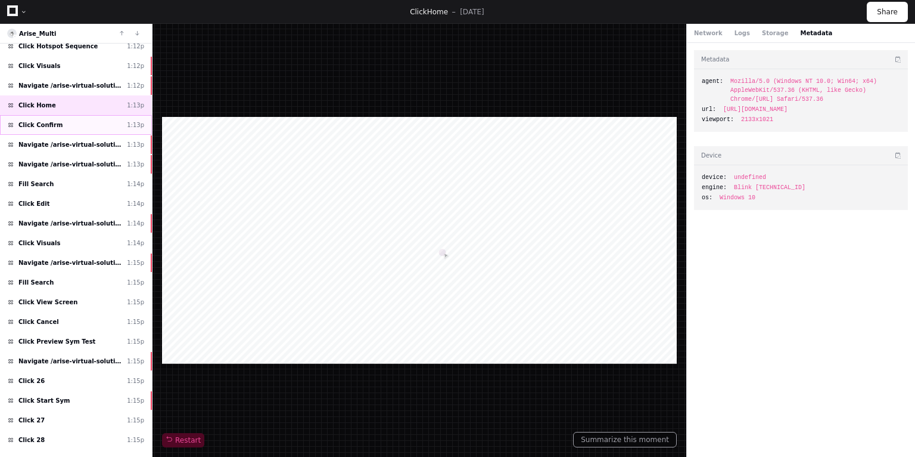
click at [45, 120] on span "Click Confirm" at bounding box center [40, 124] width 44 height 9
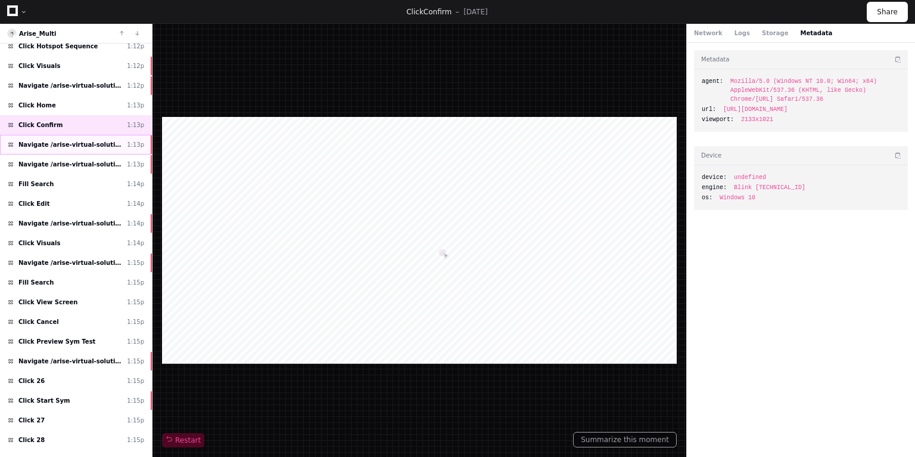
click at [45, 140] on span "Navigate /arise-virtual-solutions/" at bounding box center [70, 144] width 104 height 9
click at [752, 39] on div "Network Logs Storage Metadata" at bounding box center [801, 33] width 228 height 19
click at [749, 34] on button "Logs" at bounding box center [753, 33] width 23 height 9
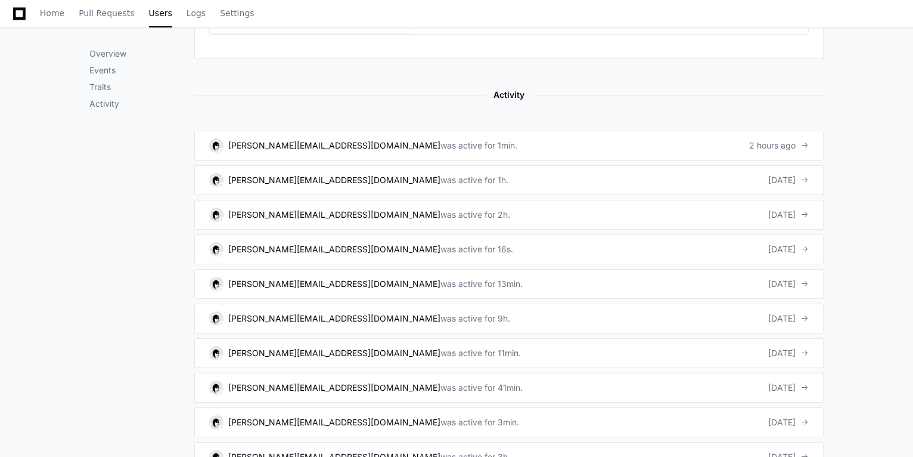
scroll to position [763, 0]
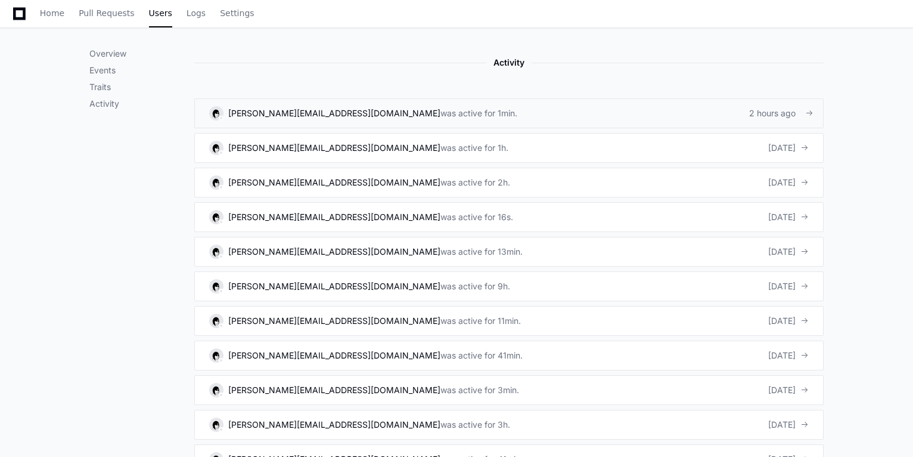
click at [770, 107] on div "2 hours ago" at bounding box center [779, 113] width 60 height 12
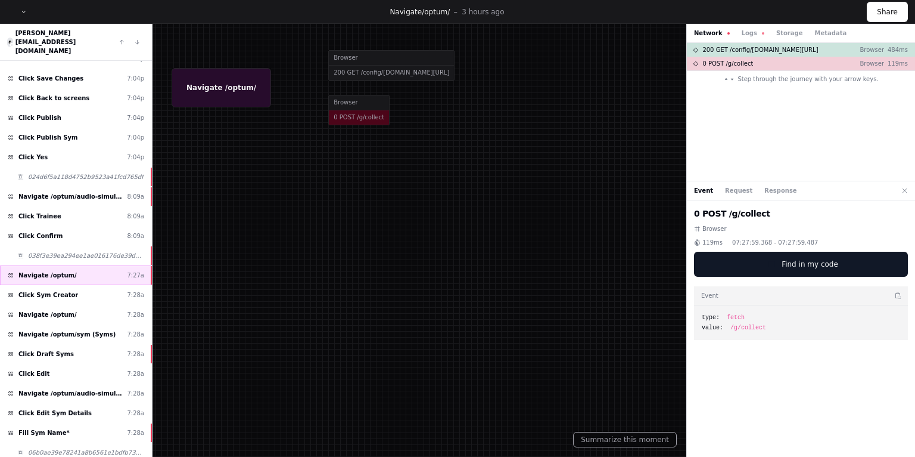
scroll to position [110, 0]
click at [42, 408] on span "Click Edit Sym Details" at bounding box center [54, 412] width 73 height 9
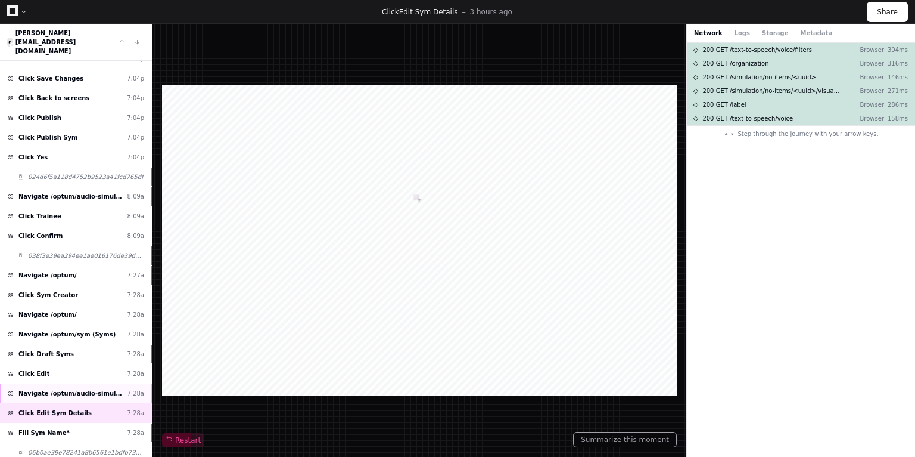
click at [51, 389] on span "Navigate /optum/audio-simulation/*/create-sym" at bounding box center [70, 393] width 104 height 9
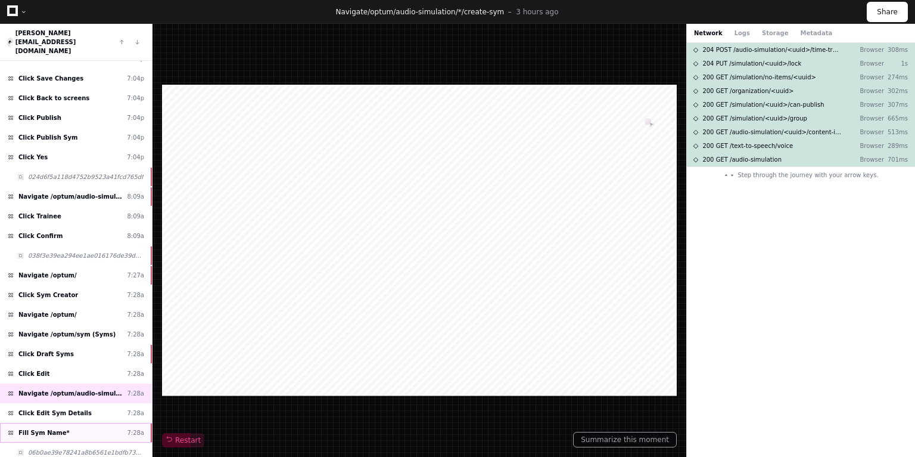
click at [50, 428] on span "Fill Sym Name*" at bounding box center [43, 432] width 51 height 9
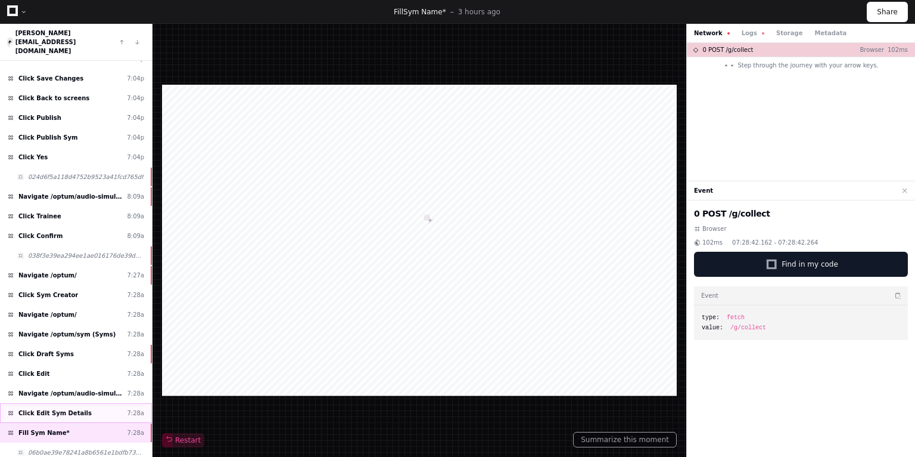
click at [58, 408] on span "Click Edit Sym Details" at bounding box center [54, 412] width 73 height 9
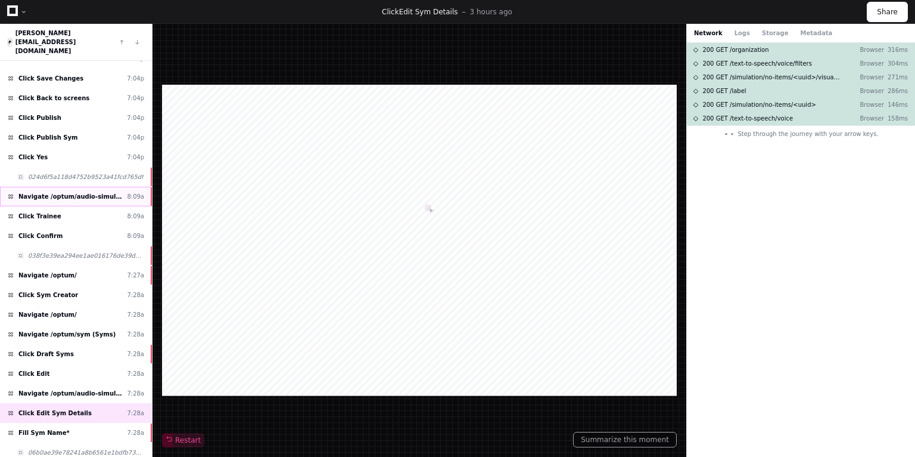
click at [89, 192] on span "Navigate /optum/audio-simulation/*/create-sym" at bounding box center [70, 196] width 104 height 9
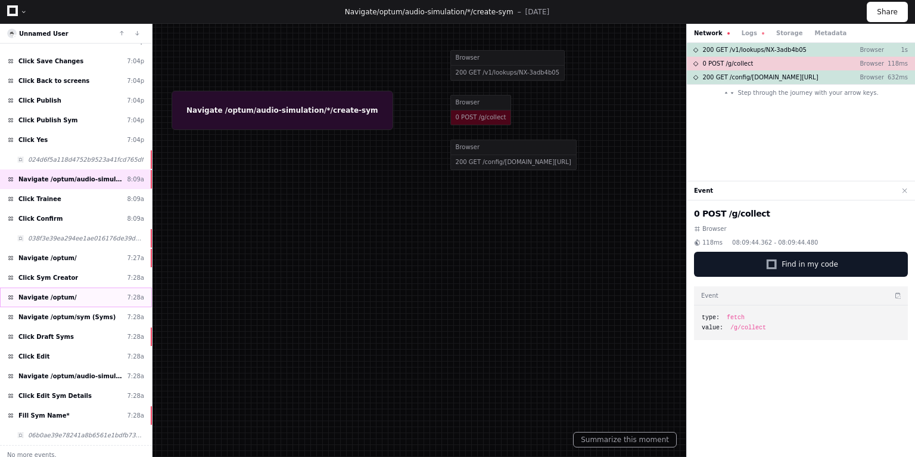
click at [75, 294] on div "Navigate /optum/ 7:28a" at bounding box center [76, 297] width 152 height 20
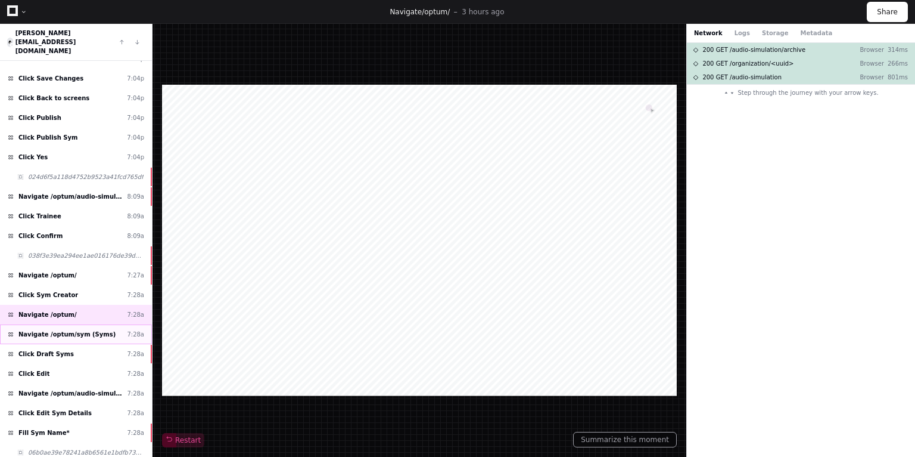
click at [64, 330] on span "Navigate /optum/sym (Syms)" at bounding box center [66, 334] width 97 height 9
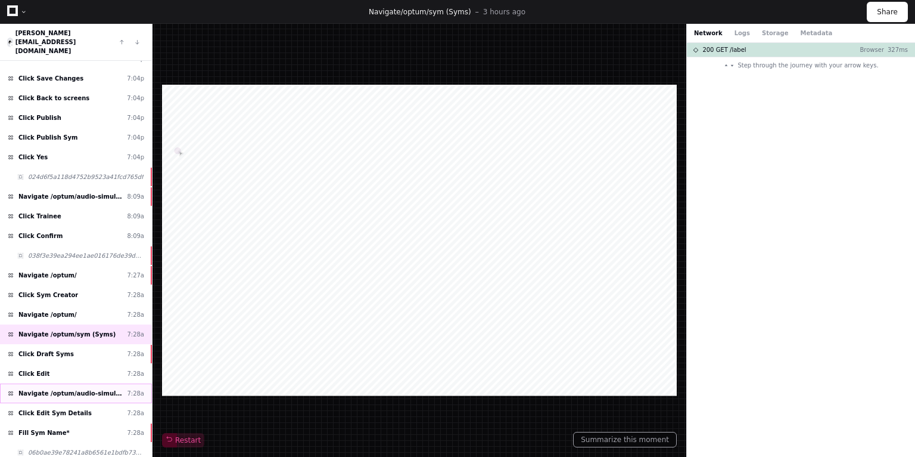
click at [67, 389] on span "Navigate /optum/audio-simulation/*/create-sym" at bounding box center [70, 393] width 104 height 9
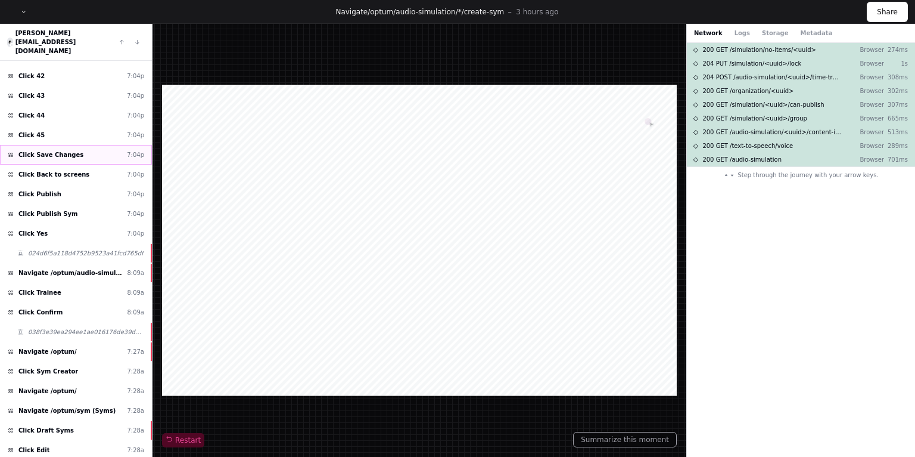
scroll to position [334, 0]
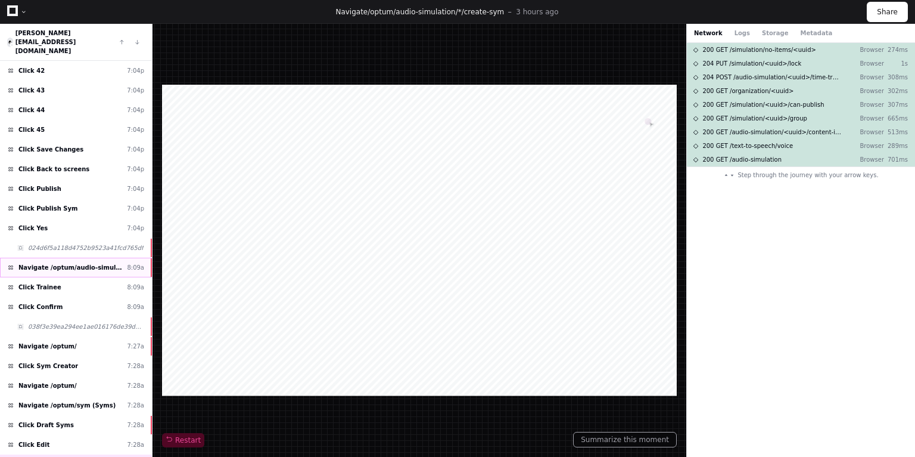
click at [70, 263] on span "Navigate /optum/audio-simulation/*/create-sym" at bounding box center [70, 267] width 104 height 9
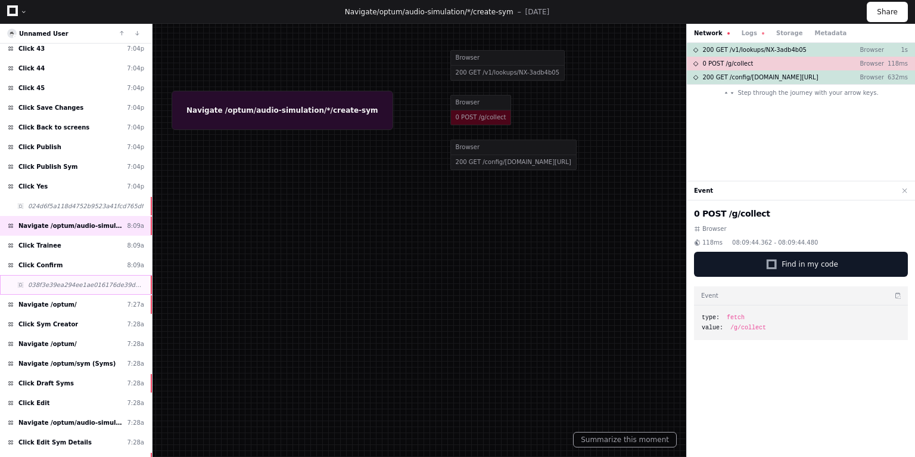
scroll to position [381, 0]
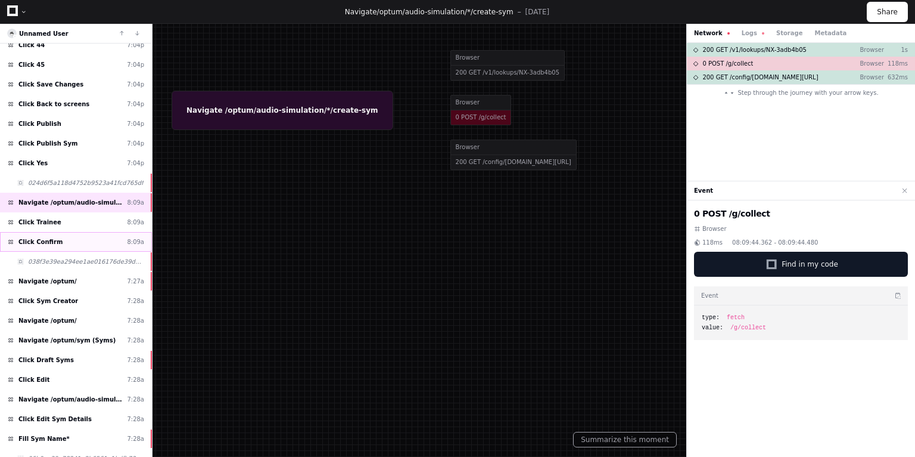
click at [69, 240] on div "Click Confirm 8:09a" at bounding box center [76, 242] width 152 height 20
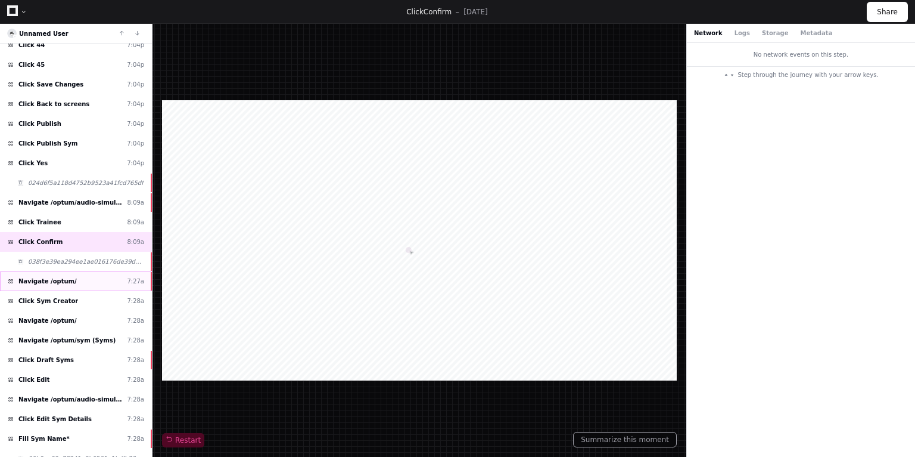
click at [56, 277] on span "Navigate /optum/" at bounding box center [47, 281] width 58 height 9
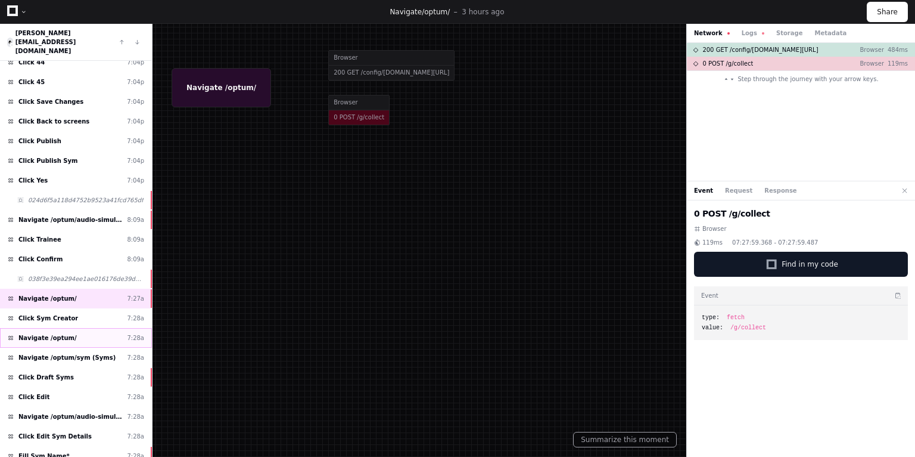
click at [53, 333] on span "Navigate /optum/" at bounding box center [47, 337] width 58 height 9
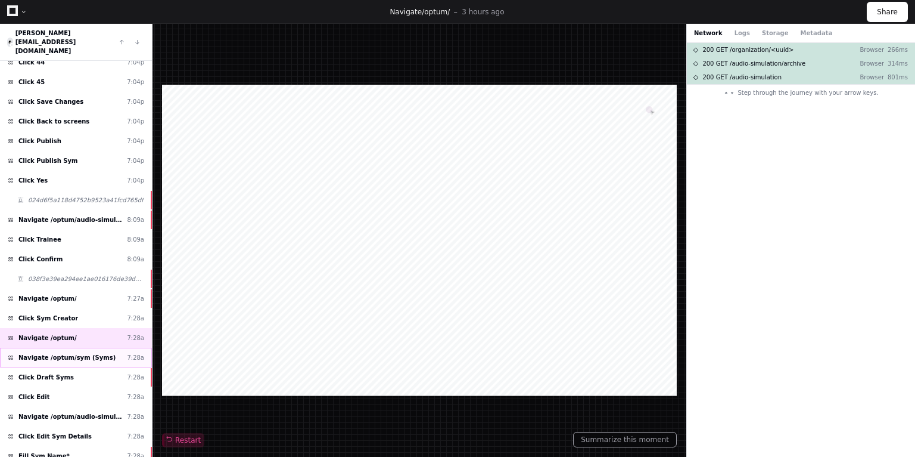
click at [54, 353] on span "Navigate /optum/sym (Syms)" at bounding box center [66, 357] width 97 height 9
